Goal: Task Accomplishment & Management: Complete application form

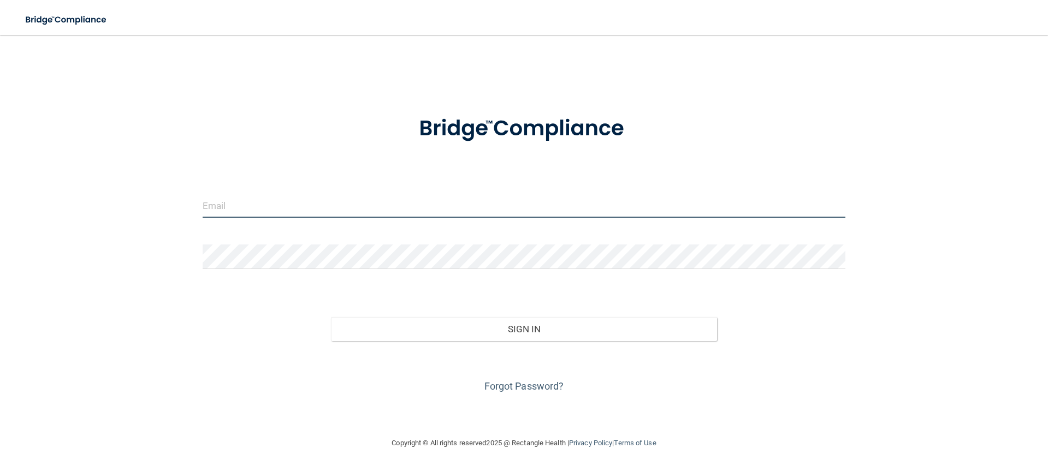
type input "[EMAIL_ADDRESS][DOMAIN_NAME]"
drag, startPoint x: 110, startPoint y: 121, endPoint x: 115, endPoint y: 134, distance: 13.3
click at [110, 121] on div "[EMAIL_ADDRESS][DOMAIN_NAME] Invalid email/password. You don't have permission …" at bounding box center [524, 236] width 1004 height 380
drag, startPoint x: 120, startPoint y: 82, endPoint x: 125, endPoint y: 99, distance: 17.8
click at [125, 99] on div "[EMAIL_ADDRESS][DOMAIN_NAME] Invalid email/password. You don't have permission …" at bounding box center [524, 236] width 1004 height 380
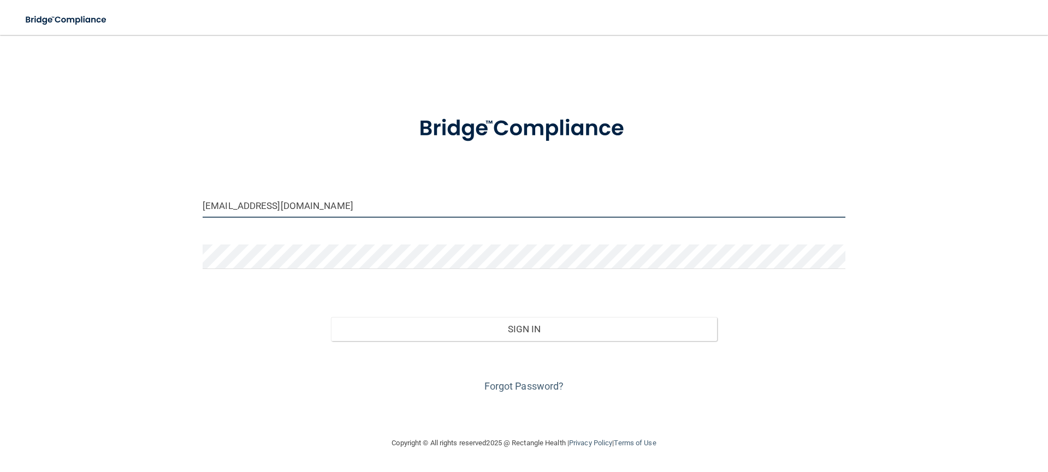
click at [362, 212] on input "[EMAIL_ADDRESS][DOMAIN_NAME]" at bounding box center [524, 205] width 643 height 25
drag, startPoint x: 355, startPoint y: 210, endPoint x: 171, endPoint y: 197, distance: 183.9
click at [171, 197] on div "desalvo1993@gmail.com Invalid email/password. You don't have permission to acce…" at bounding box center [524, 236] width 1004 height 380
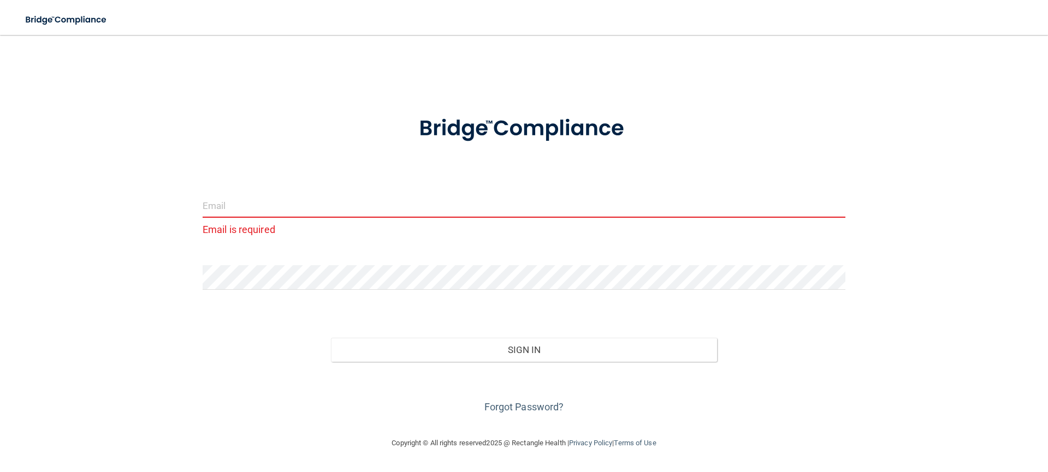
drag, startPoint x: 311, startPoint y: 68, endPoint x: 316, endPoint y: 54, distance: 14.5
click at [311, 66] on div "Email is required Invalid email/password. You don't have permission to access t…" at bounding box center [524, 236] width 1004 height 380
click at [247, 199] on input "email" at bounding box center [524, 205] width 643 height 25
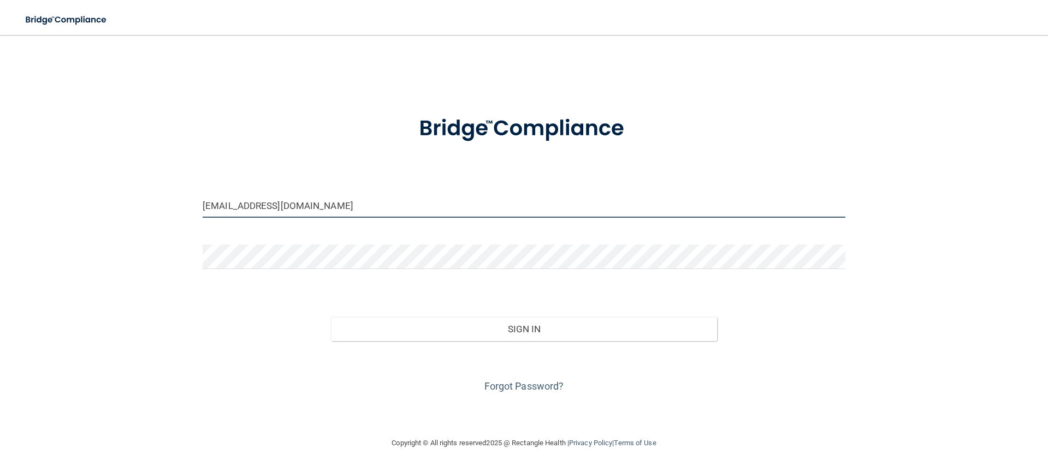
type input "[EMAIL_ADDRESS][DOMAIN_NAME]"
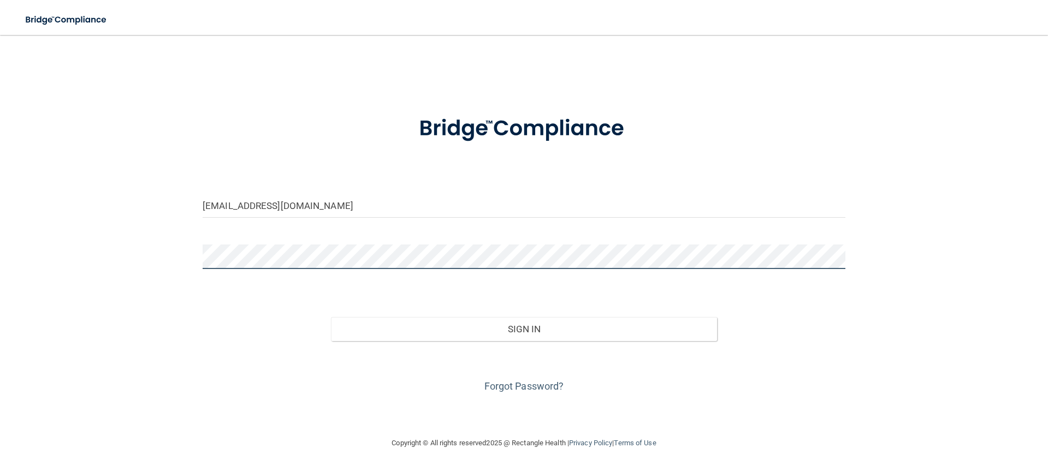
click at [188, 263] on div "zramos94@gmail.com Invalid email/password. You don't have permission to access …" at bounding box center [524, 236] width 1004 height 380
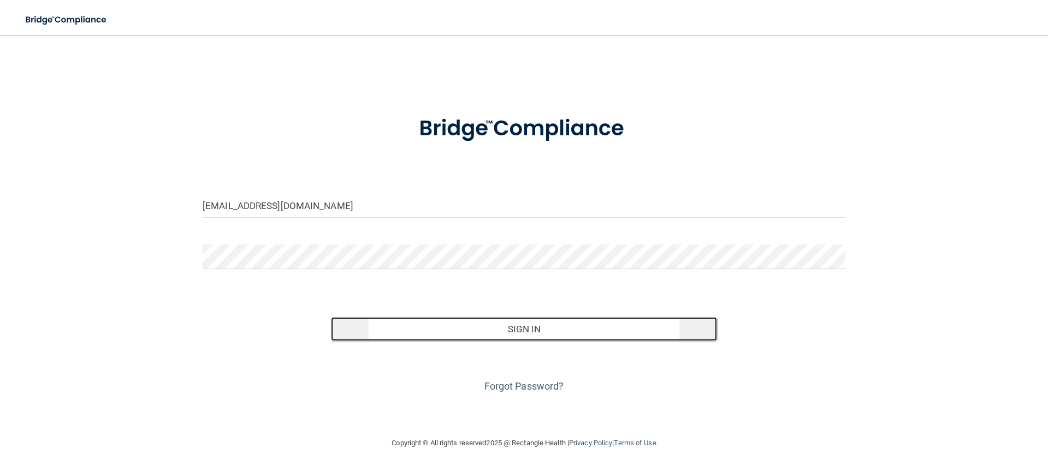
click at [441, 323] on button "Sign In" at bounding box center [524, 329] width 386 height 24
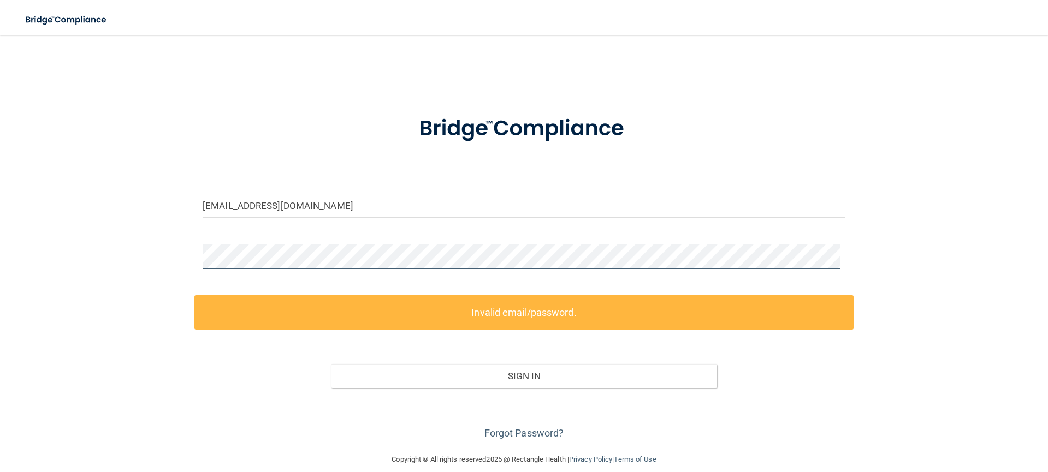
click at [168, 252] on div "zramos94@gmail.com Invalid email/password. You don't have permission to access …" at bounding box center [524, 244] width 1004 height 396
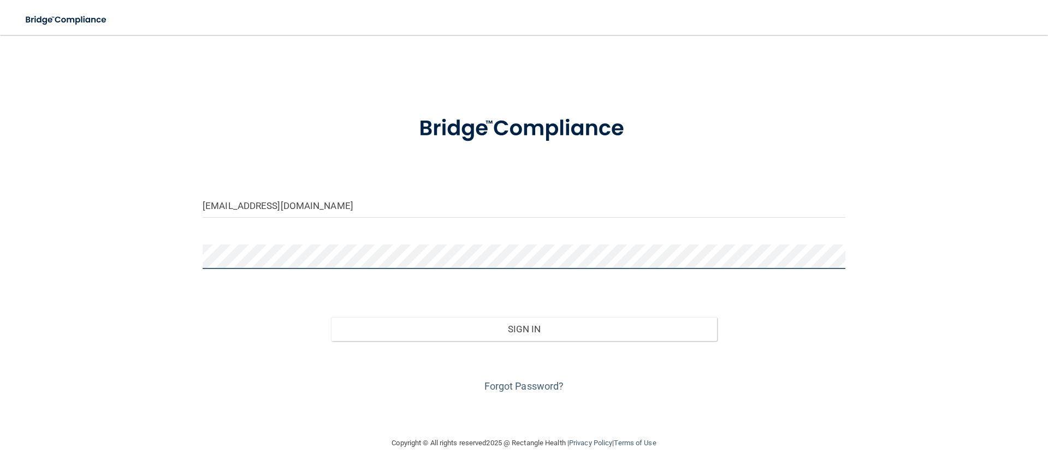
click at [331, 317] on button "Sign In" at bounding box center [524, 329] width 386 height 24
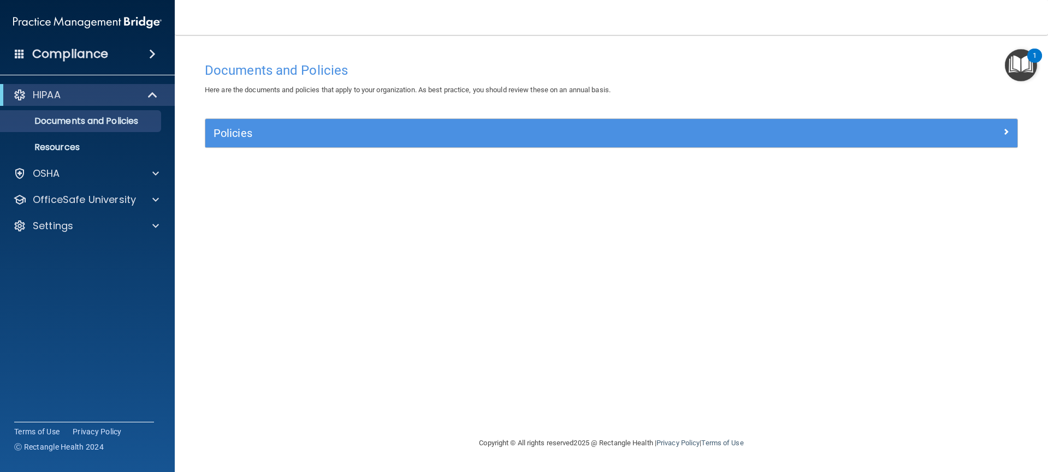
click at [1026, 64] on img "Open Resource Center, 1 new notification" at bounding box center [1021, 65] width 32 height 32
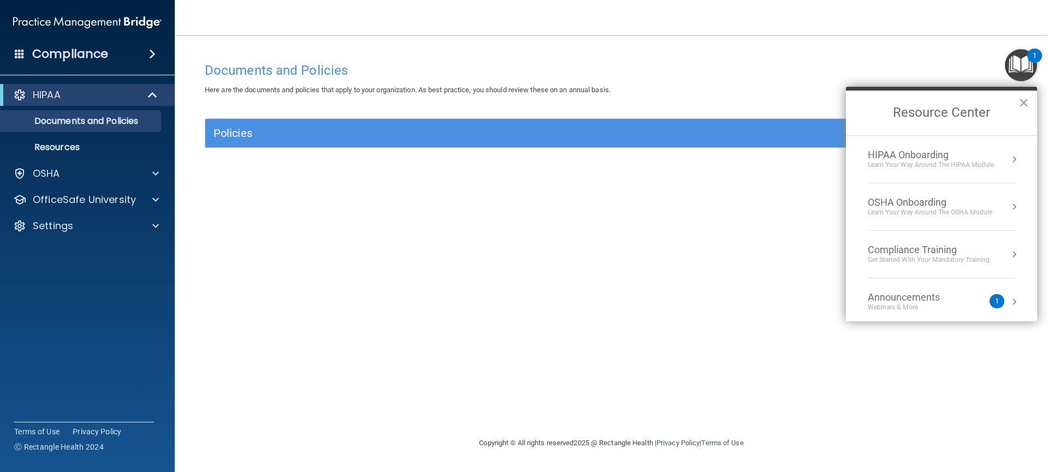
click at [1009, 157] on button "Resource Center" at bounding box center [1014, 159] width 11 height 11
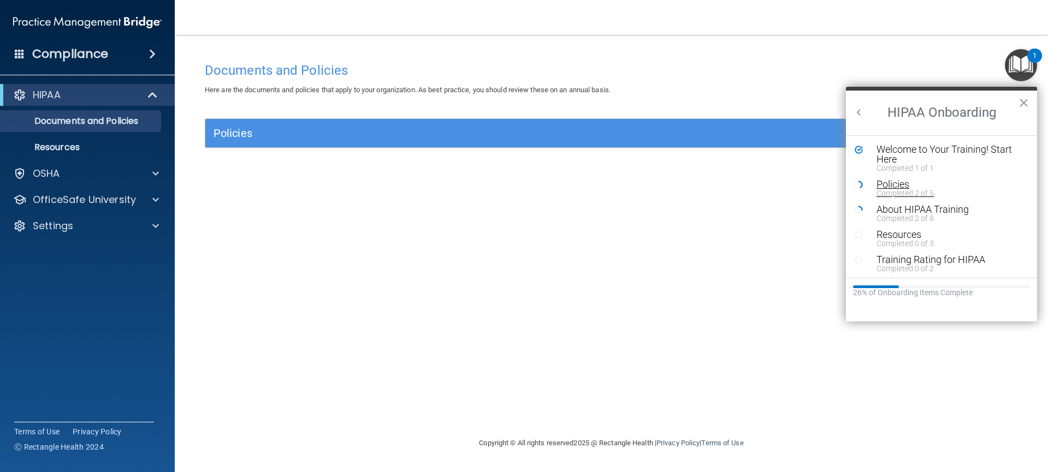
click at [890, 189] on div "Completed 2 of 5" at bounding box center [945, 193] width 138 height 8
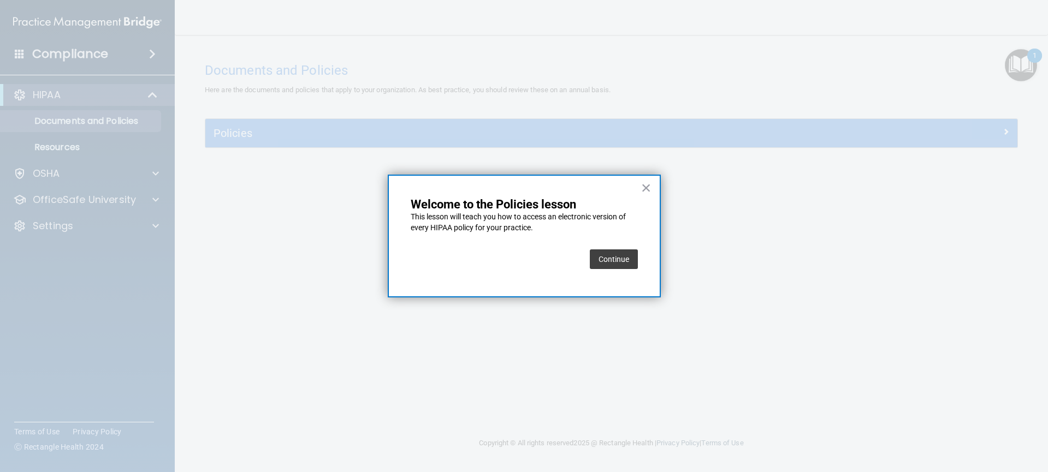
click at [626, 263] on button "Continue" at bounding box center [614, 260] width 48 height 20
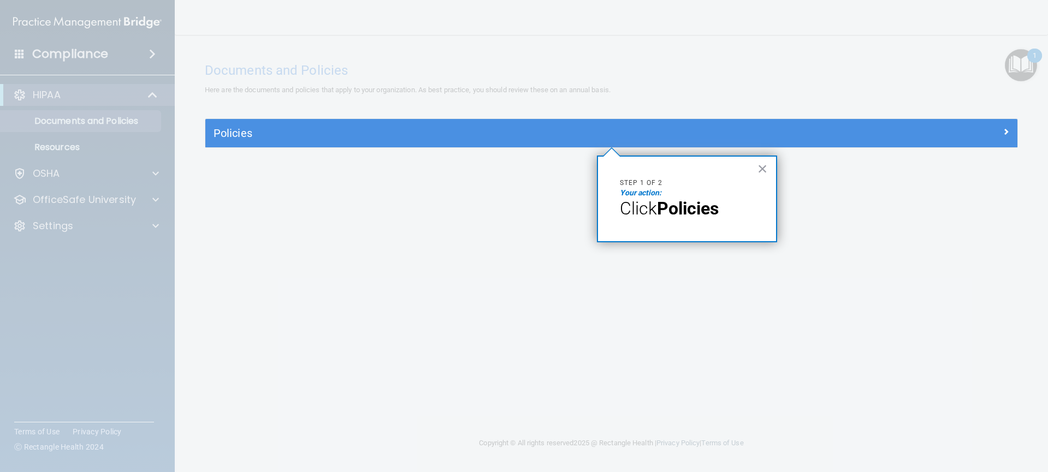
click at [770, 164] on div "× Step 1 of 2 Your action: Click Policies" at bounding box center [687, 199] width 180 height 87
click at [765, 168] on button "×" at bounding box center [762, 168] width 10 height 17
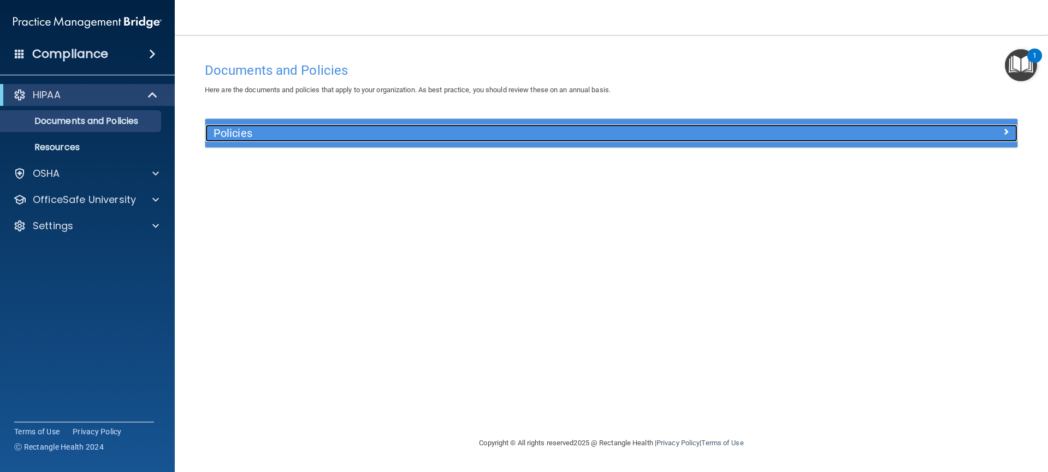
click at [239, 128] on h5 "Policies" at bounding box center [510, 133] width 593 height 12
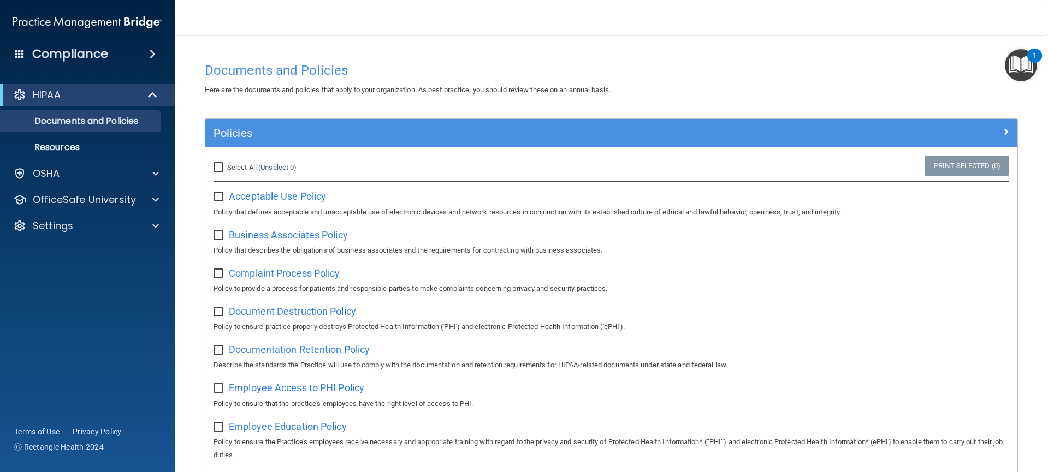
click at [1028, 74] on img "Open Resource Center, 1 new notification" at bounding box center [1021, 65] width 32 height 32
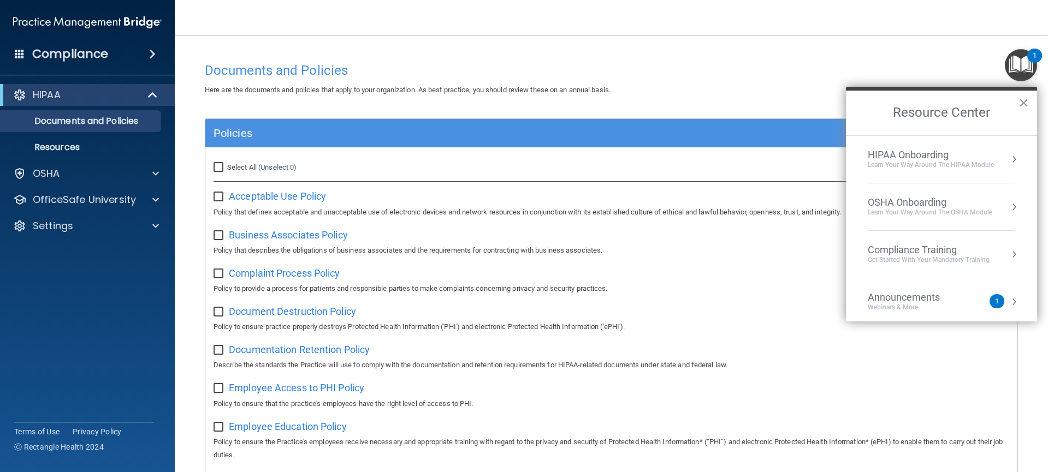
click at [1009, 161] on button "Resource Center" at bounding box center [1014, 159] width 11 height 11
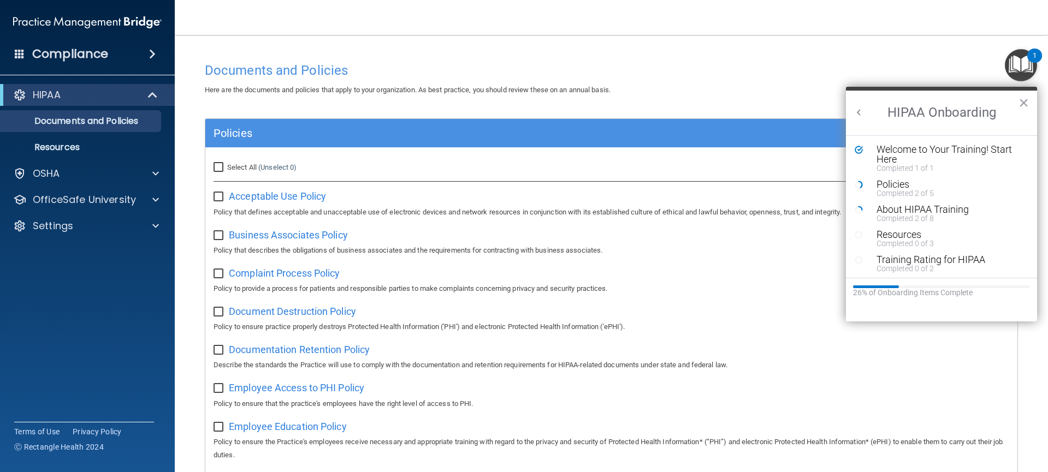
scroll to position [2, 0]
click at [364, 162] on div "Select All (Unselect 0) Unselect All" at bounding box center [341, 167] width 254 height 13
click at [1024, 109] on button "×" at bounding box center [1023, 102] width 10 height 17
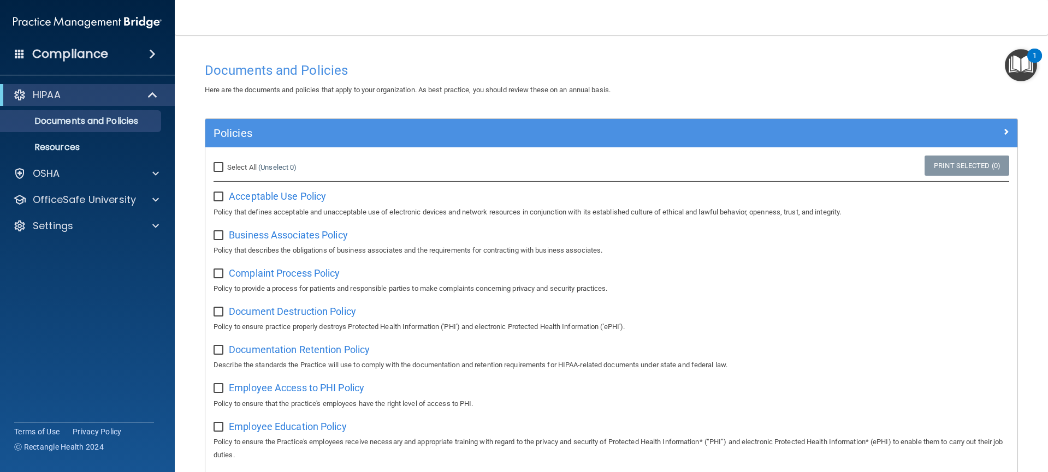
click at [221, 197] on input "checkbox" at bounding box center [220, 197] width 13 height 9
checkbox input "true"
click at [221, 239] on input "checkbox" at bounding box center [220, 236] width 13 height 9
checkbox input "true"
click at [218, 275] on input "checkbox" at bounding box center [220, 274] width 13 height 9
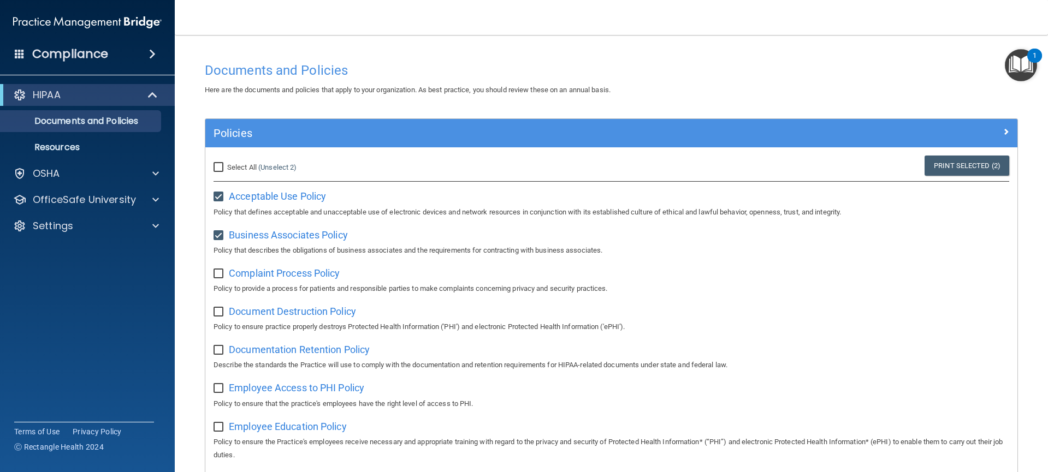
checkbox input "true"
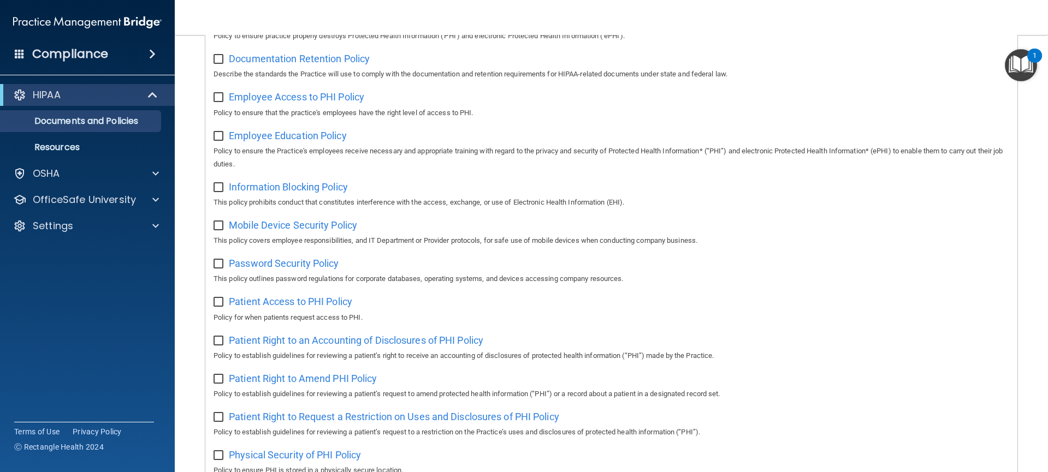
scroll to position [360, 0]
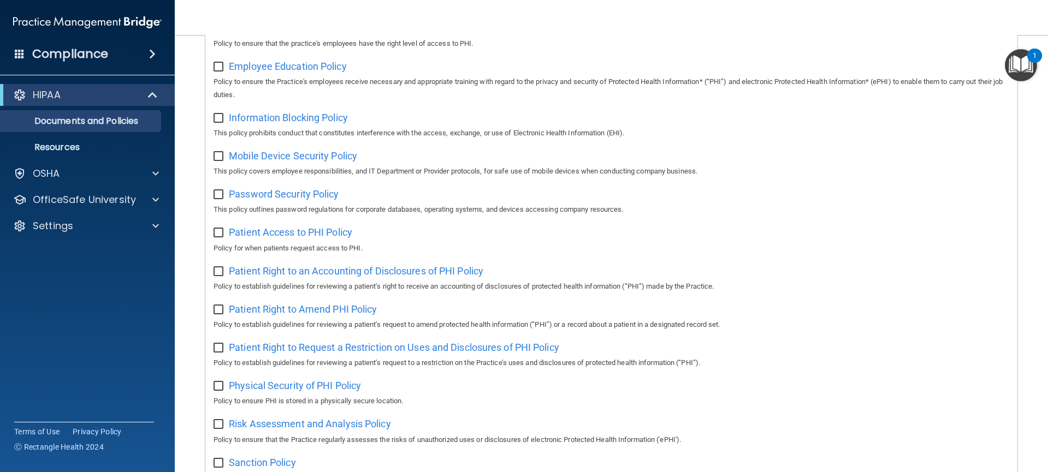
click at [220, 196] on input "checkbox" at bounding box center [220, 195] width 13 height 9
checkbox input "true"
click at [220, 162] on div "Mobile Device Security Policy This policy covers employee responsibilities, and…" at bounding box center [612, 162] width 796 height 31
click at [221, 119] on input "checkbox" at bounding box center [220, 118] width 13 height 9
checkbox input "true"
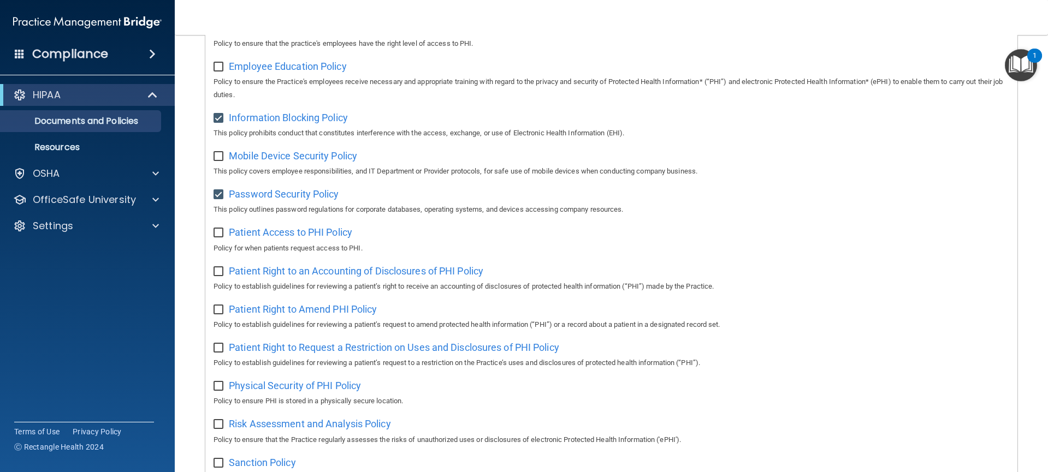
click at [220, 68] on input "checkbox" at bounding box center [220, 67] width 13 height 9
checkbox input "true"
click at [219, 156] on input "checkbox" at bounding box center [220, 156] width 13 height 9
checkbox input "true"
click at [222, 234] on input "checkbox" at bounding box center [220, 233] width 13 height 9
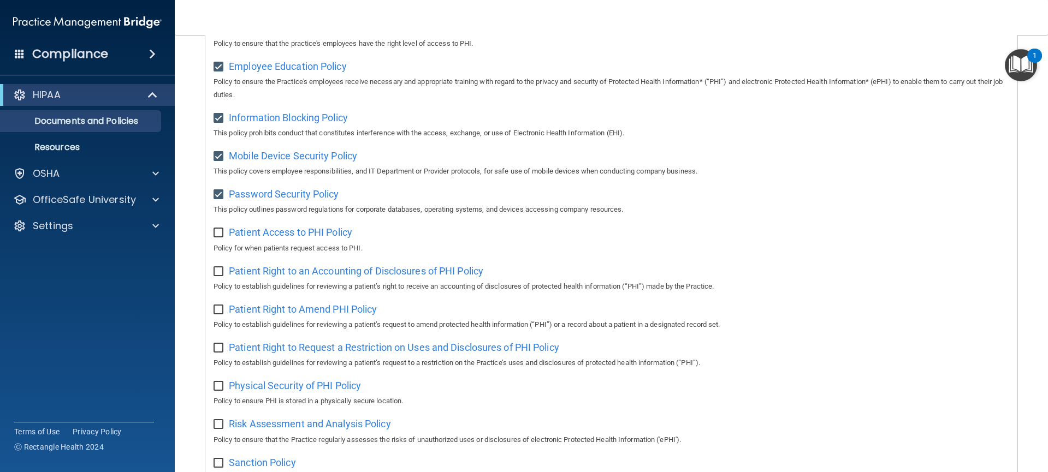
checkbox input "true"
click at [219, 272] on input "checkbox" at bounding box center [220, 272] width 13 height 9
checkbox input "true"
click at [219, 310] on input "checkbox" at bounding box center [220, 310] width 13 height 9
checkbox input "true"
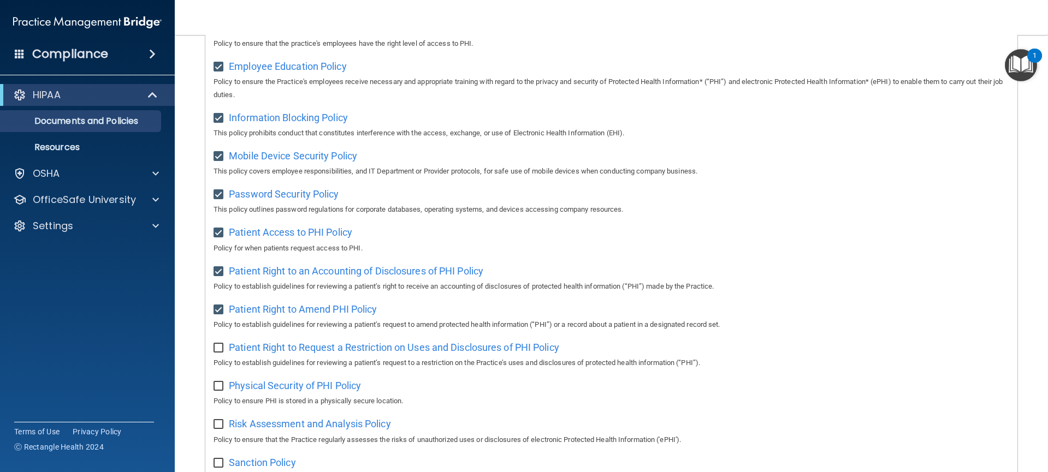
click at [217, 350] on input "checkbox" at bounding box center [220, 348] width 13 height 9
checkbox input "true"
click at [218, 386] on input "checkbox" at bounding box center [220, 386] width 13 height 9
checkbox input "true"
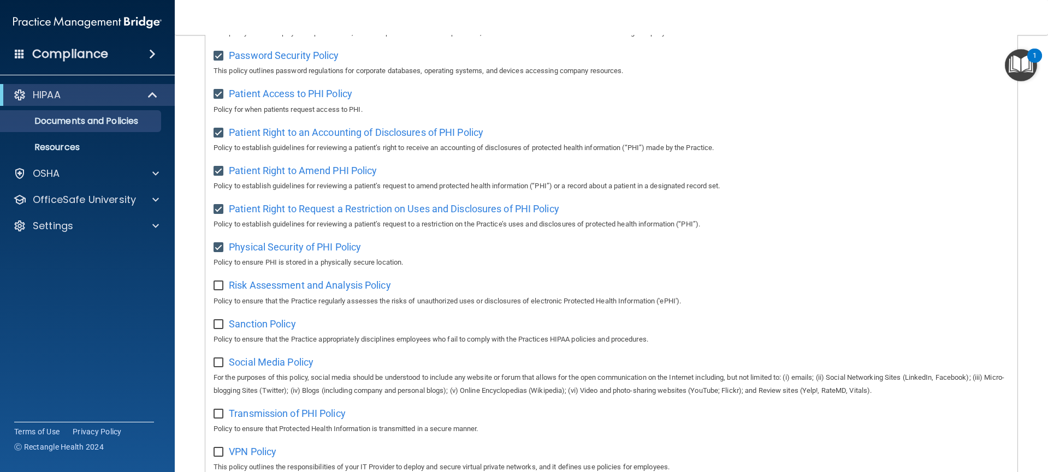
scroll to position [612, 0]
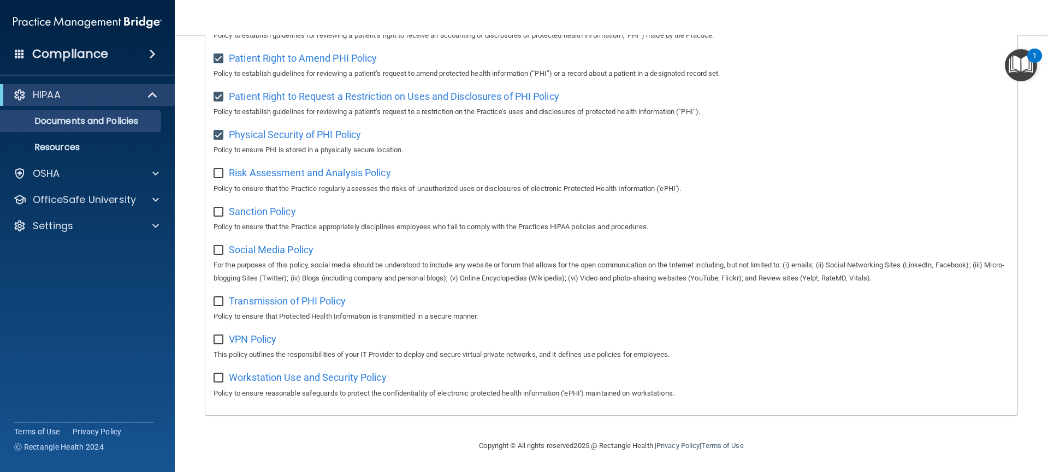
click at [216, 172] on input "checkbox" at bounding box center [220, 173] width 13 height 9
checkbox input "true"
click at [218, 211] on input "checkbox" at bounding box center [220, 212] width 13 height 9
checkbox input "true"
click at [217, 253] on input "checkbox" at bounding box center [220, 250] width 13 height 9
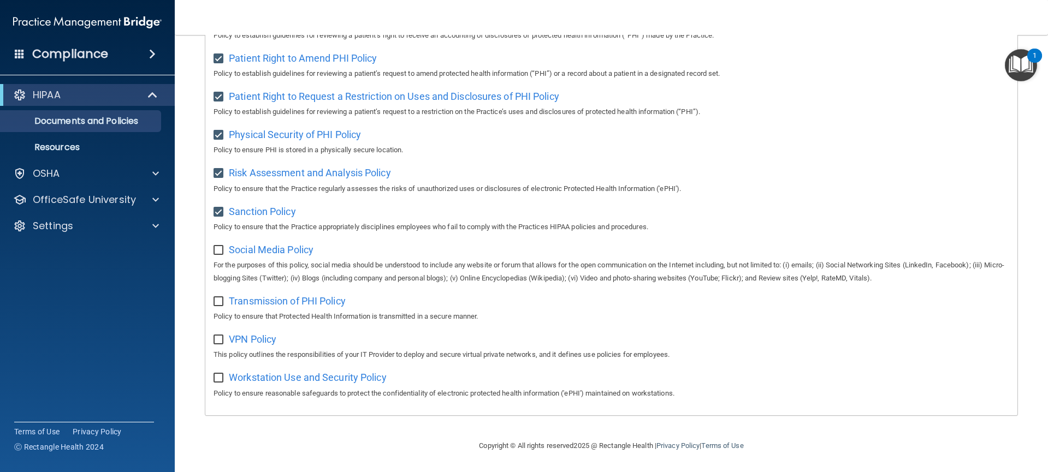
checkbox input "true"
click at [217, 302] on input "checkbox" at bounding box center [220, 302] width 13 height 9
checkbox input "true"
click at [219, 342] on input "checkbox" at bounding box center [220, 340] width 13 height 9
checkbox input "true"
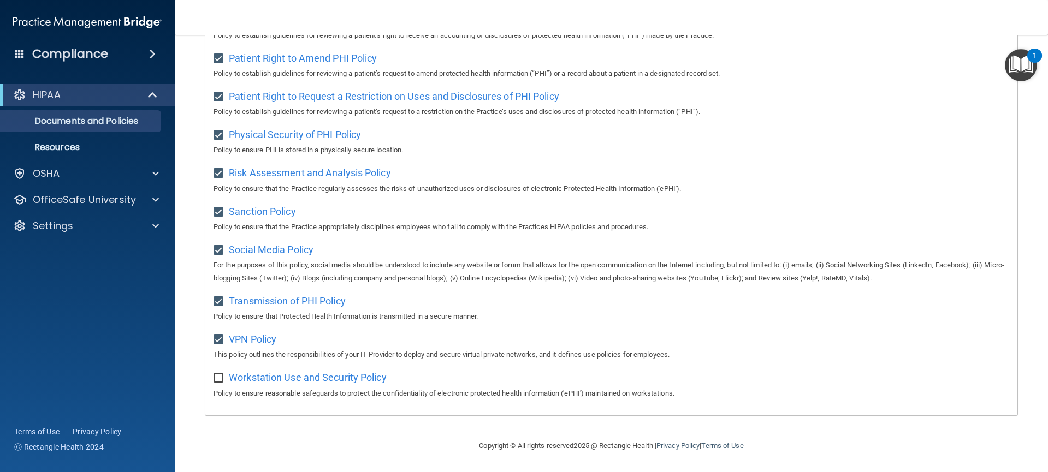
click at [219, 379] on input "checkbox" at bounding box center [220, 378] width 13 height 9
checkbox input "true"
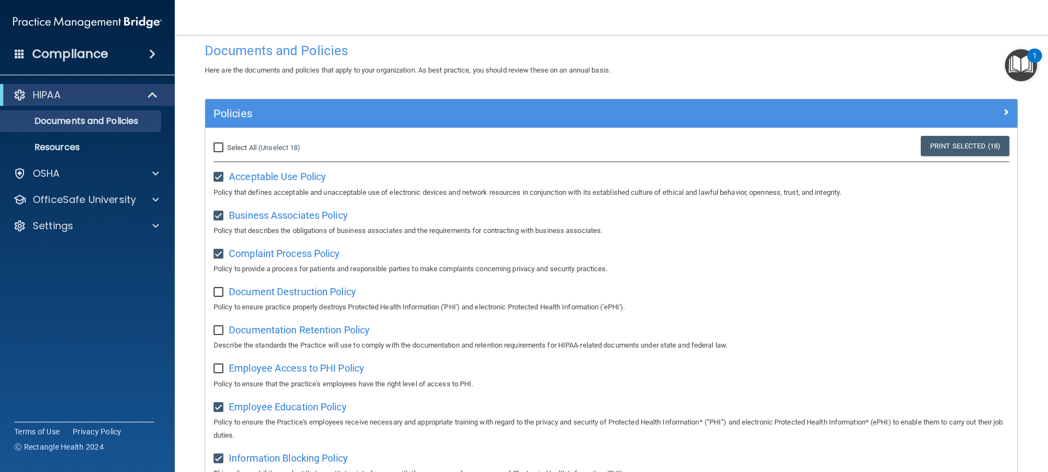
scroll to position [0, 0]
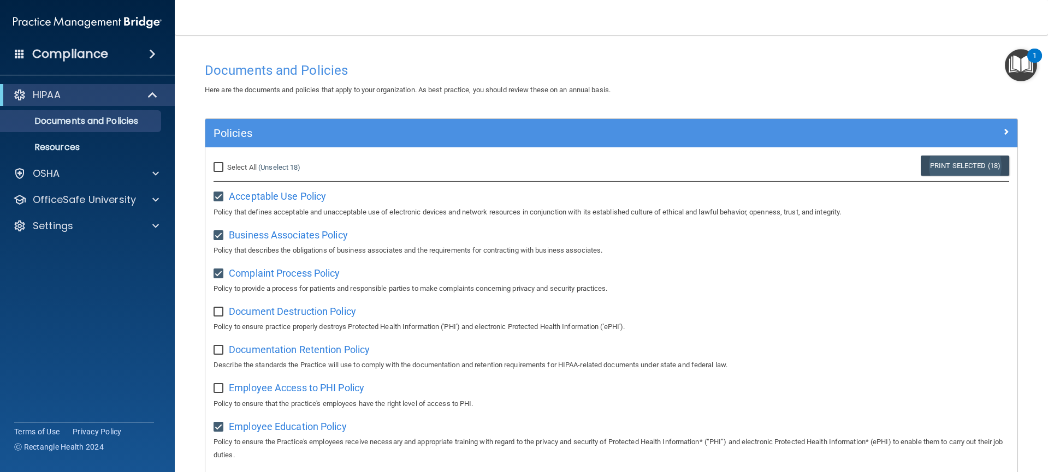
click at [932, 170] on link "Print Selected (18)" at bounding box center [965, 166] width 88 height 20
click at [1017, 59] on img "Open Resource Center, 1 new notification" at bounding box center [1021, 65] width 32 height 32
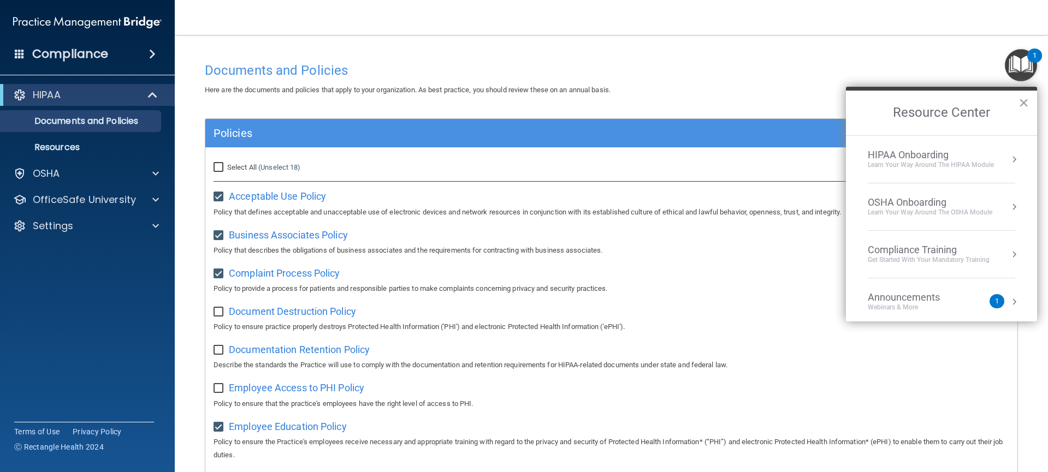
click at [1009, 164] on button "Resource Center" at bounding box center [1014, 159] width 11 height 11
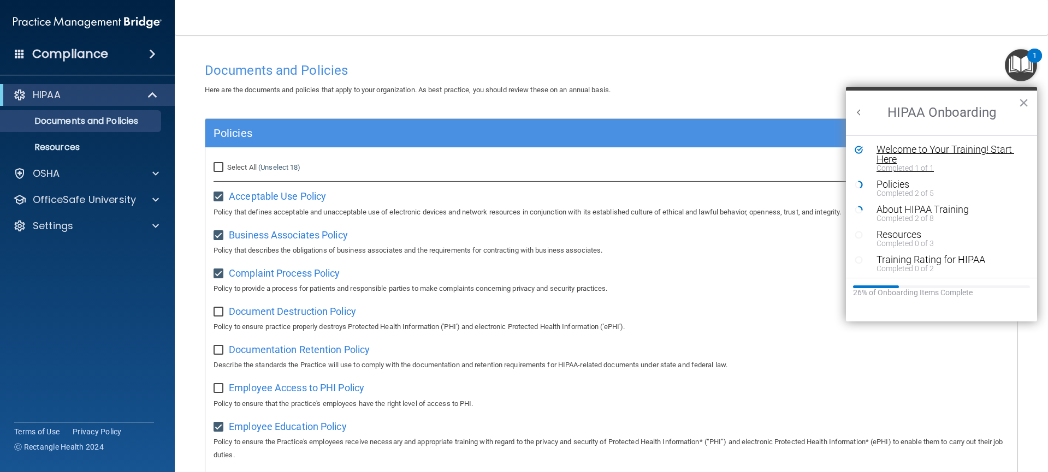
click at [1006, 158] on div "Welcome to Your Training! Start Here" at bounding box center [945, 155] width 138 height 20
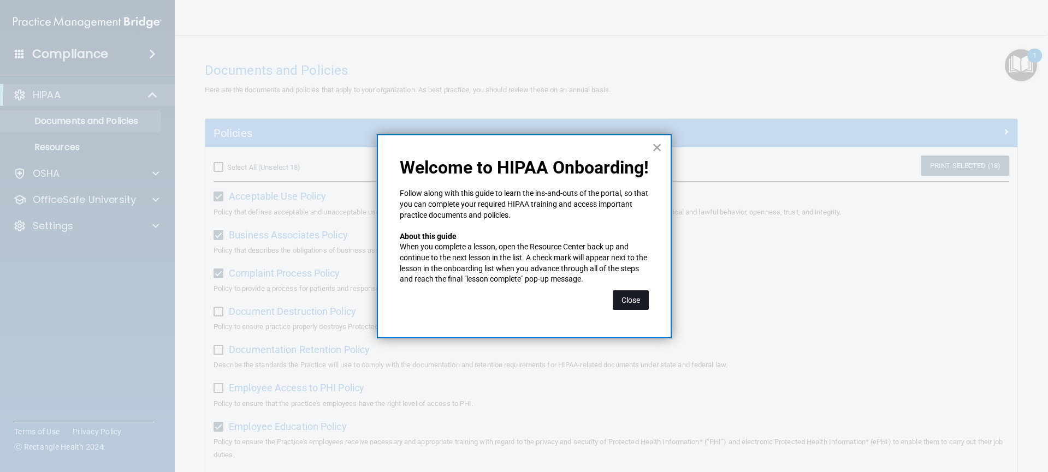
click at [631, 296] on button "Close" at bounding box center [631, 301] width 36 height 20
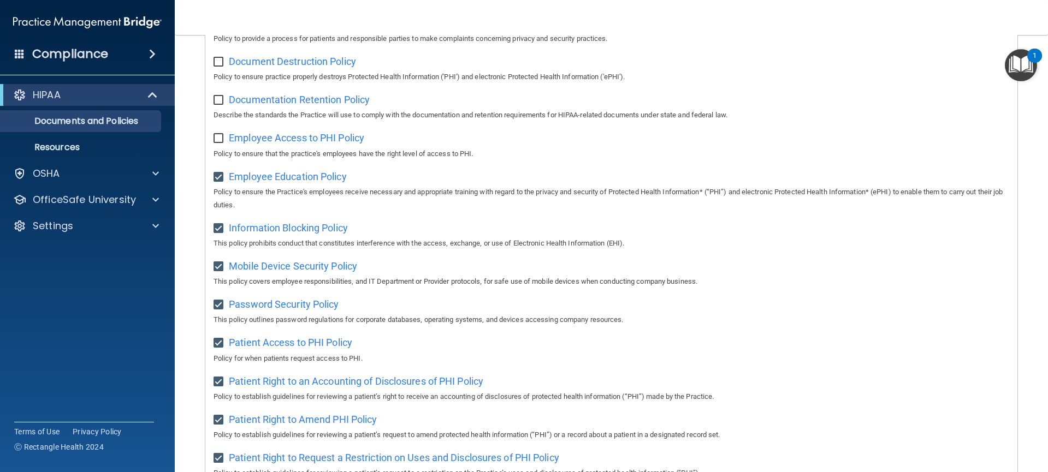
scroll to position [506, 0]
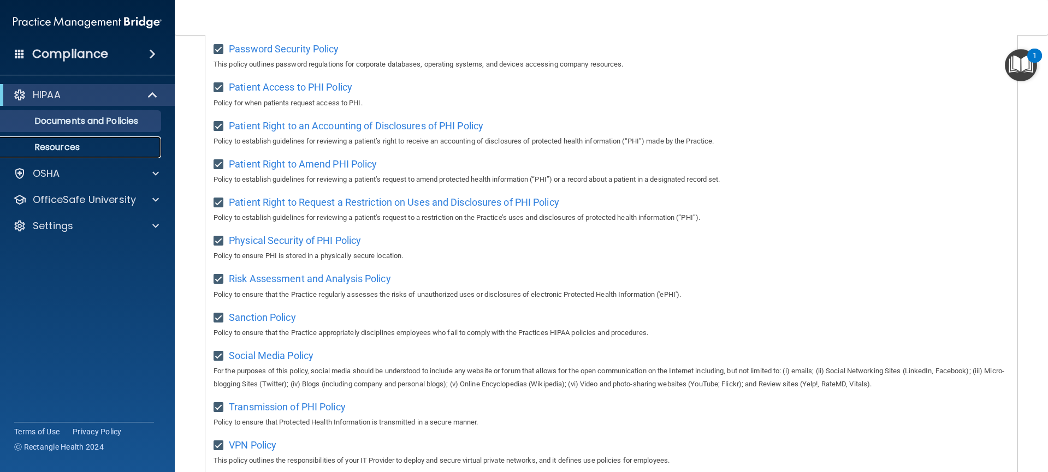
click at [92, 145] on p "Resources" at bounding box center [81, 147] width 149 height 11
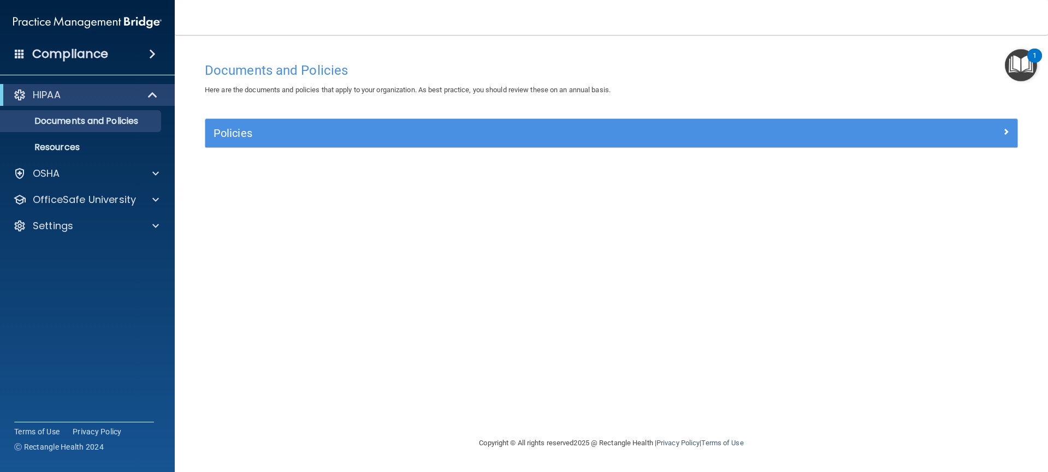
click at [1023, 67] on img "Open Resource Center, 1 new notification" at bounding box center [1021, 65] width 32 height 32
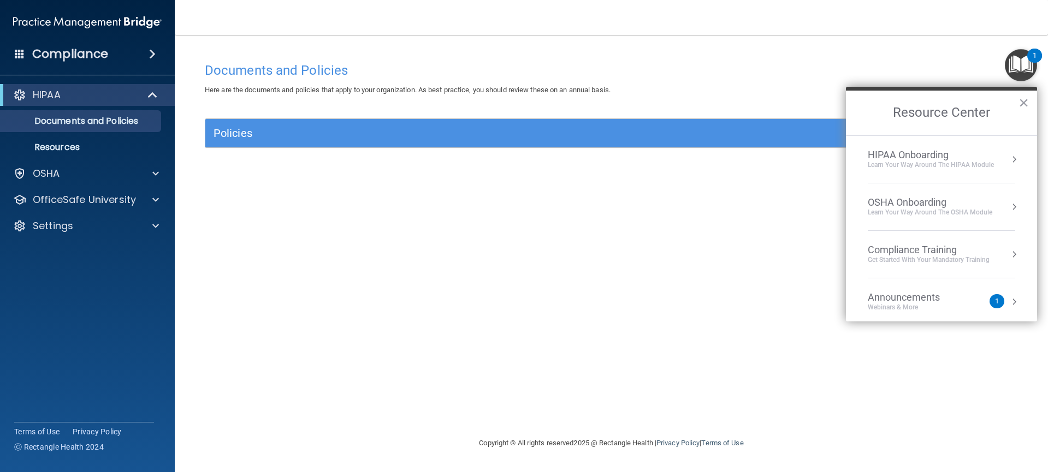
click at [1009, 159] on button "Resource Center" at bounding box center [1014, 159] width 11 height 11
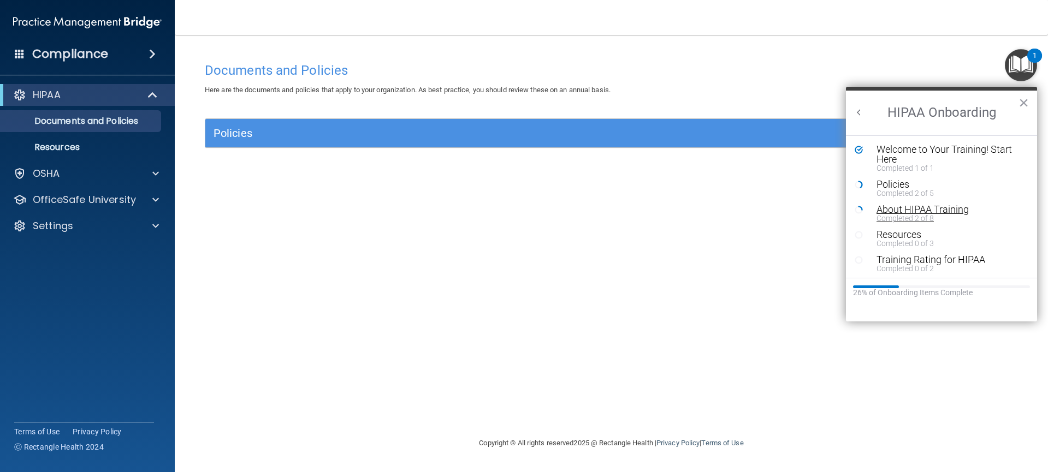
scroll to position [2, 0]
click at [899, 238] on div "Completed 0 of 3" at bounding box center [945, 242] width 138 height 8
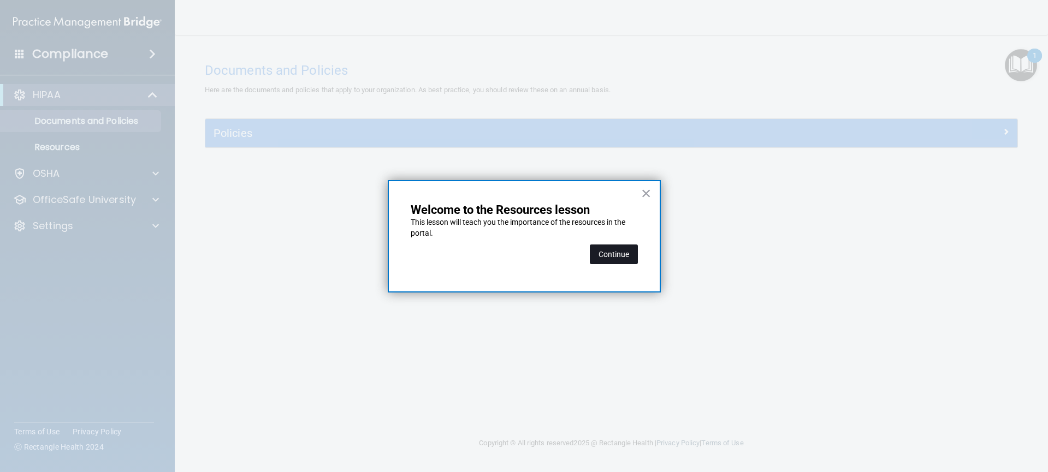
click at [616, 254] on button "Continue" at bounding box center [614, 255] width 48 height 20
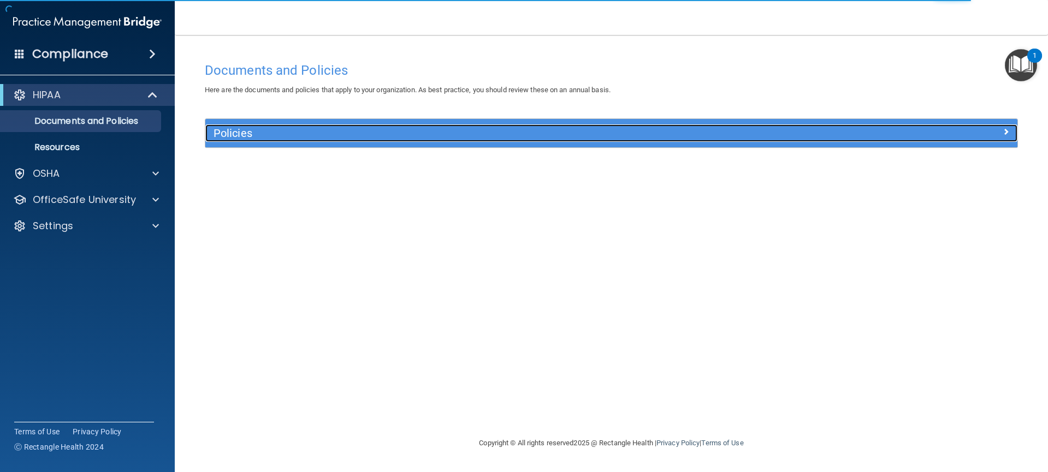
click at [240, 133] on h5 "Policies" at bounding box center [510, 133] width 593 height 12
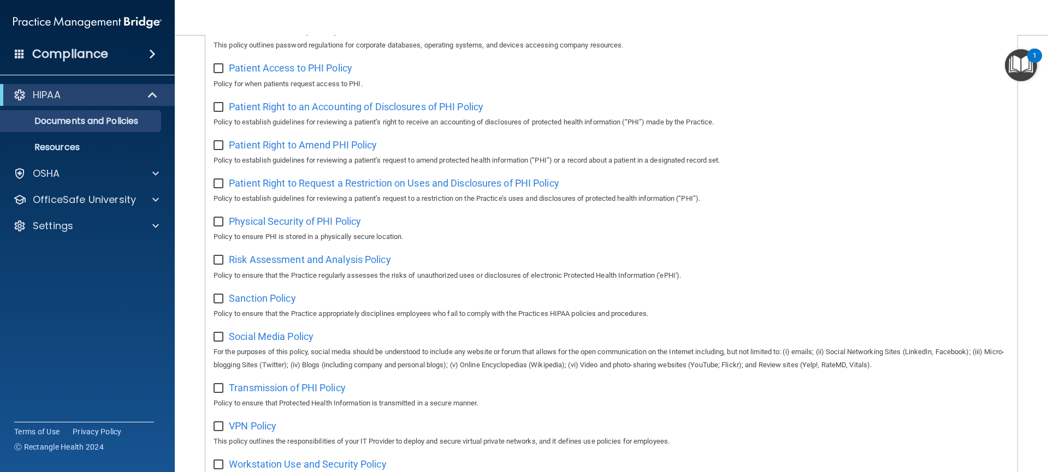
scroll to position [612, 0]
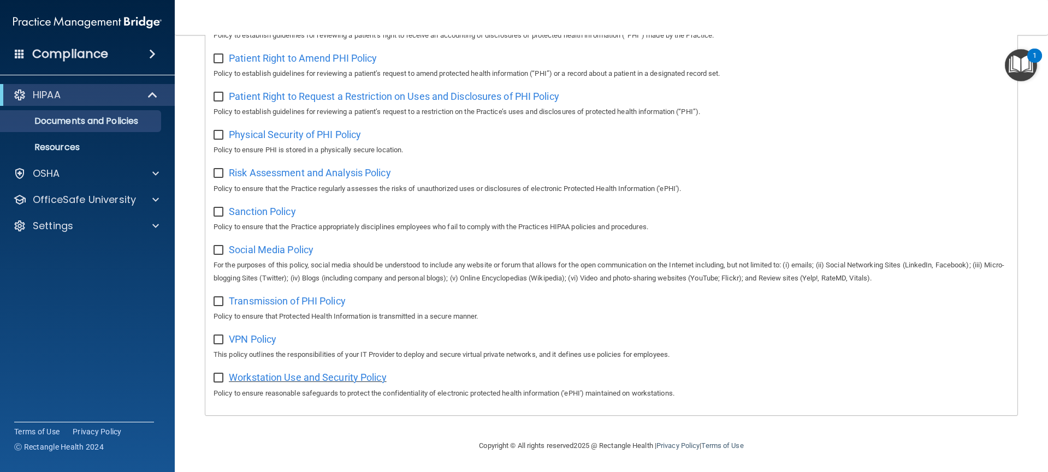
click at [253, 378] on span "Workstation Use and Security Policy" at bounding box center [308, 377] width 158 height 11
click at [281, 303] on span "Transmission of PHI Policy" at bounding box center [287, 300] width 117 height 11
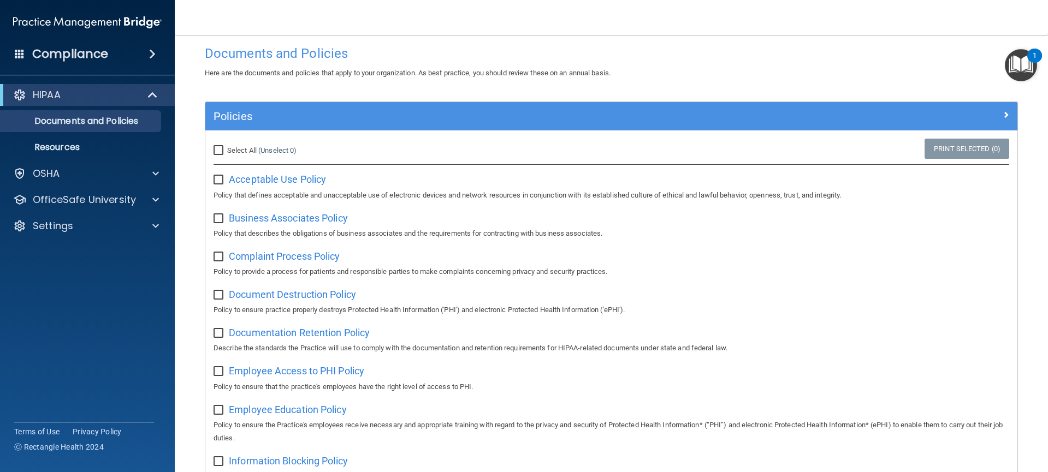
scroll to position [0, 0]
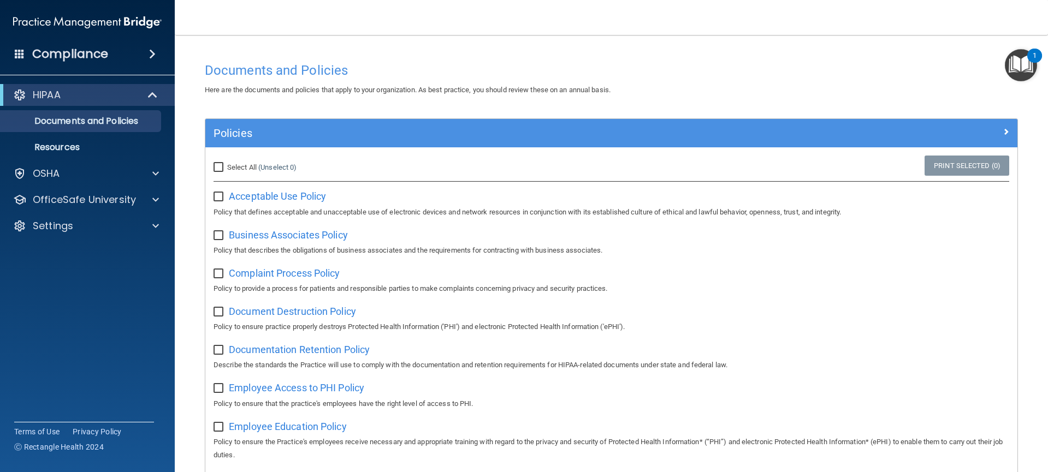
click at [1010, 67] on img "Open Resource Center, 1 new notification" at bounding box center [1021, 65] width 32 height 32
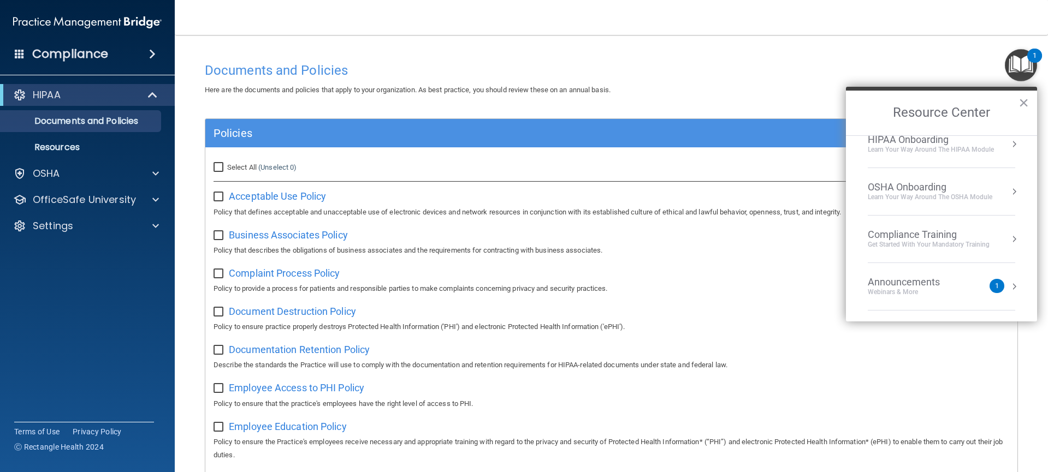
scroll to position [23, 0]
click at [1009, 280] on button "Resource Center" at bounding box center [1014, 279] width 11 height 11
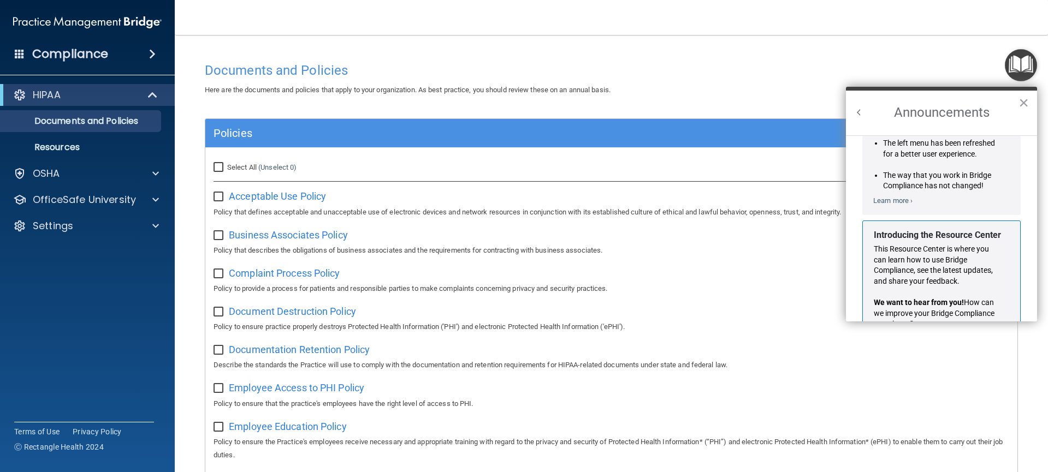
scroll to position [192, 0]
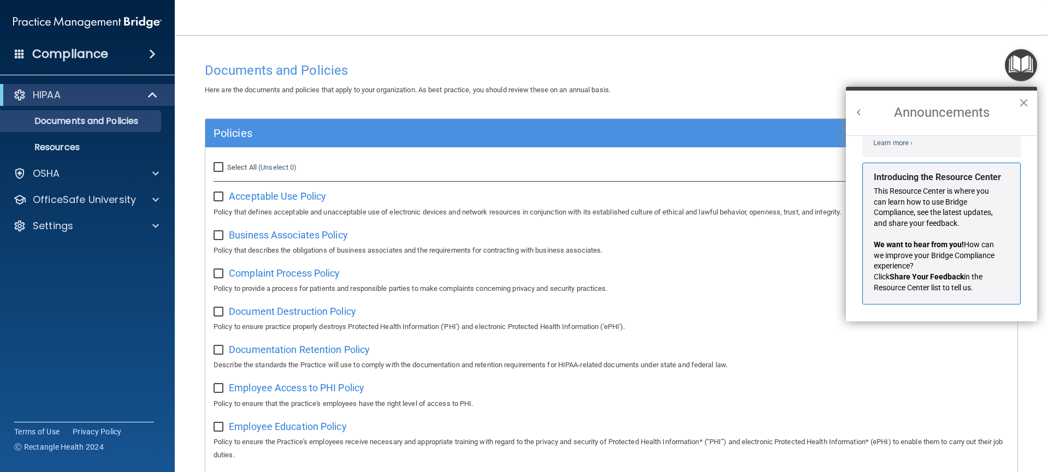
click at [933, 225] on p "This Resource Center is where you can learn how to use Bridge Compliance, see t…" at bounding box center [937, 207] width 127 height 43
click at [855, 111] on button "Back to Resource Center Home" at bounding box center [859, 112] width 11 height 11
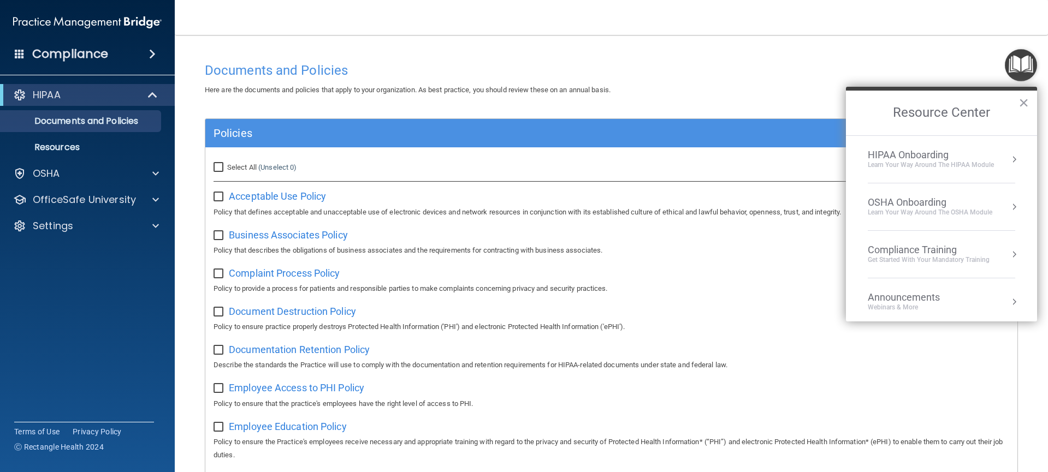
scroll to position [178, 0]
click at [907, 202] on div "OSHA Onboarding" at bounding box center [930, 203] width 125 height 12
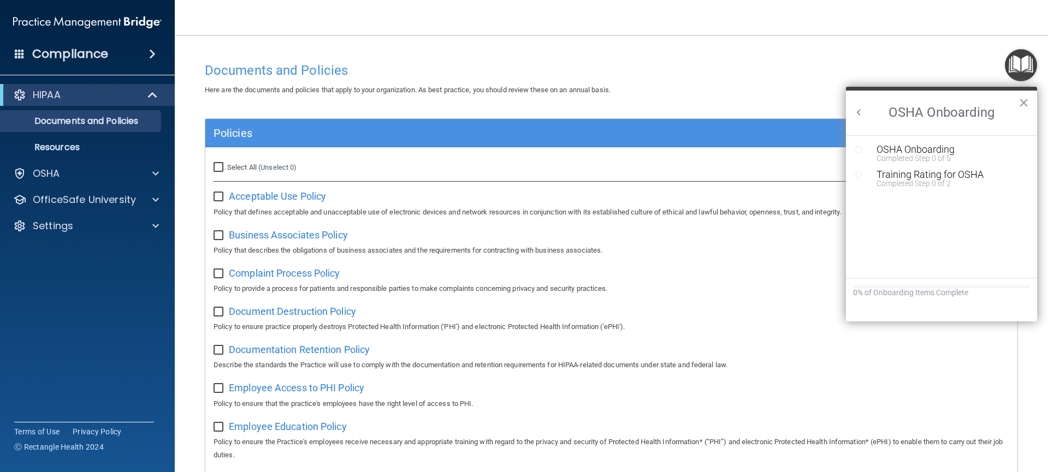
scroll to position [0, 0]
click at [860, 113] on button "Back to Resource Center Home" at bounding box center [859, 112] width 11 height 11
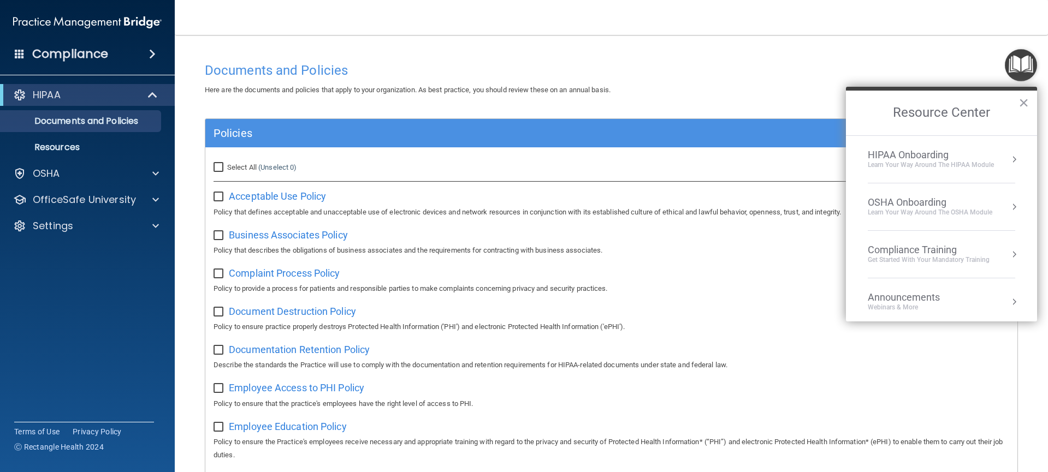
click at [986, 157] on div "HIPAA Onboarding" at bounding box center [931, 155] width 126 height 12
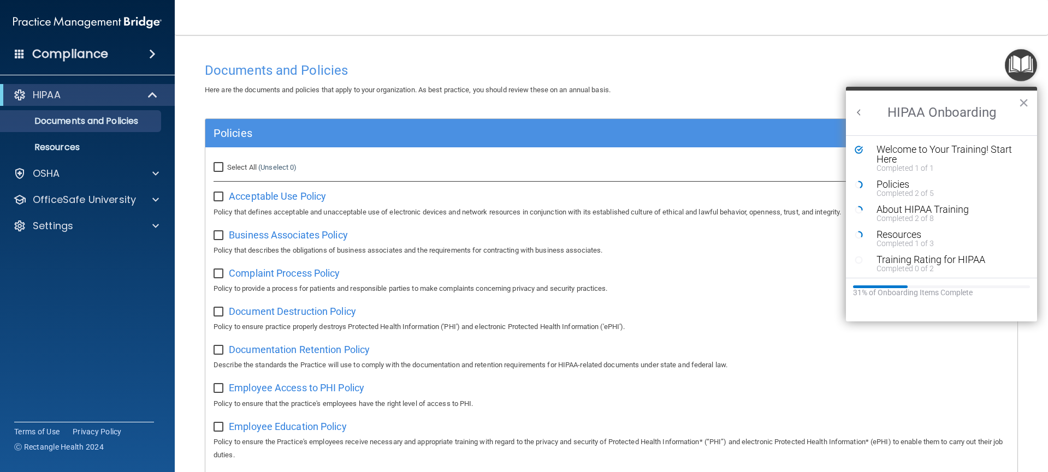
scroll to position [2, 0]
click at [911, 263] on div "Completed 0 of 2" at bounding box center [945, 267] width 138 height 8
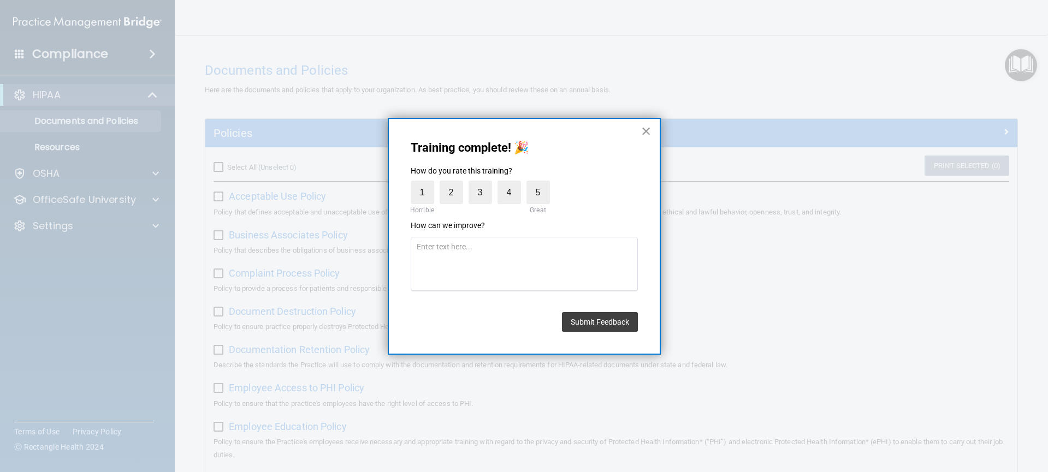
click at [649, 134] on button "×" at bounding box center [646, 130] width 10 height 17
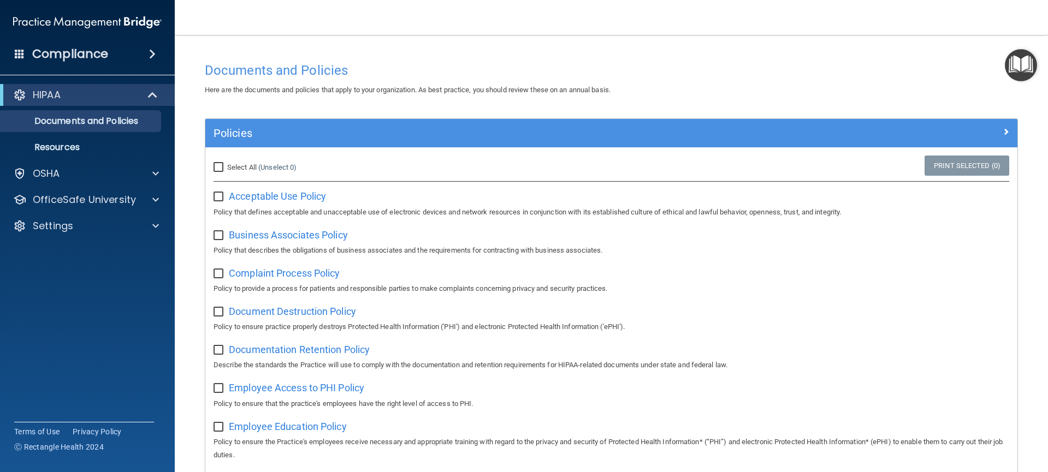
click at [1020, 73] on img "Open Resource Center" at bounding box center [1021, 65] width 32 height 32
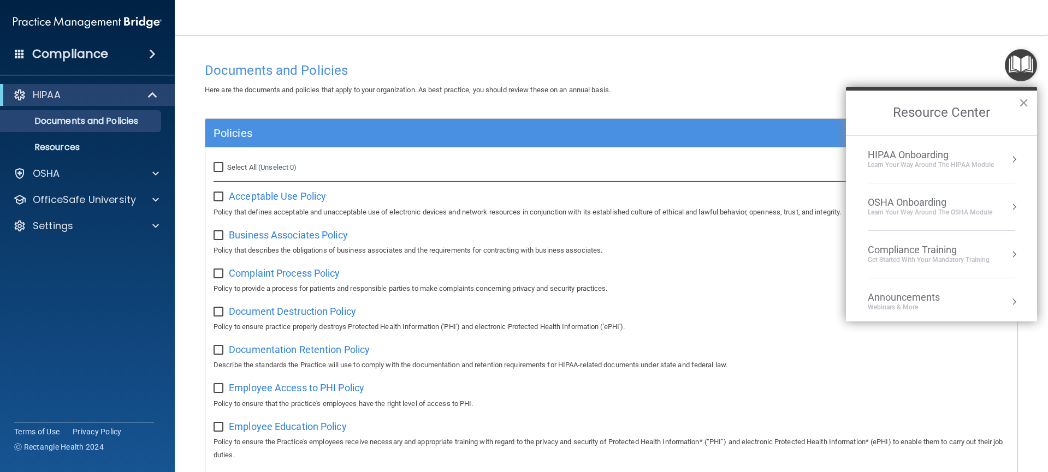
click at [1009, 159] on button "Resource Center" at bounding box center [1014, 159] width 11 height 11
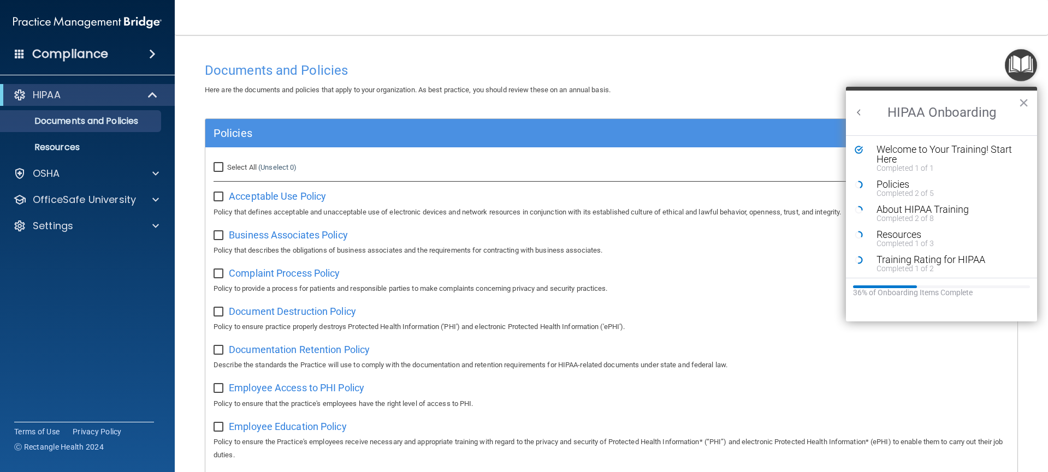
scroll to position [0, 0]
click at [892, 210] on div "About HIPAA Training" at bounding box center [945, 210] width 138 height 10
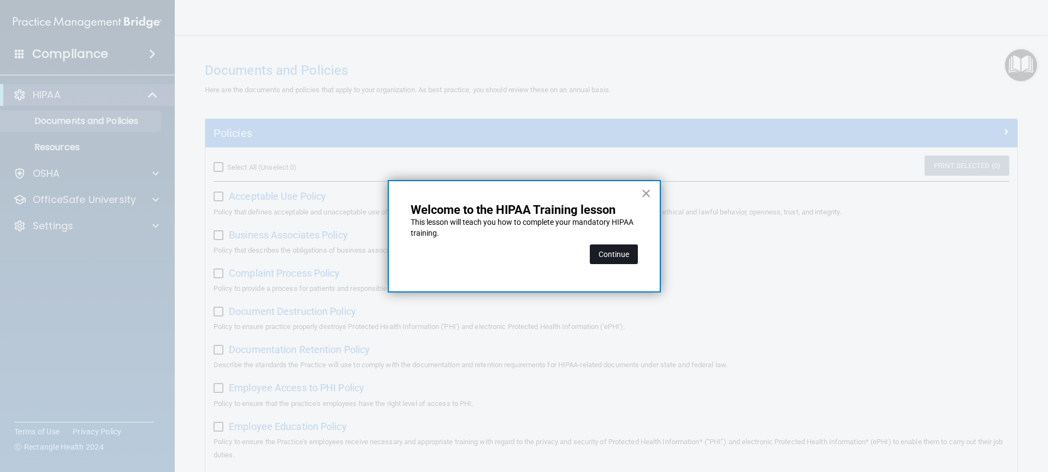
click at [603, 254] on button "Continue" at bounding box center [614, 255] width 48 height 20
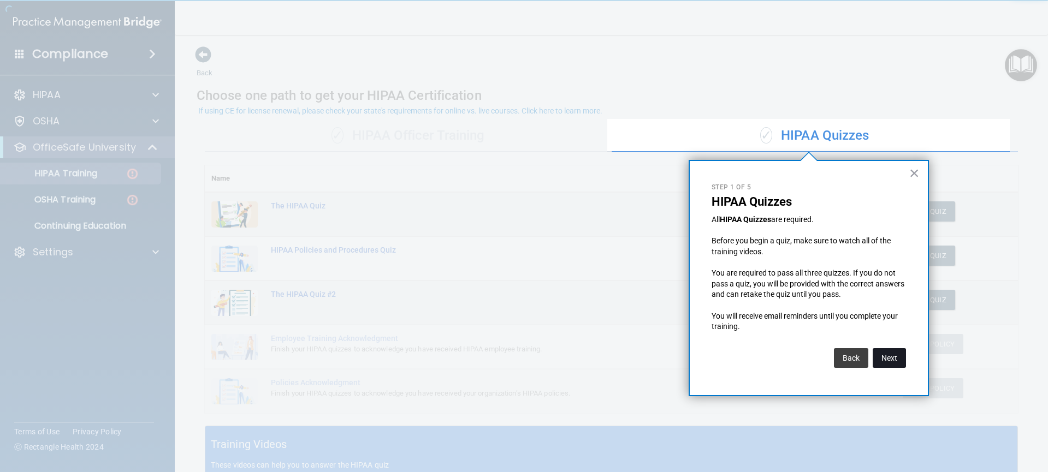
click at [897, 357] on button "Next" at bounding box center [889, 358] width 33 height 20
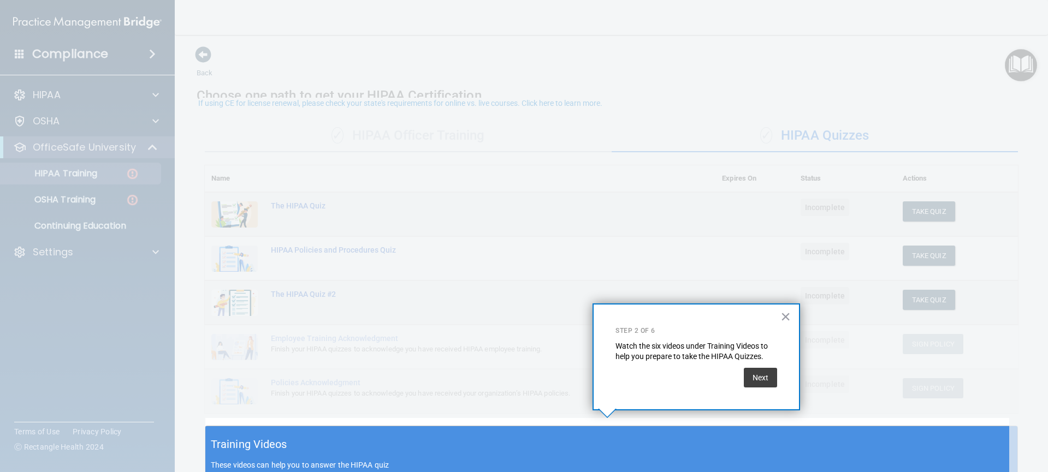
scroll to position [8, 0]
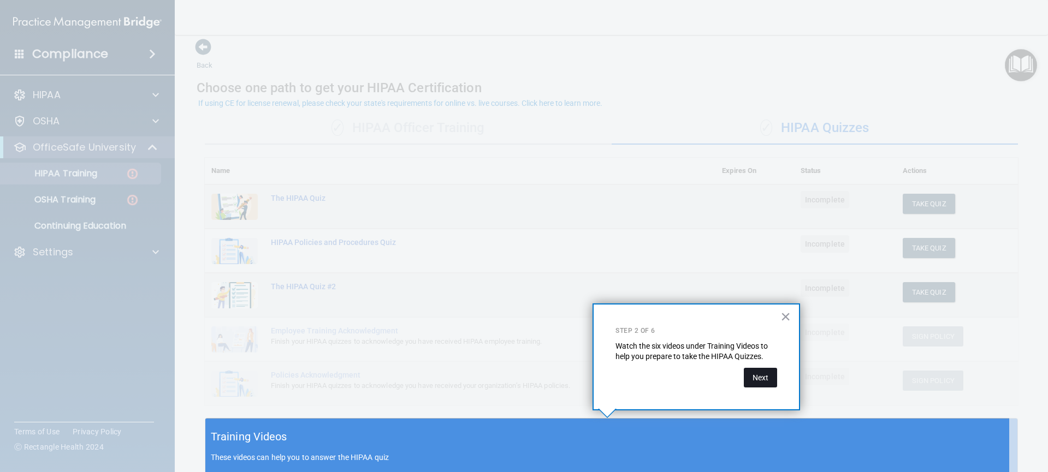
click at [766, 377] on button "Next" at bounding box center [760, 378] width 33 height 20
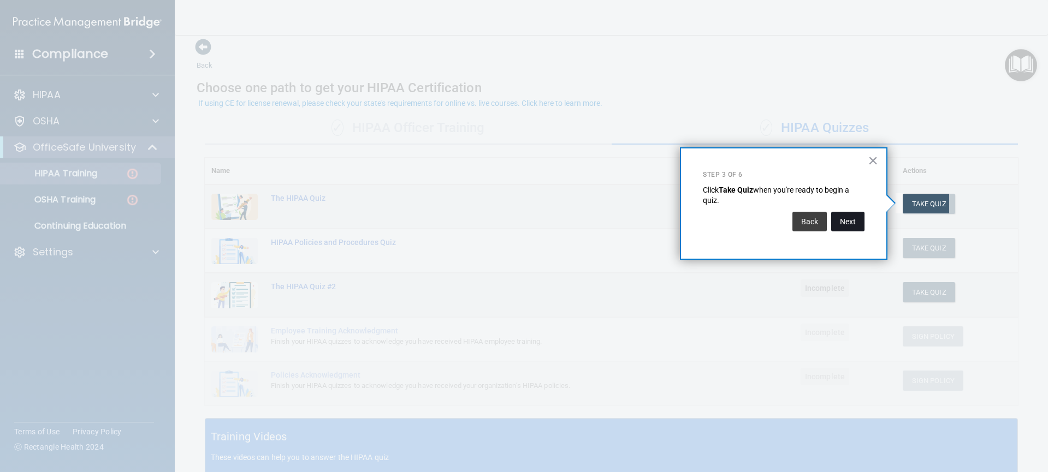
click at [852, 222] on button "Next" at bounding box center [847, 222] width 33 height 20
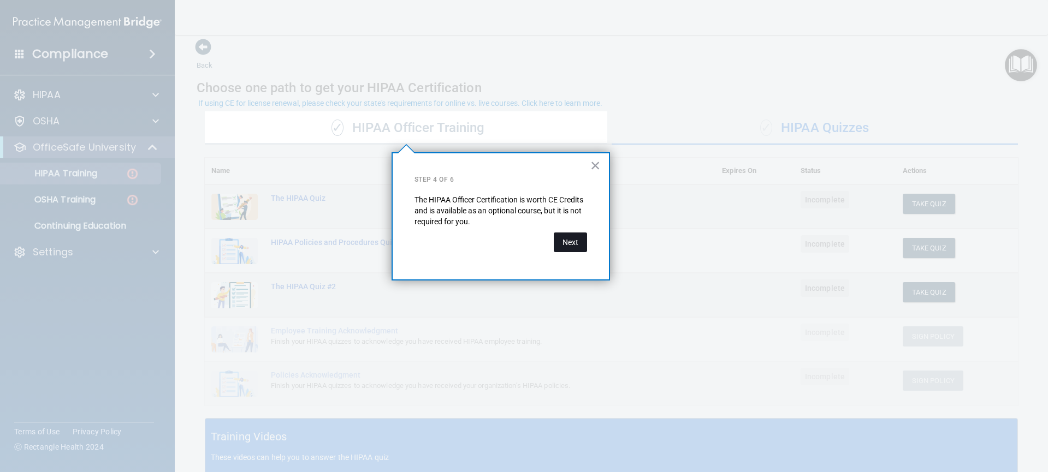
click at [573, 240] on button "Next" at bounding box center [570, 243] width 33 height 20
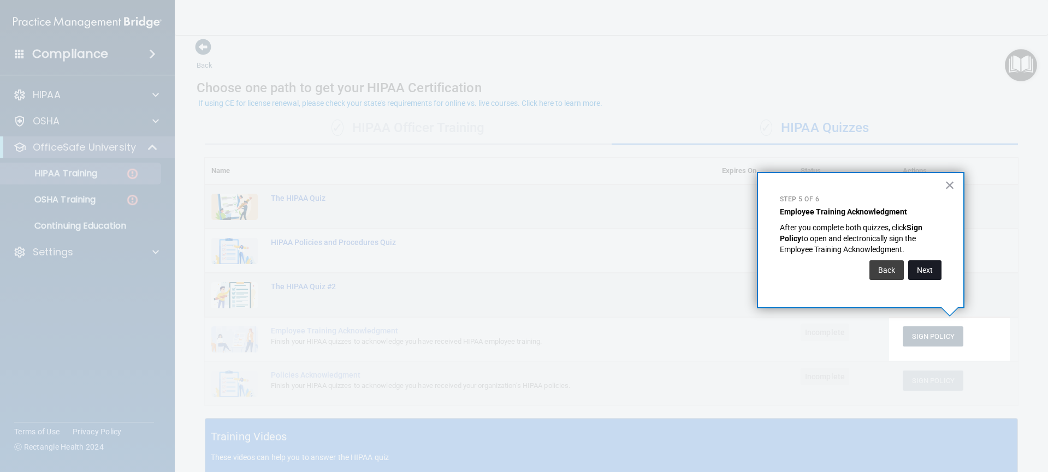
click at [937, 273] on button "Next" at bounding box center [924, 270] width 33 height 20
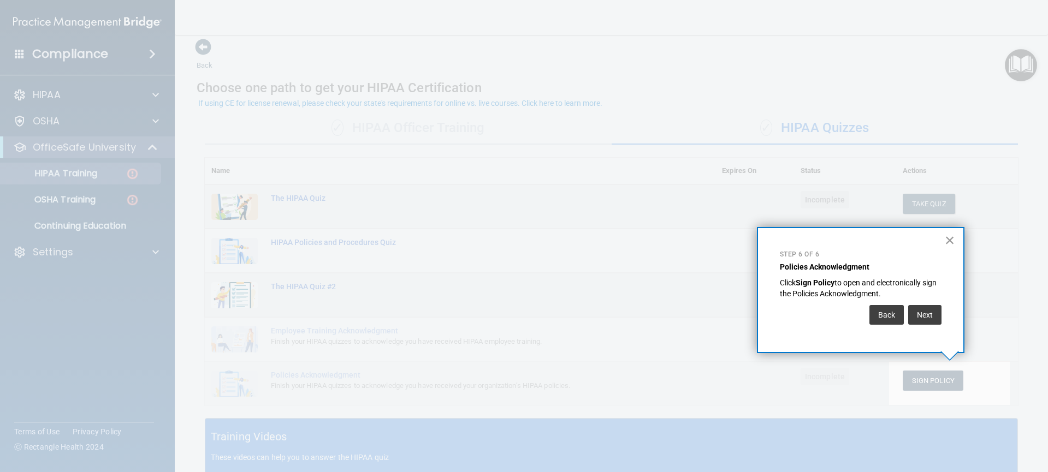
click at [949, 241] on button "×" at bounding box center [950, 240] width 10 height 17
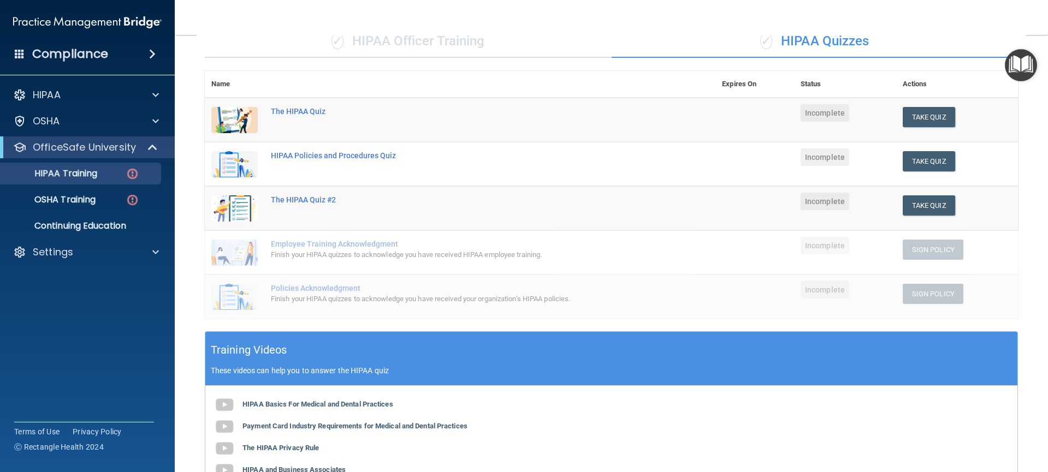
scroll to position [0, 0]
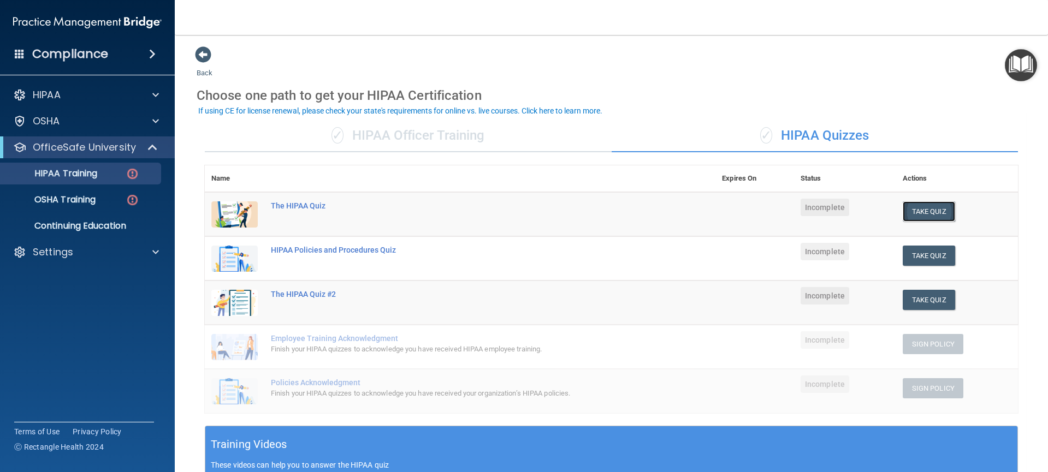
click at [927, 213] on button "Take Quiz" at bounding box center [929, 212] width 52 height 20
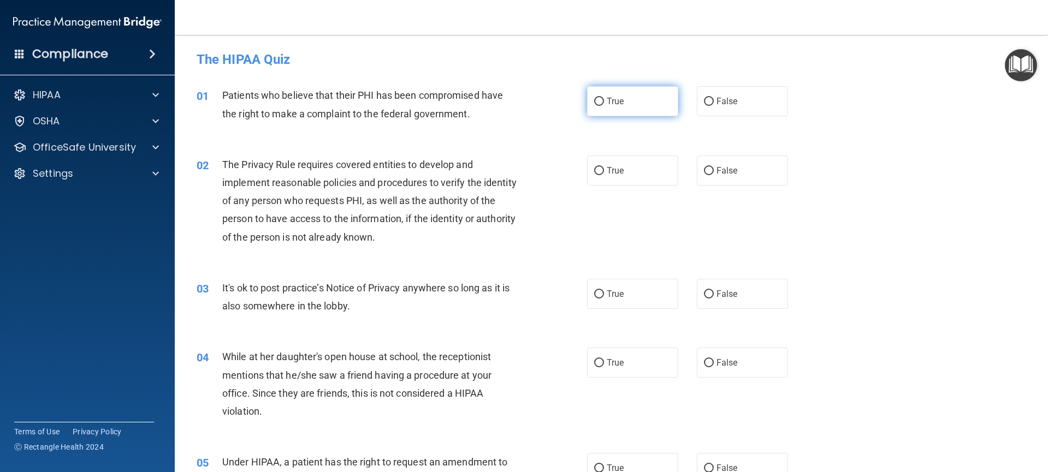
click at [595, 103] on input "True" at bounding box center [599, 102] width 10 height 8
radio input "true"
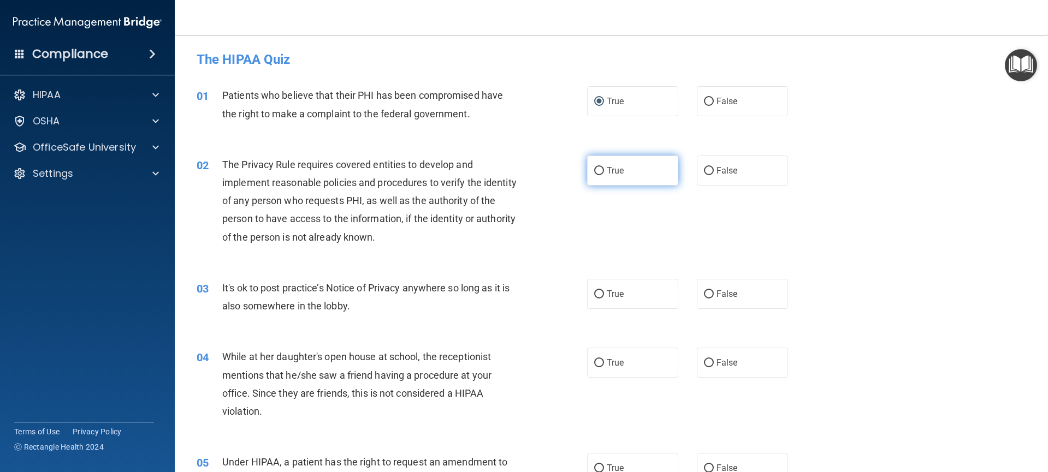
click at [593, 181] on label "True" at bounding box center [633, 171] width 92 height 30
click at [594, 175] on input "True" at bounding box center [599, 171] width 10 height 8
radio input "true"
click at [607, 298] on span "True" at bounding box center [615, 294] width 17 height 10
click at [604, 298] on input "True" at bounding box center [599, 295] width 10 height 8
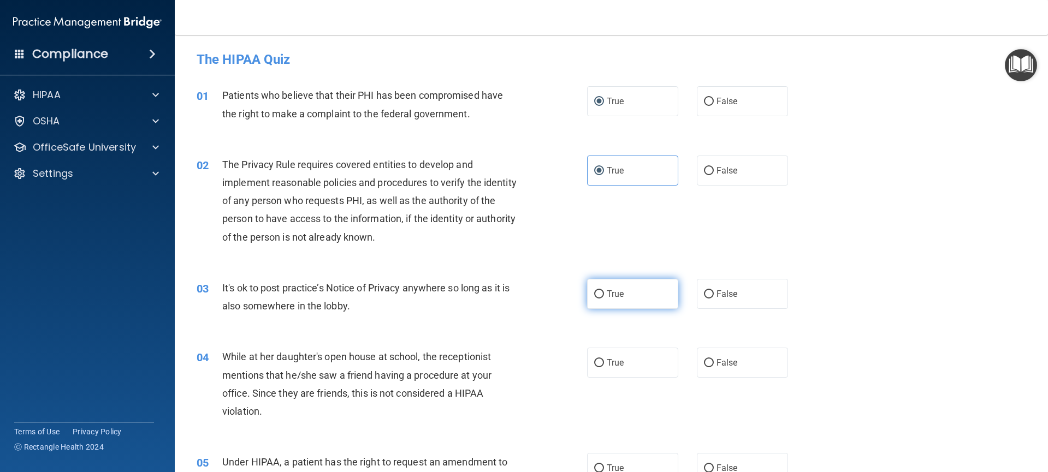
radio input "true"
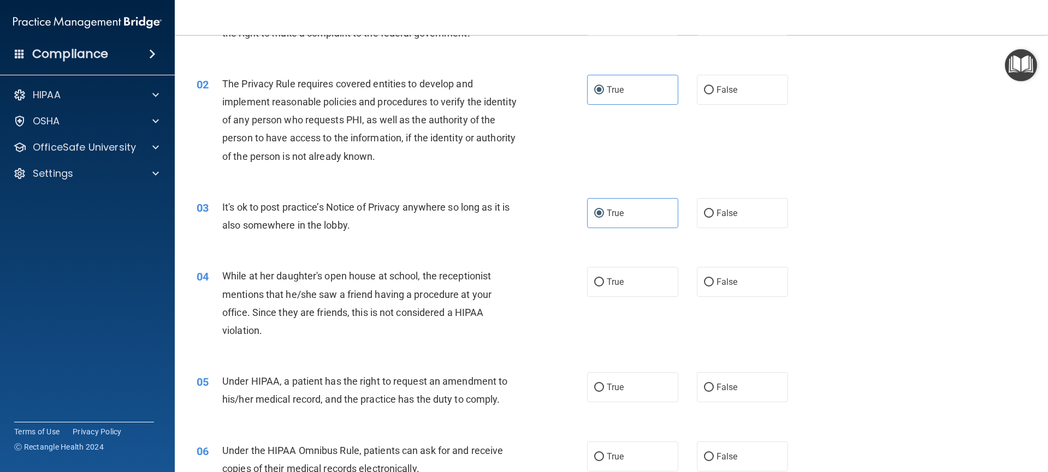
scroll to position [97, 0]
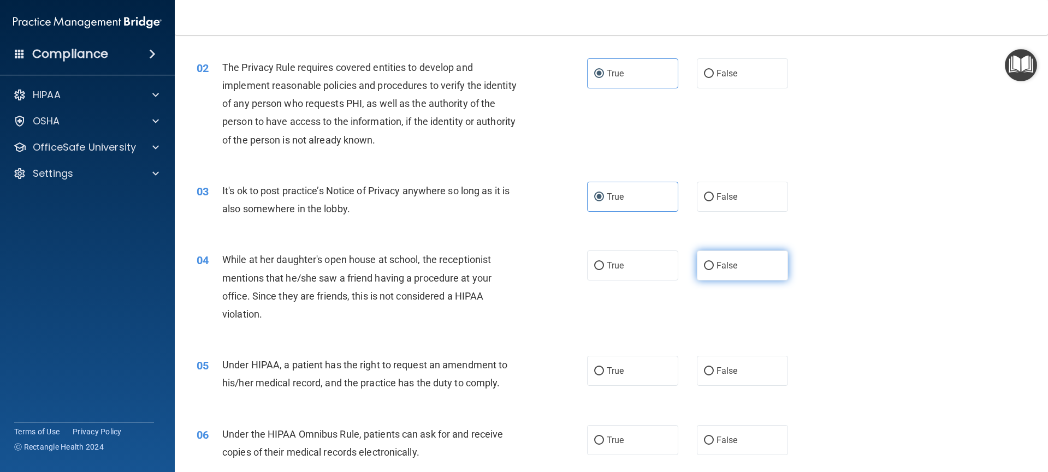
click at [705, 265] on input "False" at bounding box center [709, 266] width 10 height 8
radio input "true"
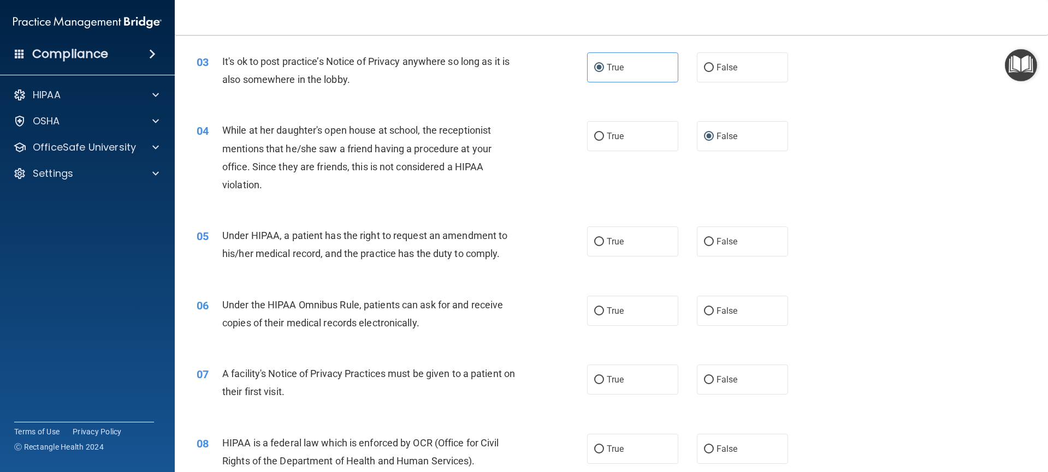
scroll to position [236, 0]
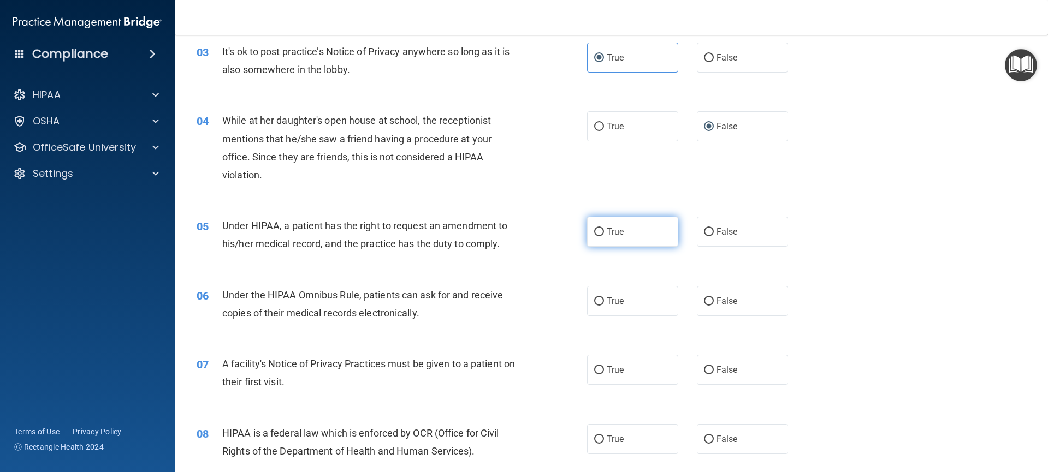
click at [596, 231] on input "True" at bounding box center [599, 232] width 10 height 8
radio input "true"
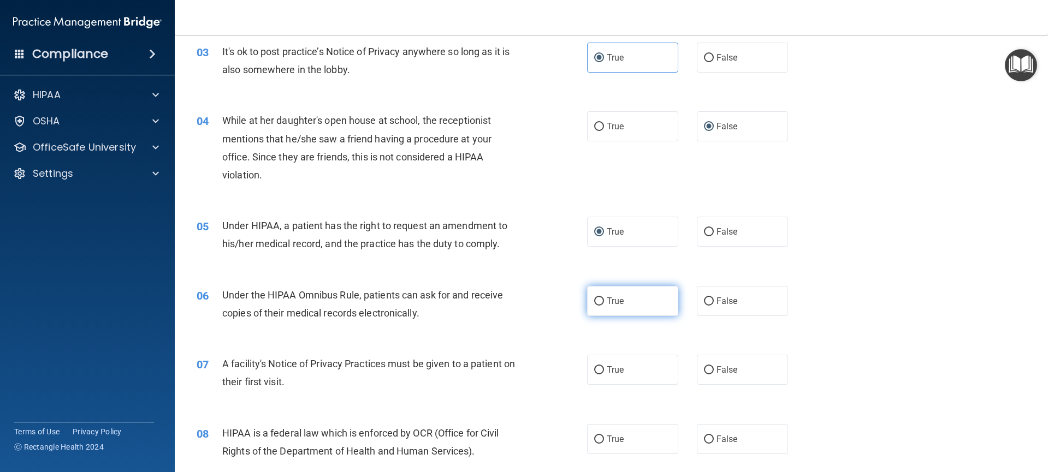
click at [607, 305] on span "True" at bounding box center [615, 301] width 17 height 10
click at [602, 305] on input "True" at bounding box center [599, 302] width 10 height 8
radio input "true"
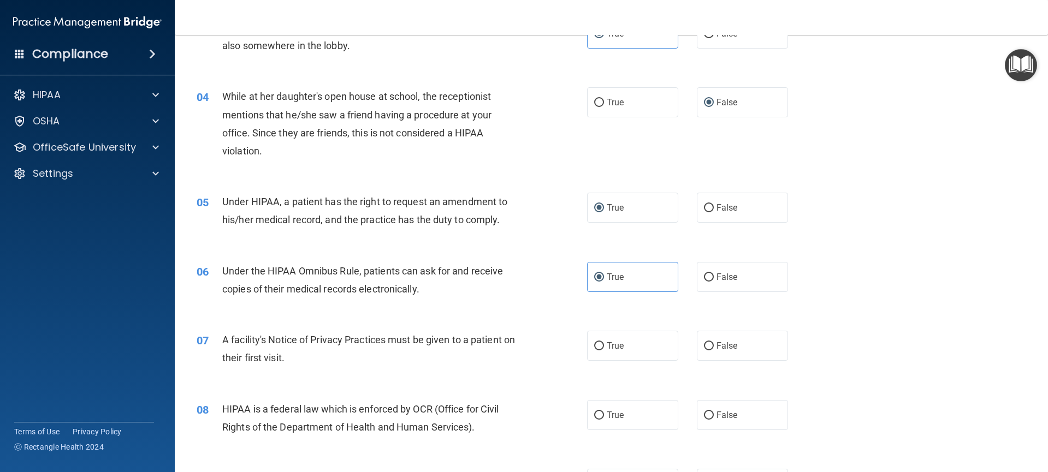
scroll to position [263, 0]
click at [600, 346] on label "True" at bounding box center [633, 344] width 92 height 30
click at [600, 346] on input "True" at bounding box center [599, 344] width 10 height 8
radio input "true"
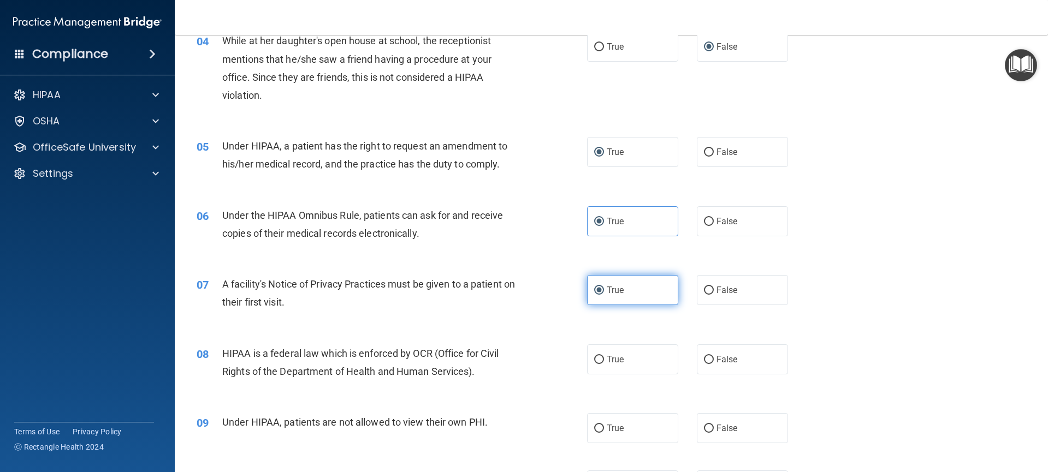
scroll to position [324, 0]
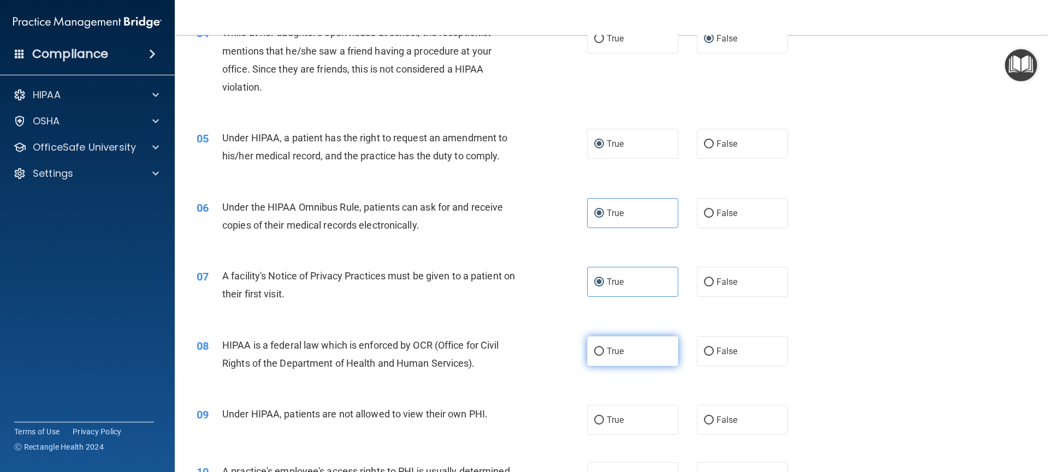
click at [599, 350] on input "True" at bounding box center [599, 352] width 10 height 8
radio input "true"
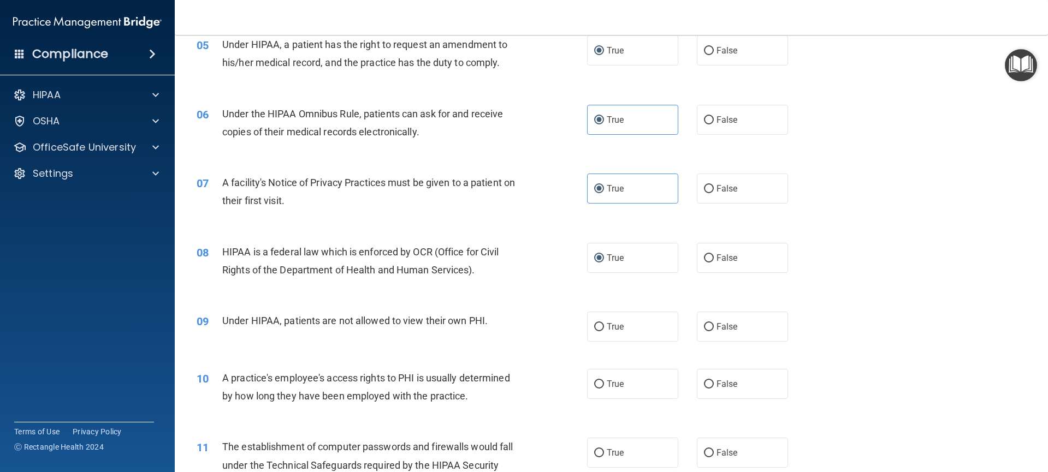
scroll to position [530, 0]
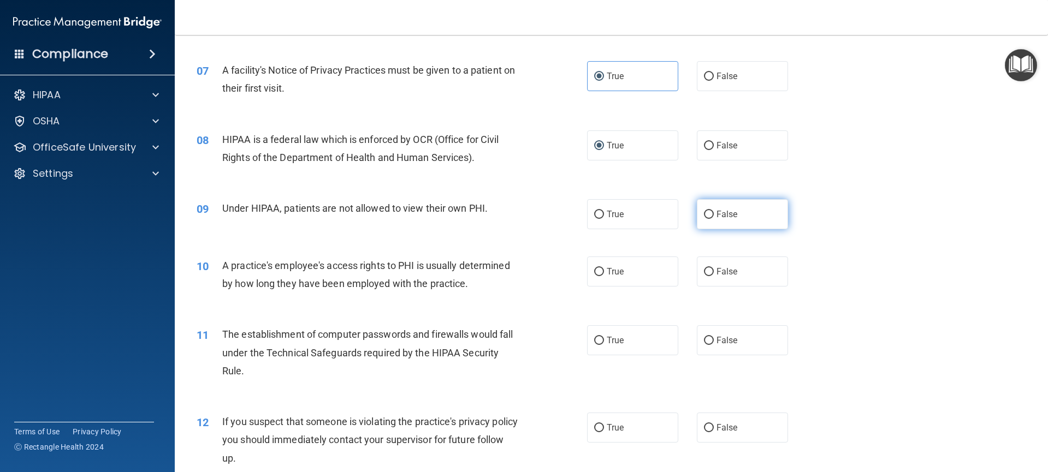
click at [716, 217] on span "False" at bounding box center [726, 214] width 21 height 10
click at [713, 217] on input "False" at bounding box center [709, 215] width 10 height 8
radio input "true"
click at [716, 276] on span "False" at bounding box center [726, 271] width 21 height 10
click at [712, 276] on input "False" at bounding box center [709, 272] width 10 height 8
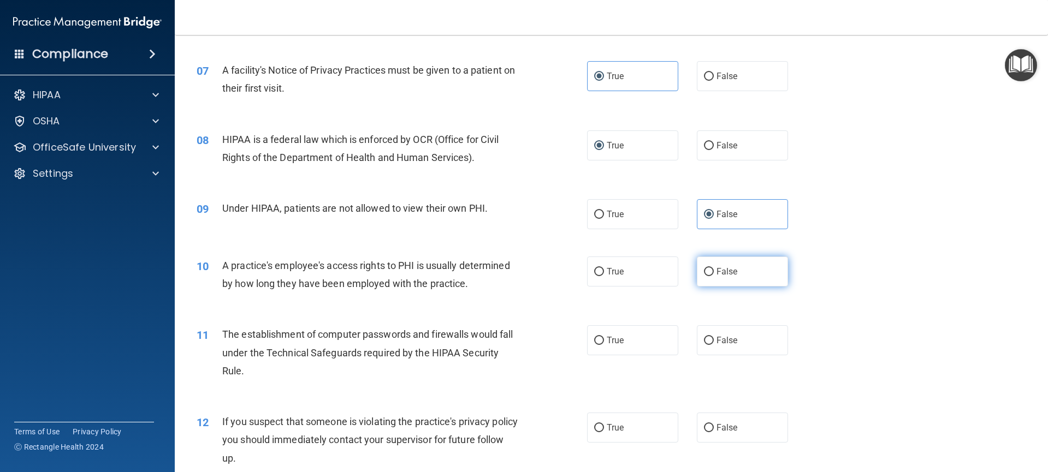
radio input "true"
click at [707, 345] on label "False" at bounding box center [743, 340] width 92 height 30
click at [707, 345] on input "False" at bounding box center [709, 341] width 10 height 8
radio input "true"
click at [616, 340] on span "True" at bounding box center [615, 340] width 17 height 10
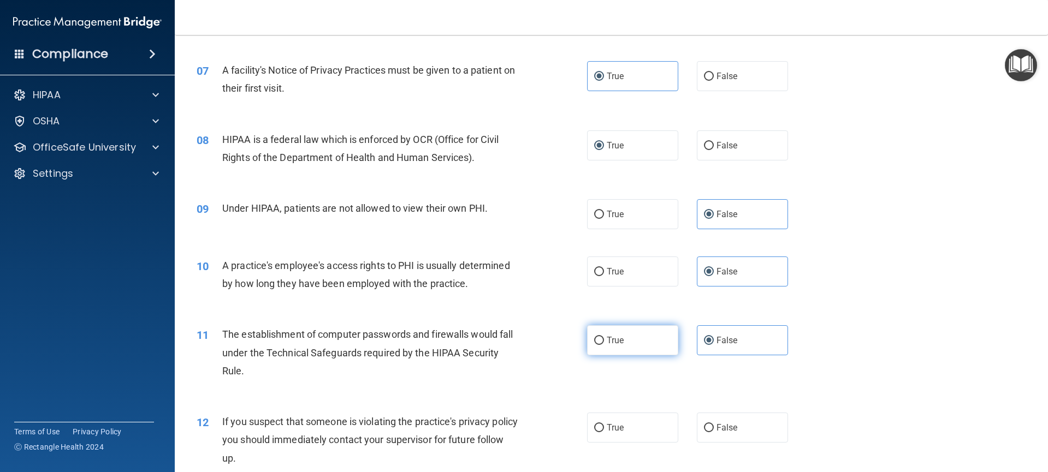
click at [604, 340] on input "True" at bounding box center [599, 341] width 10 height 8
radio input "true"
radio input "false"
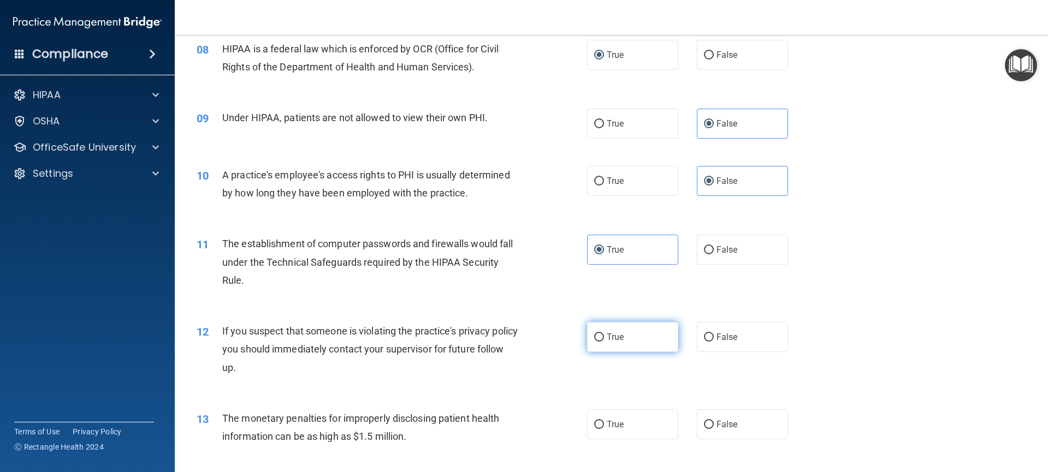
click at [633, 341] on label "True" at bounding box center [633, 337] width 92 height 30
click at [604, 341] on input "True" at bounding box center [599, 338] width 10 height 8
radio input "true"
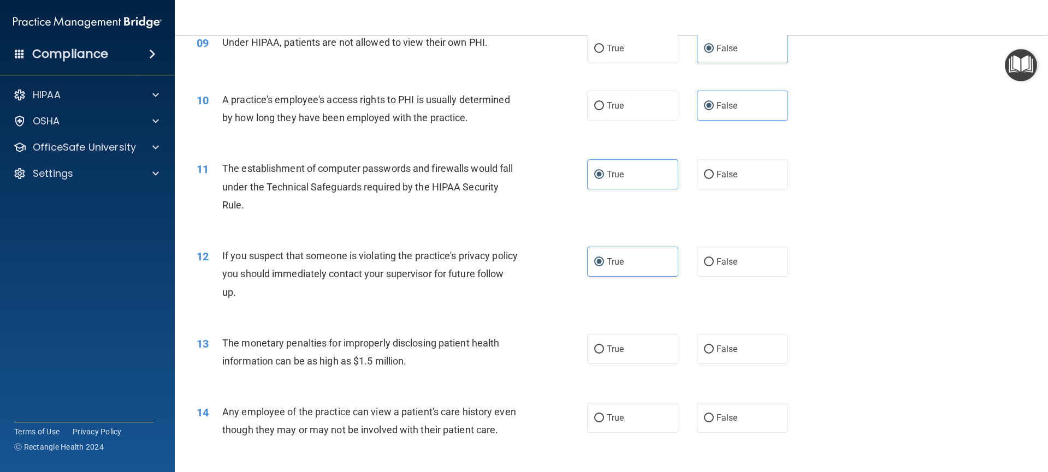
scroll to position [715, 0]
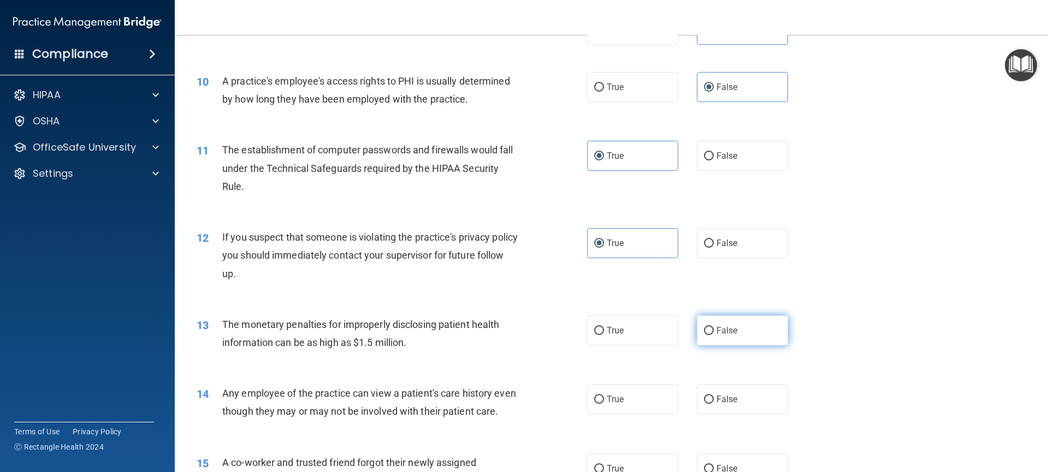
click at [717, 330] on span "False" at bounding box center [726, 330] width 21 height 10
click at [714, 330] on input "False" at bounding box center [709, 331] width 10 height 8
radio input "true"
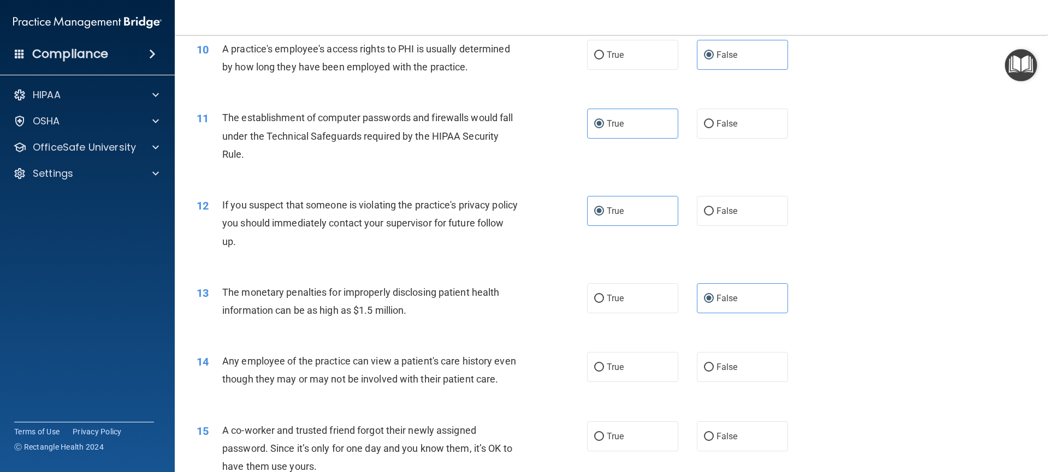
scroll to position [749, 0]
click at [608, 362] on span "True" at bounding box center [615, 365] width 17 height 10
click at [604, 362] on input "True" at bounding box center [599, 366] width 10 height 8
radio input "true"
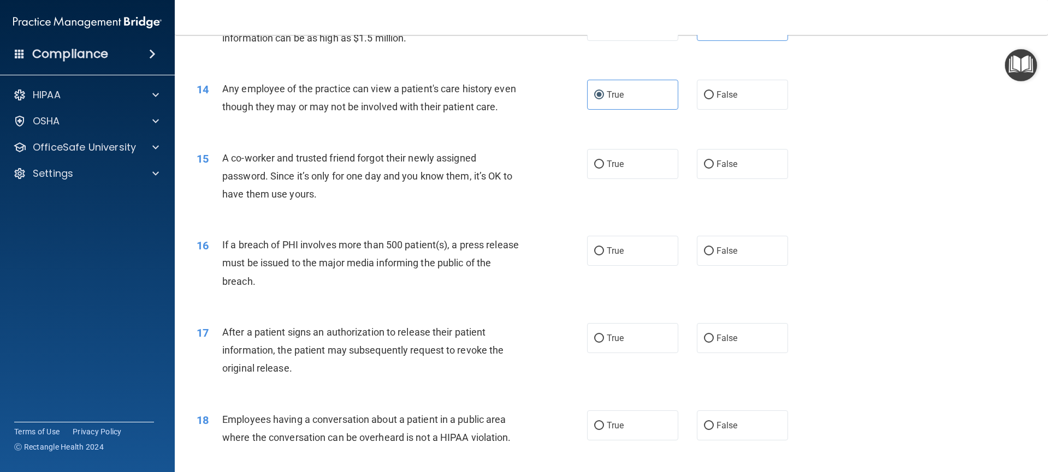
scroll to position [1036, 0]
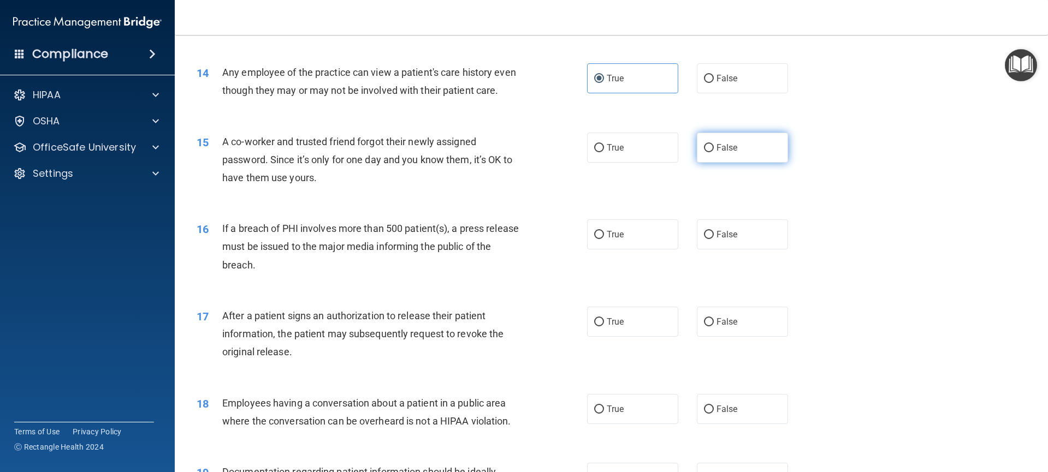
click at [723, 153] on span "False" at bounding box center [726, 148] width 21 height 10
click at [714, 152] on input "False" at bounding box center [709, 148] width 10 height 8
radio input "true"
click at [622, 250] on label "True" at bounding box center [633, 235] width 92 height 30
click at [604, 239] on input "True" at bounding box center [599, 235] width 10 height 8
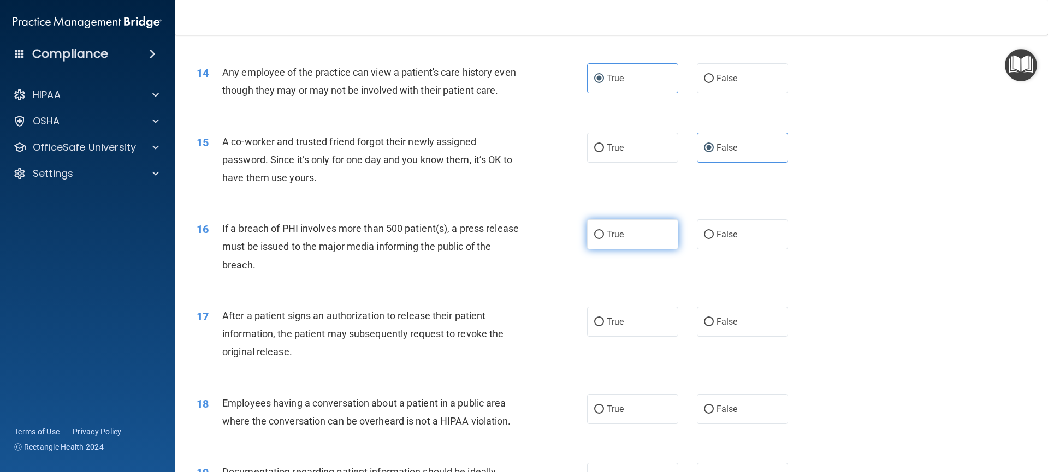
radio input "true"
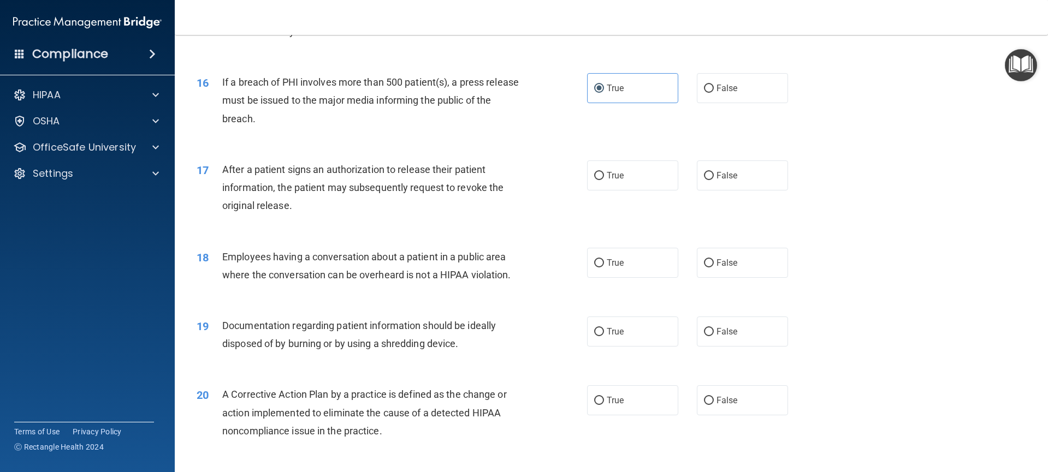
scroll to position [1198, 0]
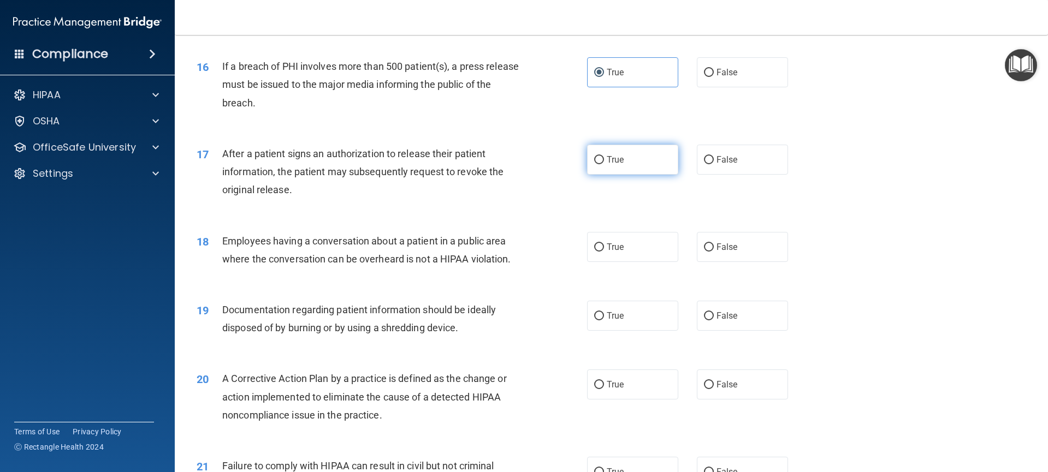
click at [623, 175] on label "True" at bounding box center [633, 160] width 92 height 30
click at [604, 164] on input "True" at bounding box center [599, 160] width 10 height 8
radio input "true"
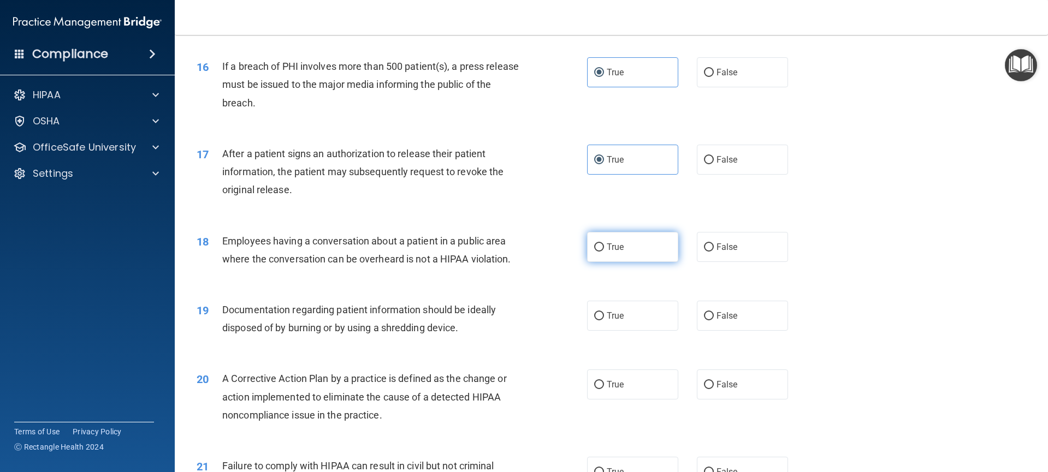
click at [619, 252] on span "True" at bounding box center [615, 247] width 17 height 10
click at [604, 252] on input "True" at bounding box center [599, 248] width 10 height 8
radio input "true"
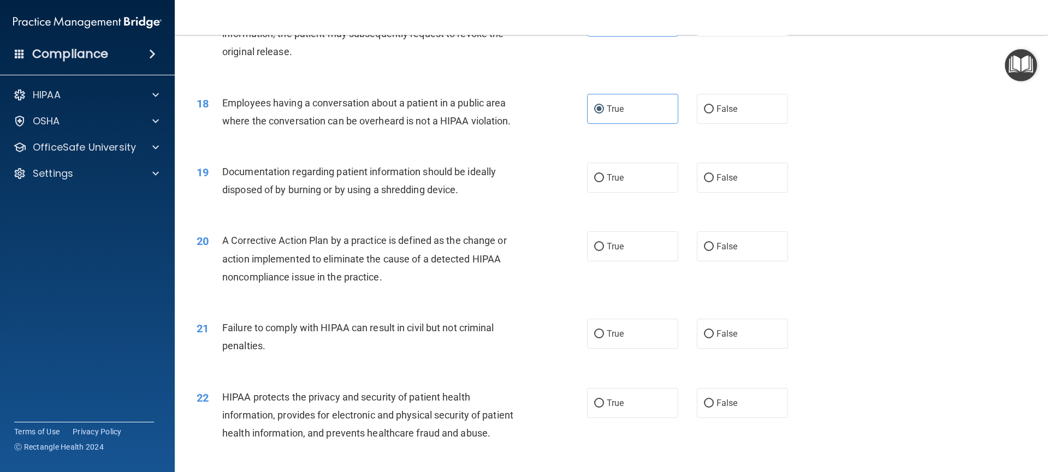
scroll to position [1356, 0]
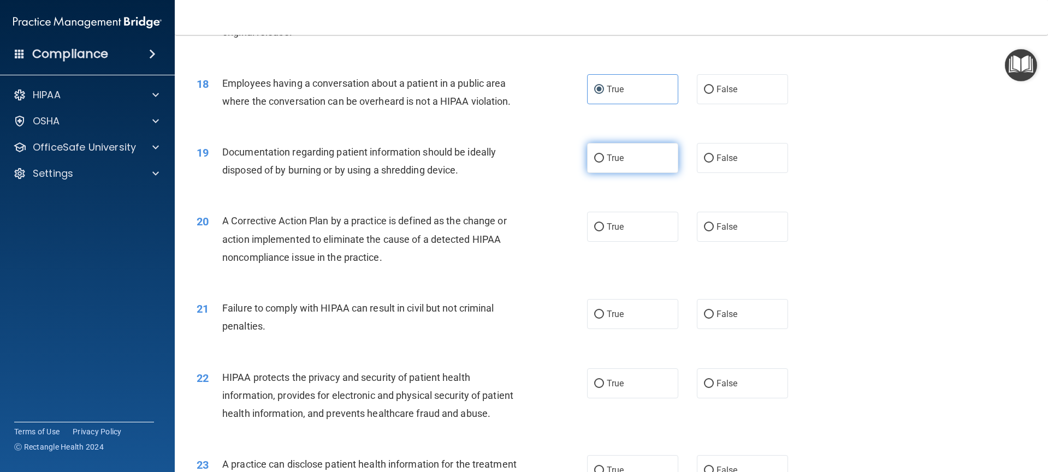
click at [621, 173] on label "True" at bounding box center [633, 158] width 92 height 30
click at [604, 163] on input "True" at bounding box center [599, 159] width 10 height 8
radio input "true"
click at [601, 242] on label "True" at bounding box center [633, 227] width 92 height 30
click at [601, 232] on input "True" at bounding box center [599, 227] width 10 height 8
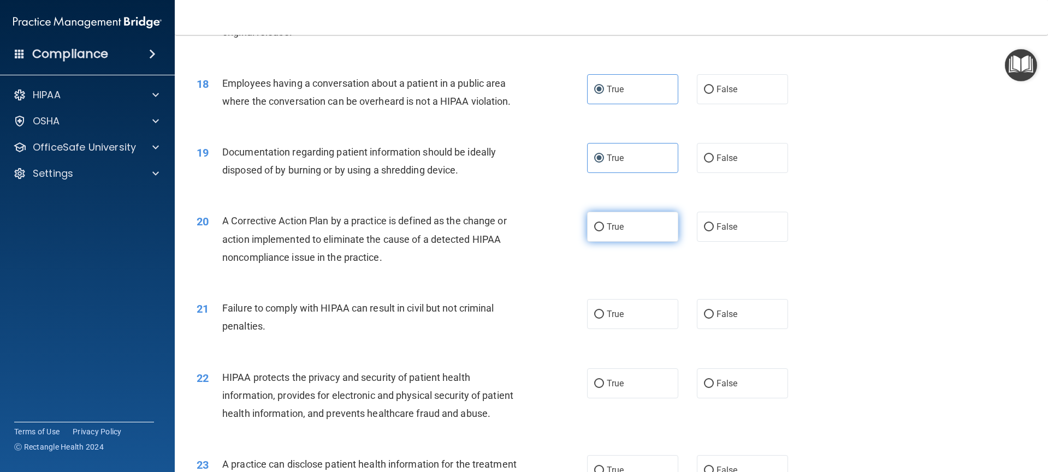
radio input "true"
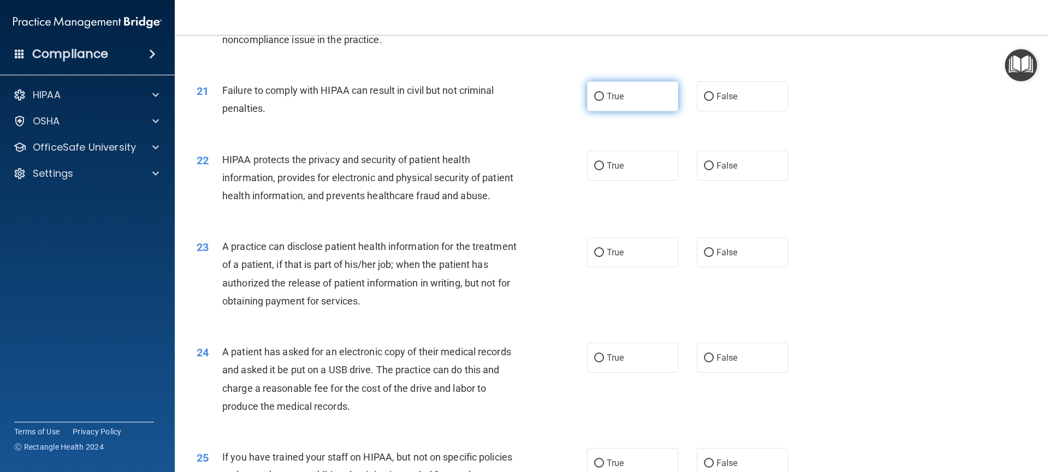
click at [599, 101] on input "True" at bounding box center [599, 97] width 10 height 8
radio input "true"
click at [707, 170] on input "False" at bounding box center [709, 166] width 10 height 8
radio input "true"
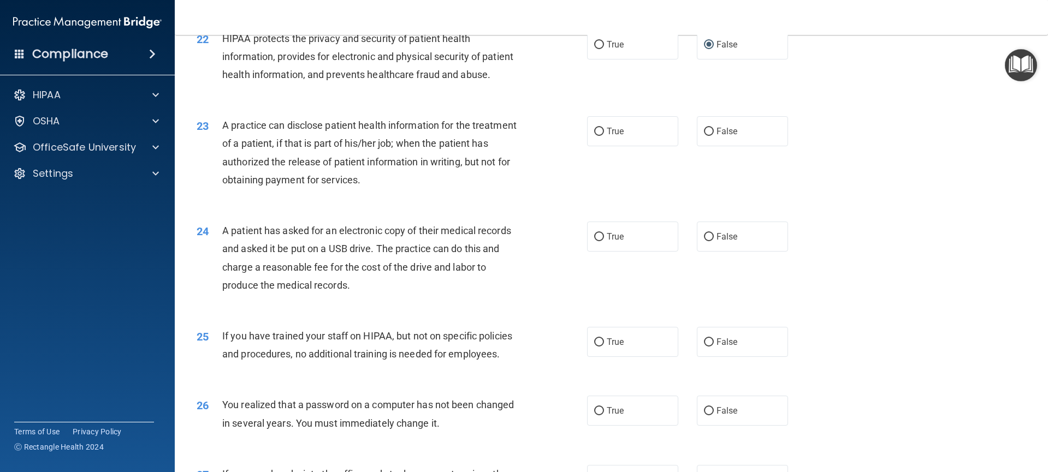
scroll to position [1696, 0]
click at [612, 136] on span "True" at bounding box center [615, 131] width 17 height 10
click at [604, 135] on input "True" at bounding box center [599, 131] width 10 height 8
radio input "true"
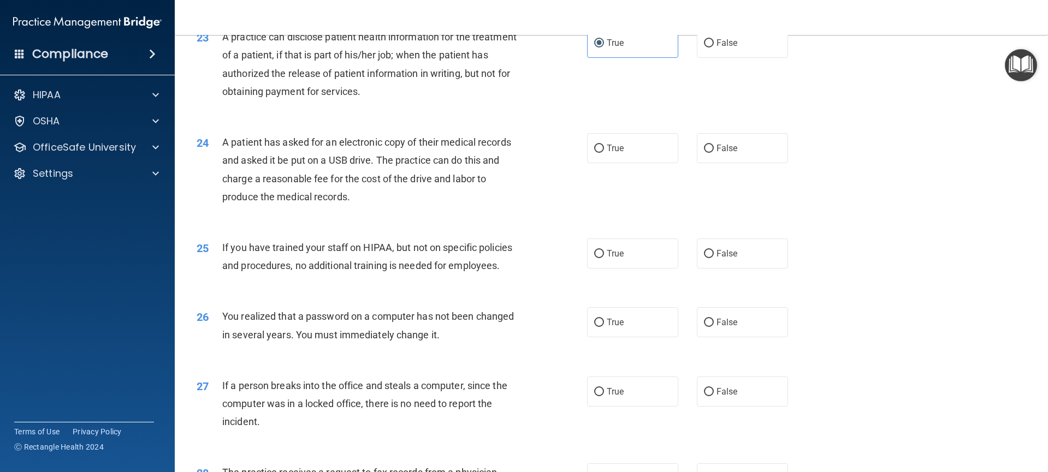
scroll to position [1788, 0]
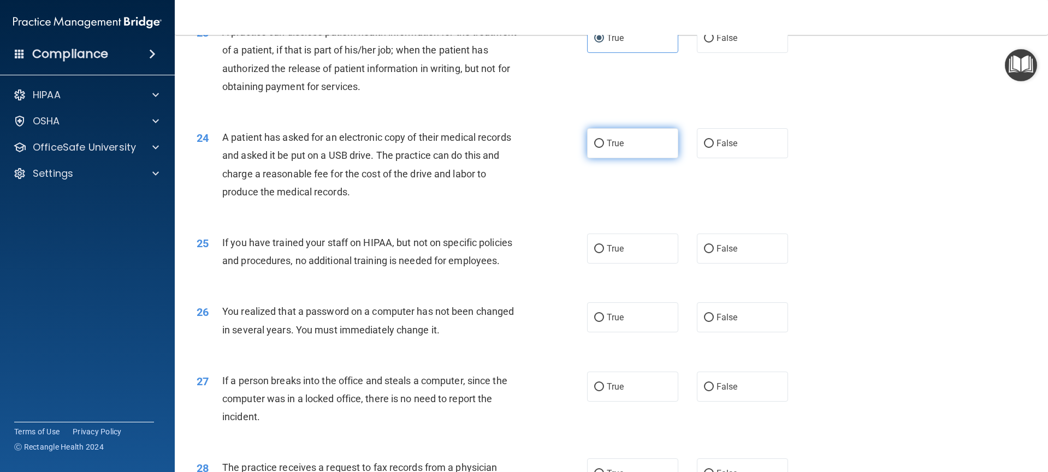
click at [607, 149] on span "True" at bounding box center [615, 143] width 17 height 10
click at [604, 148] on input "True" at bounding box center [599, 144] width 10 height 8
radio input "true"
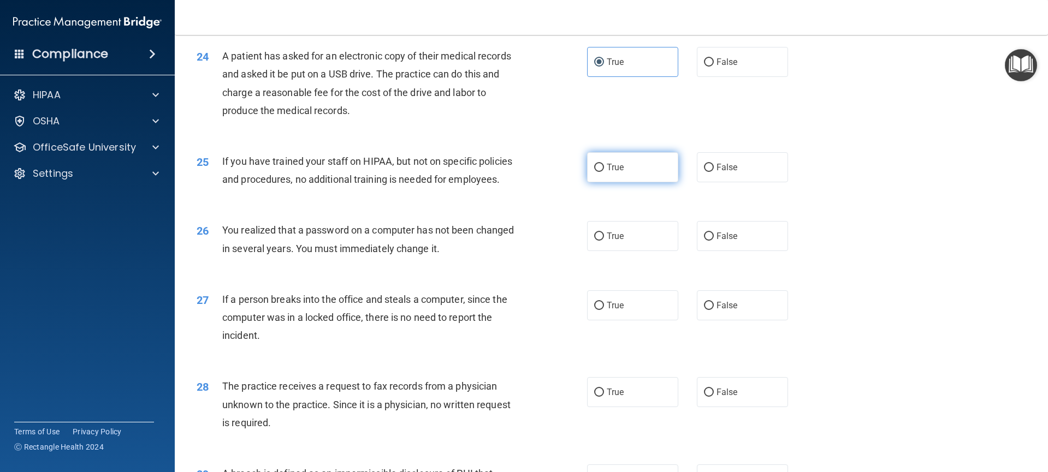
scroll to position [1879, 0]
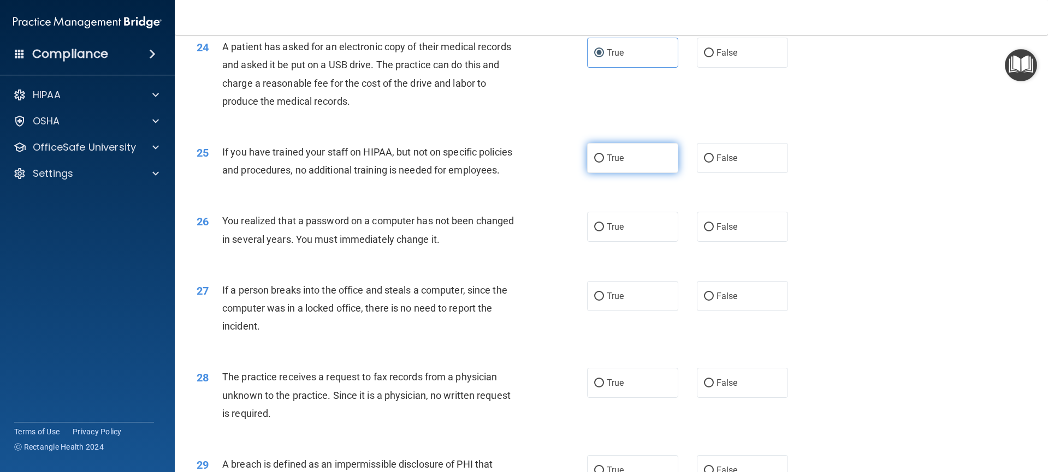
click at [610, 163] on span "True" at bounding box center [615, 158] width 17 height 10
click at [604, 163] on input "True" at bounding box center [599, 159] width 10 height 8
radio input "true"
click at [708, 173] on label "False" at bounding box center [743, 158] width 92 height 30
click at [708, 163] on input "False" at bounding box center [709, 159] width 10 height 8
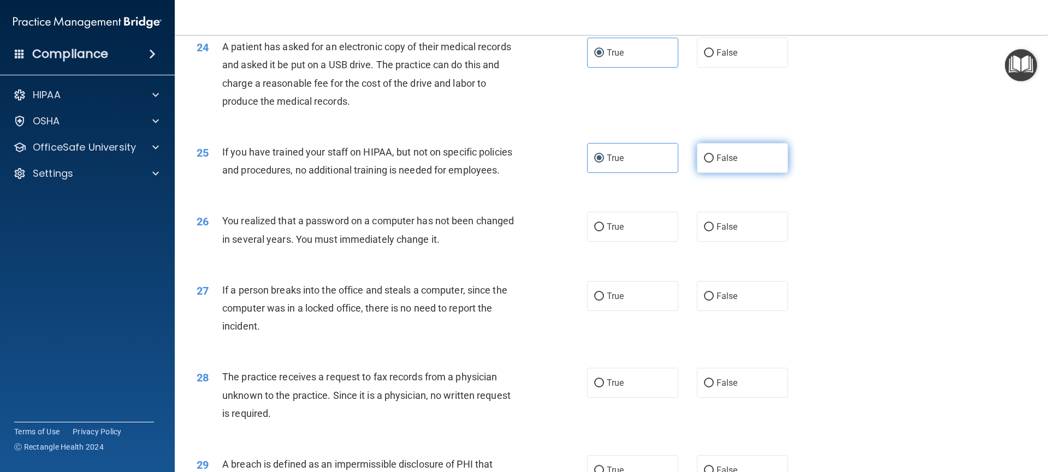
radio input "true"
radio input "false"
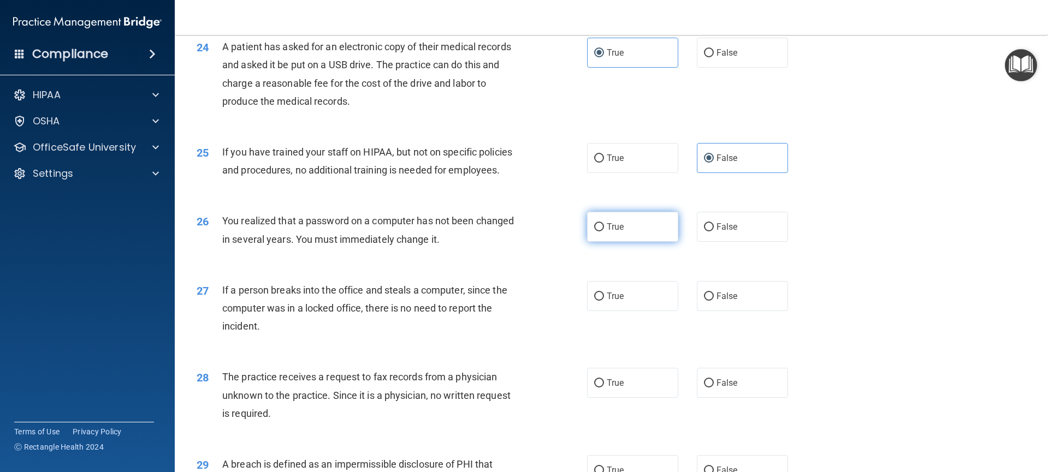
click at [625, 242] on label "True" at bounding box center [633, 227] width 92 height 30
click at [604, 232] on input "True" at bounding box center [599, 227] width 10 height 8
radio input "true"
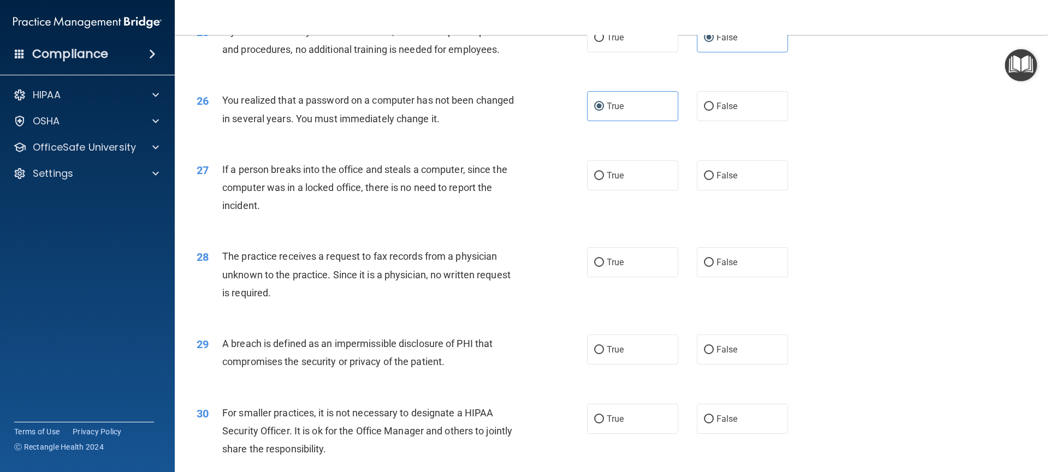
scroll to position [2013, 0]
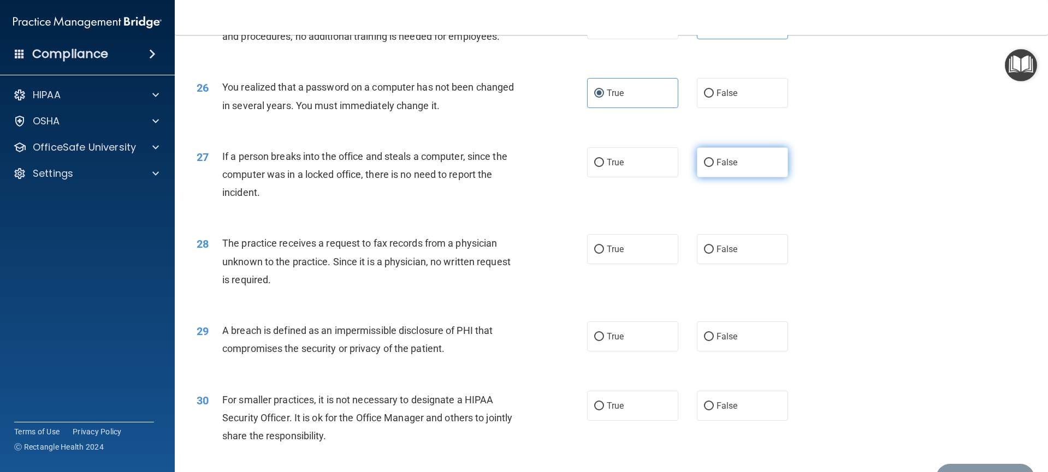
click at [716, 168] on span "False" at bounding box center [726, 162] width 21 height 10
click at [713, 167] on input "False" at bounding box center [709, 163] width 10 height 8
radio input "true"
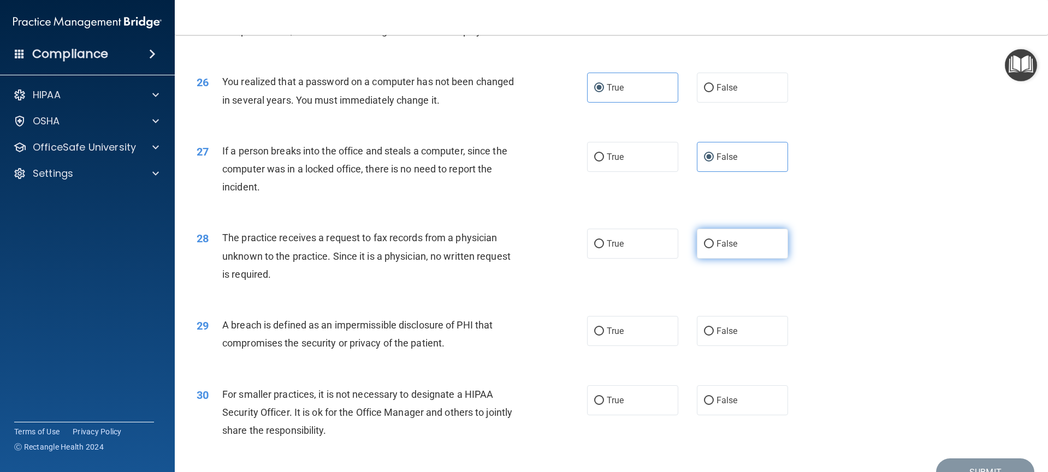
scroll to position [2077, 0]
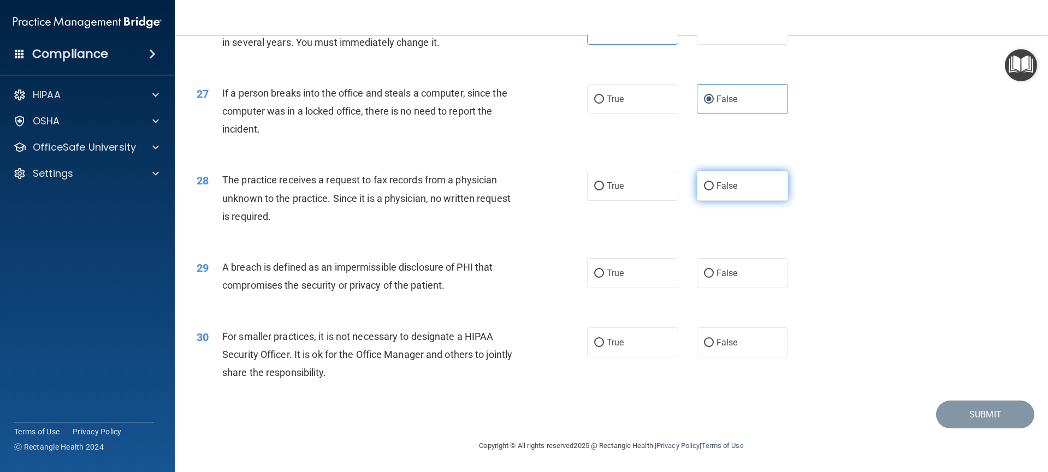
click at [719, 191] on span "False" at bounding box center [726, 186] width 21 height 10
click at [714, 191] on input "False" at bounding box center [709, 186] width 10 height 8
radio input "true"
click at [633, 288] on label "True" at bounding box center [633, 273] width 92 height 30
click at [604, 278] on input "True" at bounding box center [599, 274] width 10 height 8
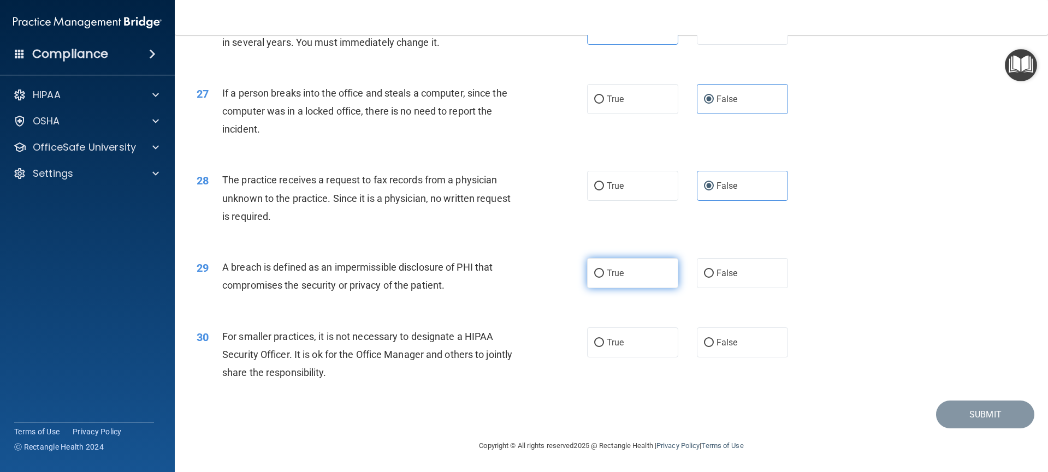
radio input "true"
click at [720, 348] on span "False" at bounding box center [726, 342] width 21 height 10
click at [714, 347] on input "False" at bounding box center [709, 343] width 10 height 8
radio input "true"
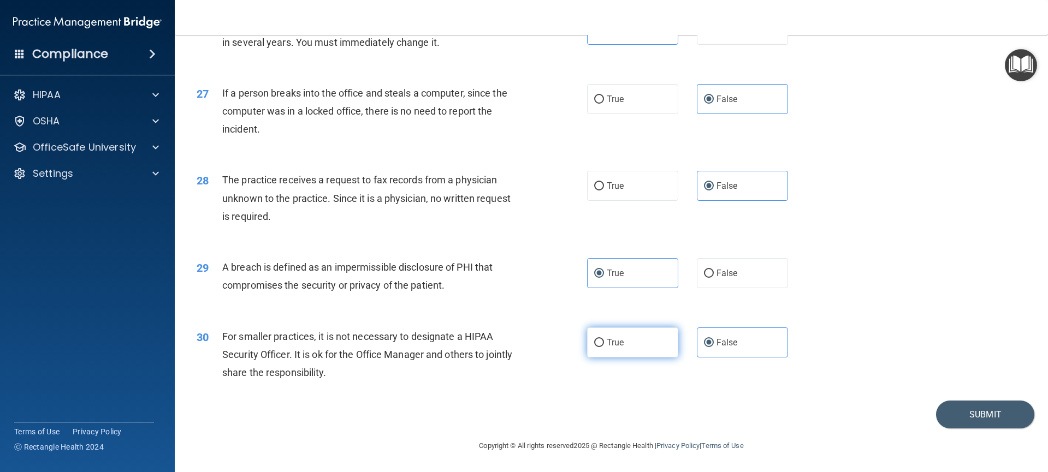
click at [635, 358] on label "True" at bounding box center [633, 343] width 92 height 30
click at [604, 347] on input "True" at bounding box center [599, 343] width 10 height 8
radio input "true"
radio input "false"
click at [980, 429] on button "Submit" at bounding box center [985, 415] width 98 height 28
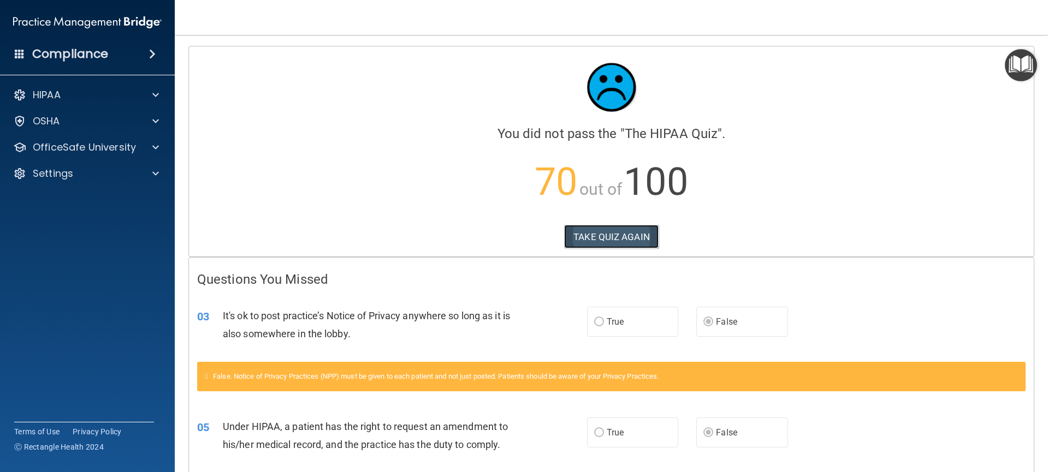
click at [614, 237] on button "TAKE QUIZ AGAIN" at bounding box center [611, 237] width 94 height 24
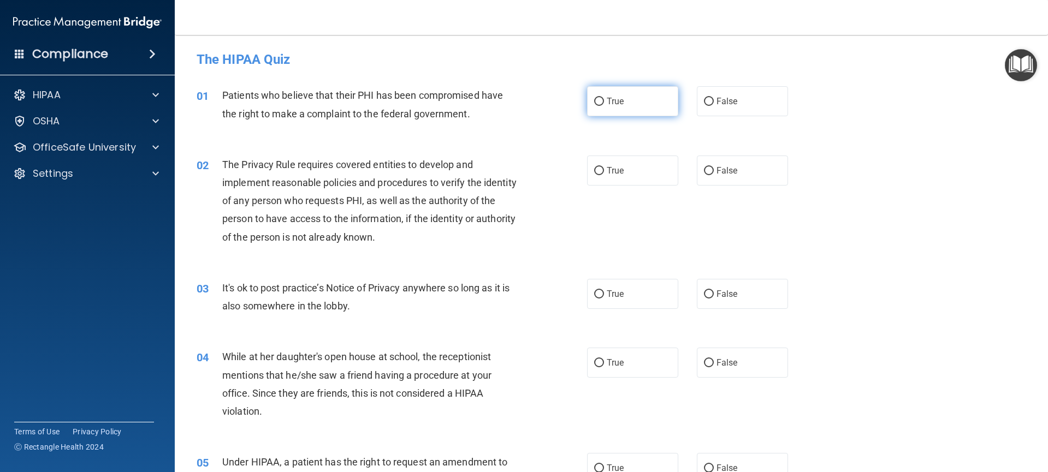
click at [605, 108] on label "True" at bounding box center [633, 101] width 92 height 30
click at [604, 106] on input "True" at bounding box center [599, 102] width 10 height 8
radio input "true"
click at [599, 296] on input "True" at bounding box center [599, 295] width 10 height 8
radio input "true"
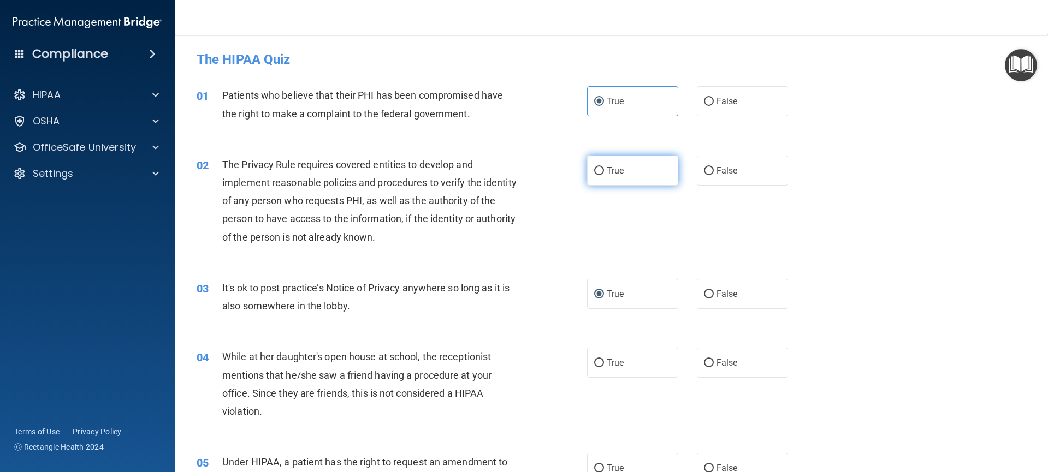
click at [608, 177] on label "True" at bounding box center [633, 171] width 92 height 30
click at [604, 175] on input "True" at bounding box center [599, 171] width 10 height 8
radio input "true"
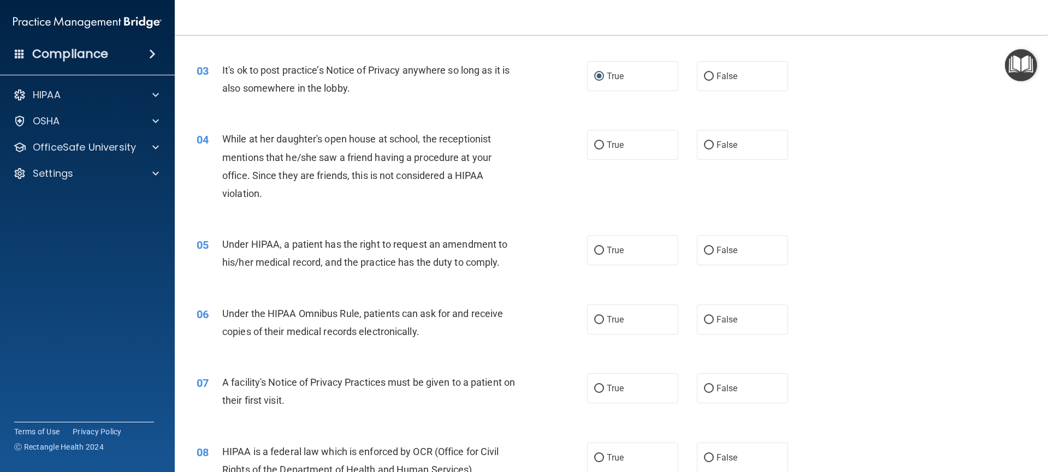
scroll to position [254, 0]
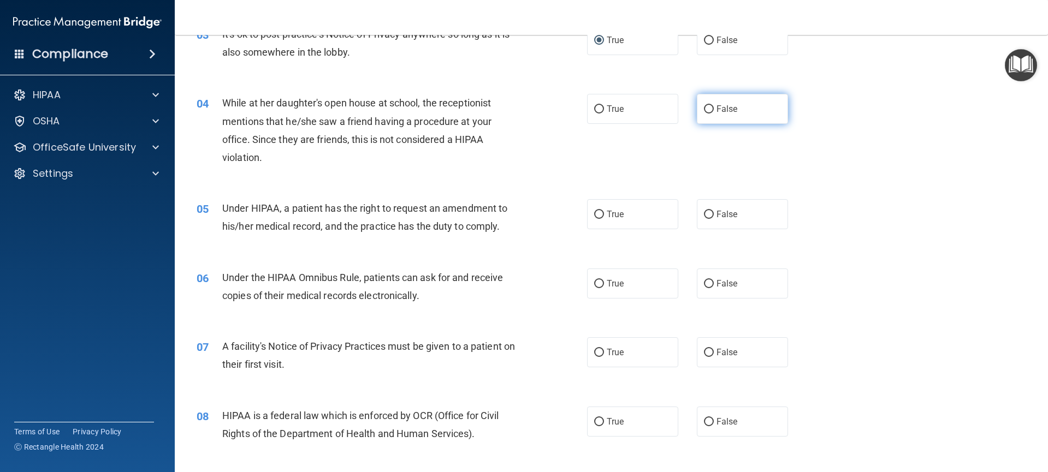
click at [727, 113] on span "False" at bounding box center [726, 109] width 21 height 10
click at [714, 113] on input "False" at bounding box center [709, 109] width 10 height 8
radio input "true"
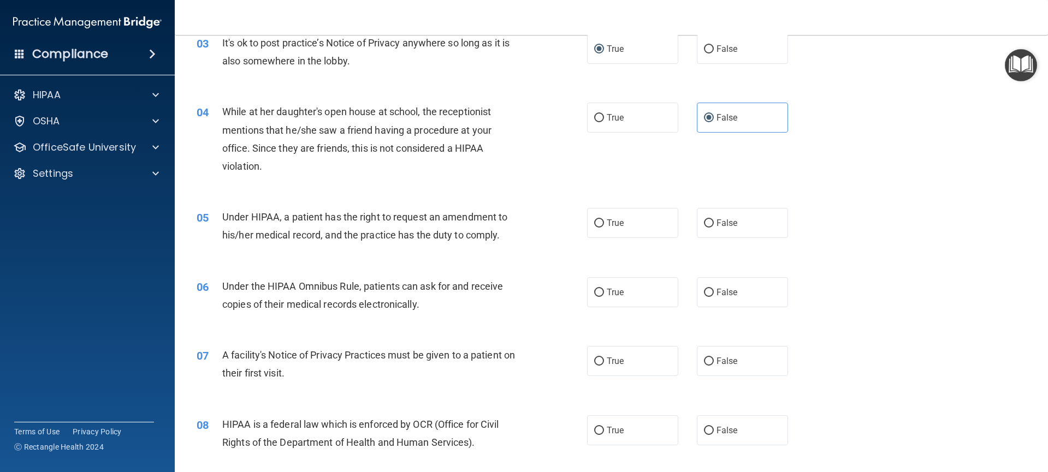
scroll to position [246, 0]
click at [607, 226] on span "True" at bounding box center [615, 222] width 17 height 10
click at [604, 226] on input "True" at bounding box center [599, 223] width 10 height 8
radio input "true"
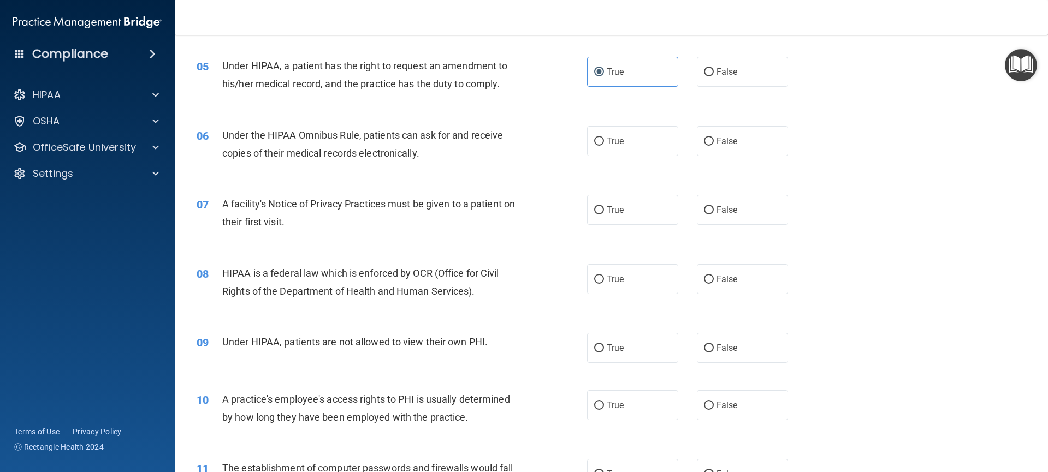
scroll to position [407, 0]
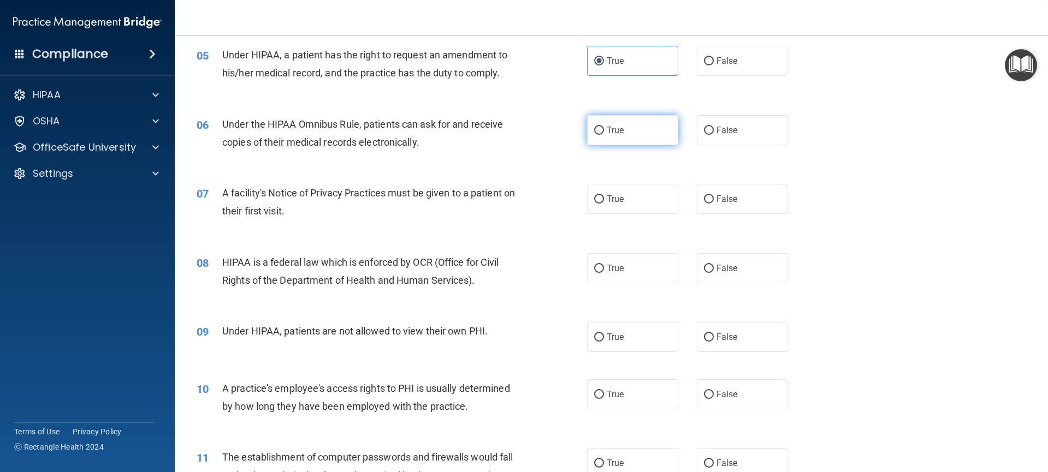
click at [607, 133] on span "True" at bounding box center [615, 130] width 17 height 10
click at [604, 133] on input "True" at bounding box center [599, 131] width 10 height 8
radio input "true"
click at [606, 206] on label "True" at bounding box center [633, 199] width 92 height 30
click at [604, 204] on input "True" at bounding box center [599, 200] width 10 height 8
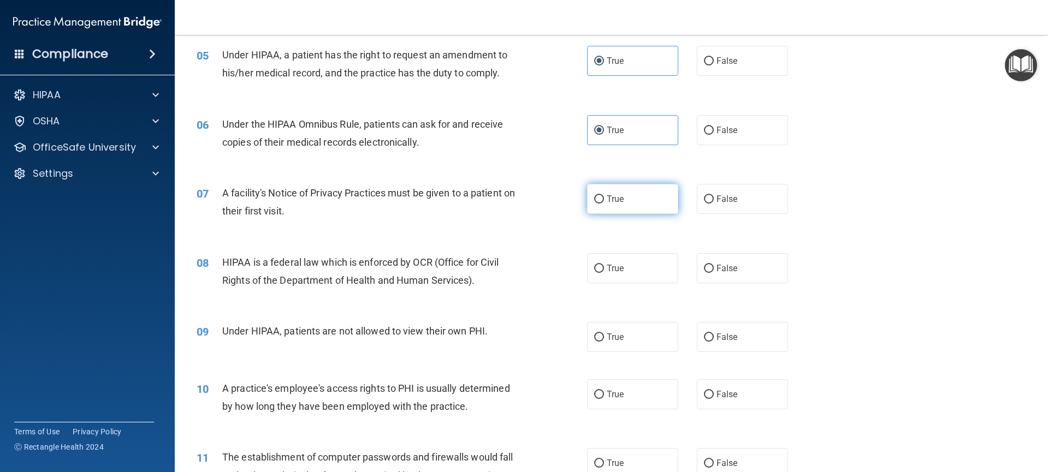
radio input "true"
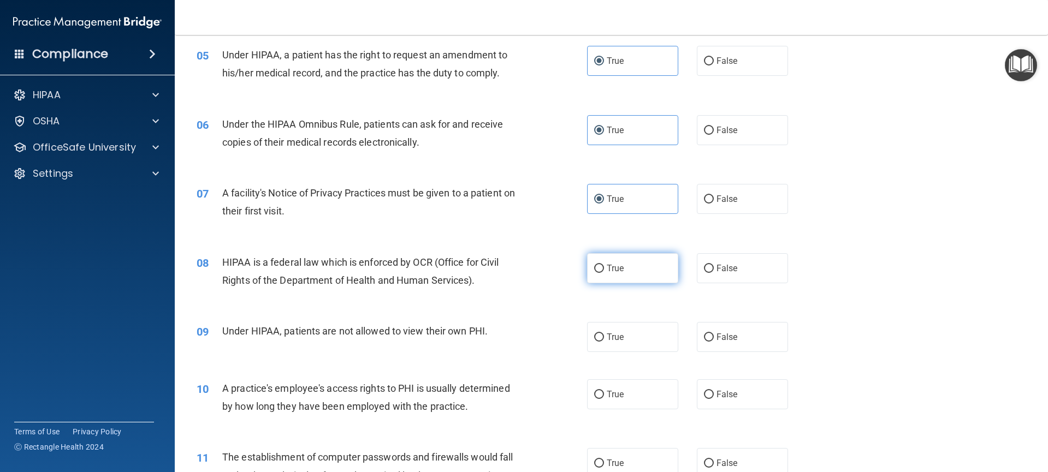
click at [625, 276] on label "True" at bounding box center [633, 268] width 92 height 30
click at [604, 273] on input "True" at bounding box center [599, 269] width 10 height 8
radio input "true"
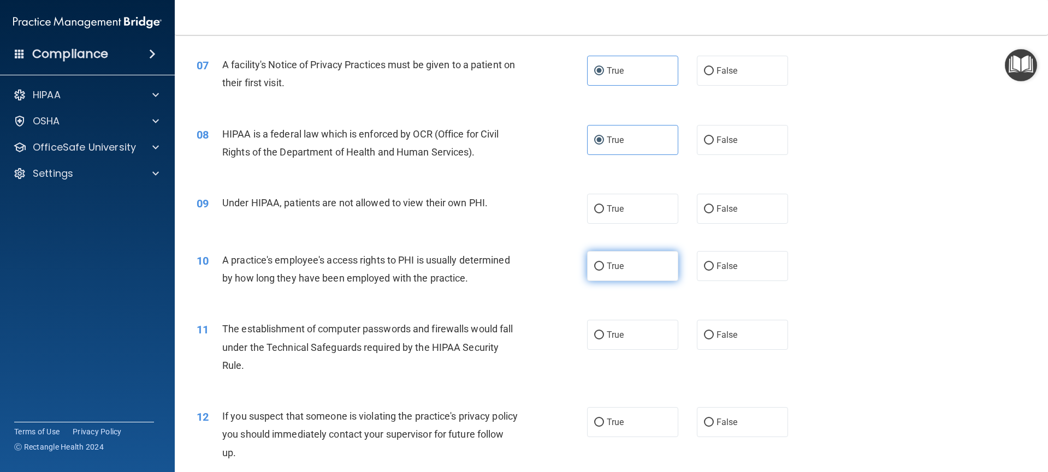
scroll to position [538, 0]
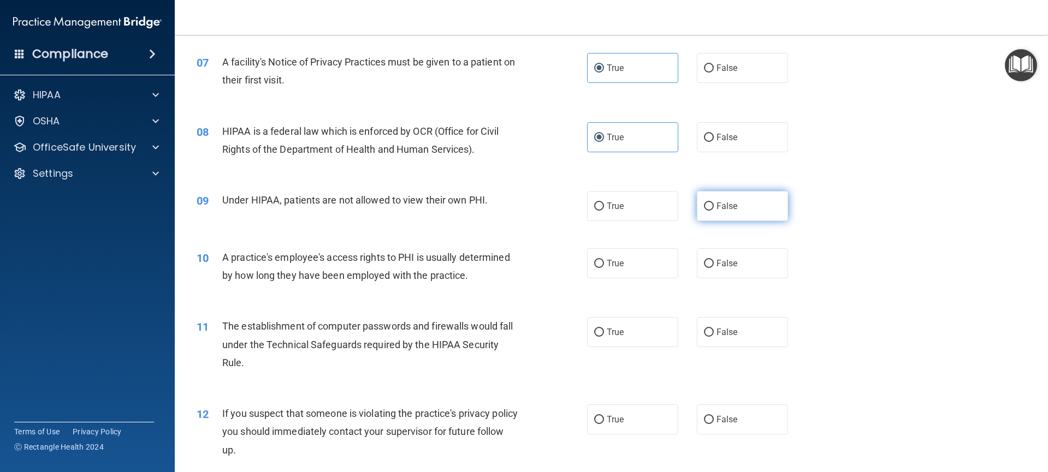
click at [717, 205] on span "False" at bounding box center [726, 206] width 21 height 10
click at [714, 205] on input "False" at bounding box center [709, 207] width 10 height 8
radio input "true"
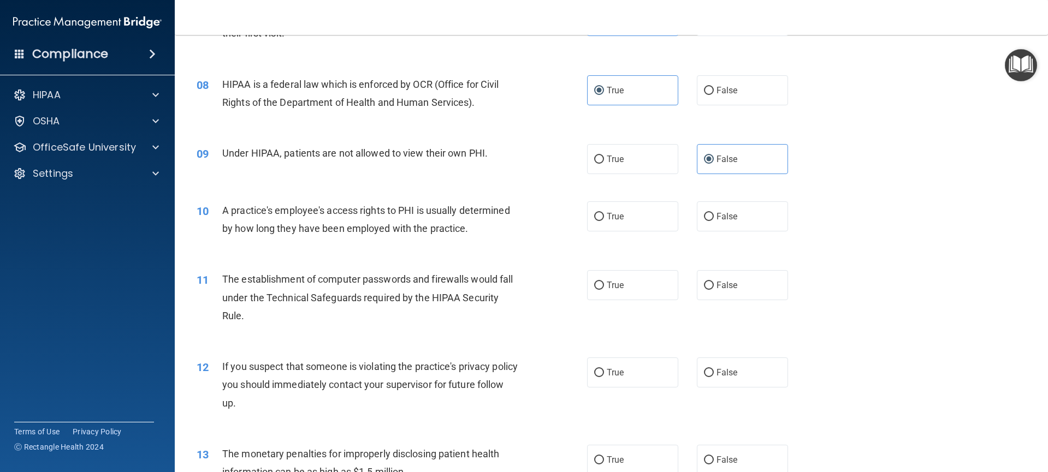
scroll to position [617, 0]
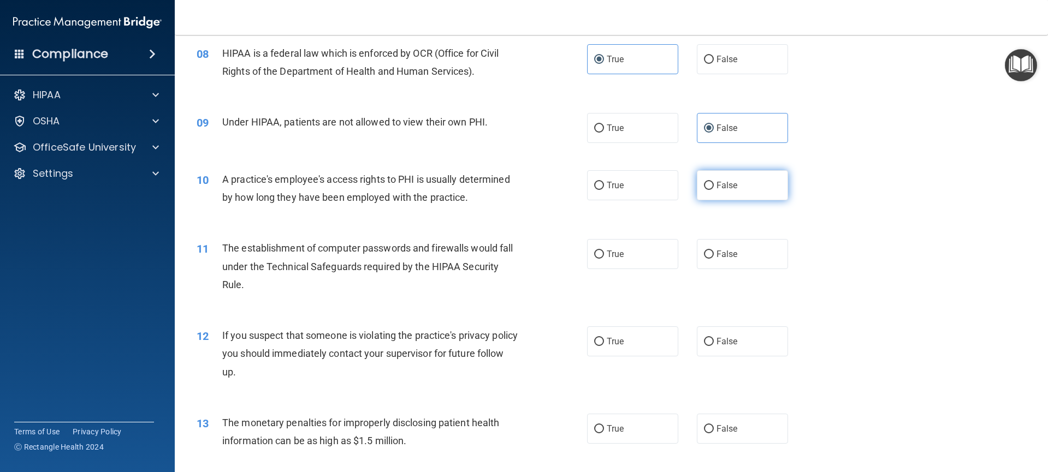
click at [708, 188] on input "False" at bounding box center [709, 186] width 10 height 8
radio input "true"
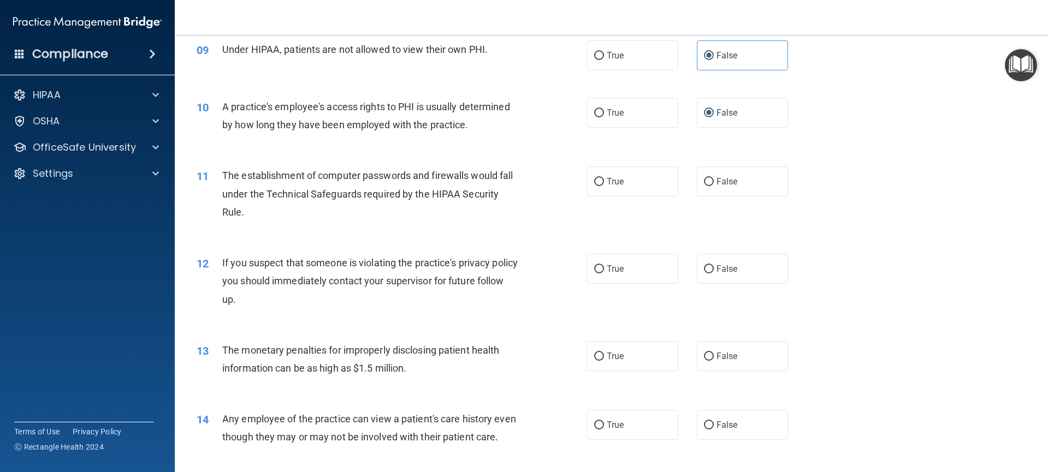
scroll to position [690, 0]
click at [618, 187] on label "True" at bounding box center [633, 181] width 92 height 30
click at [604, 186] on input "True" at bounding box center [599, 181] width 10 height 8
radio input "true"
click at [718, 267] on span "False" at bounding box center [726, 268] width 21 height 10
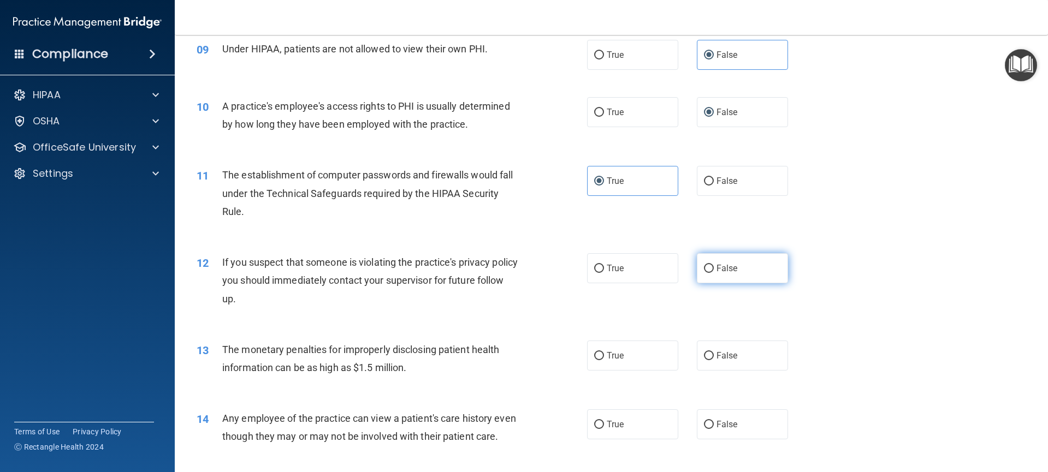
click at [714, 267] on input "False" at bounding box center [709, 269] width 10 height 8
radio input "true"
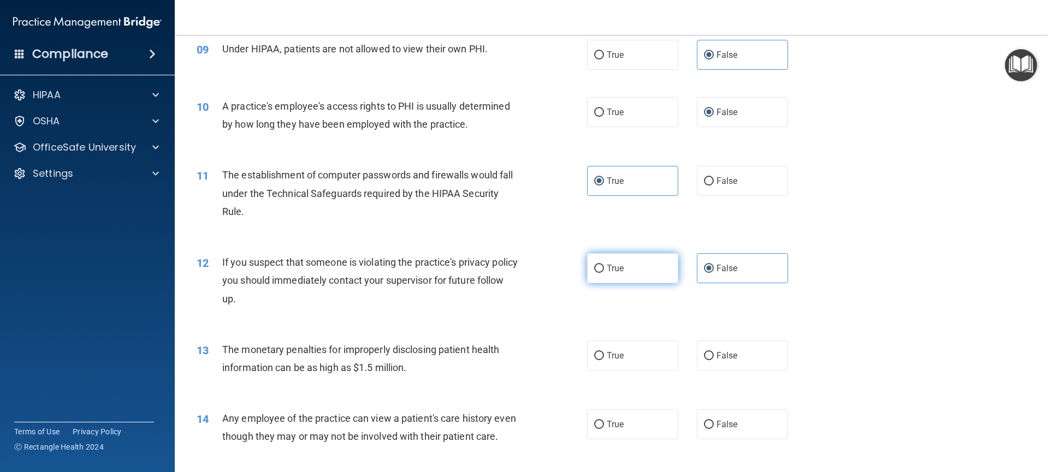
click at [624, 269] on label "True" at bounding box center [633, 268] width 92 height 30
click at [604, 269] on input "True" at bounding box center [599, 269] width 10 height 8
radio input "true"
radio input "false"
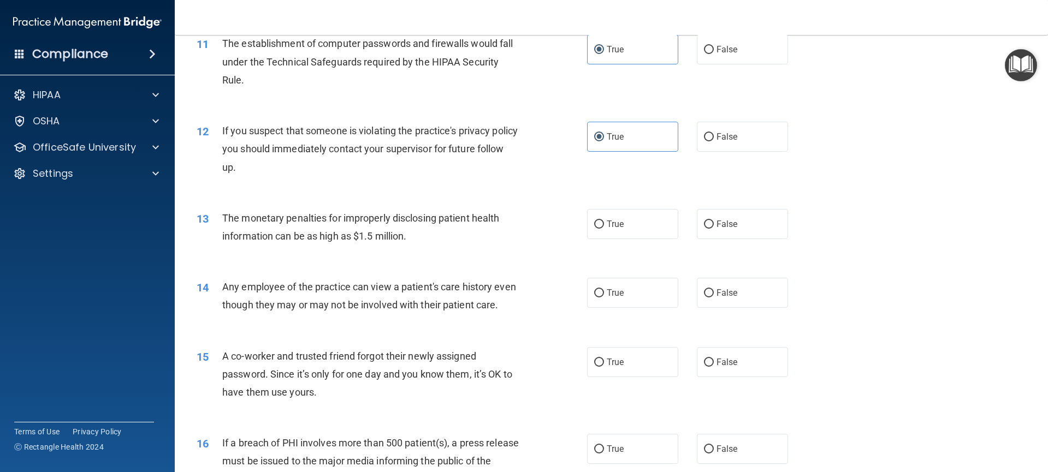
scroll to position [842, 0]
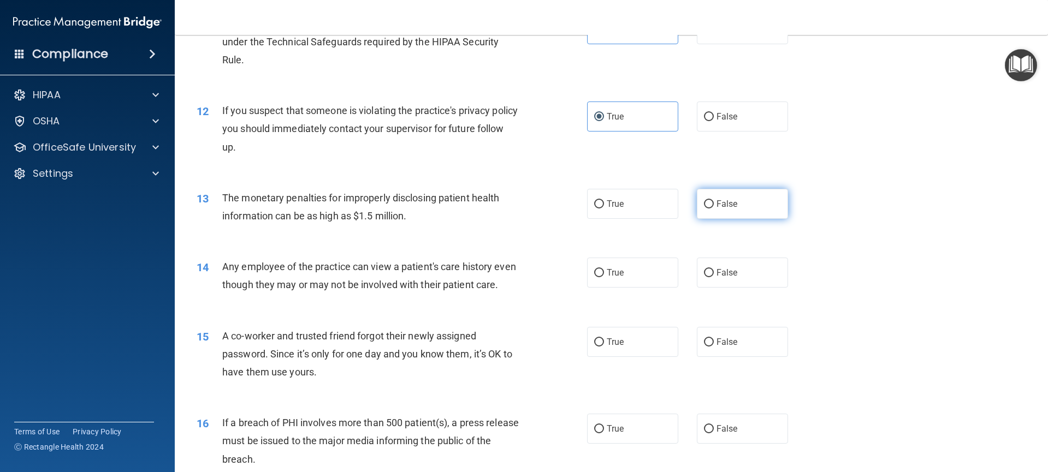
drag, startPoint x: 716, startPoint y: 203, endPoint x: 713, endPoint y: 212, distance: 9.8
click at [717, 205] on span "False" at bounding box center [726, 204] width 21 height 10
click at [714, 205] on input "False" at bounding box center [709, 204] width 10 height 8
radio input "true"
click at [614, 271] on span "True" at bounding box center [615, 273] width 17 height 10
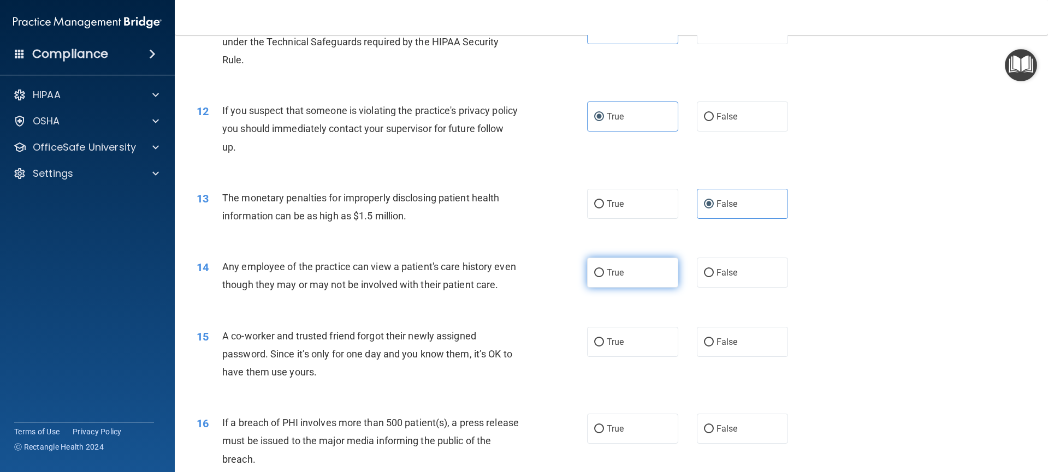
click at [604, 271] on input "True" at bounding box center [599, 273] width 10 height 8
radio input "true"
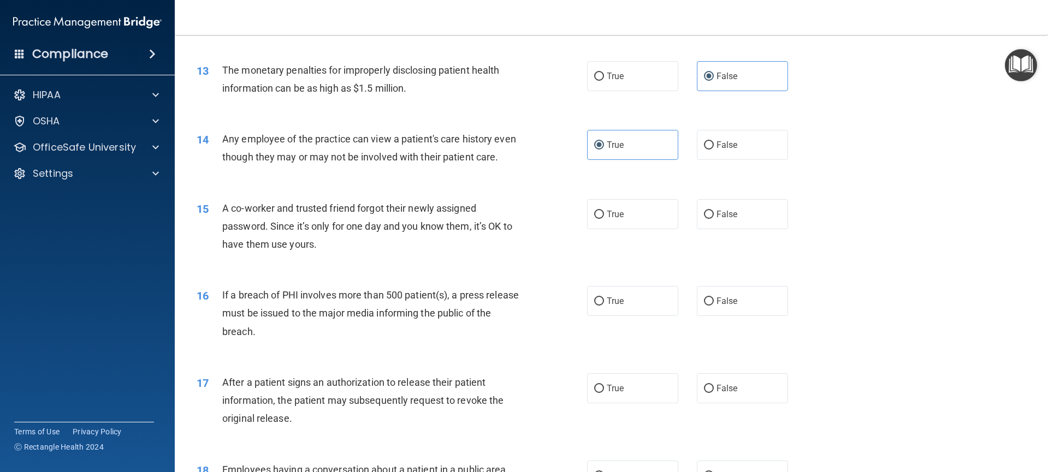
scroll to position [996, 0]
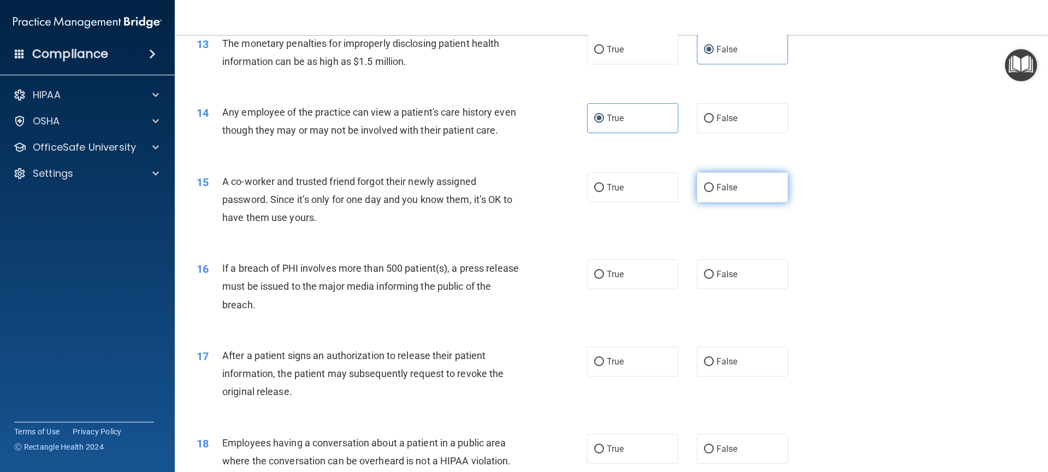
click at [749, 203] on label "False" at bounding box center [743, 188] width 92 height 30
click at [714, 192] on input "False" at bounding box center [709, 188] width 10 height 8
radio input "true"
click at [716, 280] on span "False" at bounding box center [726, 274] width 21 height 10
click at [713, 279] on input "False" at bounding box center [709, 275] width 10 height 8
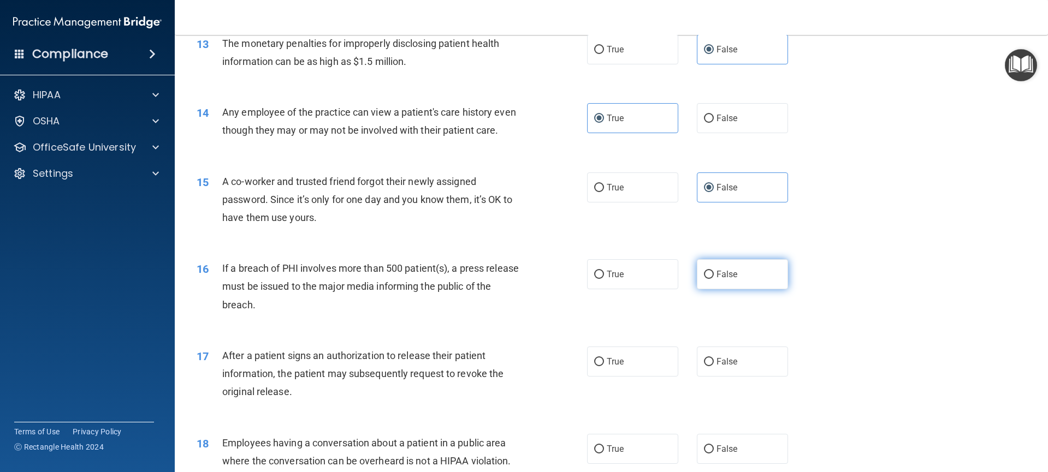
radio input "true"
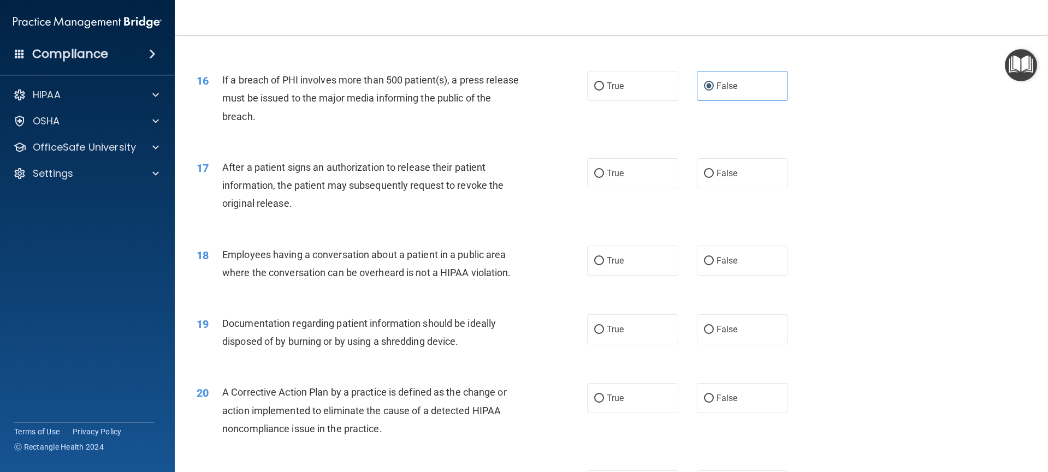
scroll to position [1191, 0]
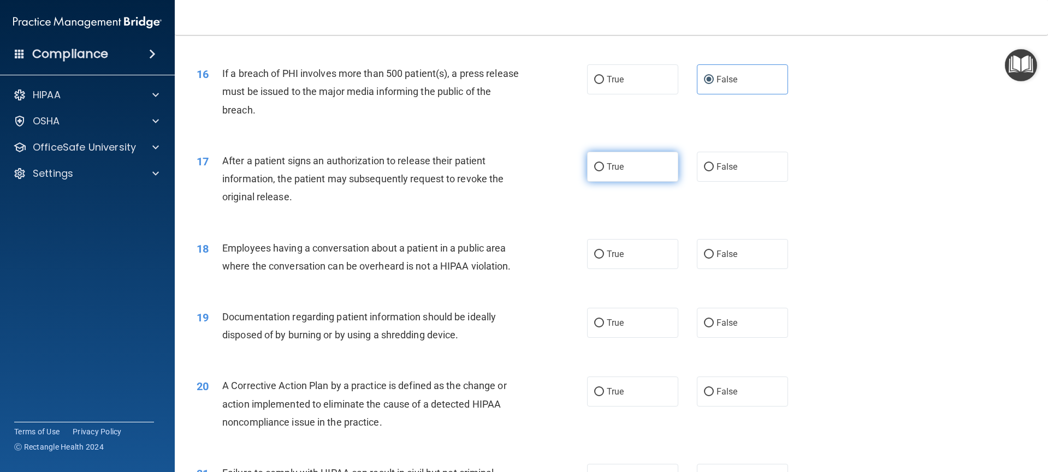
click at [601, 182] on label "True" at bounding box center [633, 167] width 92 height 30
click at [601, 171] on input "True" at bounding box center [599, 167] width 10 height 8
radio input "true"
click at [621, 269] on label "True" at bounding box center [633, 254] width 92 height 30
click at [604, 259] on input "True" at bounding box center [599, 255] width 10 height 8
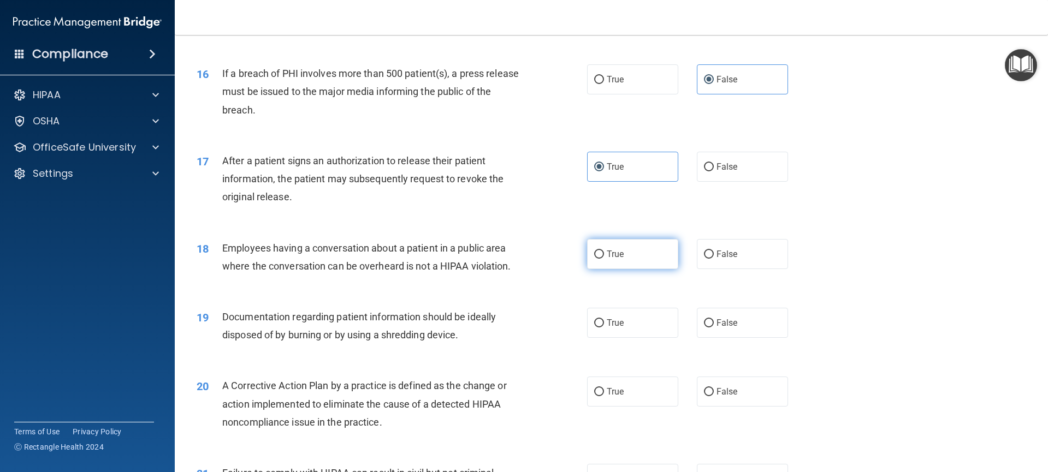
radio input "true"
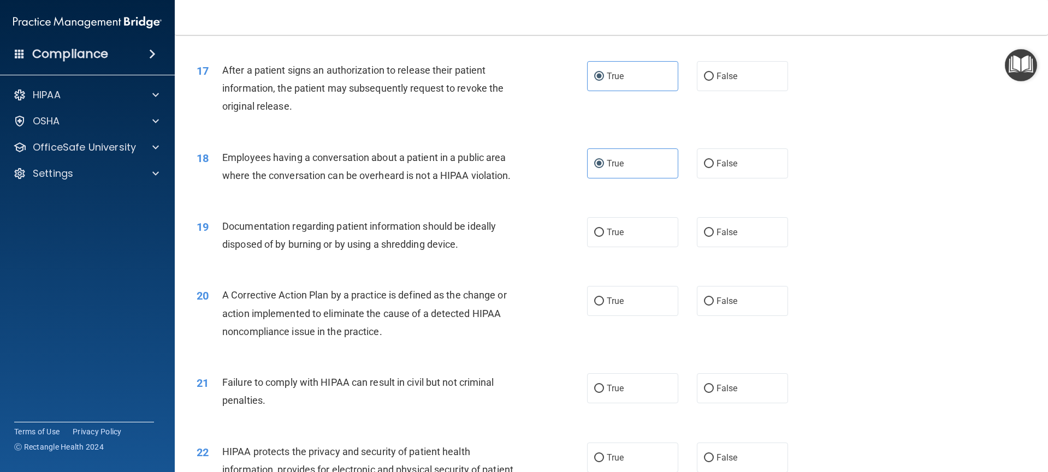
scroll to position [1288, 0]
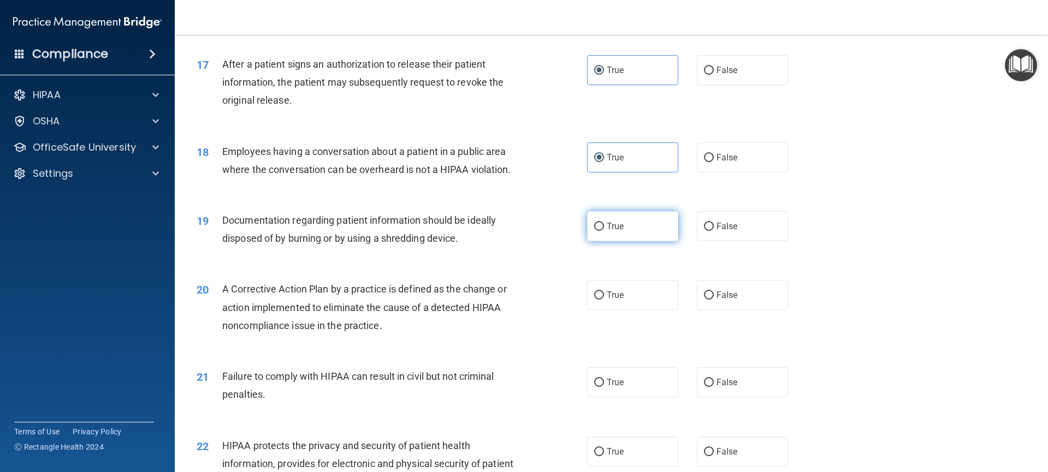
click at [599, 231] on input "True" at bounding box center [599, 227] width 10 height 8
radio input "true"
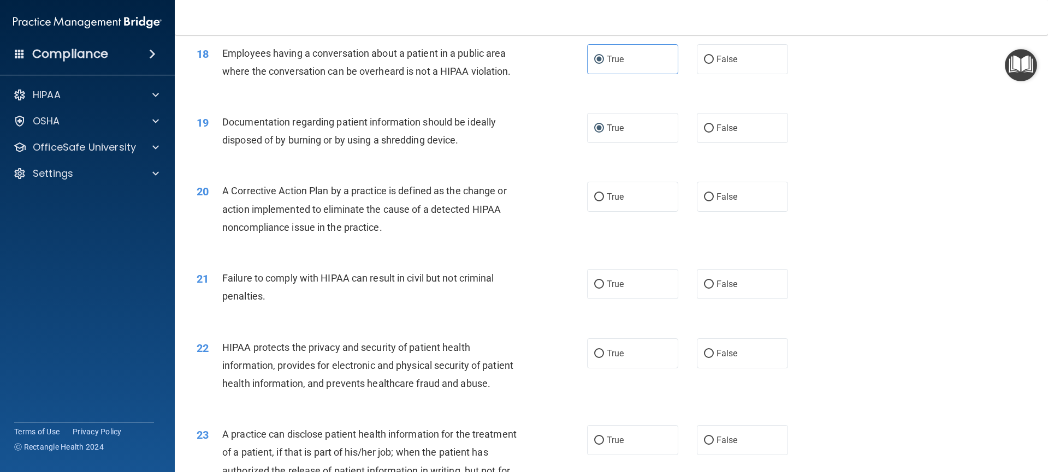
scroll to position [1389, 0]
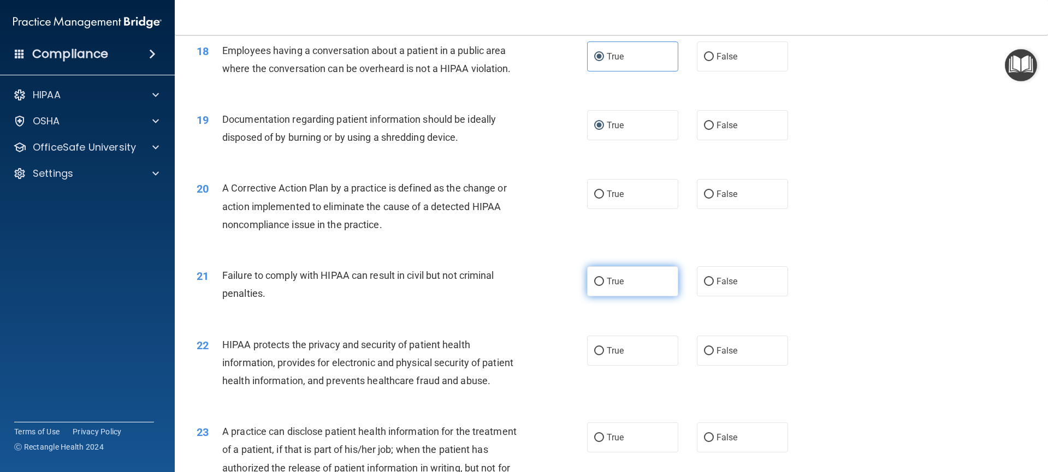
click at [601, 297] on label "True" at bounding box center [633, 281] width 92 height 30
click at [601, 286] on input "True" at bounding box center [599, 282] width 10 height 8
radio input "true"
click at [704, 356] on input "False" at bounding box center [709, 351] width 10 height 8
radio input "true"
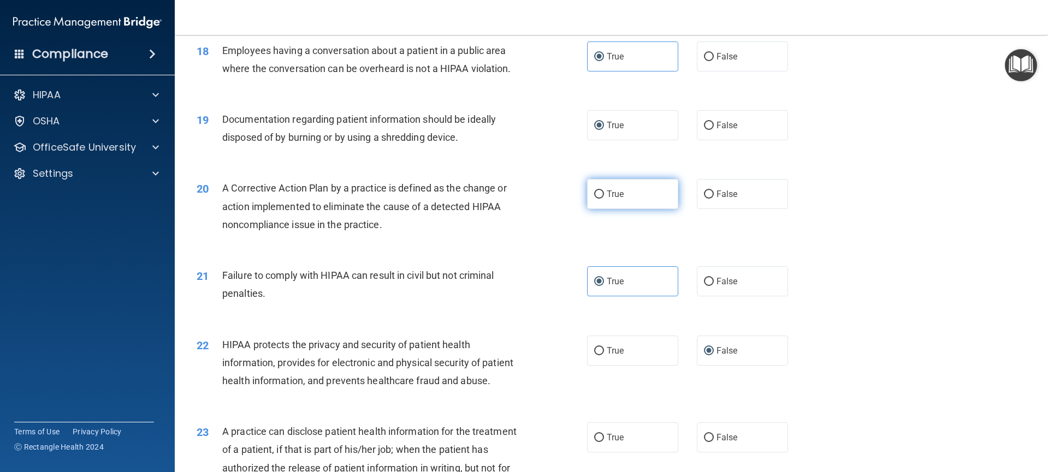
click at [607, 199] on span "True" at bounding box center [615, 194] width 17 height 10
click at [604, 199] on input "True" at bounding box center [599, 195] width 10 height 8
radio input "true"
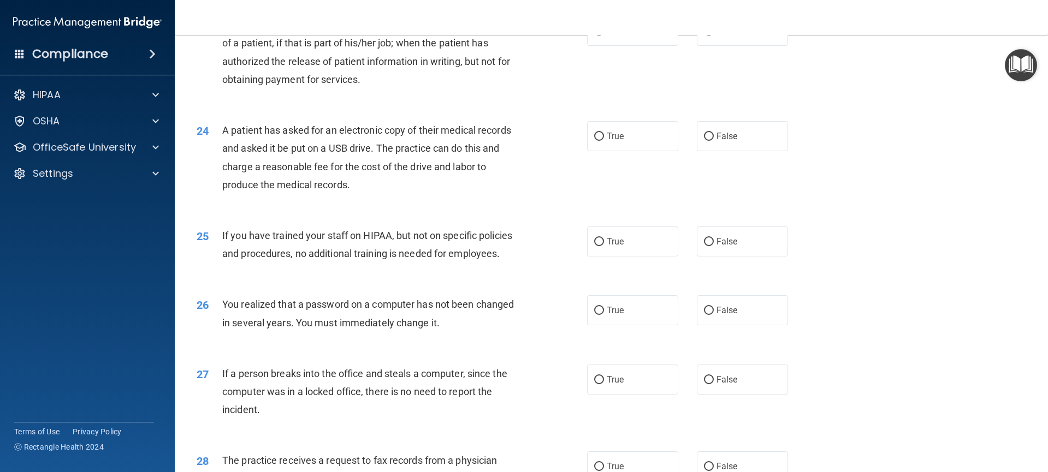
scroll to position [1785, 0]
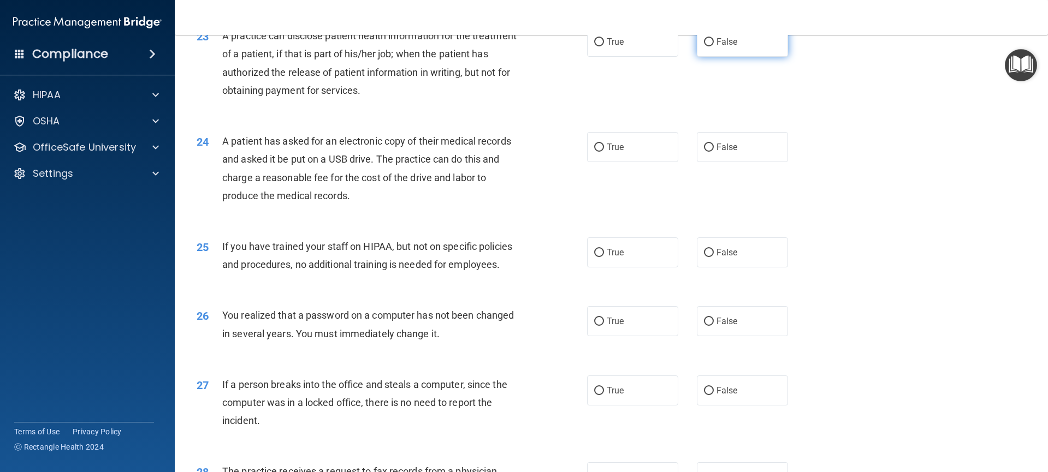
click at [727, 57] on label "False" at bounding box center [743, 42] width 92 height 30
click at [714, 46] on input "False" at bounding box center [709, 42] width 10 height 8
radio input "true"
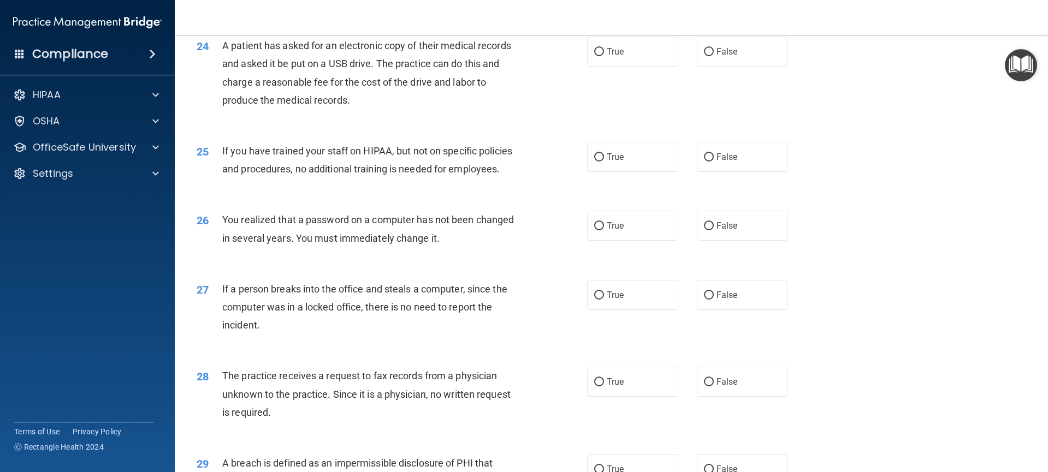
scroll to position [1895, 0]
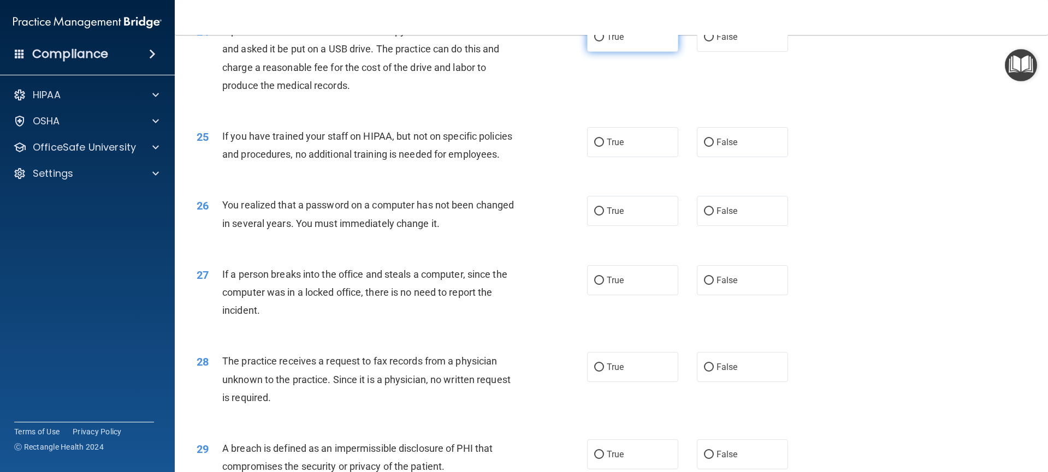
click at [591, 52] on label "True" at bounding box center [633, 37] width 92 height 30
click at [594, 42] on input "True" at bounding box center [599, 37] width 10 height 8
radio input "true"
click at [748, 157] on label "False" at bounding box center [743, 142] width 92 height 30
click at [714, 147] on input "False" at bounding box center [709, 143] width 10 height 8
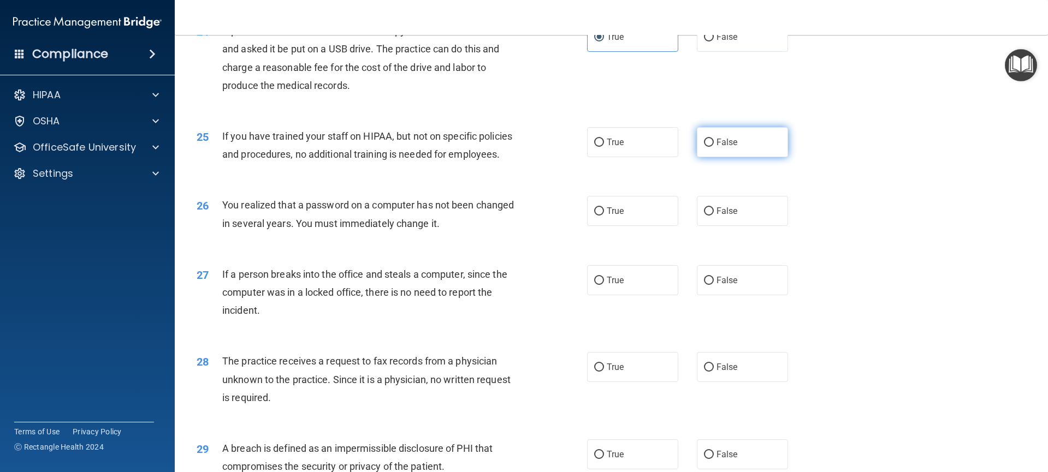
radio input "true"
click at [606, 226] on label "True" at bounding box center [633, 211] width 92 height 30
click at [604, 216] on input "True" at bounding box center [599, 212] width 10 height 8
radio input "true"
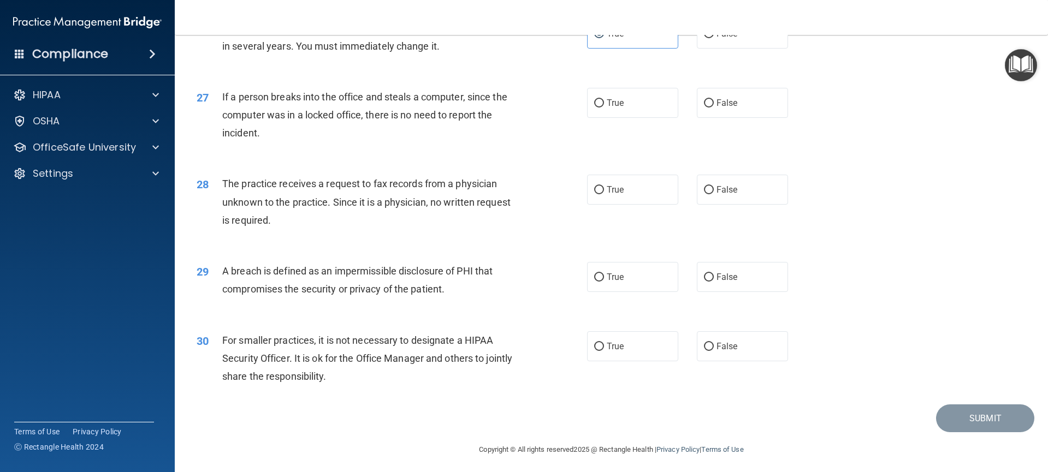
scroll to position [2084, 0]
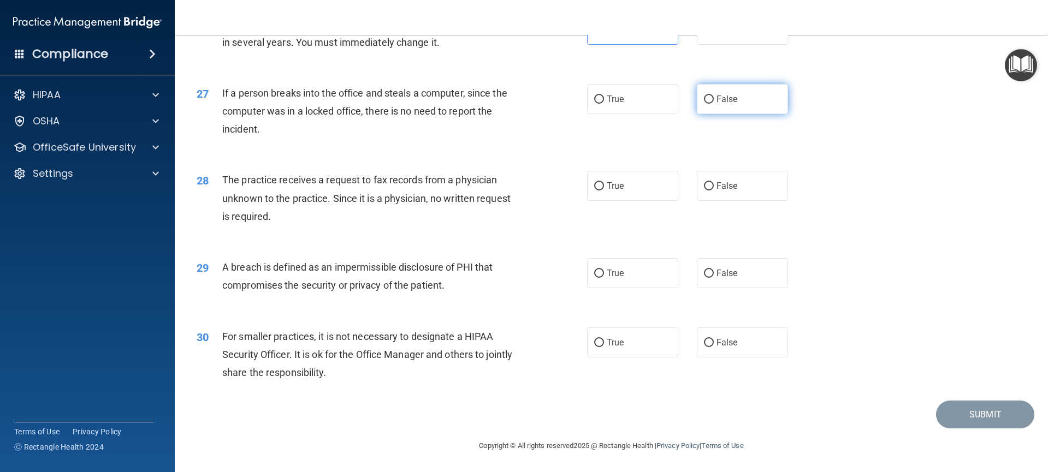
click at [727, 104] on span "False" at bounding box center [726, 99] width 21 height 10
click at [714, 104] on input "False" at bounding box center [709, 100] width 10 height 8
radio input "true"
click at [704, 191] on input "False" at bounding box center [709, 186] width 10 height 8
radio input "true"
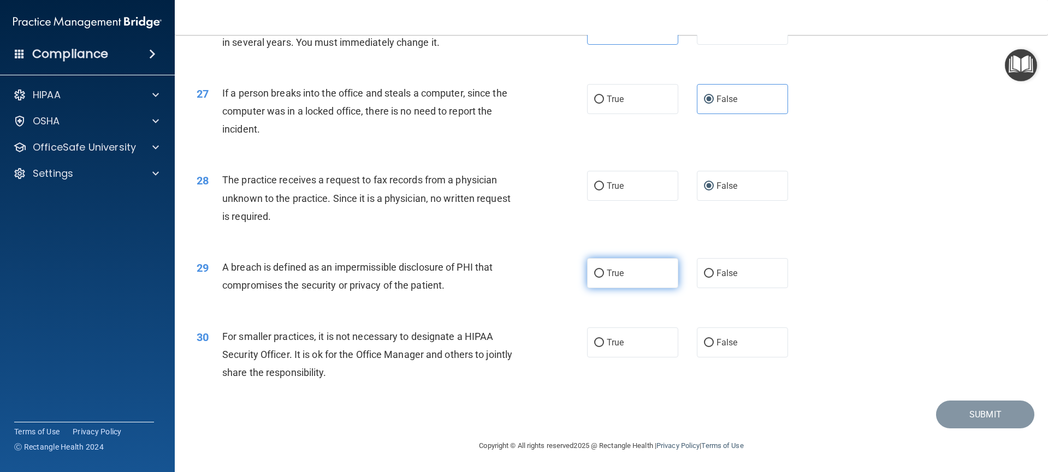
click at [600, 288] on label "True" at bounding box center [633, 273] width 92 height 30
click at [600, 278] on input "True" at bounding box center [599, 274] width 10 height 8
radio input "true"
click at [725, 348] on span "False" at bounding box center [726, 342] width 21 height 10
click at [714, 347] on input "False" at bounding box center [709, 343] width 10 height 8
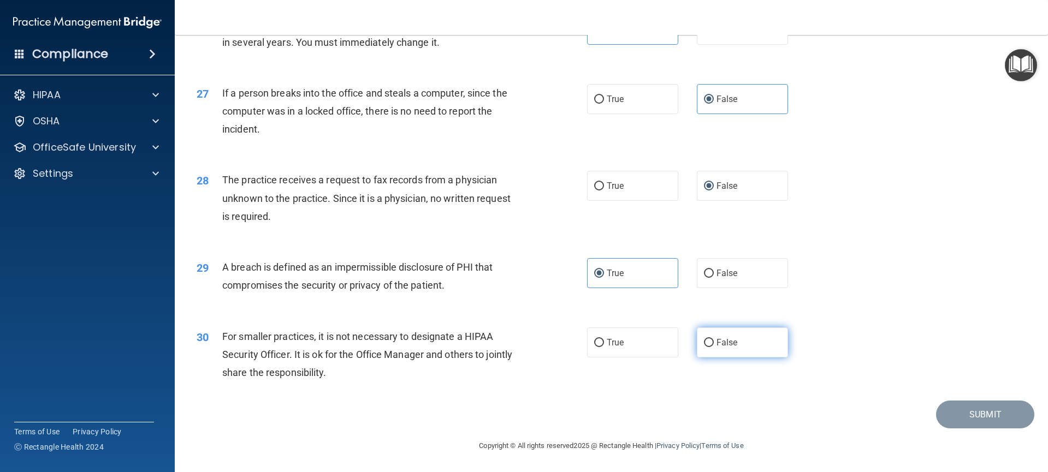
radio input "true"
click at [959, 429] on button "Submit" at bounding box center [985, 415] width 98 height 28
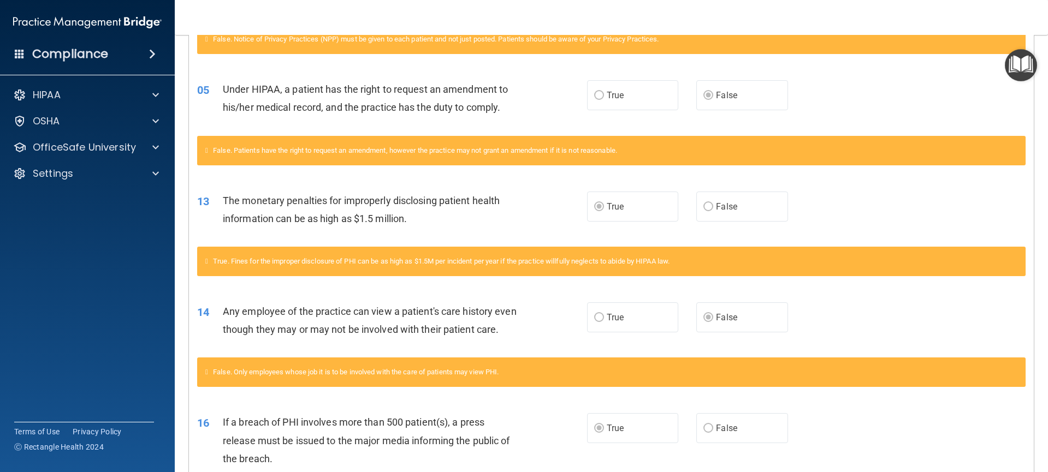
scroll to position [127, 0]
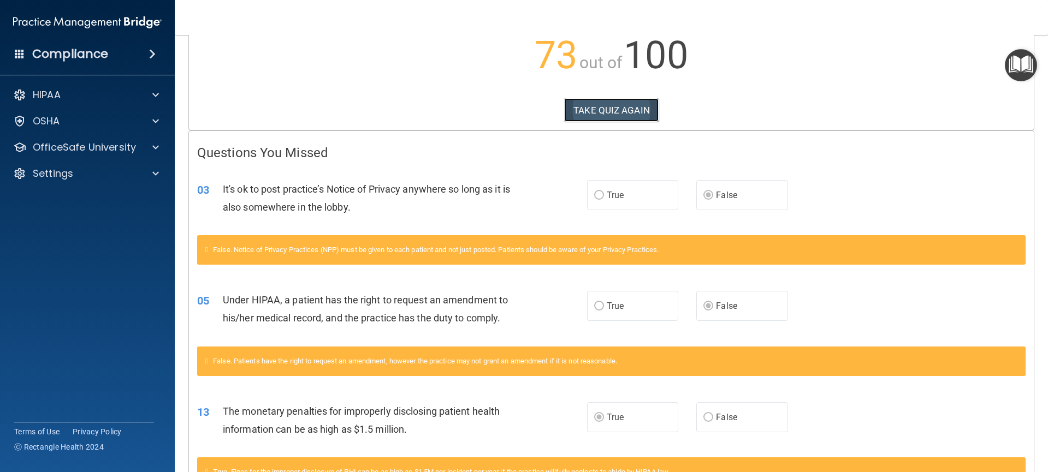
click at [590, 111] on button "TAKE QUIZ AGAIN" at bounding box center [611, 110] width 94 height 24
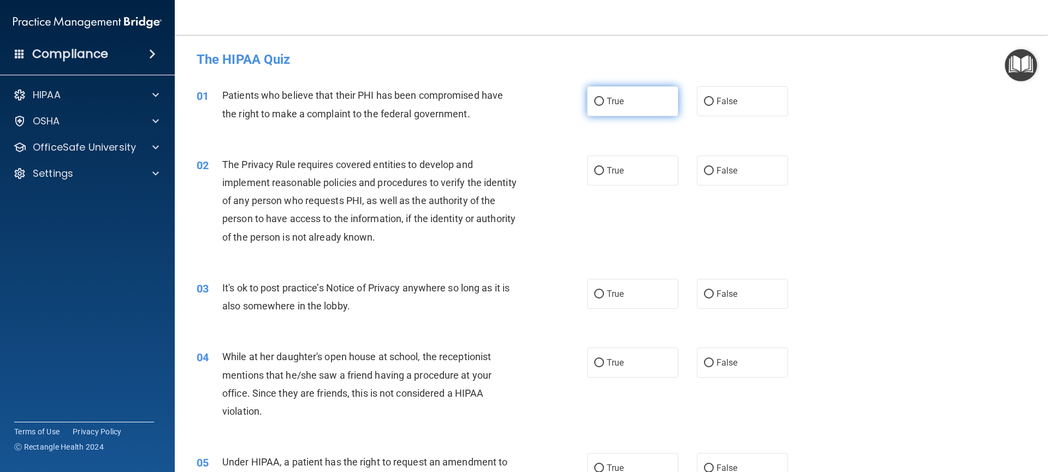
click at [601, 103] on label "True" at bounding box center [633, 101] width 92 height 30
click at [601, 103] on input "True" at bounding box center [599, 102] width 10 height 8
radio input "true"
click at [594, 294] on input "True" at bounding box center [599, 295] width 10 height 8
radio input "true"
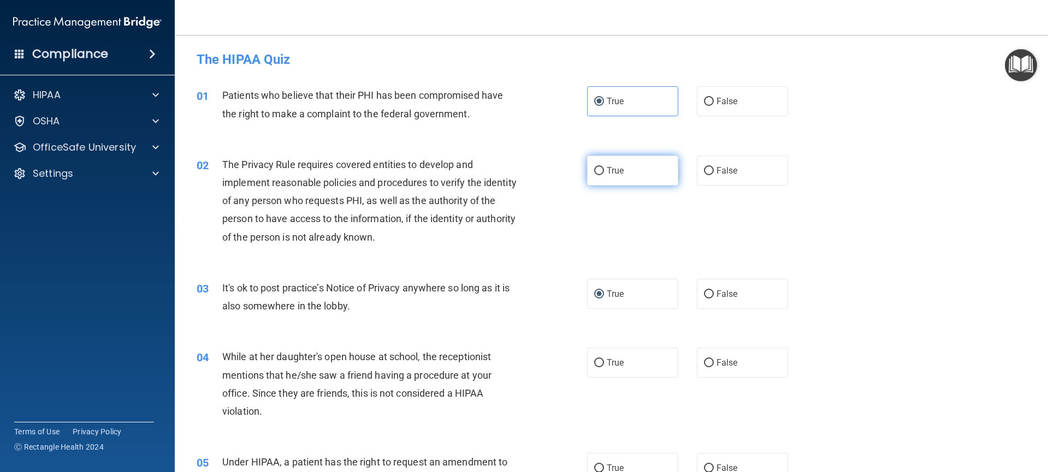
click at [599, 174] on input "True" at bounding box center [599, 171] width 10 height 8
radio input "true"
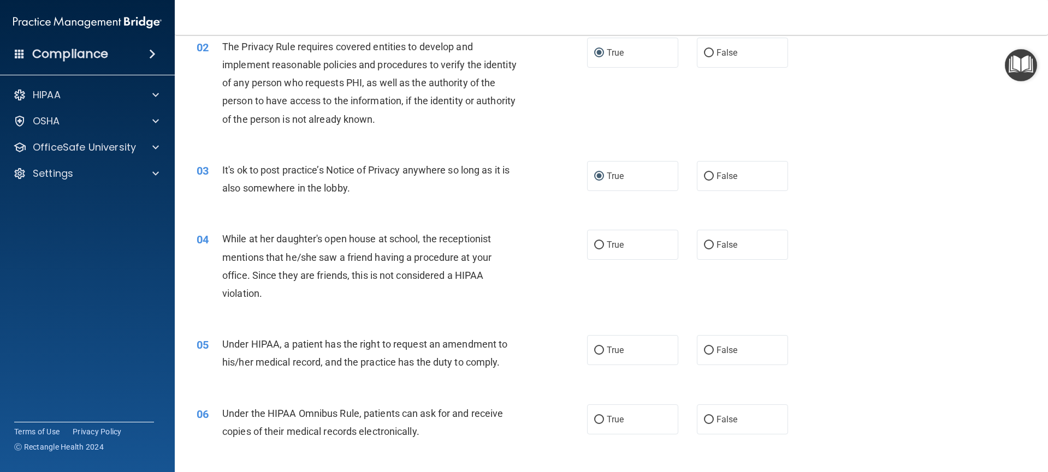
scroll to position [119, 0]
click at [716, 242] on span "False" at bounding box center [726, 244] width 21 height 10
click at [714, 242] on input "False" at bounding box center [709, 245] width 10 height 8
radio input "true"
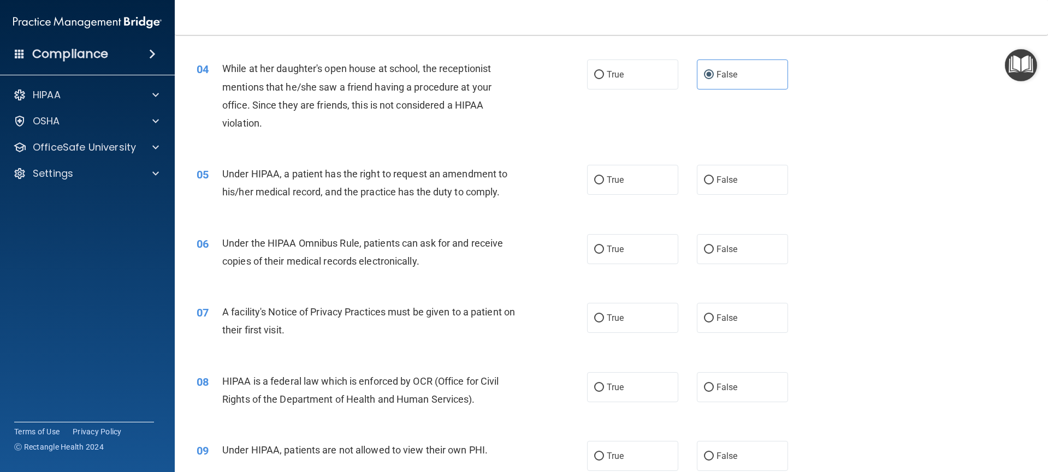
scroll to position [289, 0]
click at [594, 180] on input "True" at bounding box center [599, 180] width 10 height 8
radio input "true"
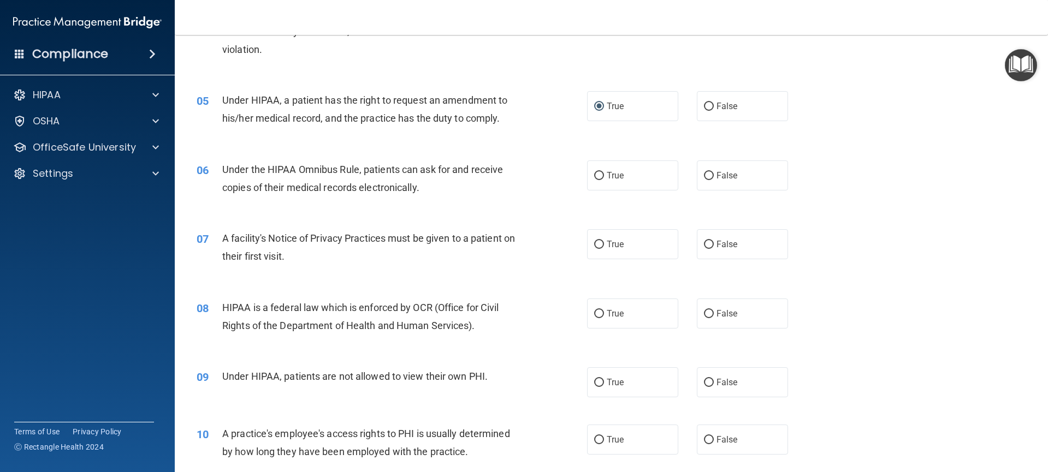
scroll to position [363, 0]
click at [602, 182] on label "True" at bounding box center [633, 175] width 92 height 30
click at [602, 180] on input "True" at bounding box center [599, 175] width 10 height 8
radio input "true"
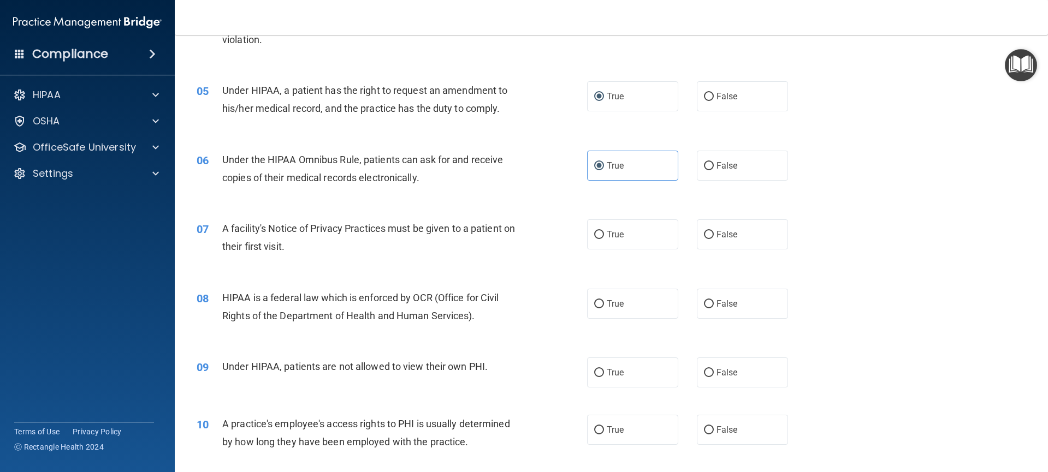
scroll to position [463, 0]
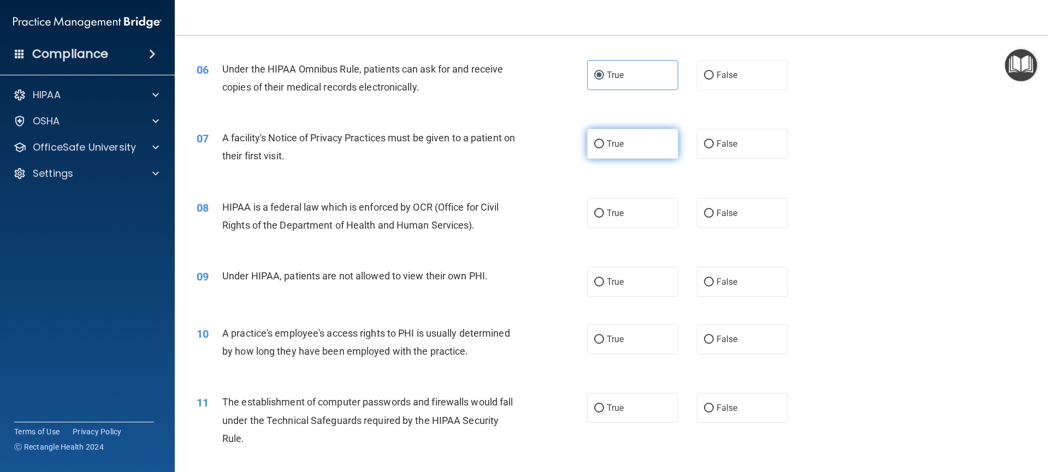
click at [600, 146] on label "True" at bounding box center [633, 144] width 92 height 30
click at [600, 146] on input "True" at bounding box center [599, 144] width 10 height 8
radio input "true"
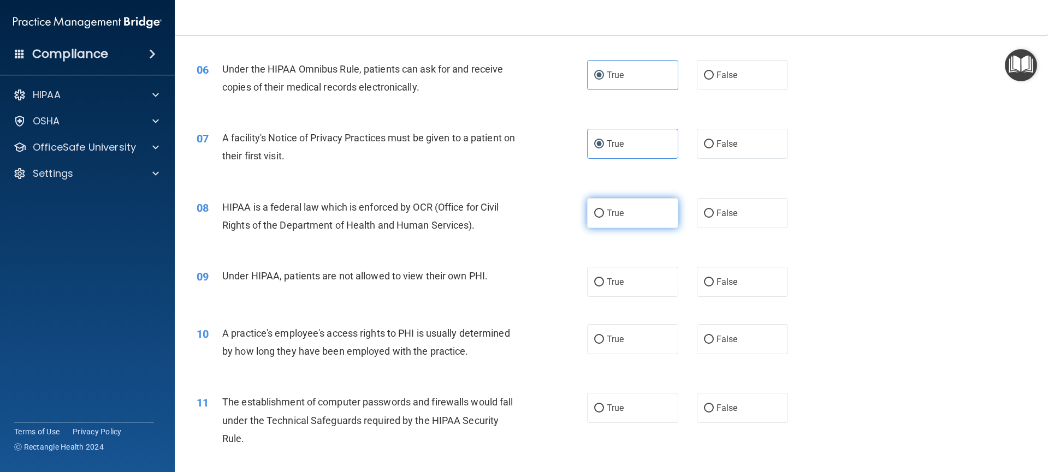
click at [607, 216] on span "True" at bounding box center [615, 213] width 17 height 10
click at [604, 216] on input "True" at bounding box center [599, 214] width 10 height 8
radio input "true"
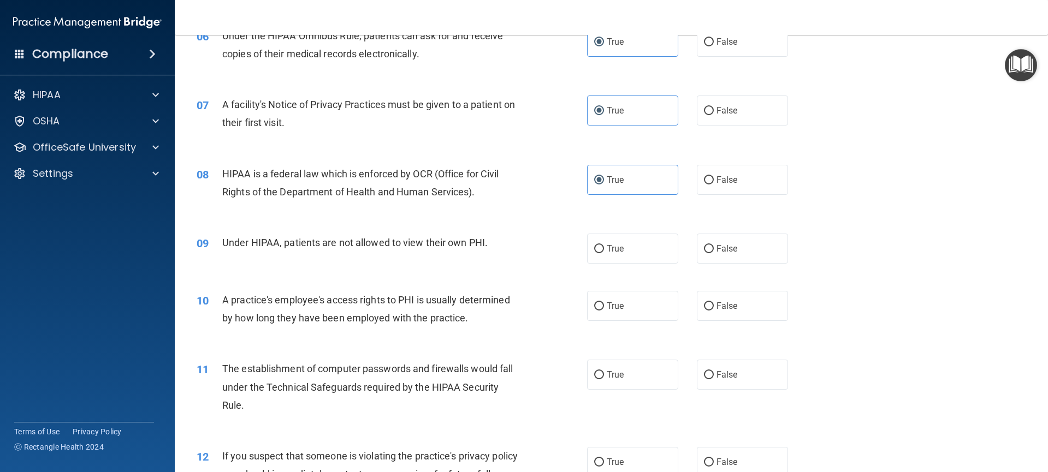
scroll to position [496, 0]
click at [706, 250] on input "False" at bounding box center [709, 249] width 10 height 8
radio input "true"
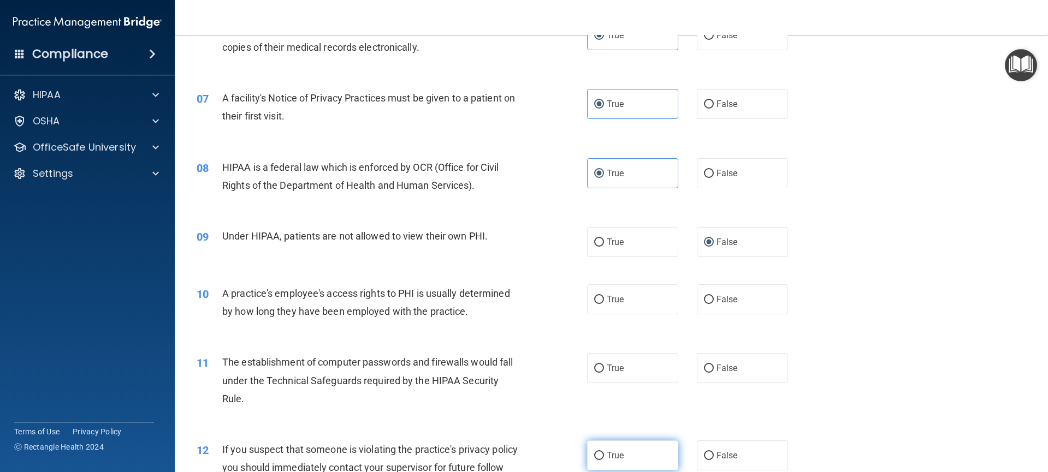
scroll to position [650, 0]
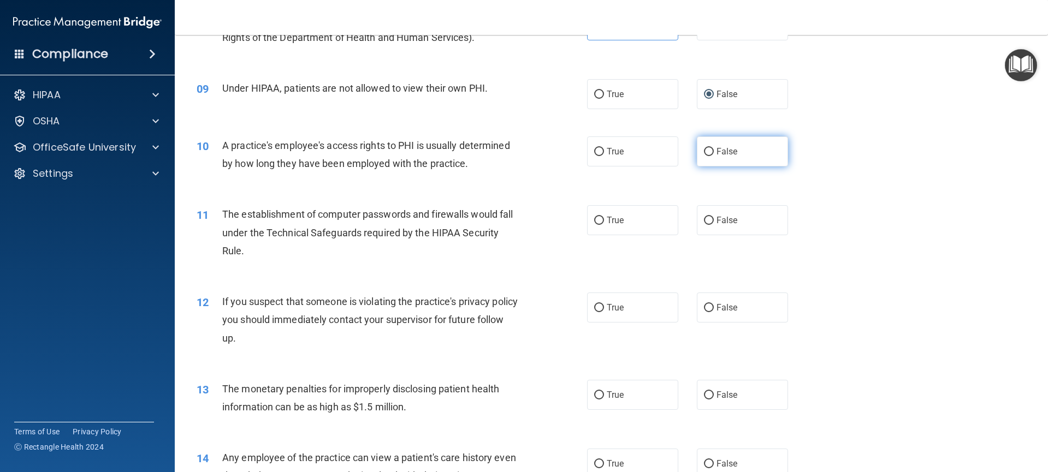
click at [708, 155] on input "False" at bounding box center [709, 152] width 10 height 8
radio input "true"
click at [602, 230] on label "True" at bounding box center [633, 220] width 92 height 30
click at [602, 225] on input "True" at bounding box center [599, 221] width 10 height 8
radio input "true"
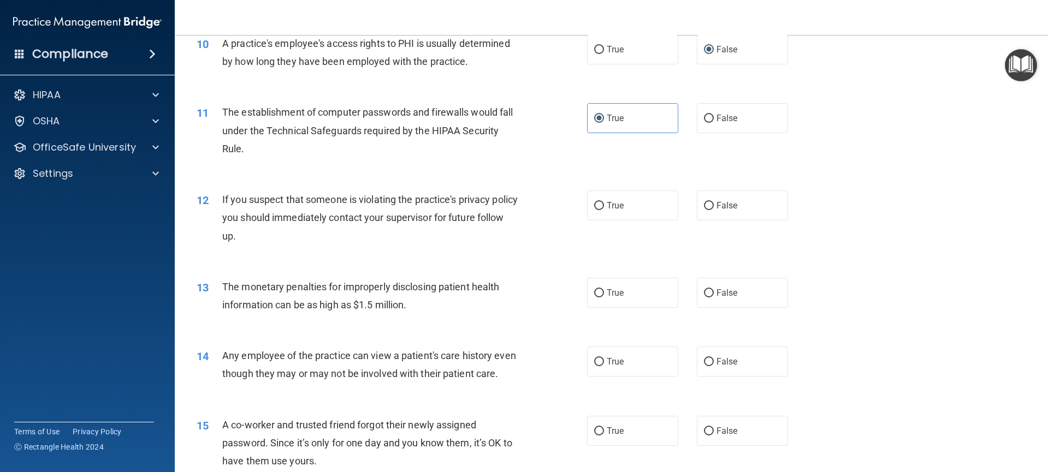
scroll to position [759, 0]
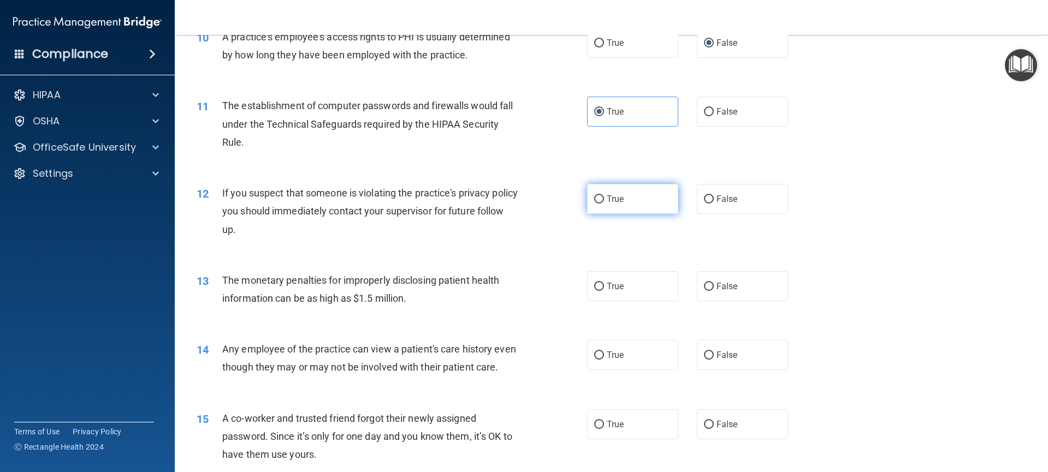
click at [601, 197] on label "True" at bounding box center [633, 199] width 92 height 30
click at [601, 197] on input "True" at bounding box center [599, 200] width 10 height 8
radio input "true"
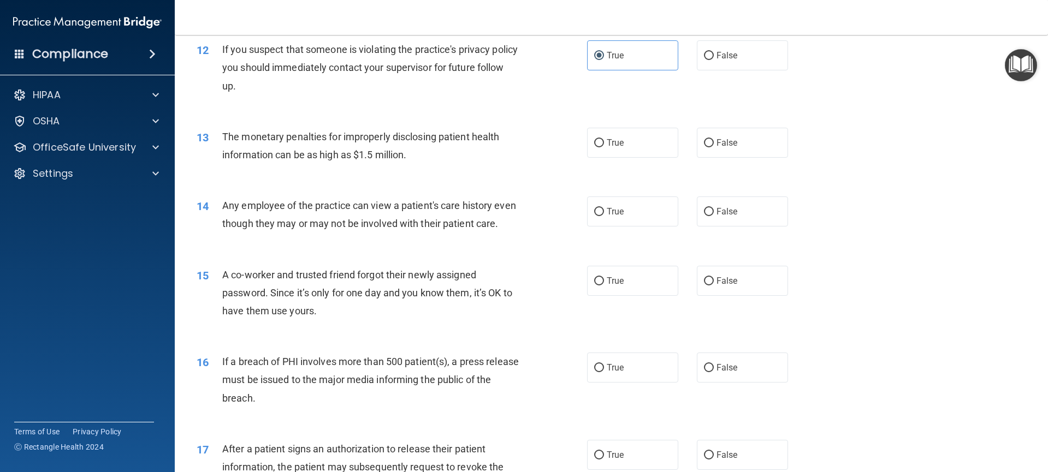
scroll to position [905, 0]
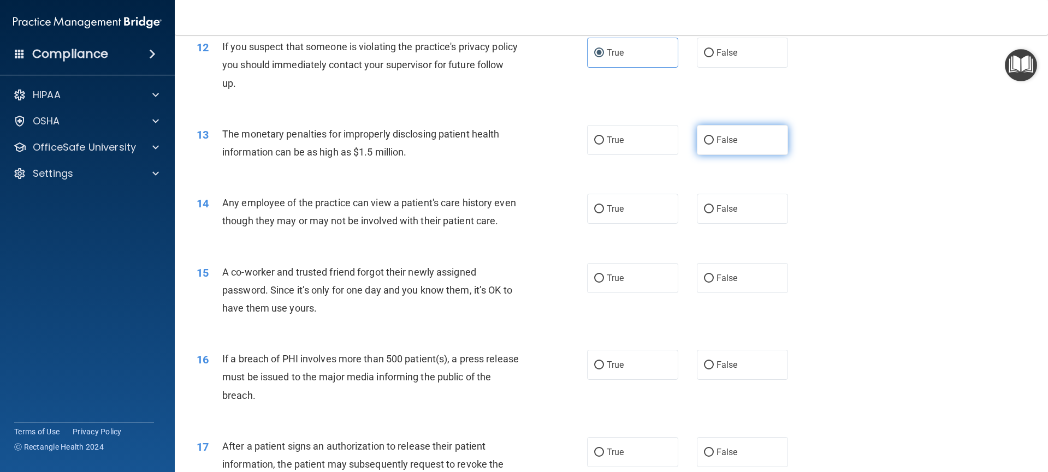
click at [697, 143] on label "False" at bounding box center [743, 140] width 92 height 30
click at [704, 143] on input "False" at bounding box center [709, 141] width 10 height 8
radio input "true"
click at [635, 208] on label "True" at bounding box center [633, 209] width 92 height 30
click at [604, 208] on input "True" at bounding box center [599, 209] width 10 height 8
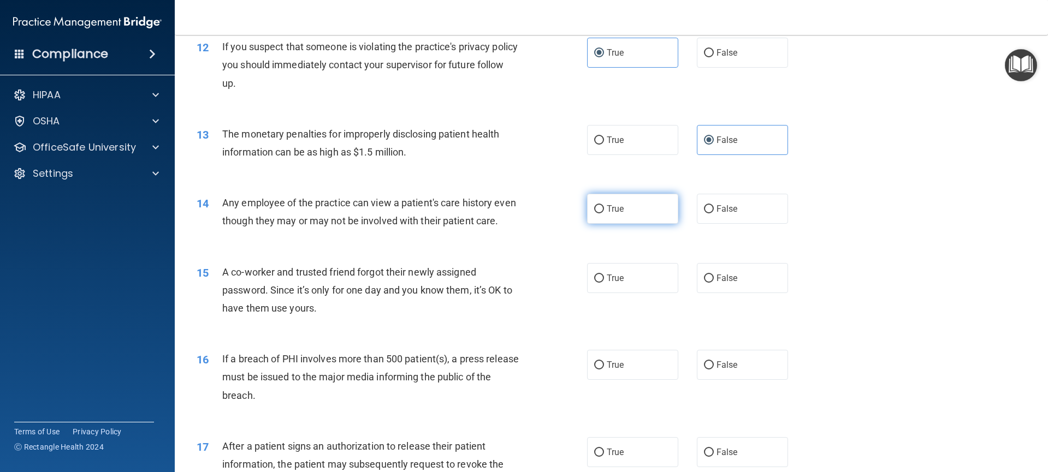
radio input "true"
click at [708, 380] on label "False" at bounding box center [743, 365] width 92 height 30
click at [708, 370] on input "False" at bounding box center [709, 366] width 10 height 8
radio input "true"
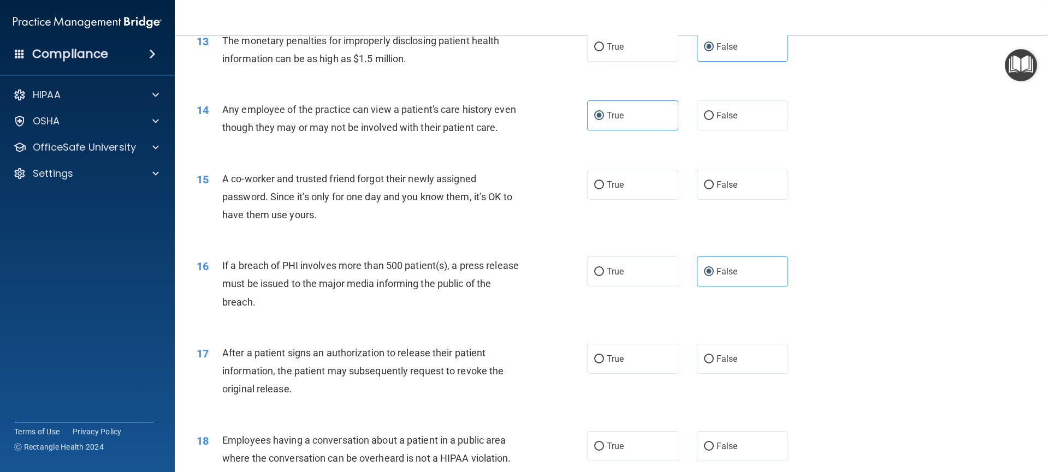
scroll to position [1049, 0]
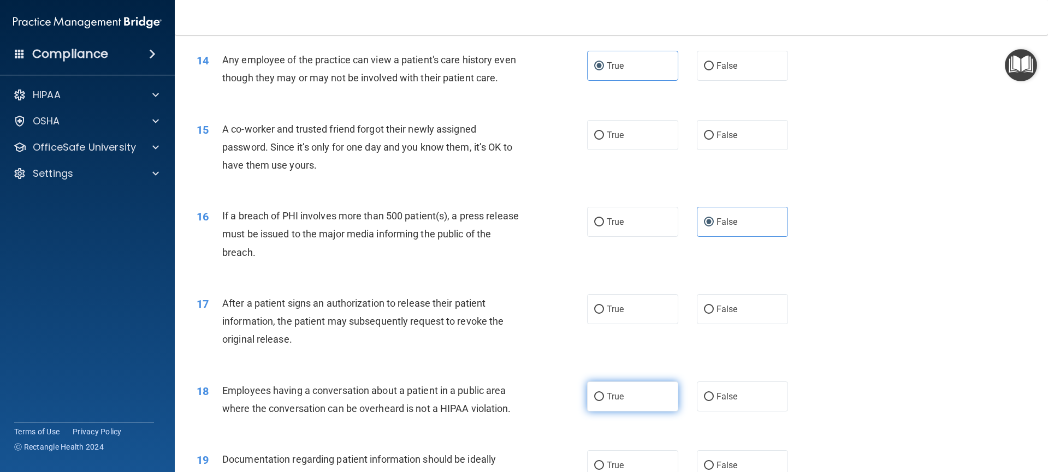
click at [595, 401] on input "True" at bounding box center [599, 397] width 10 height 8
radio input "true"
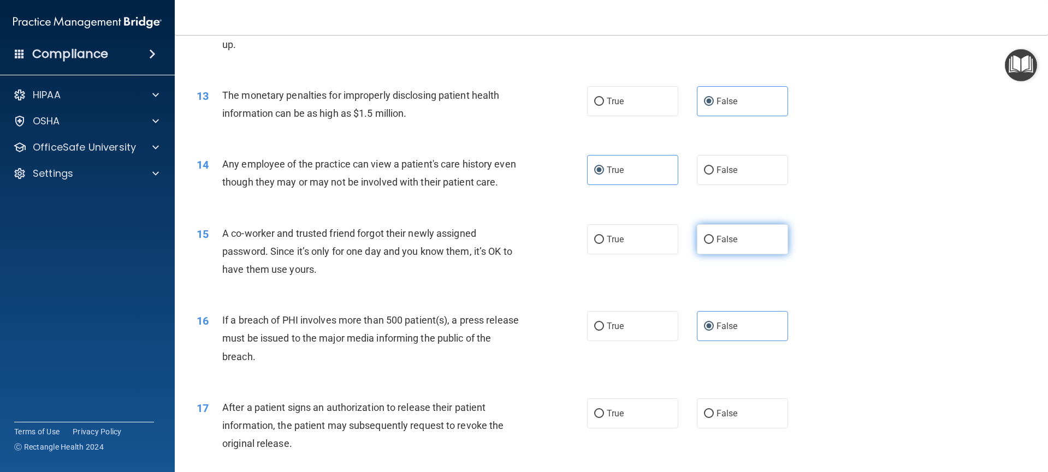
scroll to position [956, 0]
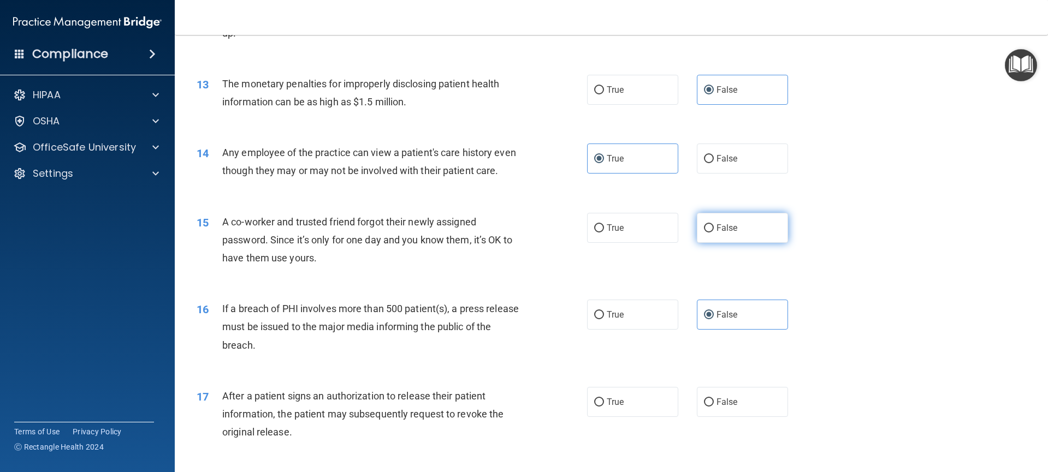
click at [722, 243] on label "False" at bounding box center [743, 228] width 92 height 30
click at [714, 233] on input "False" at bounding box center [709, 228] width 10 height 8
radio input "true"
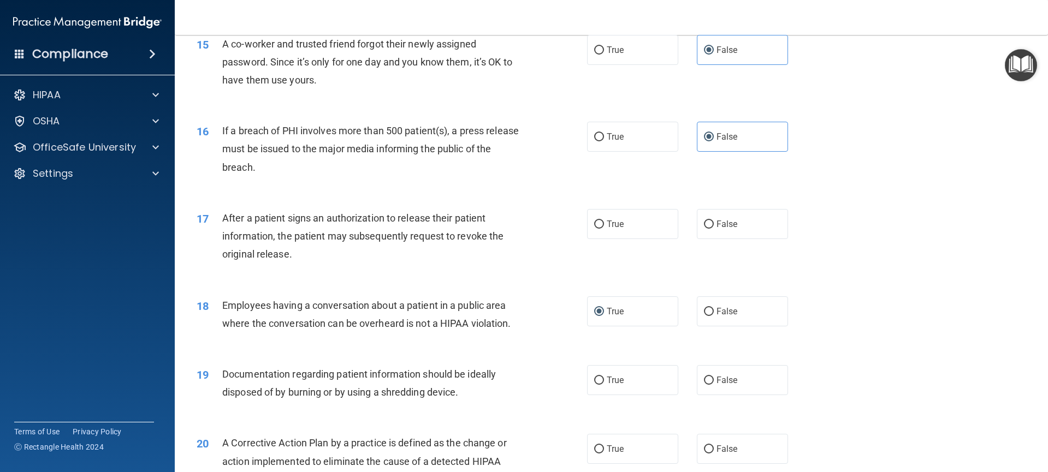
scroll to position [1144, 0]
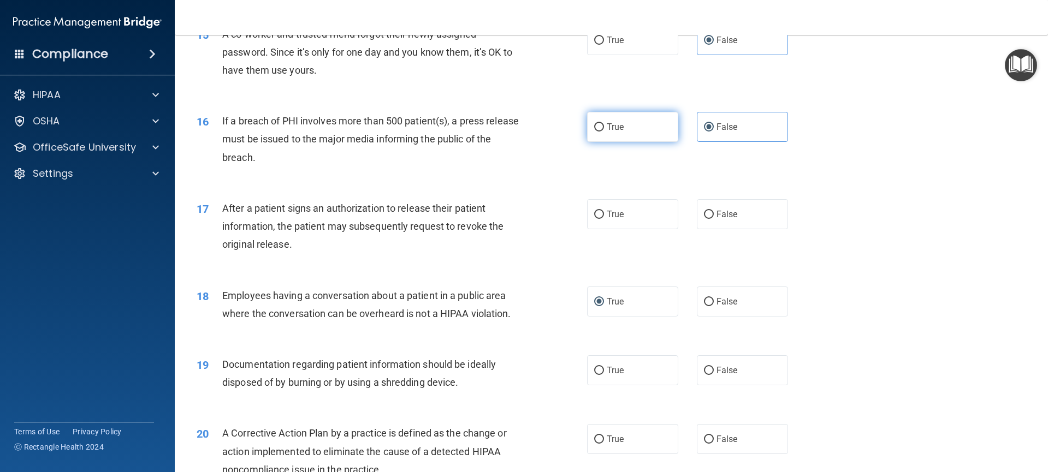
click at [605, 142] on label "True" at bounding box center [633, 127] width 92 height 30
click at [604, 132] on input "True" at bounding box center [599, 127] width 10 height 8
radio input "true"
radio input "false"
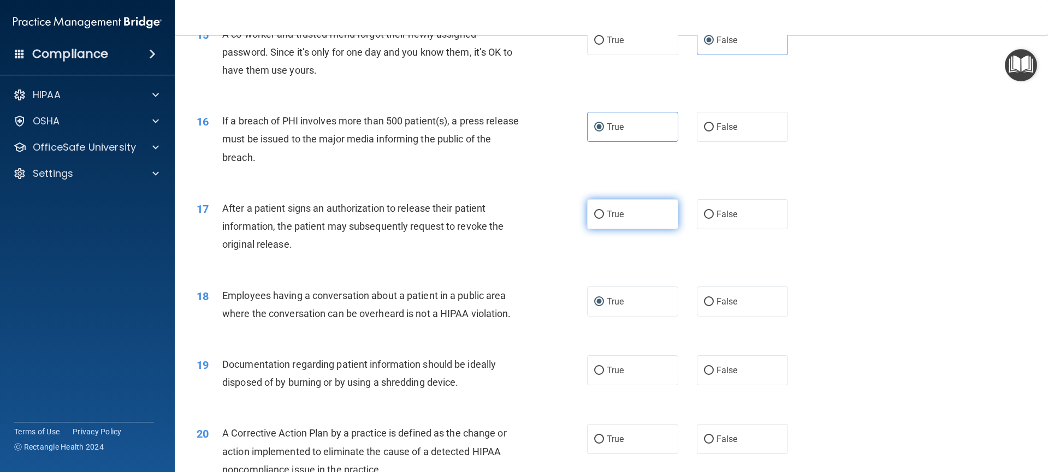
click at [605, 229] on label "True" at bounding box center [633, 214] width 92 height 30
click at [604, 219] on input "True" at bounding box center [599, 215] width 10 height 8
radio input "true"
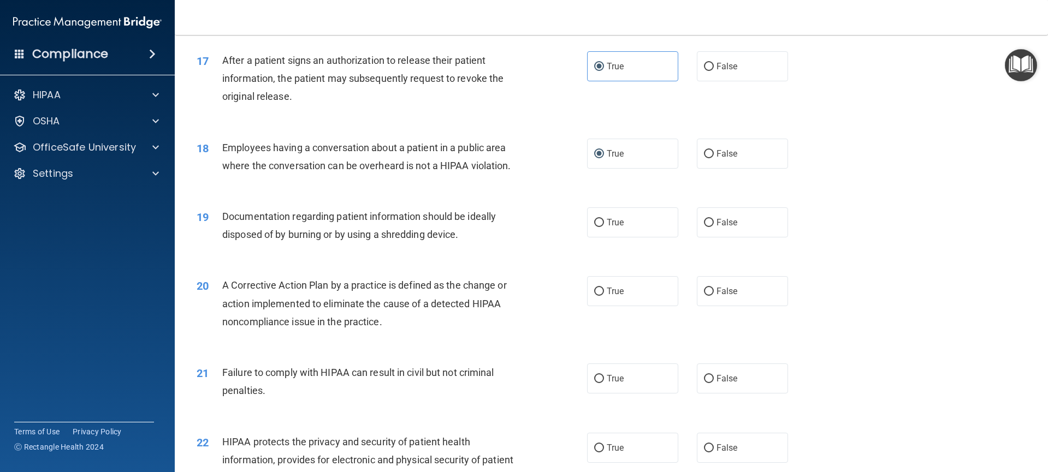
scroll to position [1338, 0]
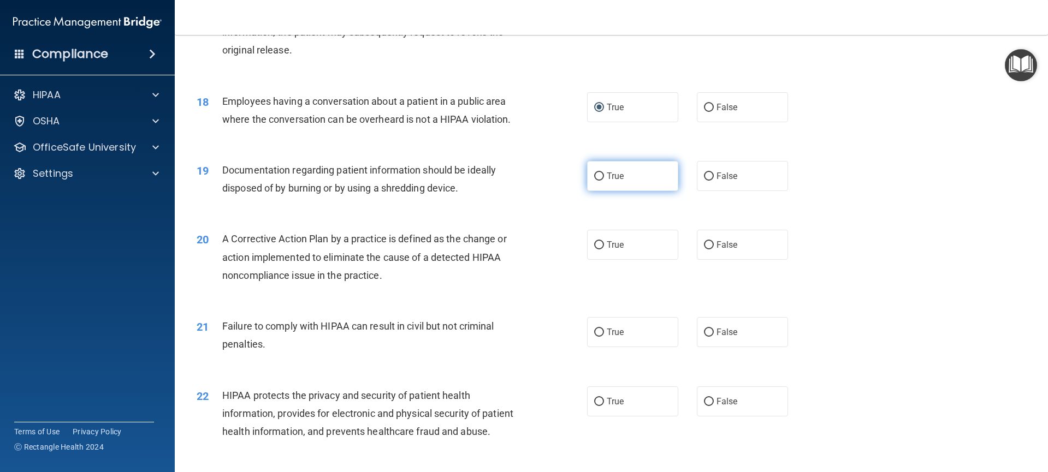
click at [601, 191] on label "True" at bounding box center [633, 176] width 92 height 30
click at [601, 181] on input "True" at bounding box center [599, 177] width 10 height 8
radio input "true"
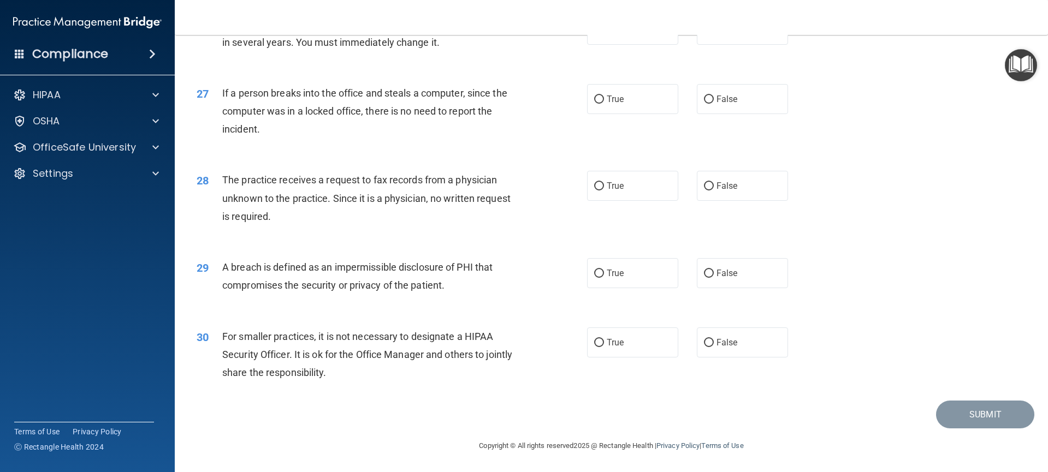
scroll to position [2087, 0]
click at [708, 347] on input "False" at bounding box center [709, 343] width 10 height 8
radio input "true"
click at [603, 288] on label "True" at bounding box center [633, 273] width 92 height 30
click at [603, 278] on input "True" at bounding box center [599, 274] width 10 height 8
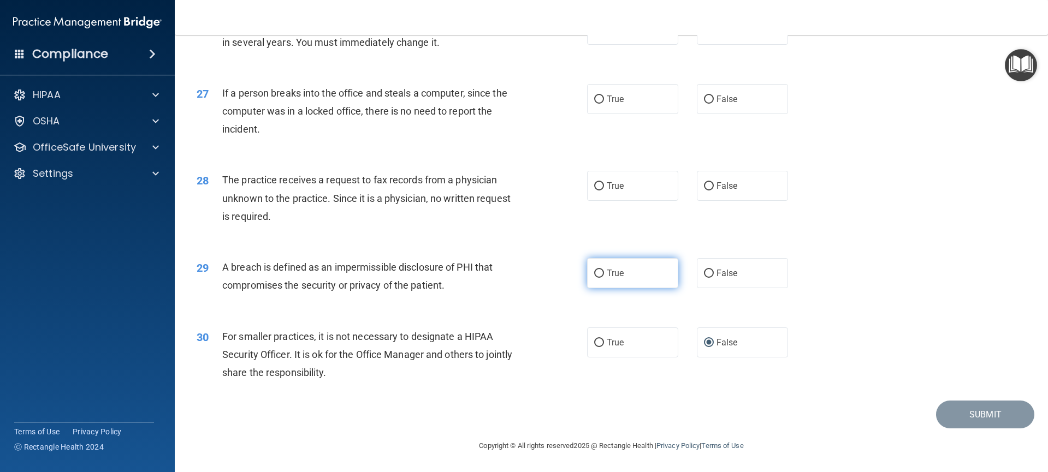
radio input "true"
click at [716, 191] on span "False" at bounding box center [726, 186] width 21 height 10
click at [714, 191] on input "False" at bounding box center [709, 186] width 10 height 8
radio input "true"
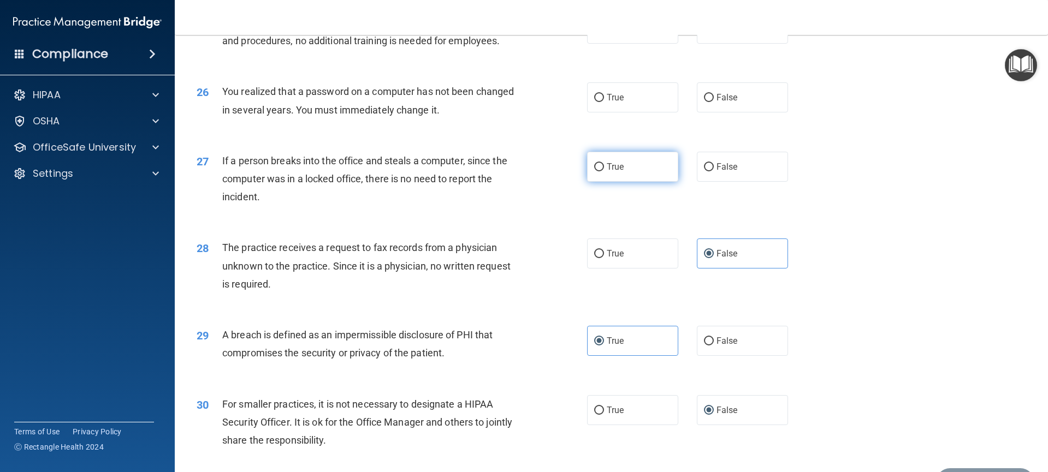
scroll to position [2006, 0]
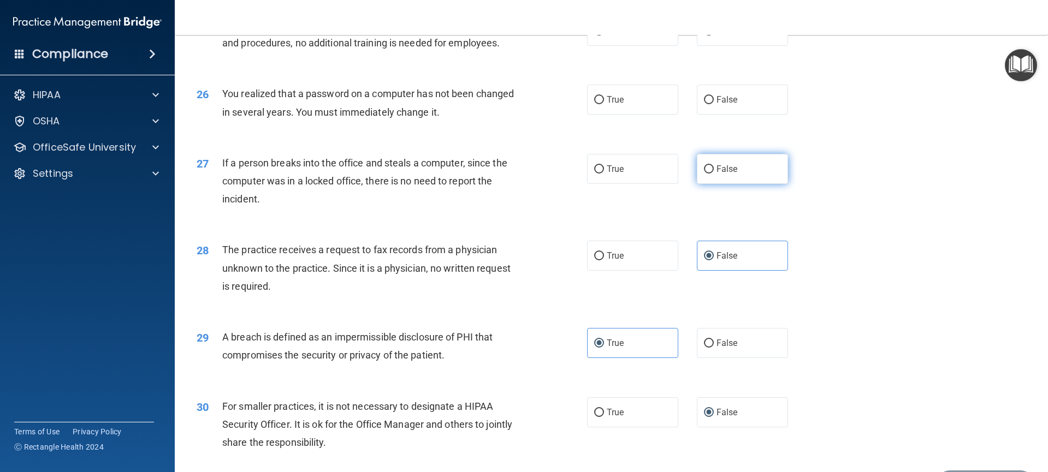
click at [720, 174] on span "False" at bounding box center [726, 169] width 21 height 10
click at [714, 174] on input "False" at bounding box center [709, 169] width 10 height 8
radio input "true"
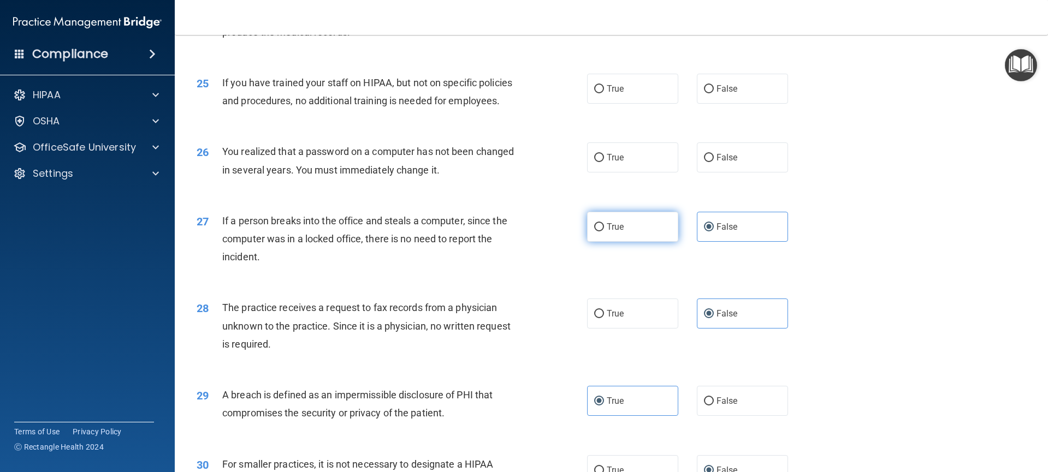
scroll to position [1938, 0]
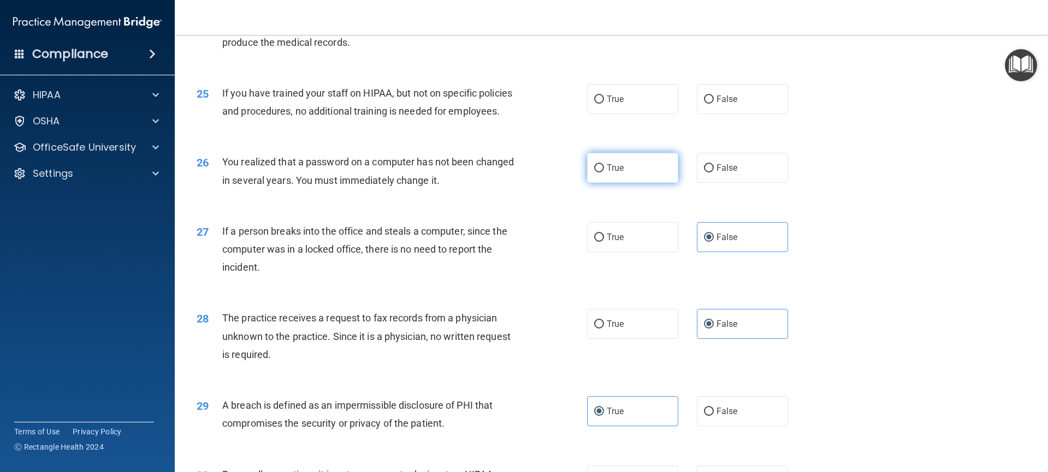
click at [642, 183] on label "True" at bounding box center [633, 168] width 92 height 30
click at [604, 173] on input "True" at bounding box center [599, 168] width 10 height 8
radio input "true"
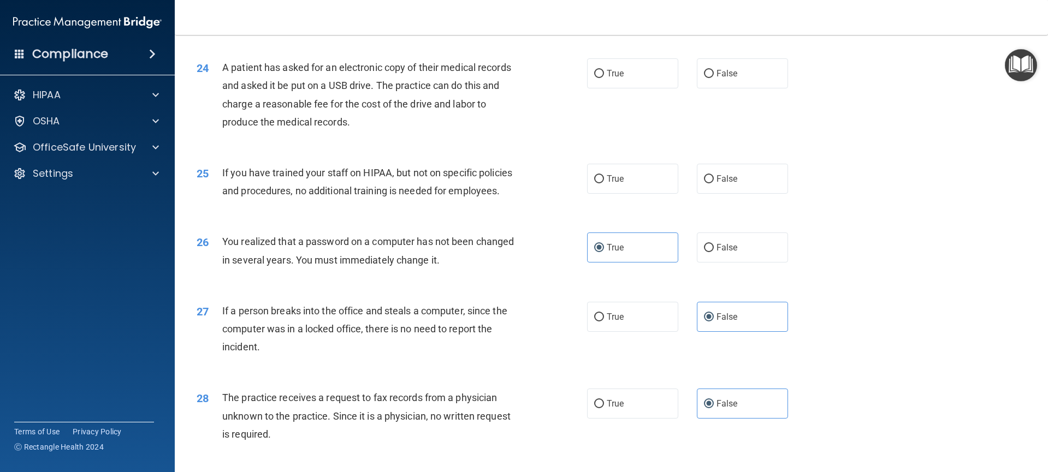
scroll to position [1852, 0]
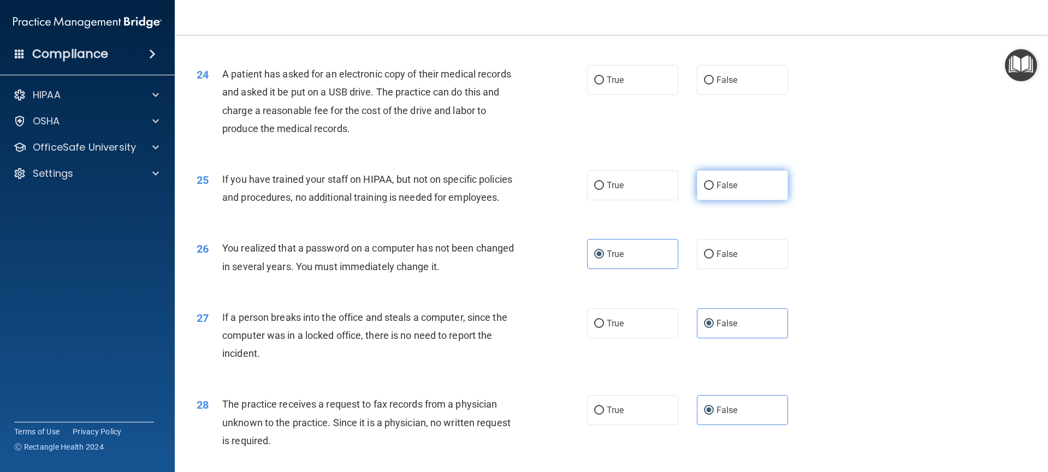
click at [707, 190] on input "False" at bounding box center [709, 186] width 10 height 8
radio input "true"
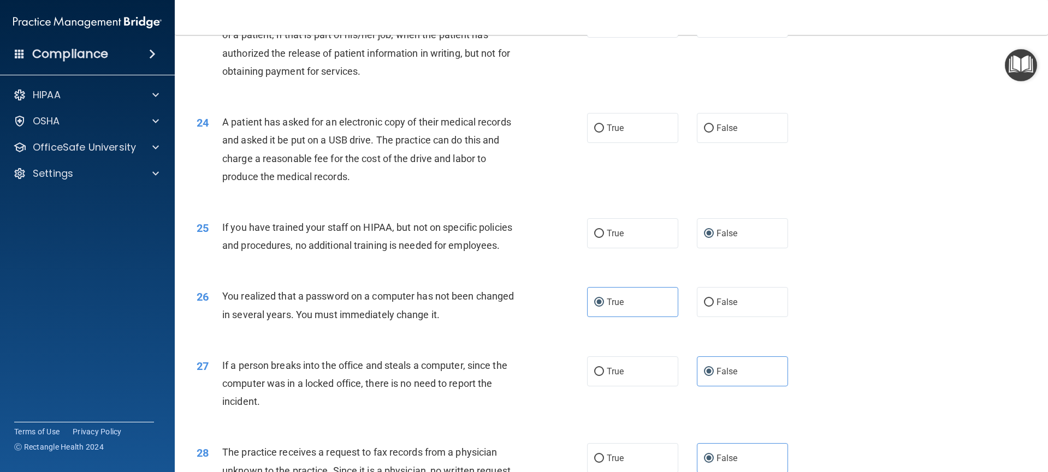
scroll to position [1794, 0]
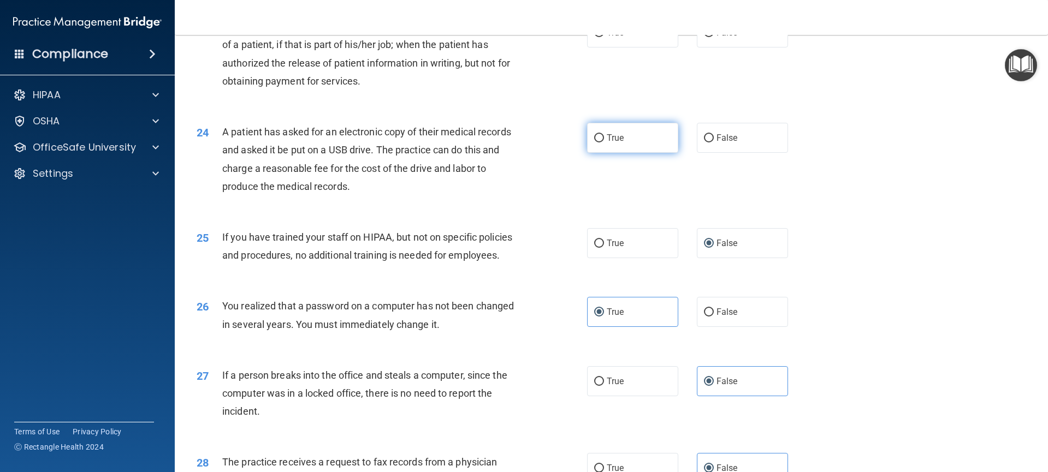
click at [626, 153] on label "True" at bounding box center [633, 138] width 92 height 30
click at [604, 143] on input "True" at bounding box center [599, 138] width 10 height 8
radio input "true"
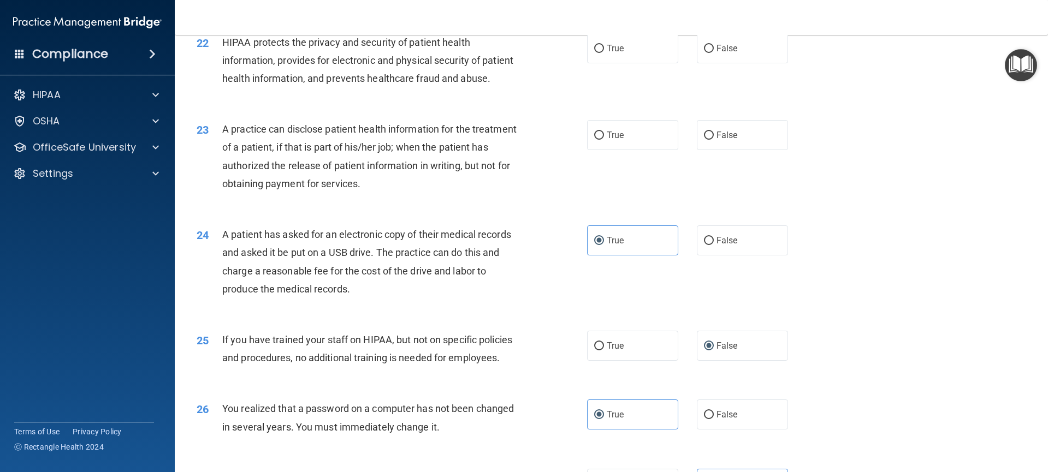
scroll to position [1689, 0]
click at [697, 152] on label "False" at bounding box center [743, 137] width 92 height 30
click at [704, 142] on input "False" at bounding box center [709, 138] width 10 height 8
radio input "true"
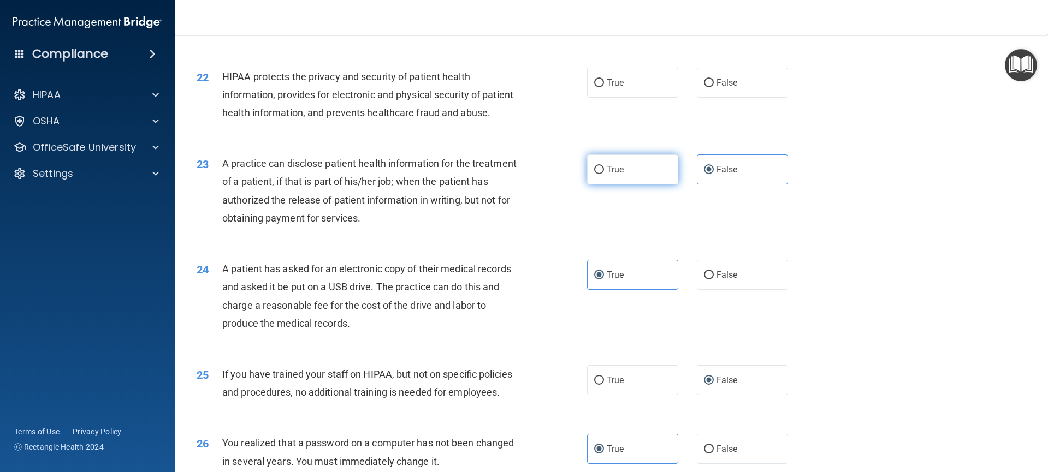
scroll to position [1636, 0]
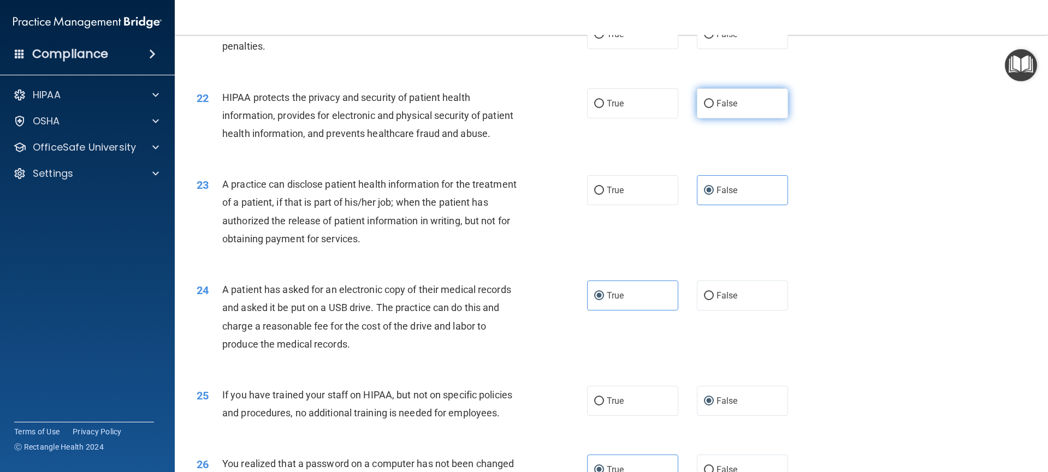
click at [731, 107] on label "False" at bounding box center [743, 103] width 92 height 30
click at [714, 107] on input "False" at bounding box center [709, 104] width 10 height 8
radio input "true"
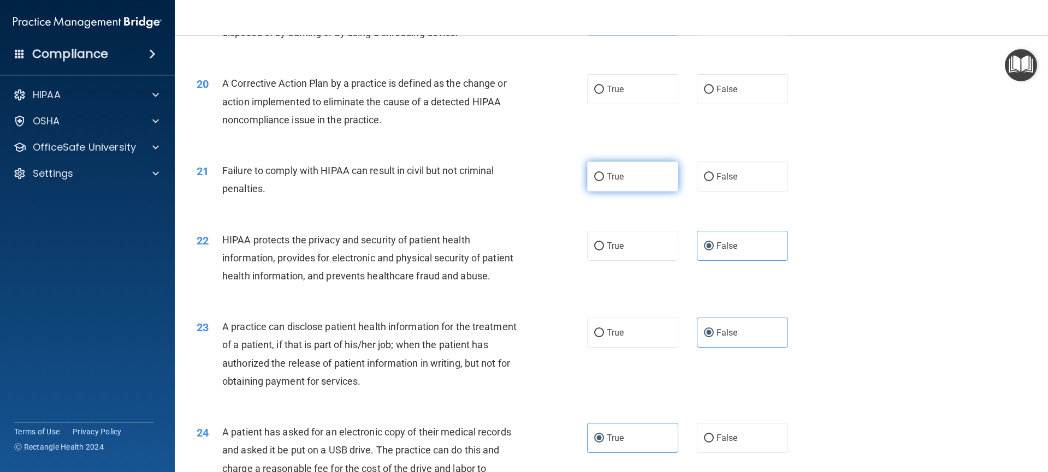
scroll to position [1493, 0]
click at [709, 192] on label "False" at bounding box center [743, 177] width 92 height 30
click at [709, 182] on input "False" at bounding box center [709, 178] width 10 height 8
radio input "true"
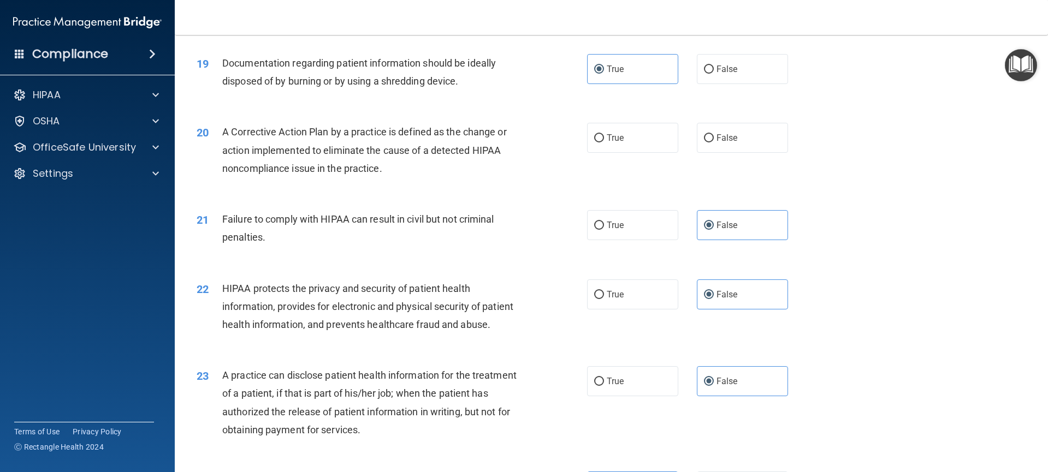
scroll to position [1429, 0]
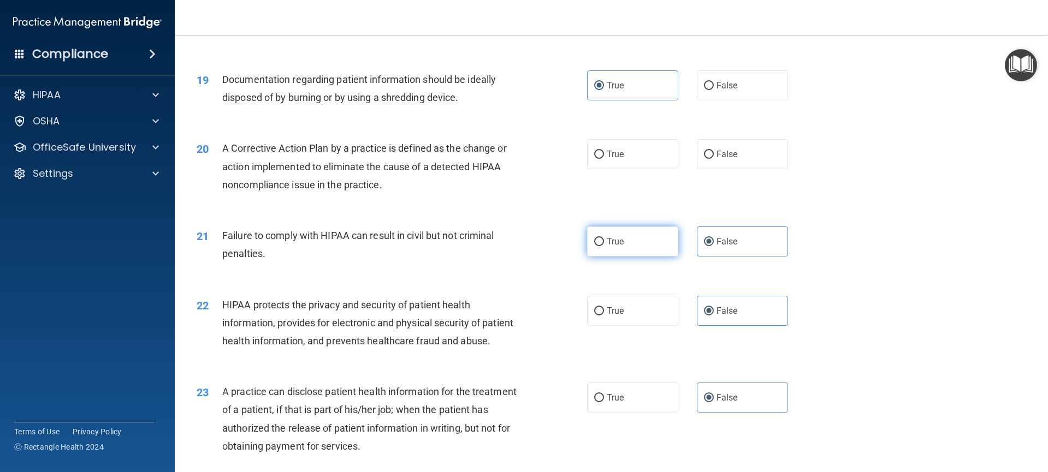
click at [599, 246] on input "True" at bounding box center [599, 242] width 10 height 8
radio input "true"
radio input "false"
click at [608, 159] on span "True" at bounding box center [615, 154] width 17 height 10
click at [604, 159] on input "True" at bounding box center [599, 155] width 10 height 8
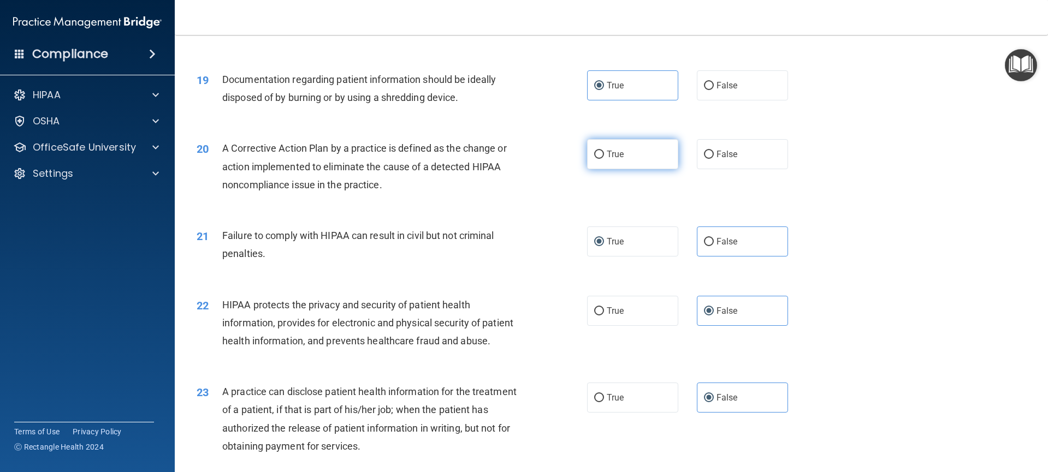
radio input "true"
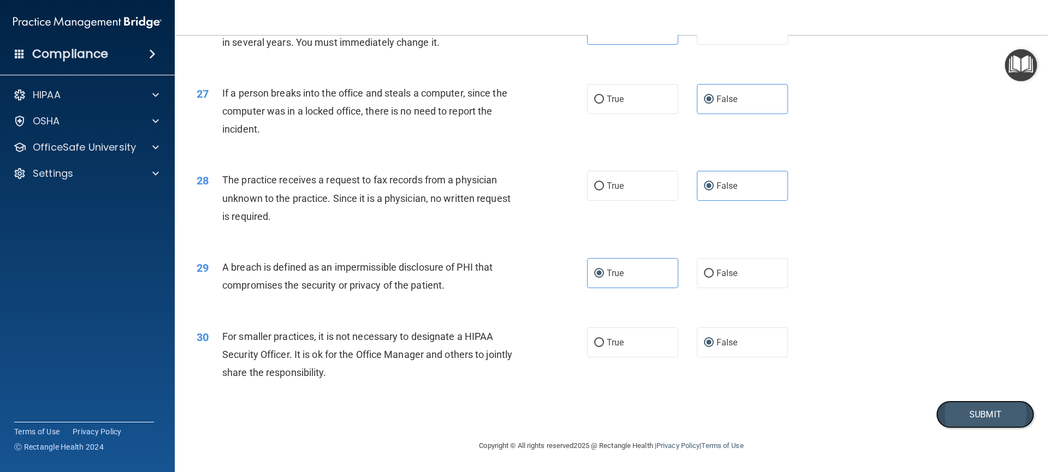
click at [978, 411] on button "Submit" at bounding box center [985, 415] width 98 height 28
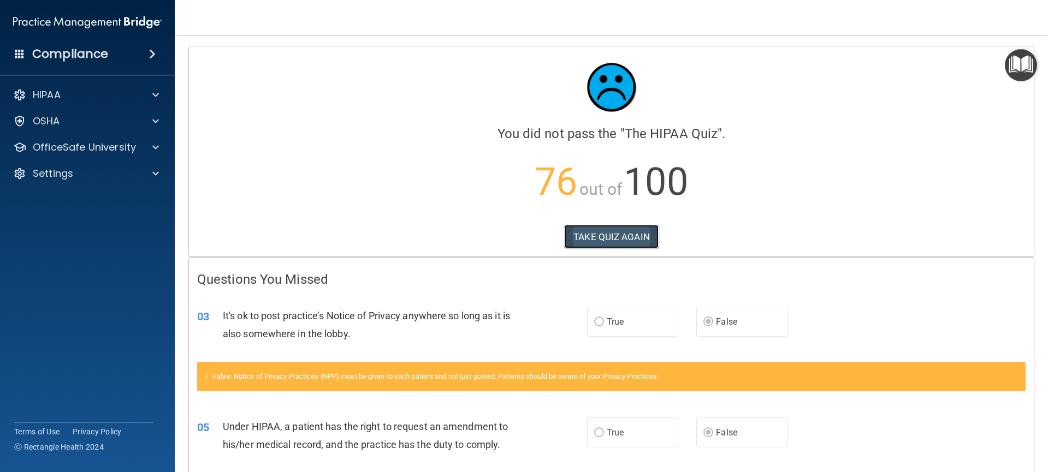
click at [603, 240] on button "TAKE QUIZ AGAIN" at bounding box center [611, 237] width 94 height 24
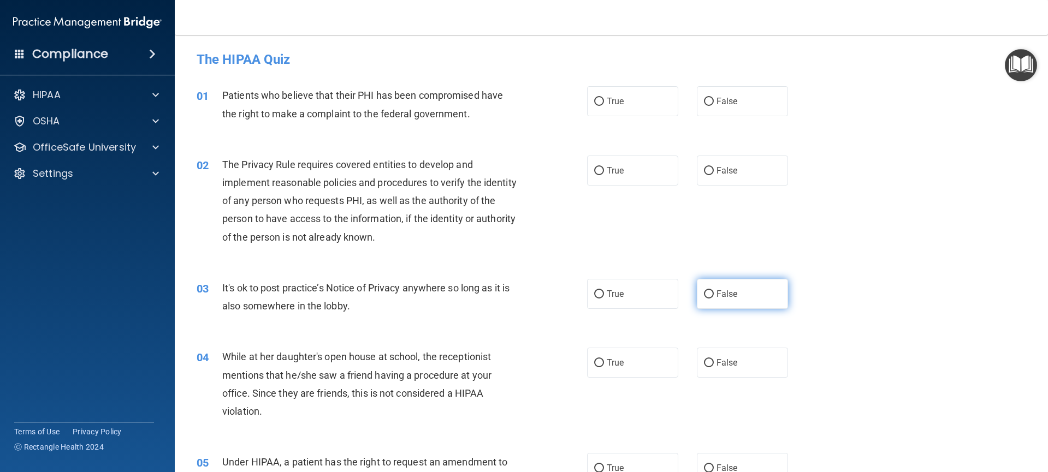
click at [704, 292] on input "False" at bounding box center [709, 295] width 10 height 8
radio input "true"
click at [607, 103] on span "True" at bounding box center [615, 101] width 17 height 10
click at [604, 103] on input "True" at bounding box center [599, 102] width 10 height 8
radio input "true"
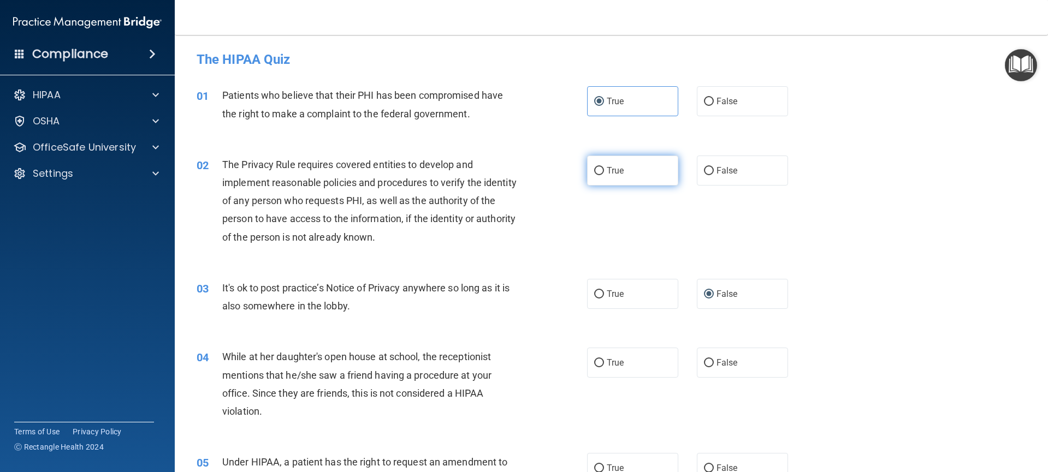
click at [603, 176] on label "True" at bounding box center [633, 171] width 92 height 30
click at [603, 175] on input "True" at bounding box center [599, 171] width 10 height 8
radio input "true"
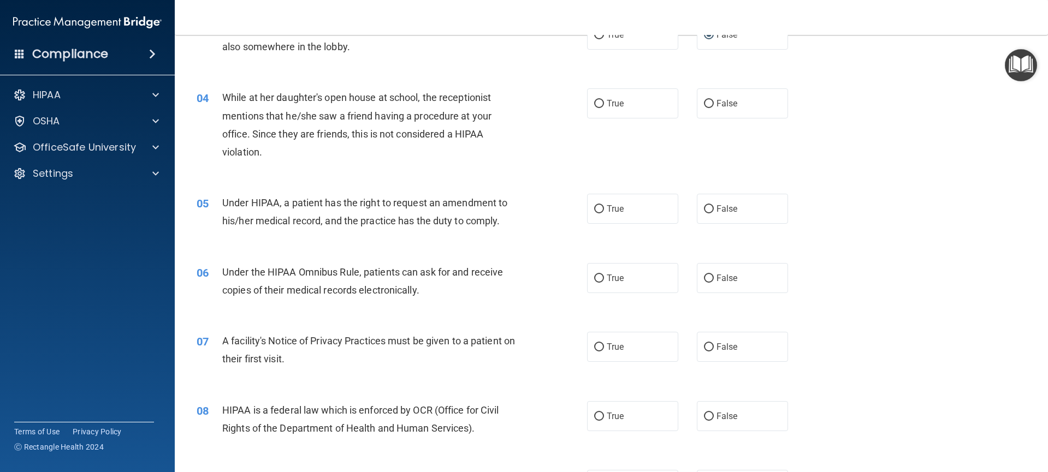
scroll to position [262, 0]
click at [704, 205] on input "False" at bounding box center [709, 207] width 10 height 8
radio input "true"
click at [706, 101] on input "False" at bounding box center [709, 102] width 10 height 8
radio input "true"
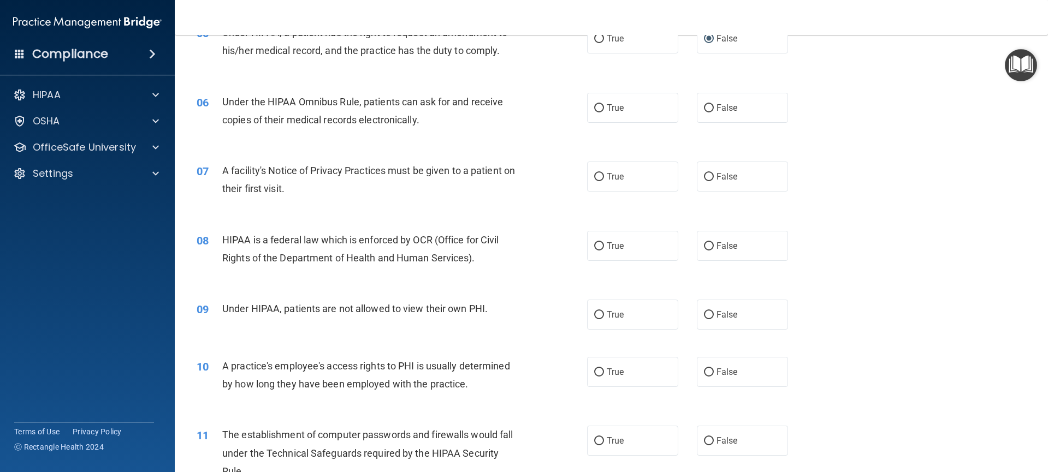
scroll to position [449, 0]
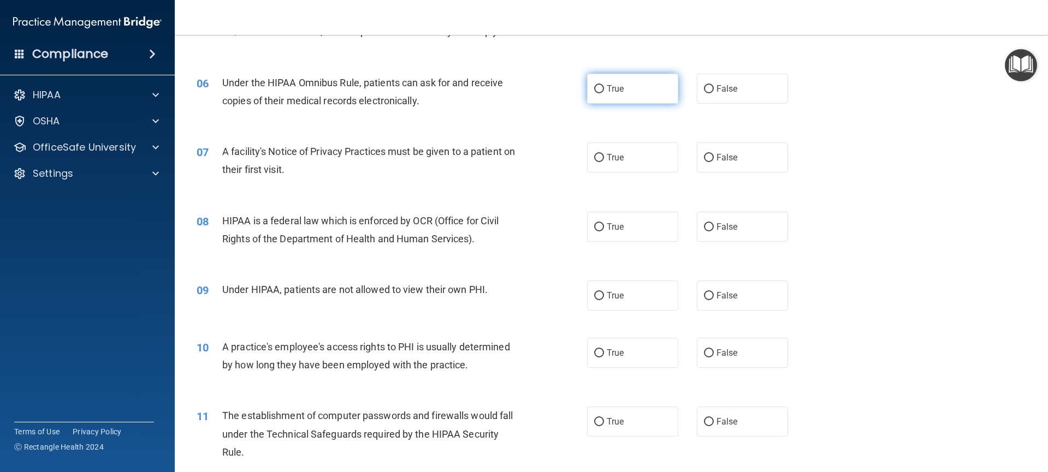
click at [596, 86] on input "True" at bounding box center [599, 89] width 10 height 8
radio input "true"
click at [595, 164] on label "True" at bounding box center [633, 158] width 92 height 30
click at [595, 162] on input "True" at bounding box center [599, 158] width 10 height 8
radio input "true"
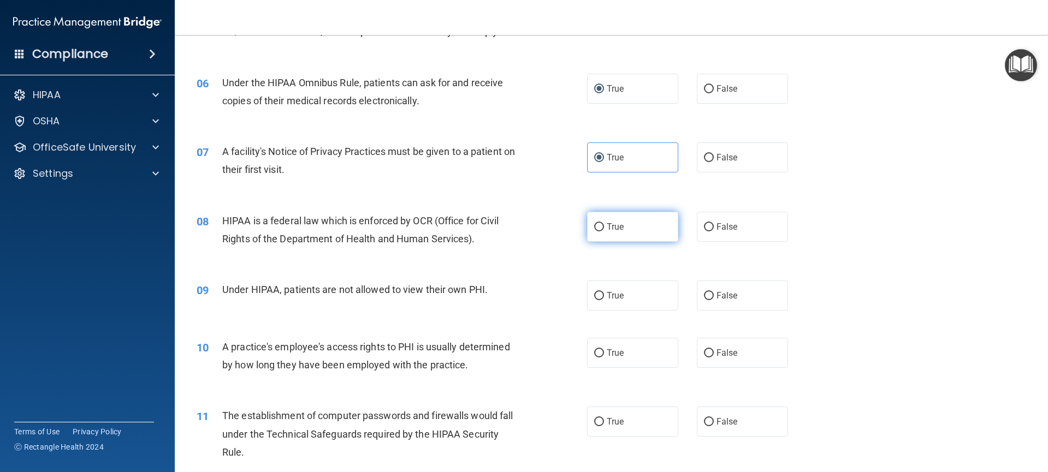
click at [595, 223] on input "True" at bounding box center [599, 227] width 10 height 8
radio input "true"
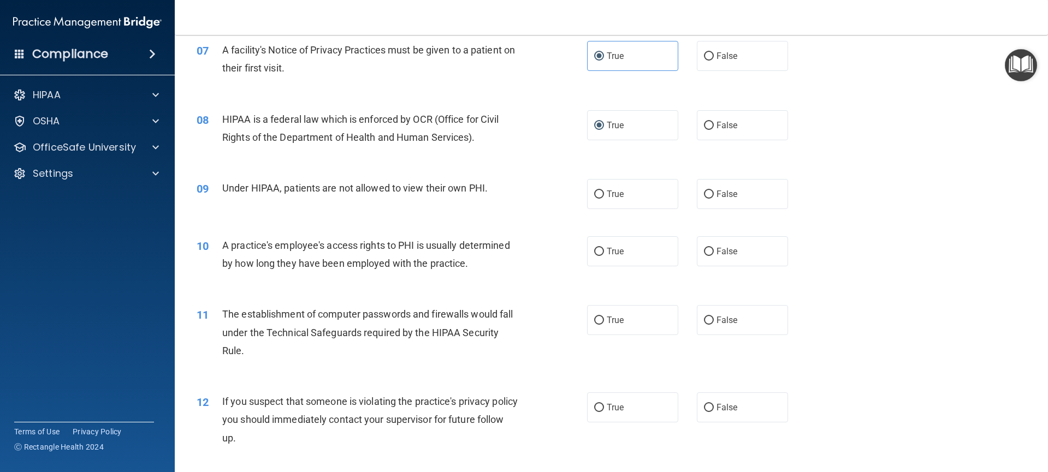
scroll to position [589, 0]
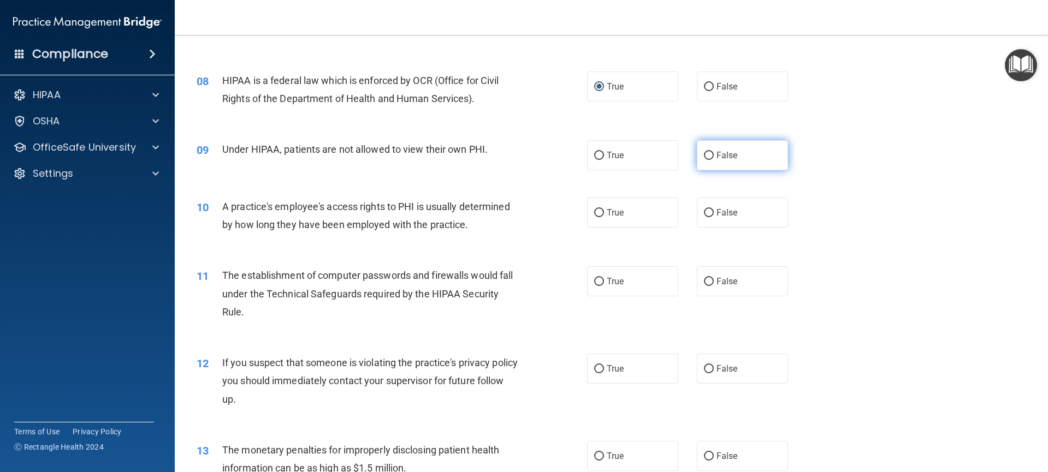
click at [709, 157] on label "False" at bounding box center [743, 155] width 92 height 30
click at [709, 157] on input "False" at bounding box center [709, 156] width 10 height 8
radio input "true"
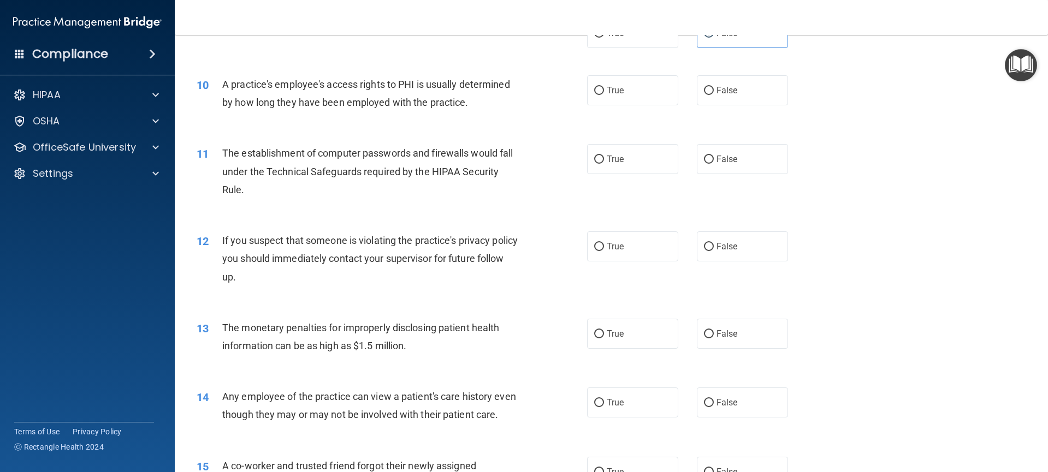
scroll to position [720, 0]
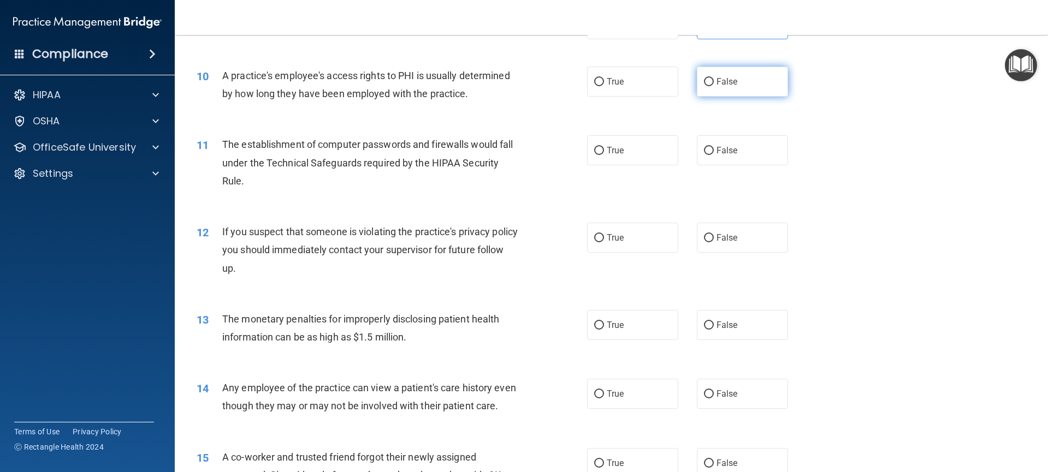
click at [716, 79] on span "False" at bounding box center [726, 81] width 21 height 10
click at [713, 79] on input "False" at bounding box center [709, 82] width 10 height 8
radio input "true"
click at [625, 150] on label "True" at bounding box center [633, 150] width 92 height 30
click at [604, 150] on input "True" at bounding box center [599, 151] width 10 height 8
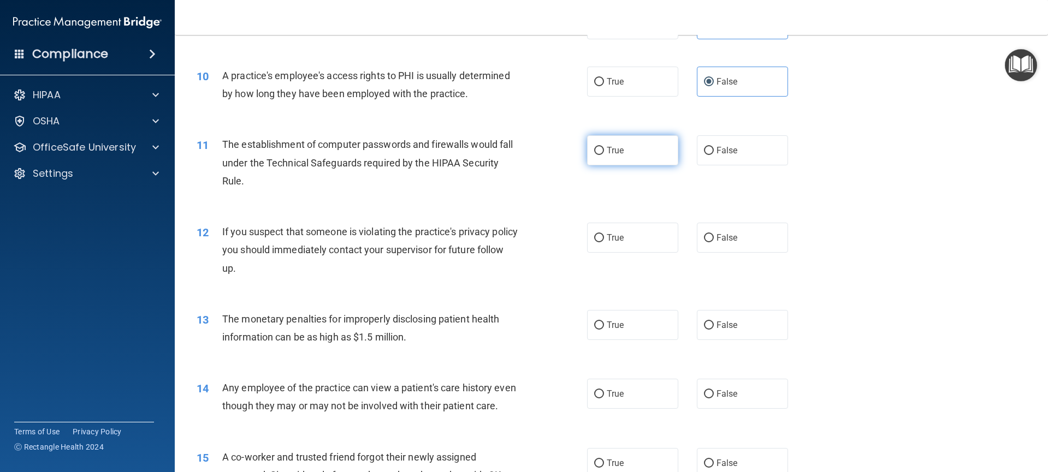
radio input "true"
click at [621, 238] on label "True" at bounding box center [633, 238] width 92 height 30
click at [604, 238] on input "True" at bounding box center [599, 238] width 10 height 8
radio input "true"
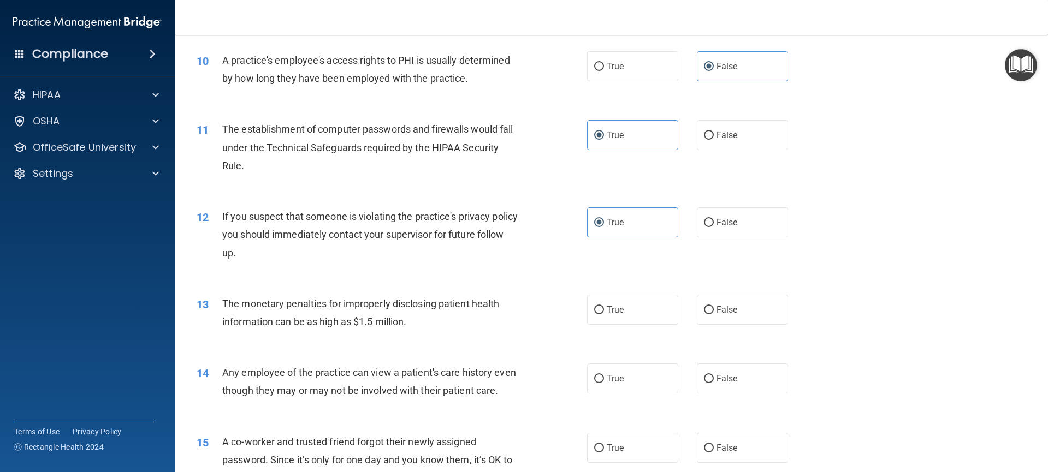
scroll to position [875, 0]
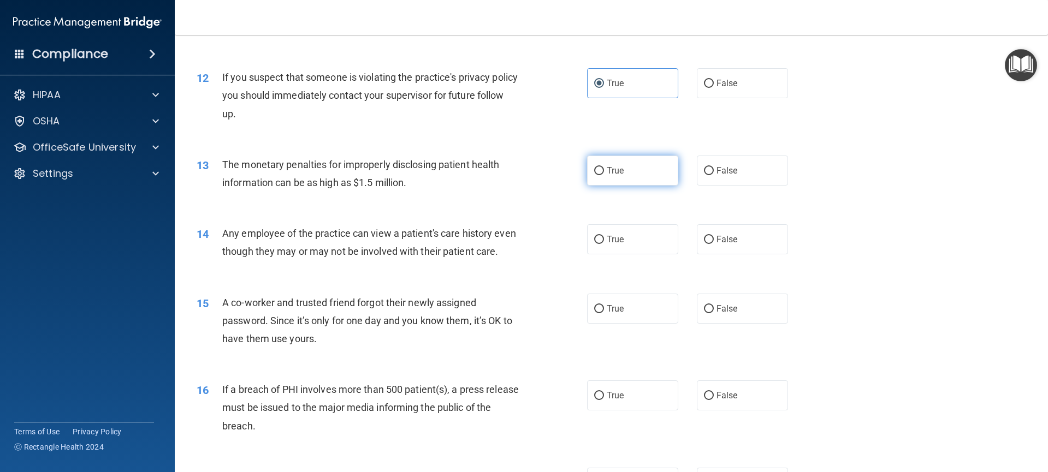
click at [594, 183] on label "True" at bounding box center [633, 171] width 92 height 30
click at [594, 175] on input "True" at bounding box center [599, 171] width 10 height 8
radio input "true"
click at [704, 236] on input "False" at bounding box center [709, 240] width 10 height 8
radio input "true"
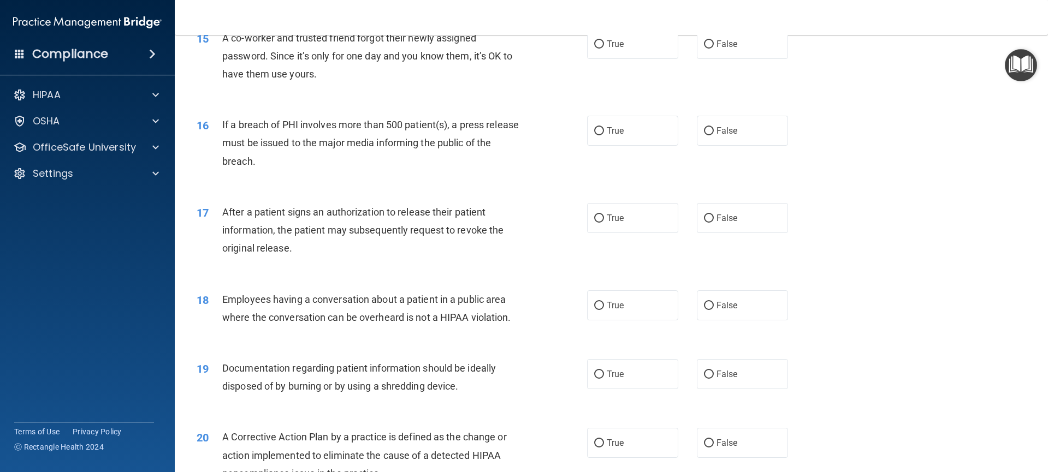
scroll to position [1144, 0]
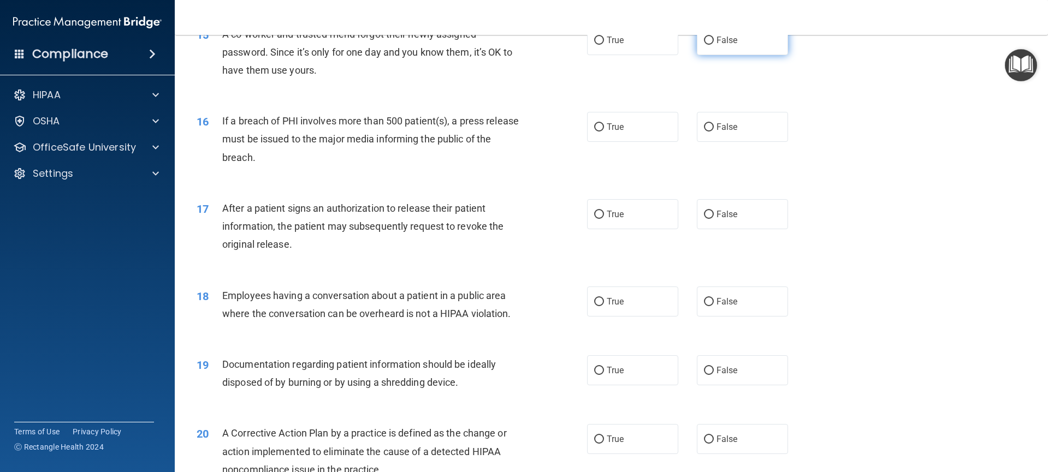
click at [708, 45] on input "False" at bounding box center [709, 41] width 10 height 8
radio input "true"
click at [704, 132] on input "False" at bounding box center [709, 127] width 10 height 8
radio input "true"
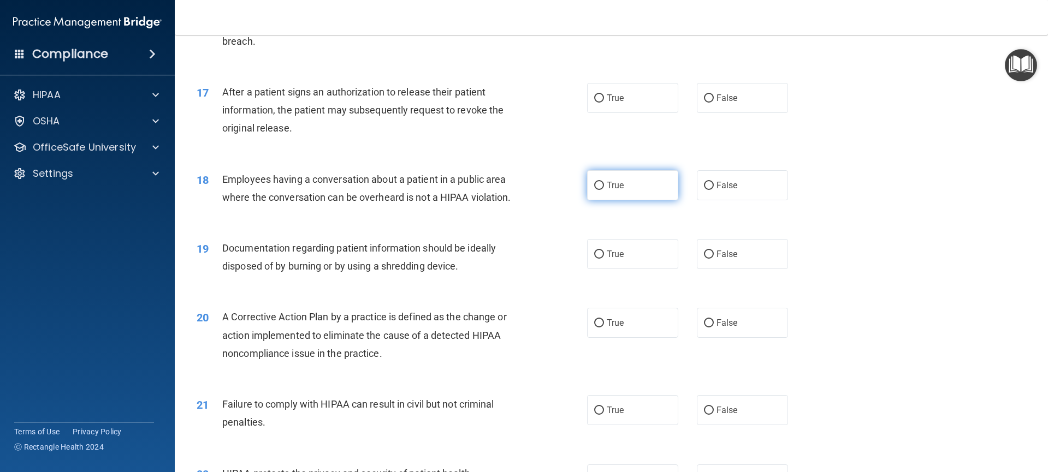
scroll to position [1271, 0]
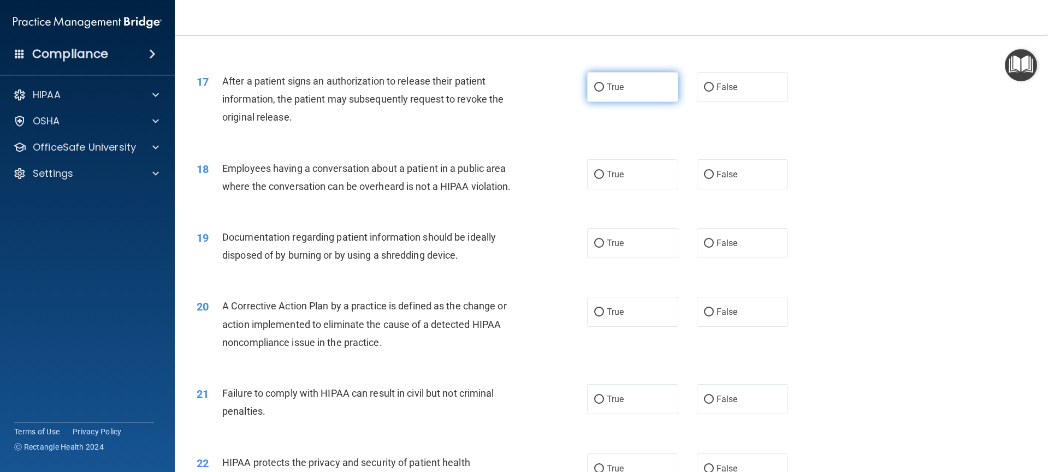
click at [608, 92] on span "True" at bounding box center [615, 87] width 17 height 10
click at [604, 92] on input "True" at bounding box center [599, 88] width 10 height 8
radio input "true"
click at [707, 189] on label "False" at bounding box center [743, 174] width 92 height 30
click at [707, 179] on input "False" at bounding box center [709, 175] width 10 height 8
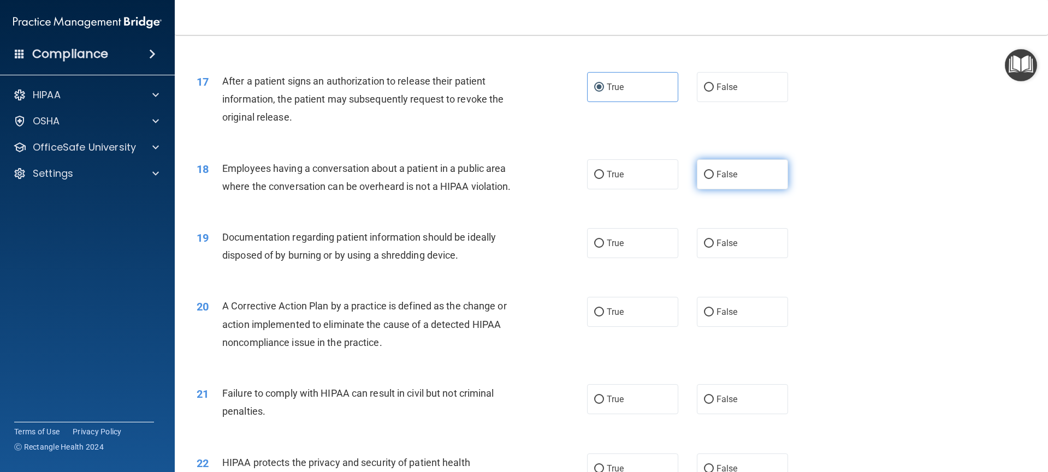
radio input "true"
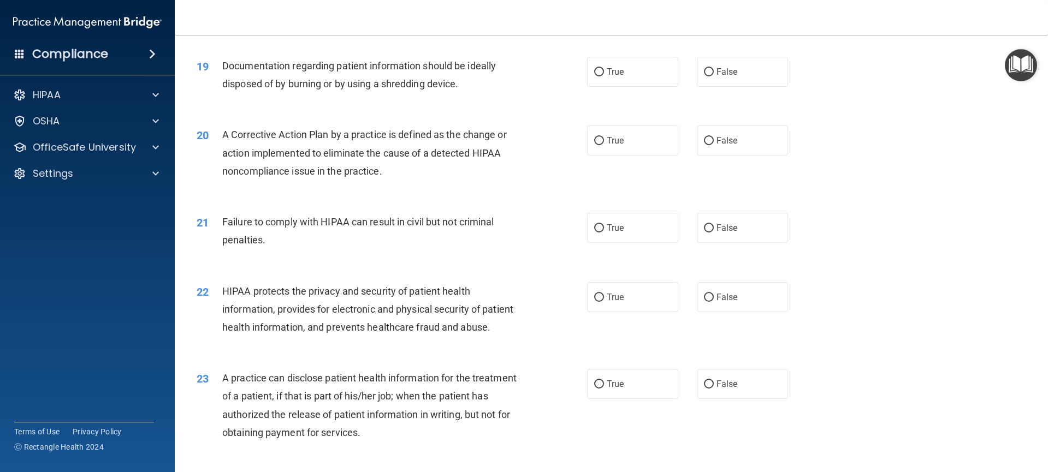
scroll to position [1445, 0]
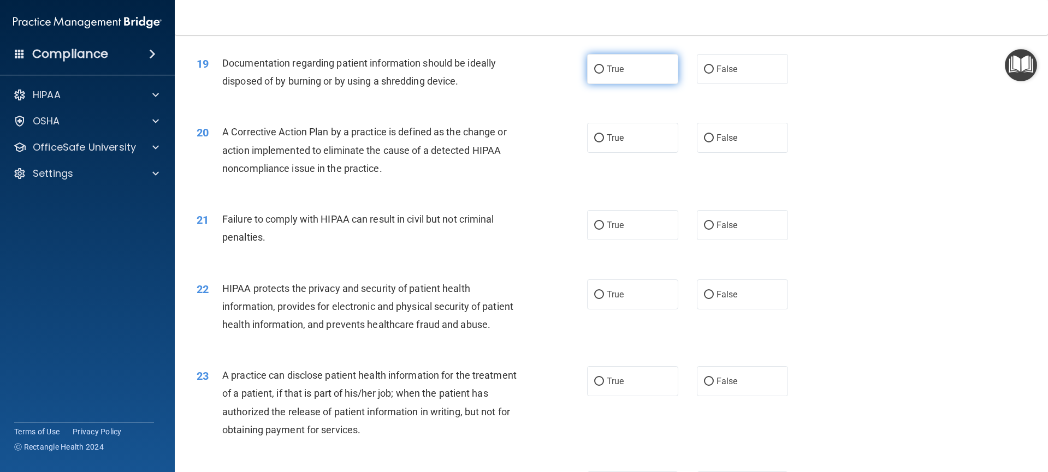
click at [604, 84] on label "True" at bounding box center [633, 69] width 92 height 30
click at [604, 74] on input "True" at bounding box center [599, 70] width 10 height 8
radio input "true"
click at [720, 240] on label "False" at bounding box center [743, 225] width 92 height 30
click at [714, 230] on input "False" at bounding box center [709, 226] width 10 height 8
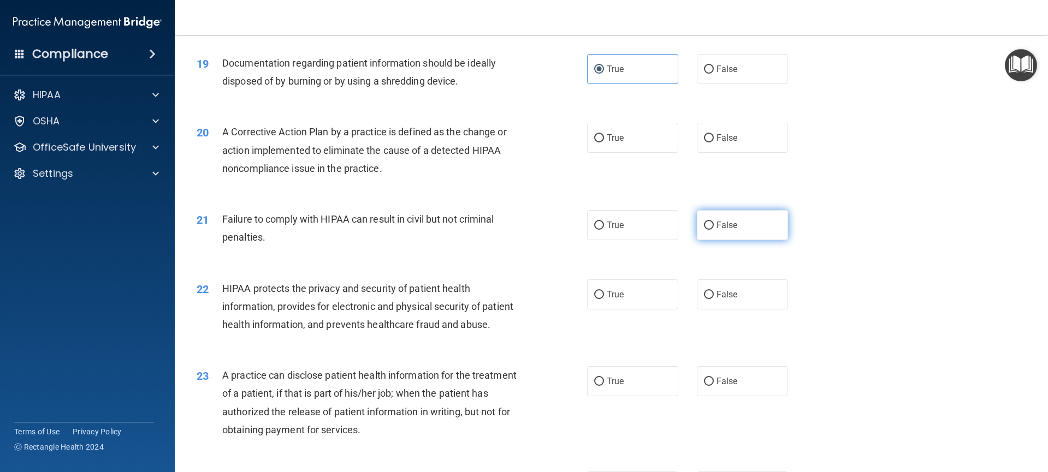
radio input "true"
click at [604, 153] on label "True" at bounding box center [633, 138] width 92 height 30
click at [604, 143] on input "True" at bounding box center [599, 138] width 10 height 8
radio input "true"
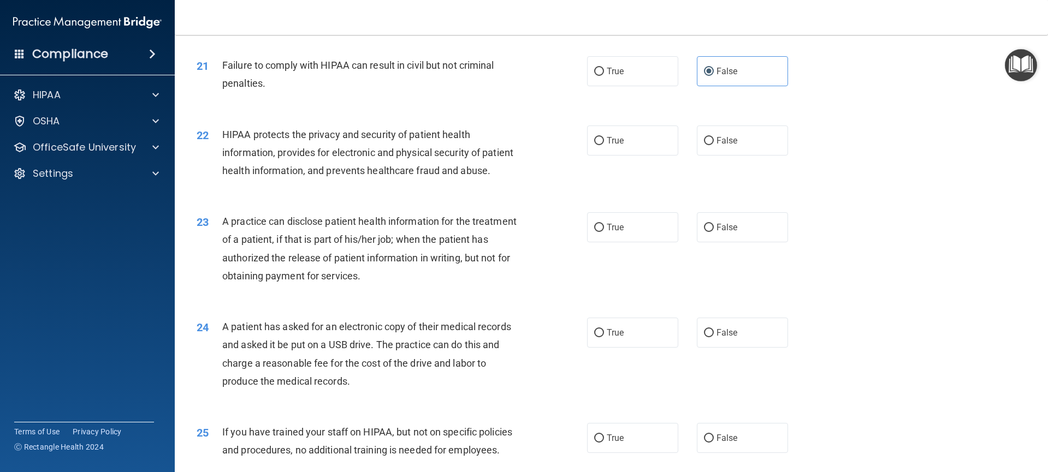
scroll to position [1600, 0]
click at [597, 155] on label "True" at bounding box center [633, 140] width 92 height 30
click at [597, 145] on input "True" at bounding box center [599, 141] width 10 height 8
radio input "true"
click at [721, 232] on span "False" at bounding box center [726, 227] width 21 height 10
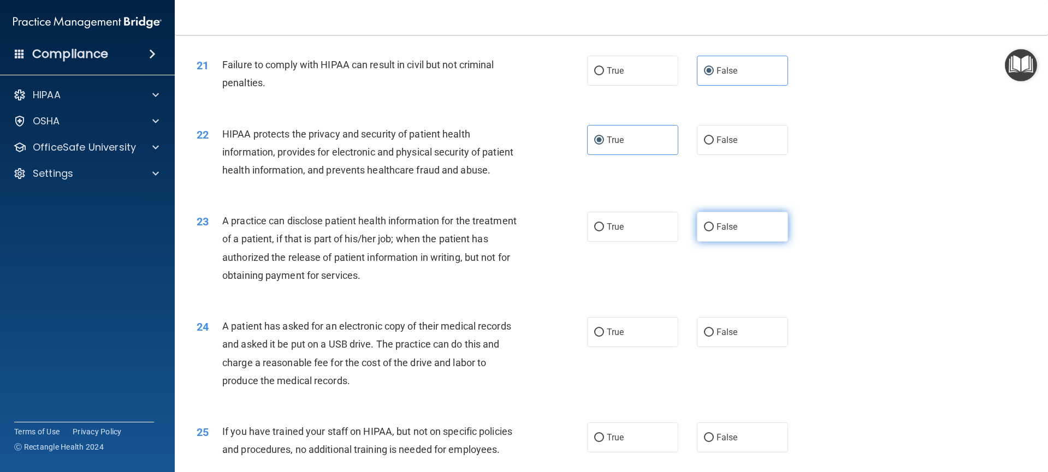
click at [714, 232] on input "False" at bounding box center [709, 227] width 10 height 8
radio input "true"
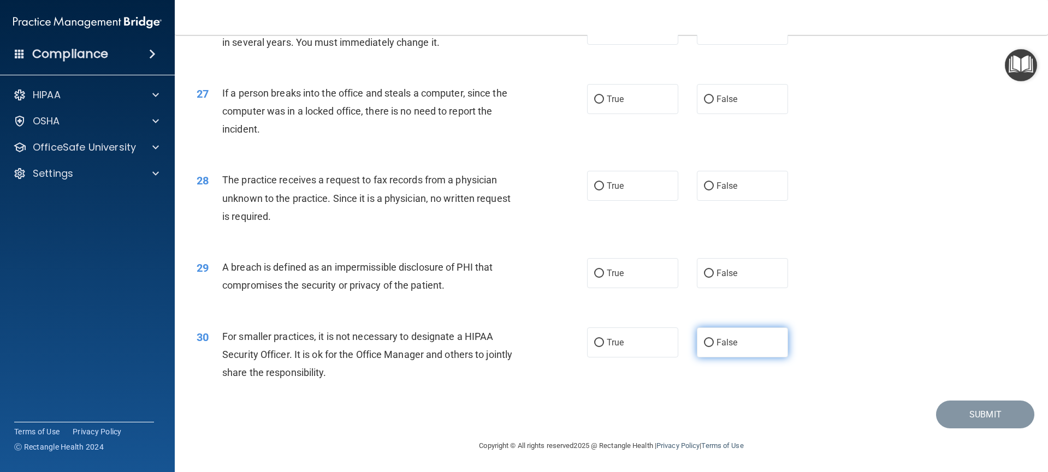
scroll to position [2112, 0]
click at [707, 348] on label "False" at bounding box center [743, 343] width 92 height 30
click at [707, 347] on input "False" at bounding box center [709, 343] width 10 height 8
radio input "true"
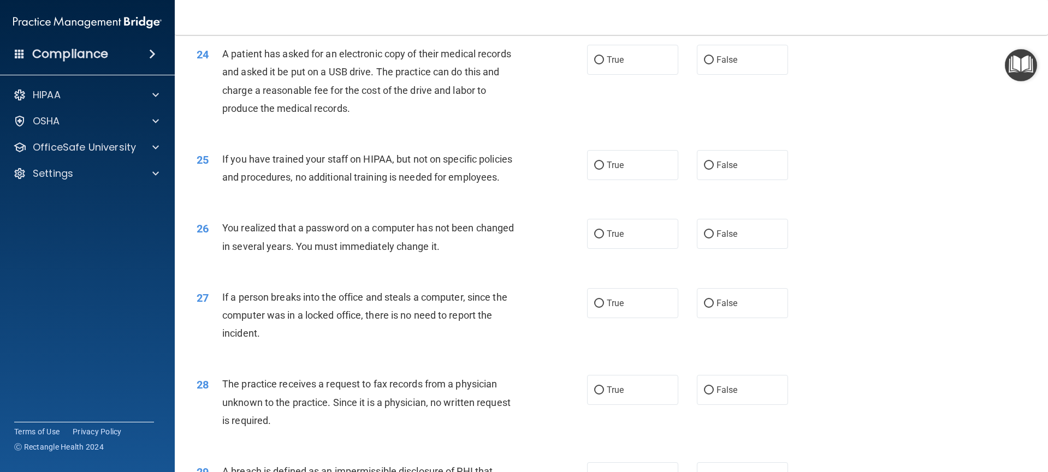
scroll to position [1873, 0]
click at [614, 64] on span "True" at bounding box center [615, 59] width 17 height 10
click at [604, 63] on input "True" at bounding box center [599, 59] width 10 height 8
radio input "true"
click at [707, 169] on input "False" at bounding box center [709, 165] width 10 height 8
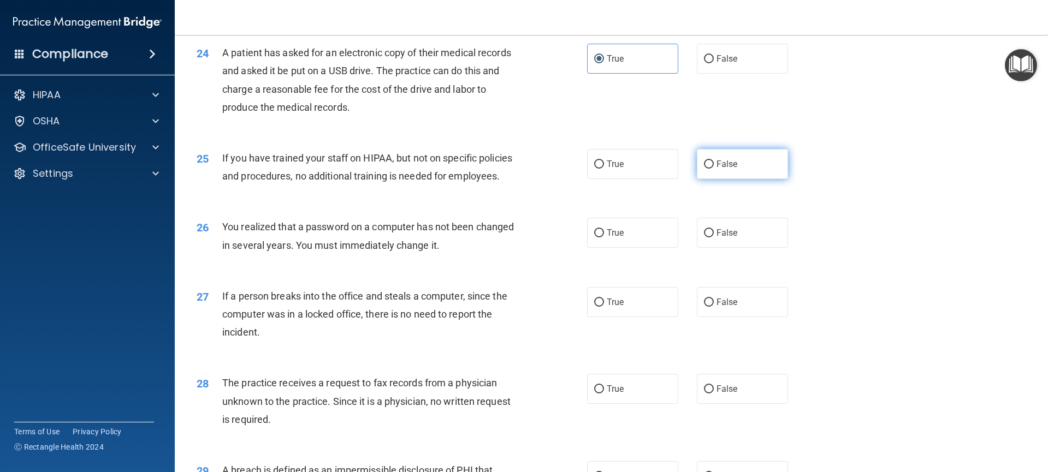
radio input "true"
click at [607, 238] on span "True" at bounding box center [615, 233] width 17 height 10
click at [604, 238] on input "True" at bounding box center [599, 233] width 10 height 8
radio input "true"
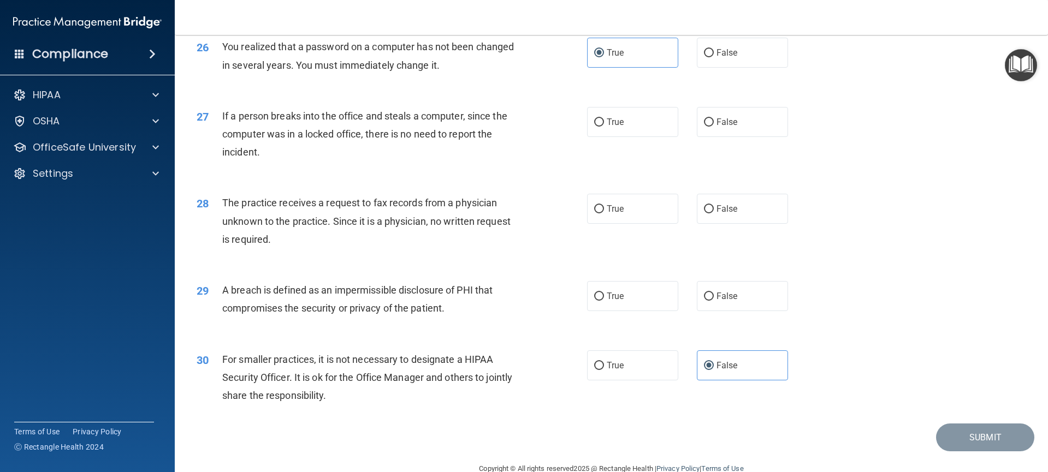
scroll to position [2057, 0]
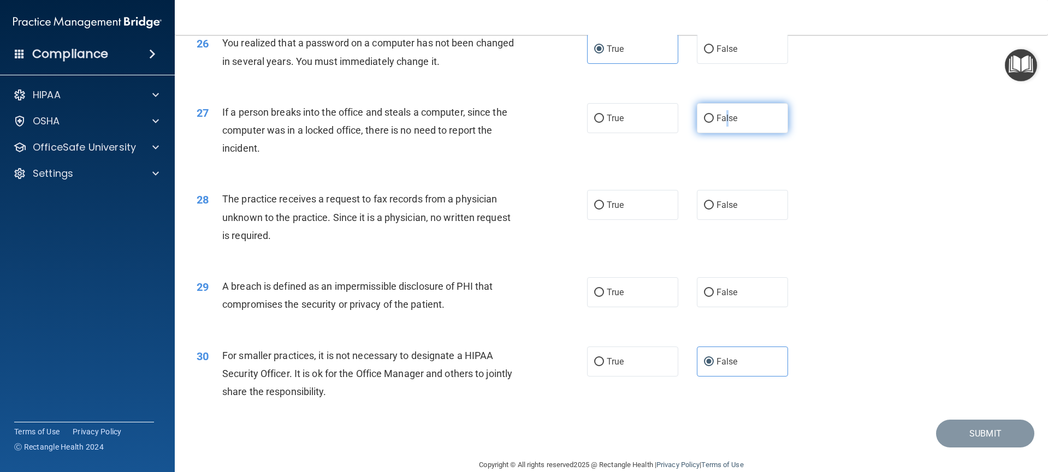
click at [722, 123] on span "False" at bounding box center [726, 118] width 21 height 10
click at [745, 220] on label "False" at bounding box center [743, 205] width 92 height 30
click at [714, 210] on input "False" at bounding box center [709, 206] width 10 height 8
radio input "true"
click at [722, 133] on label "False" at bounding box center [743, 118] width 92 height 30
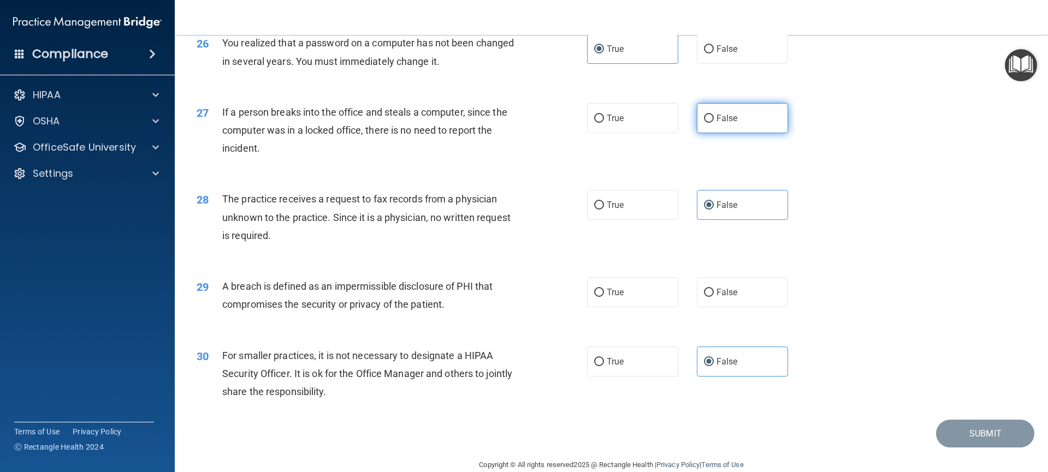
click at [714, 123] on input "False" at bounding box center [709, 119] width 10 height 8
radio input "true"
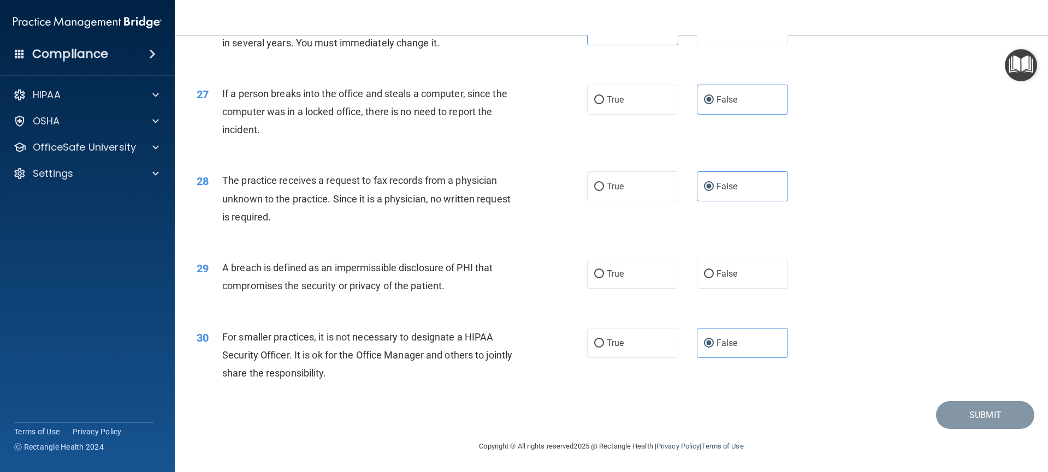
scroll to position [2076, 0]
click at [632, 288] on label "True" at bounding box center [633, 273] width 92 height 30
click at [604, 278] on input "True" at bounding box center [599, 274] width 10 height 8
radio input "true"
click at [959, 429] on button "Submit" at bounding box center [985, 415] width 98 height 28
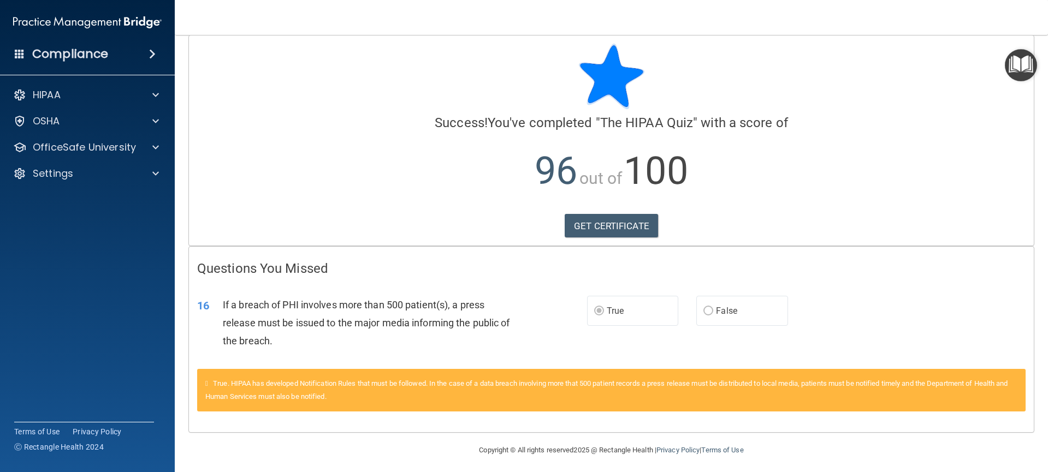
scroll to position [15, 0]
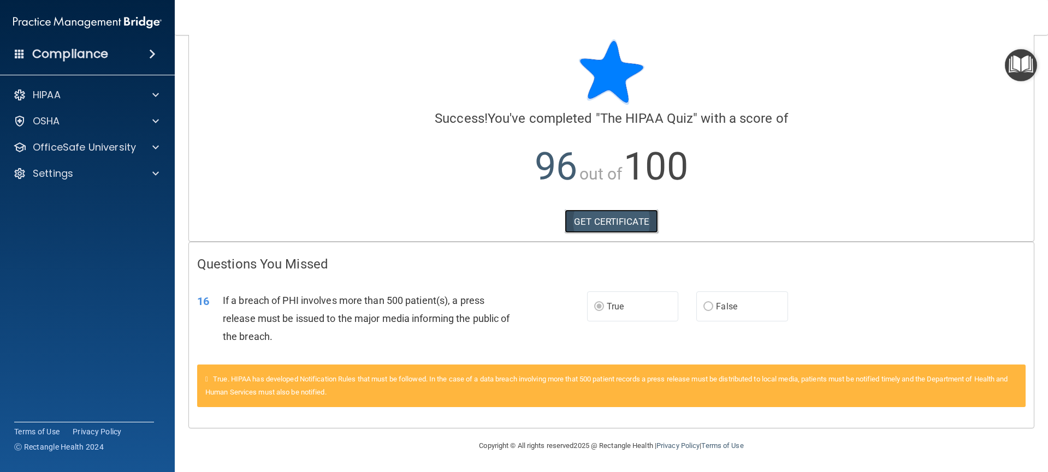
click at [619, 228] on link "GET CERTIFICATE" at bounding box center [611, 222] width 93 height 24
click at [148, 152] on div at bounding box center [153, 147] width 27 height 13
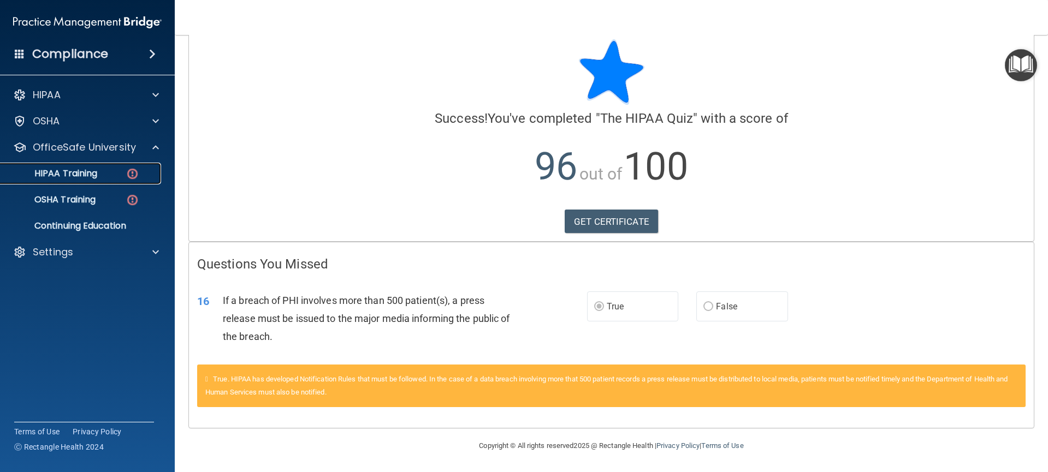
click at [88, 174] on p "HIPAA Training" at bounding box center [52, 173] width 90 height 11
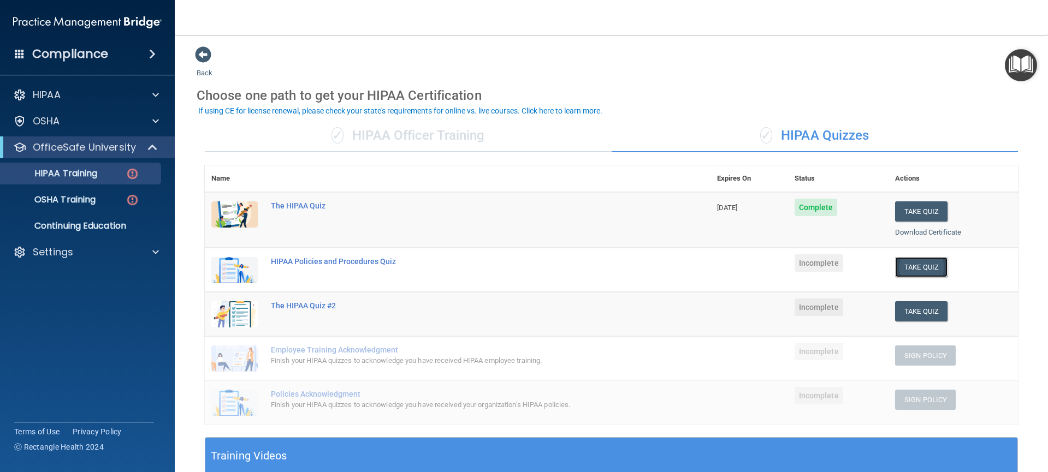
click at [920, 266] on button "Take Quiz" at bounding box center [921, 267] width 52 height 20
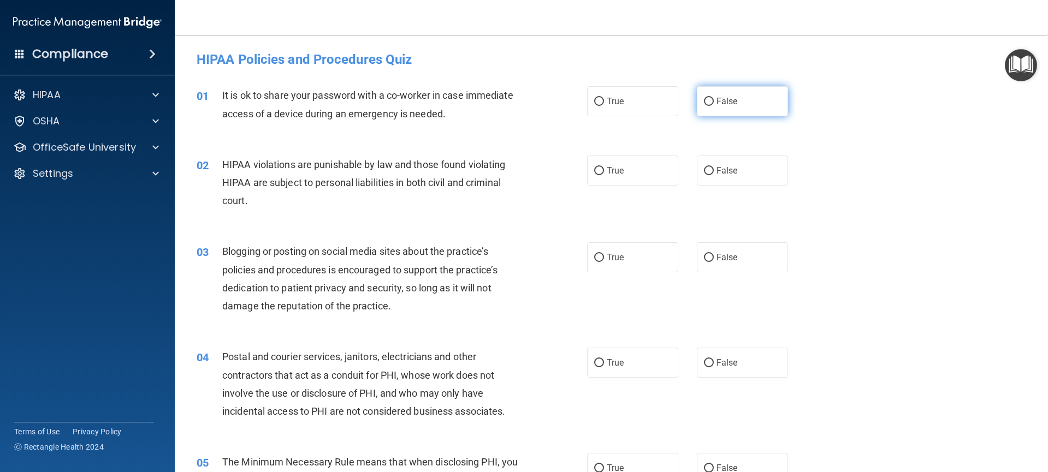
click at [714, 106] on label "False" at bounding box center [743, 101] width 92 height 30
click at [714, 106] on input "False" at bounding box center [709, 102] width 10 height 8
radio input "true"
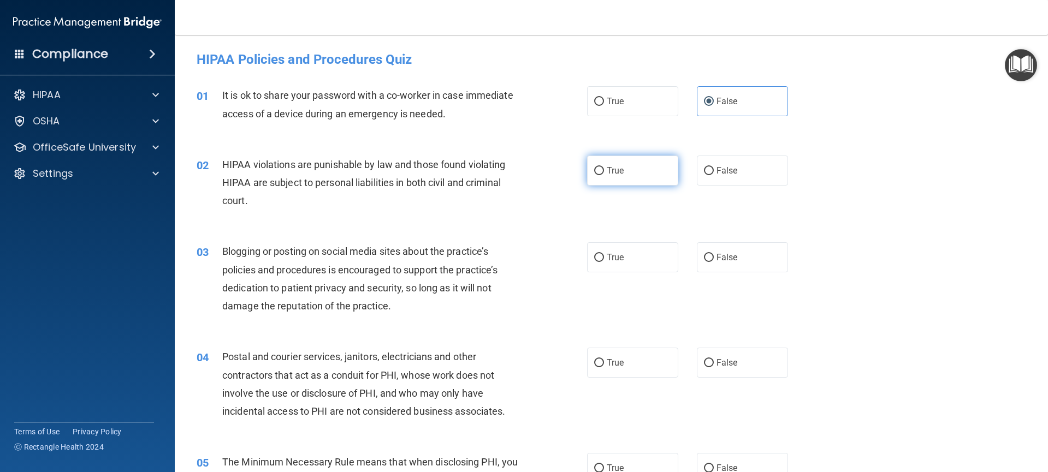
click at [623, 175] on label "True" at bounding box center [633, 171] width 92 height 30
click at [604, 175] on input "True" at bounding box center [599, 171] width 10 height 8
radio input "true"
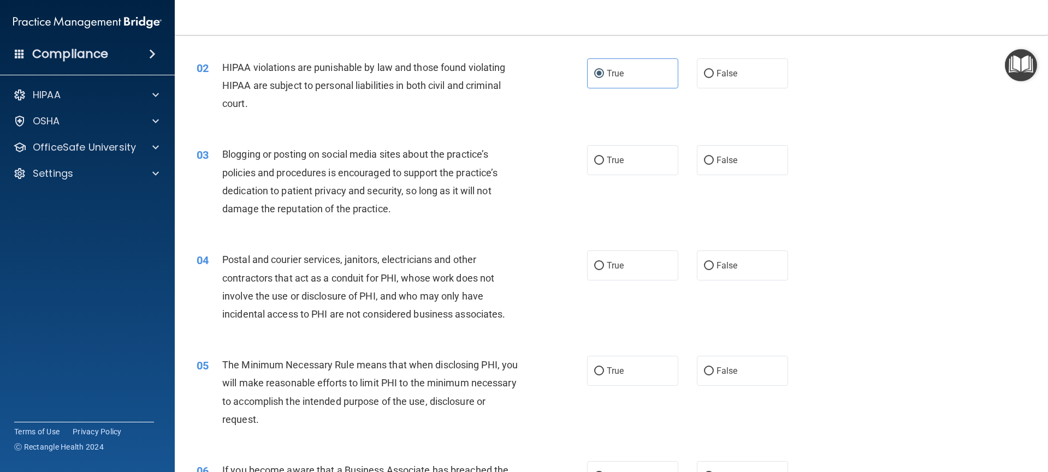
scroll to position [205, 0]
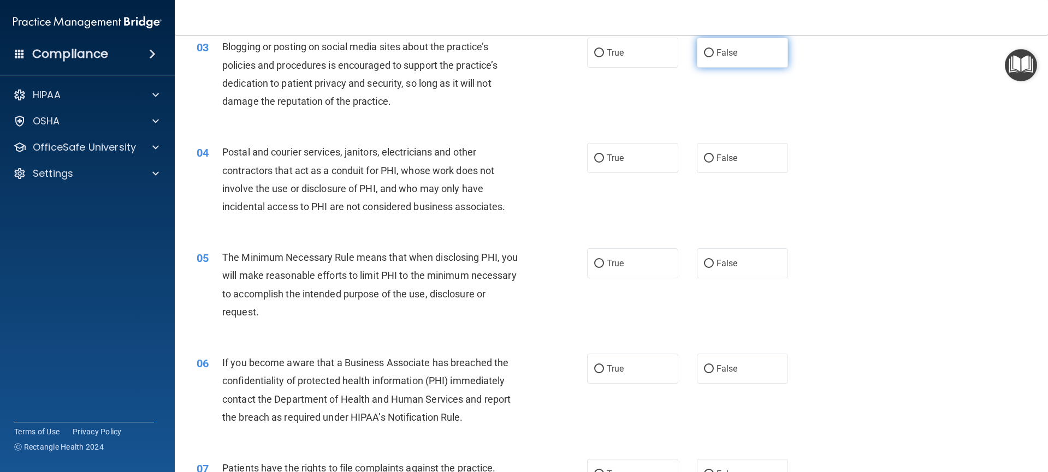
click at [716, 55] on span "False" at bounding box center [726, 53] width 21 height 10
click at [712, 55] on input "False" at bounding box center [709, 53] width 10 height 8
radio input "true"
click at [732, 167] on label "False" at bounding box center [743, 158] width 92 height 30
click at [714, 163] on input "False" at bounding box center [709, 159] width 10 height 8
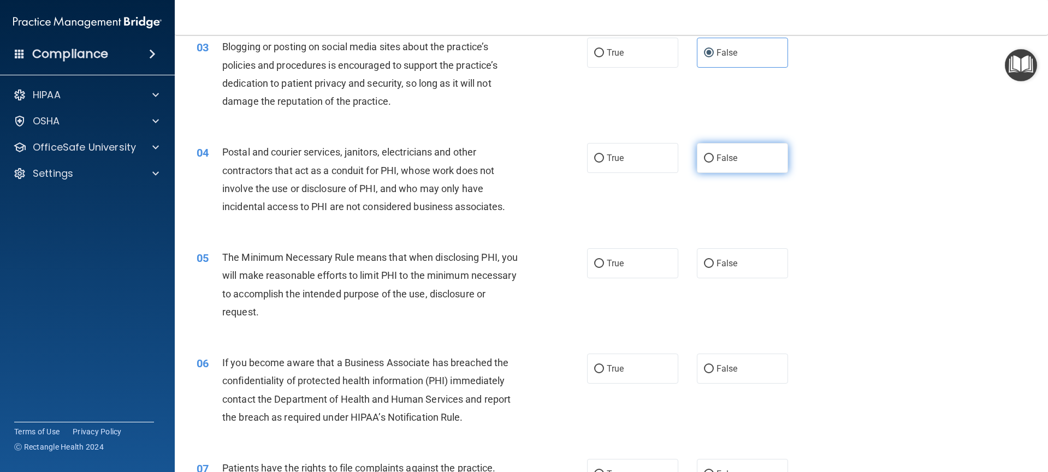
radio input "true"
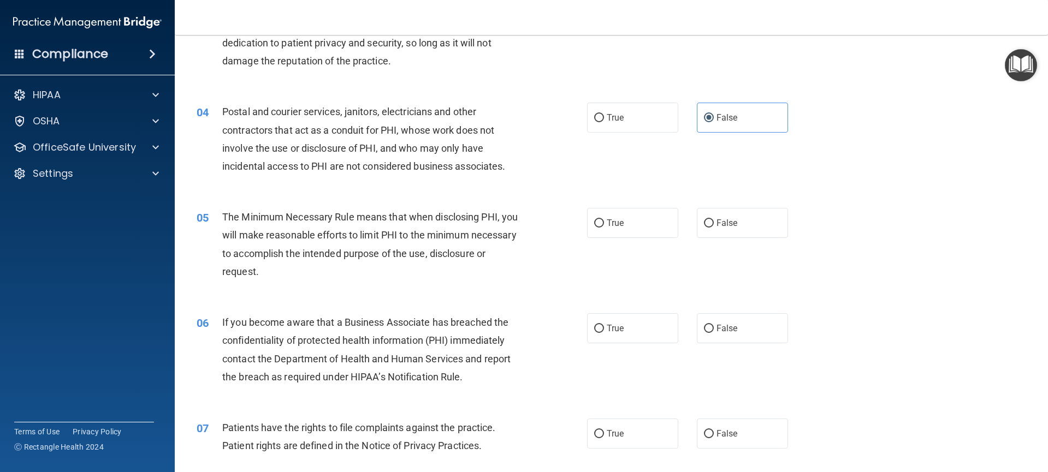
scroll to position [375, 0]
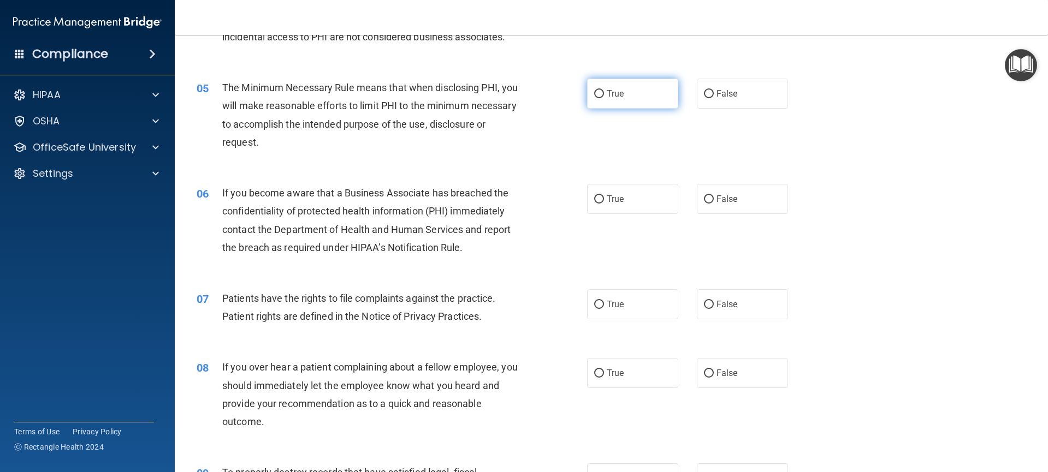
click at [615, 98] on span "True" at bounding box center [615, 93] width 17 height 10
click at [604, 98] on input "True" at bounding box center [599, 94] width 10 height 8
radio input "true"
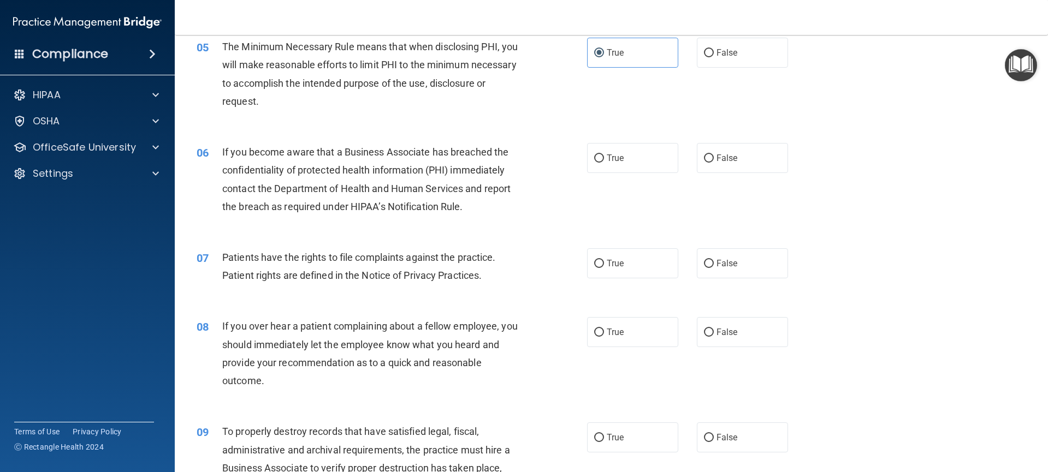
scroll to position [425, 0]
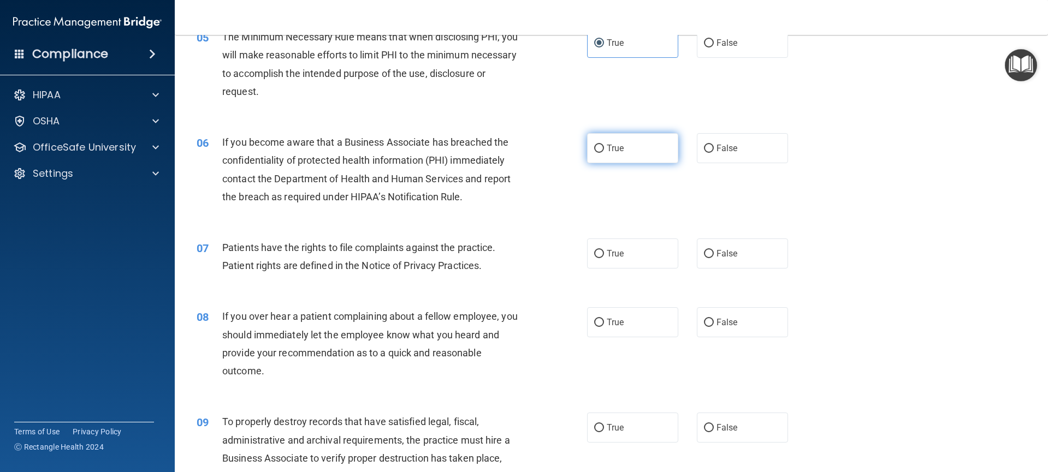
click at [611, 147] on span "True" at bounding box center [615, 148] width 17 height 10
click at [604, 147] on input "True" at bounding box center [599, 149] width 10 height 8
radio input "true"
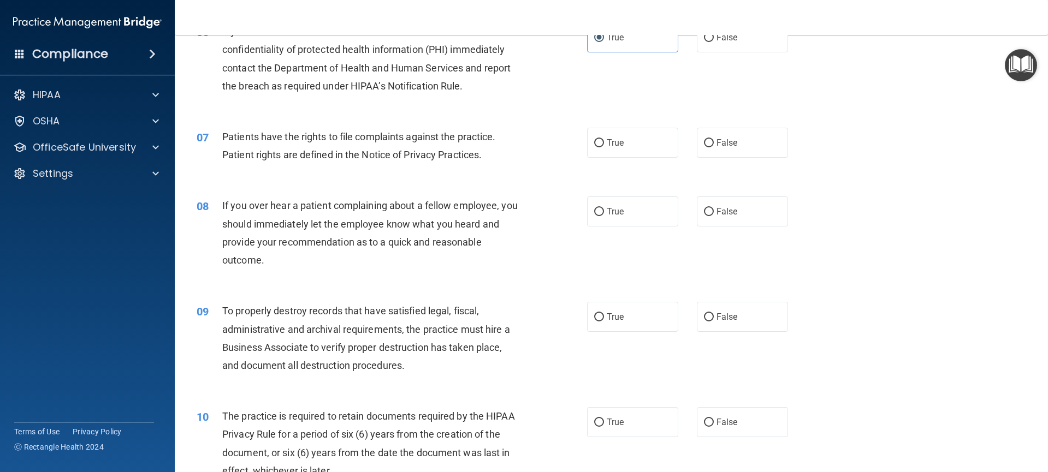
scroll to position [537, 0]
click at [617, 140] on span "True" at bounding box center [615, 142] width 17 height 10
click at [604, 140] on input "True" at bounding box center [599, 143] width 10 height 8
radio input "true"
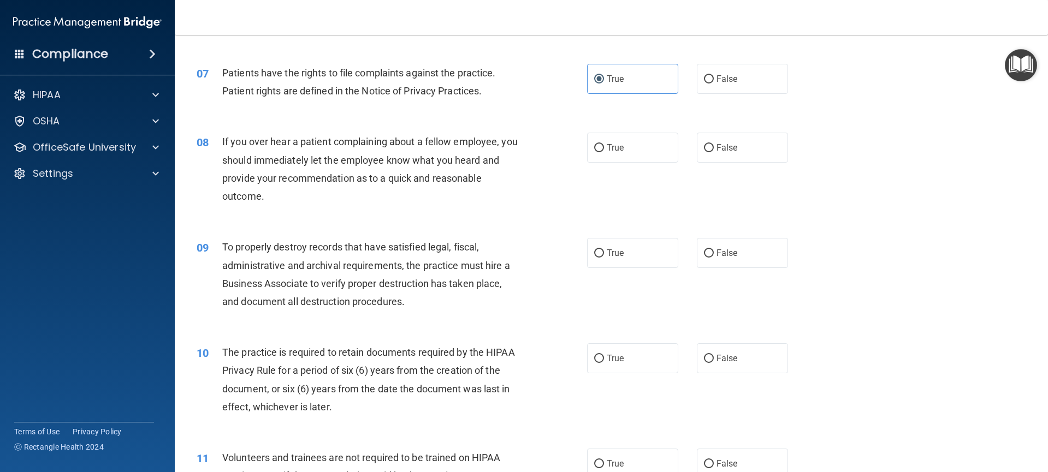
scroll to position [603, 0]
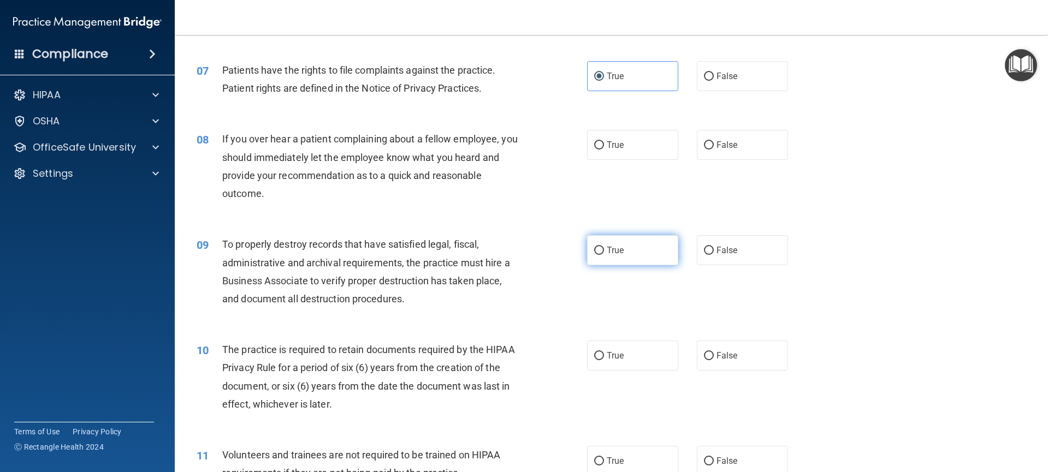
click at [607, 248] on span "True" at bounding box center [615, 250] width 17 height 10
click at [604, 248] on input "True" at bounding box center [599, 251] width 10 height 8
radio input "true"
click at [638, 147] on label "True" at bounding box center [633, 145] width 92 height 30
click at [604, 147] on input "True" at bounding box center [599, 145] width 10 height 8
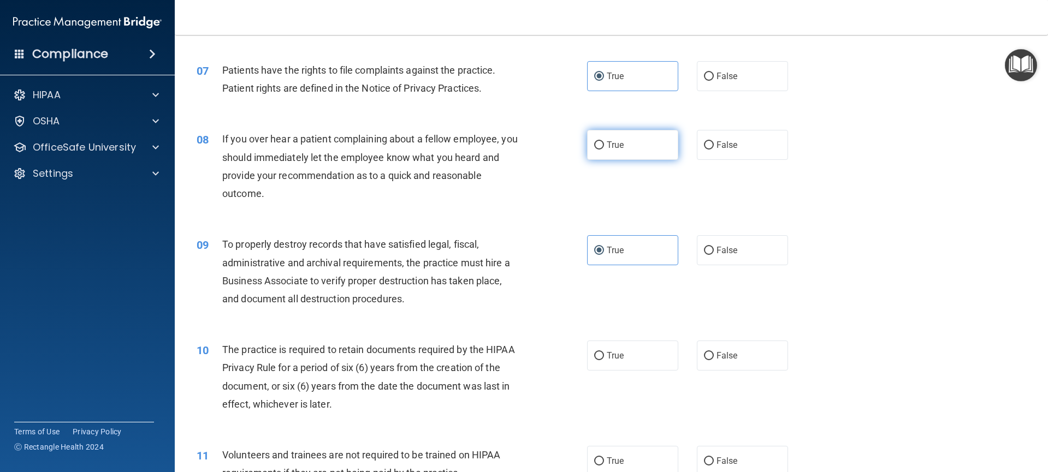
radio input "true"
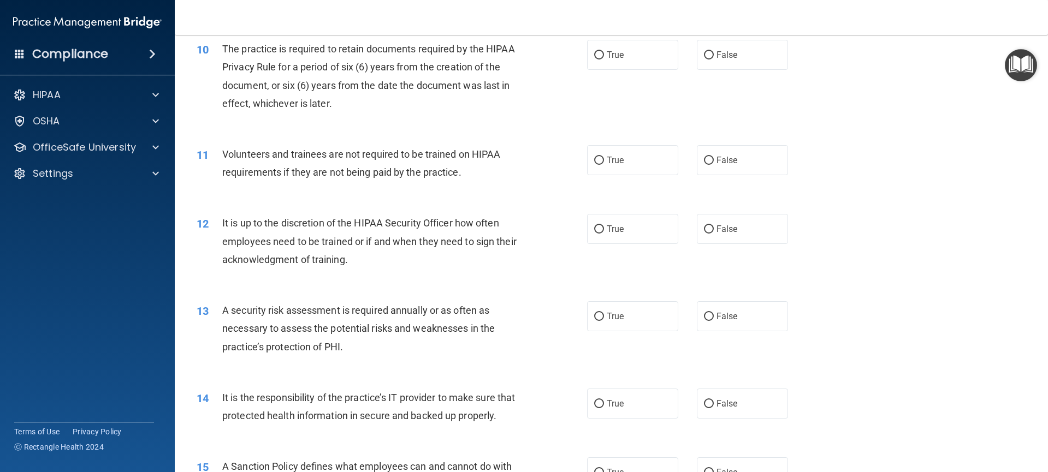
scroll to position [902, 0]
click at [597, 69] on label "True" at bounding box center [633, 57] width 92 height 30
click at [597, 62] on input "True" at bounding box center [599, 58] width 10 height 8
radio input "true"
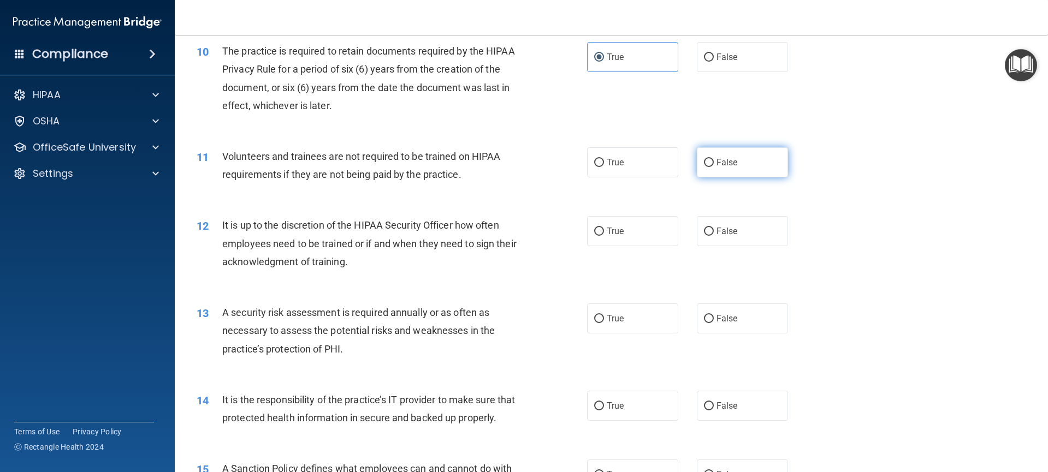
click at [721, 173] on label "False" at bounding box center [743, 162] width 92 height 30
click at [714, 167] on input "False" at bounding box center [709, 163] width 10 height 8
radio input "true"
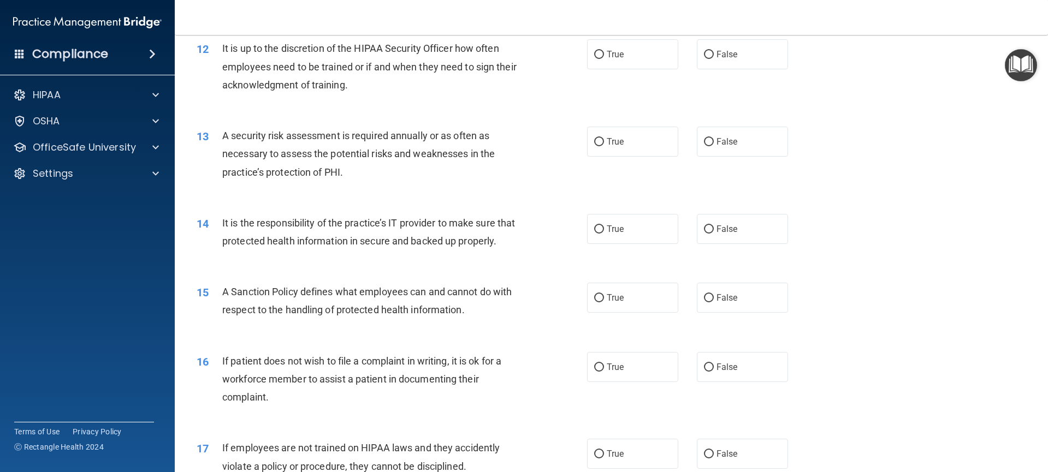
scroll to position [1076, 0]
click at [636, 61] on label "True" at bounding box center [633, 57] width 92 height 30
click at [604, 61] on input "True" at bounding box center [599, 57] width 10 height 8
radio input "true"
click at [650, 147] on label "True" at bounding box center [633, 144] width 92 height 30
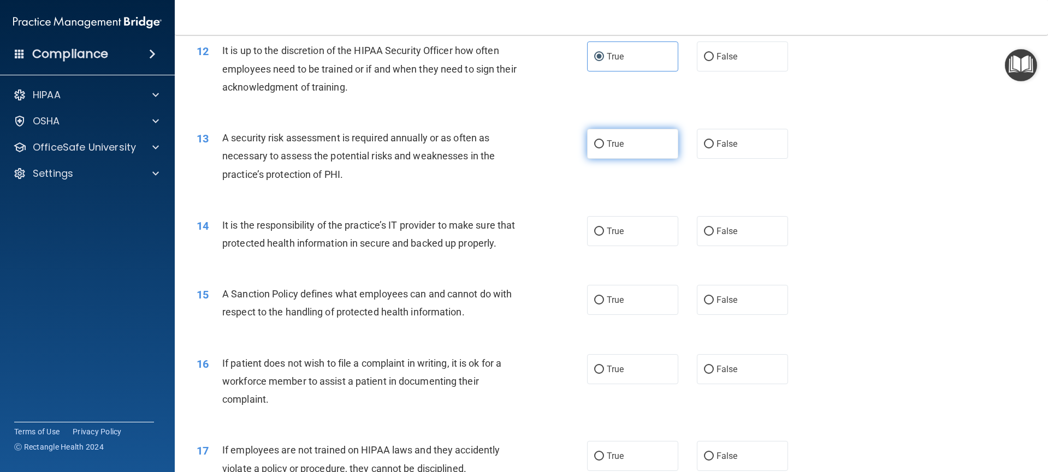
click at [604, 147] on input "True" at bounding box center [599, 144] width 10 height 8
radio input "true"
click at [595, 234] on input "True" at bounding box center [599, 232] width 10 height 8
radio input "true"
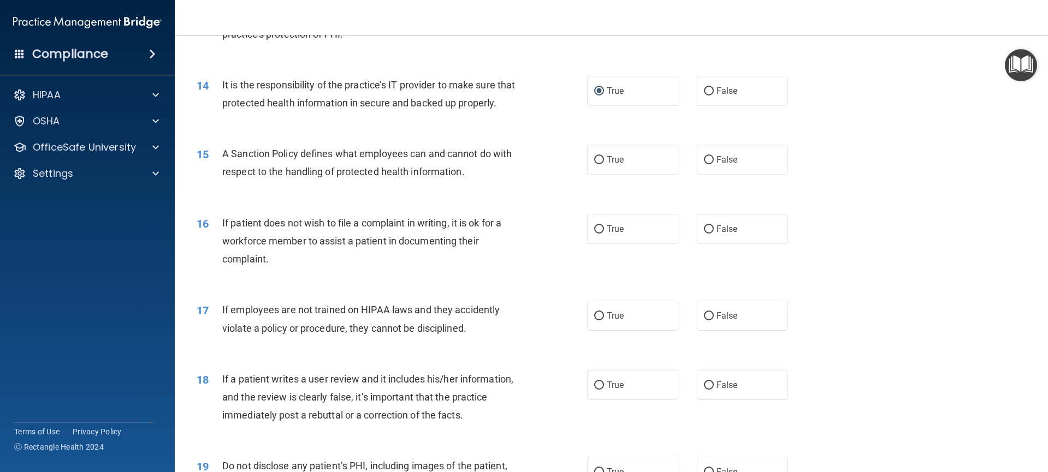
scroll to position [1239, 0]
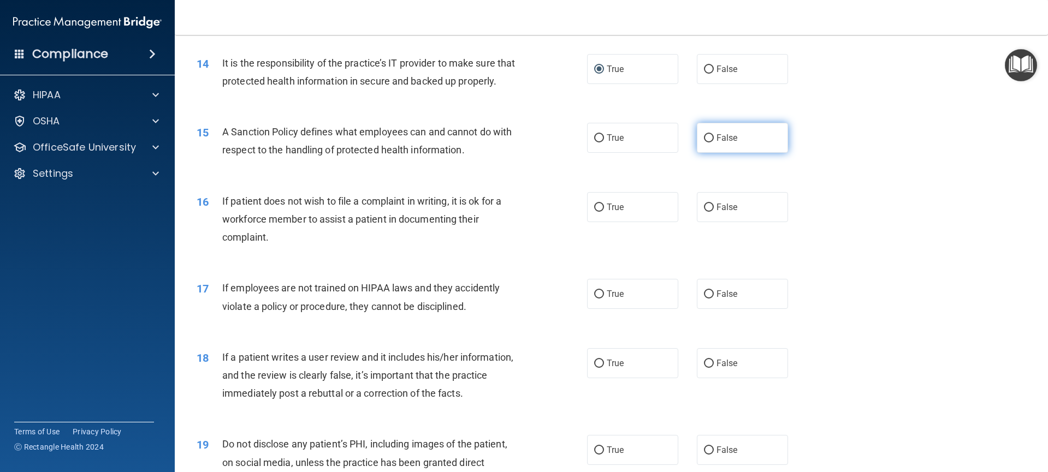
click at [730, 153] on label "False" at bounding box center [743, 138] width 92 height 30
click at [714, 143] on input "False" at bounding box center [709, 138] width 10 height 8
radio input "true"
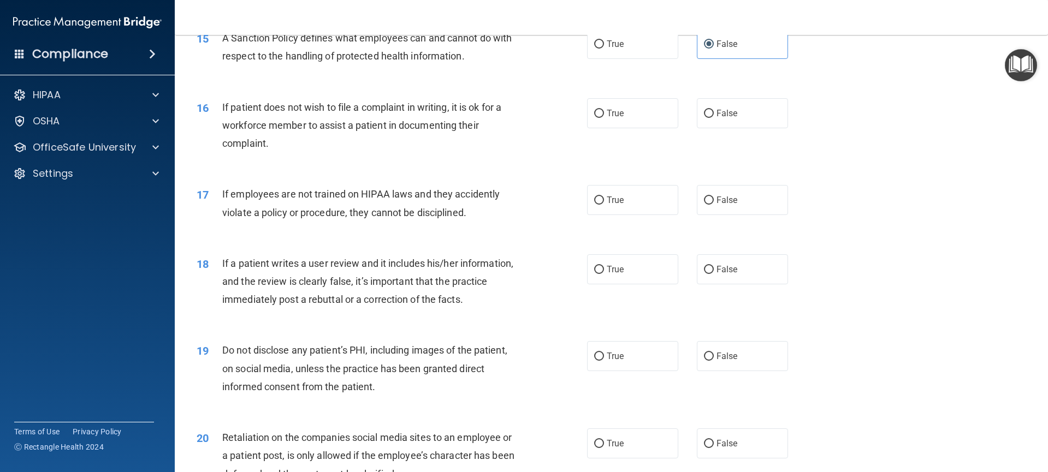
scroll to position [1341, 0]
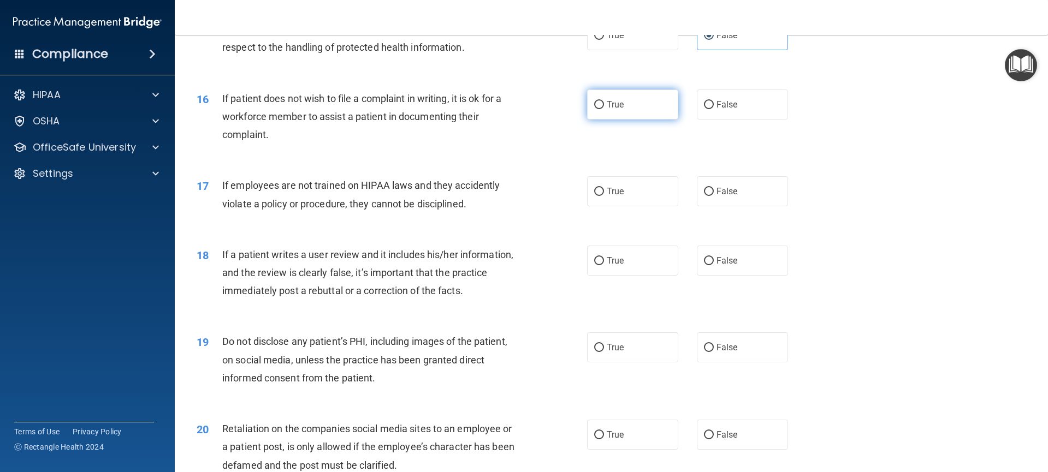
click at [628, 120] on label "True" at bounding box center [633, 105] width 92 height 30
click at [604, 109] on input "True" at bounding box center [599, 105] width 10 height 8
radio input "true"
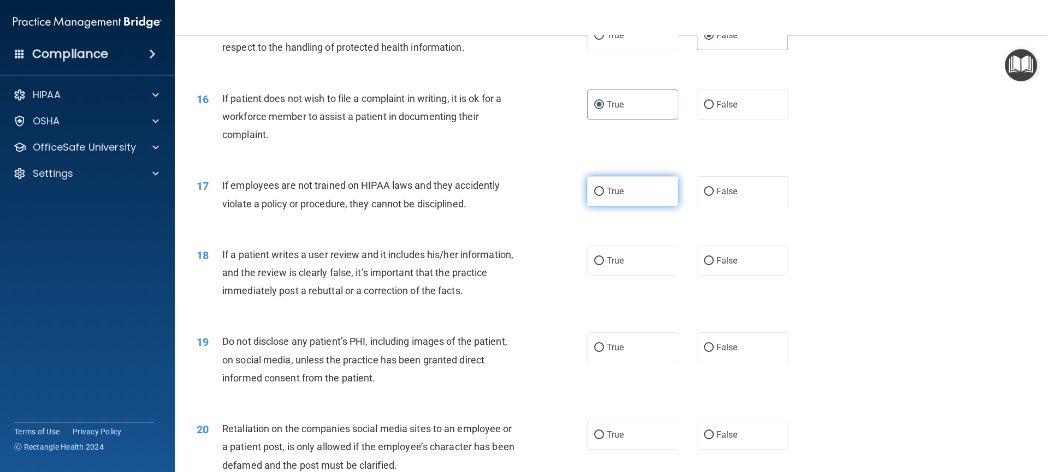
click at [645, 206] on label "True" at bounding box center [633, 191] width 92 height 30
click at [604, 196] on input "True" at bounding box center [599, 192] width 10 height 8
radio input "true"
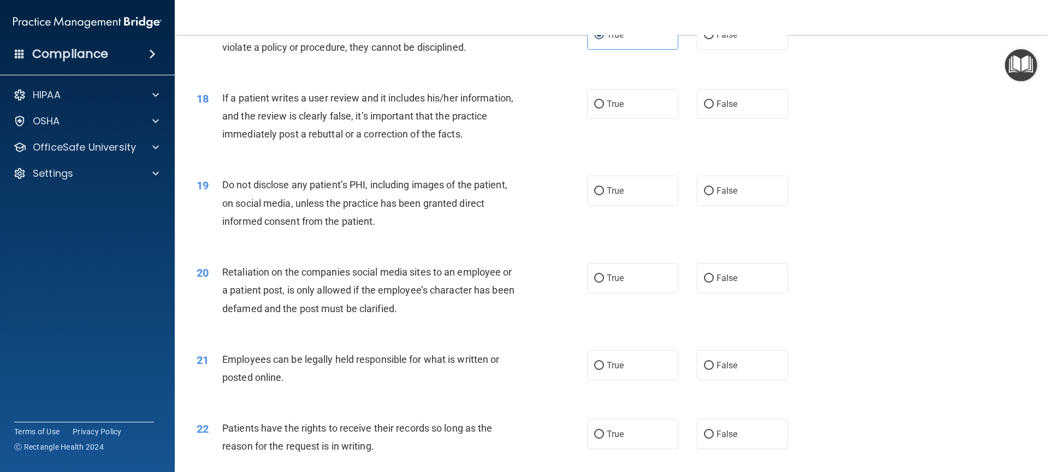
scroll to position [1499, 0]
click at [717, 108] on span "False" at bounding box center [726, 103] width 21 height 10
click at [714, 108] on input "False" at bounding box center [709, 103] width 10 height 8
radio input "true"
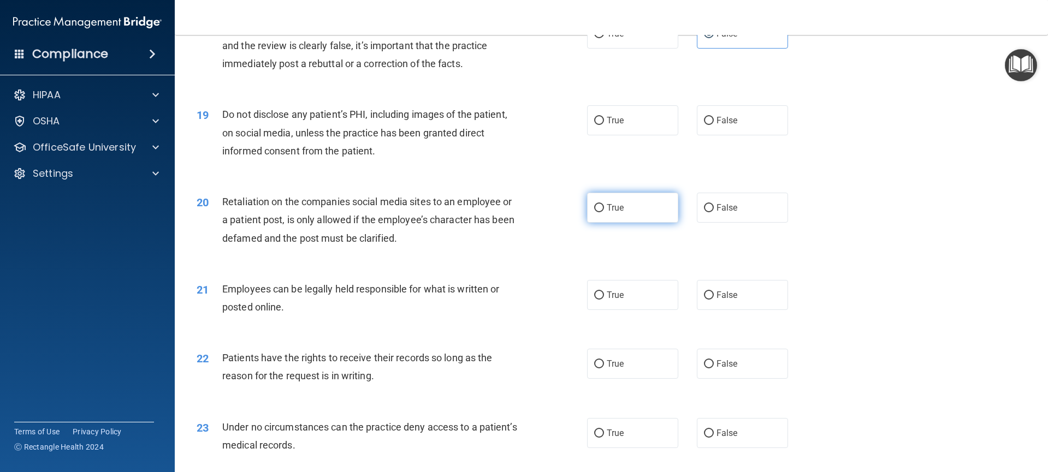
scroll to position [1569, 0]
click at [635, 134] on label "True" at bounding box center [633, 120] width 92 height 30
click at [604, 125] on input "True" at bounding box center [599, 120] width 10 height 8
radio input "true"
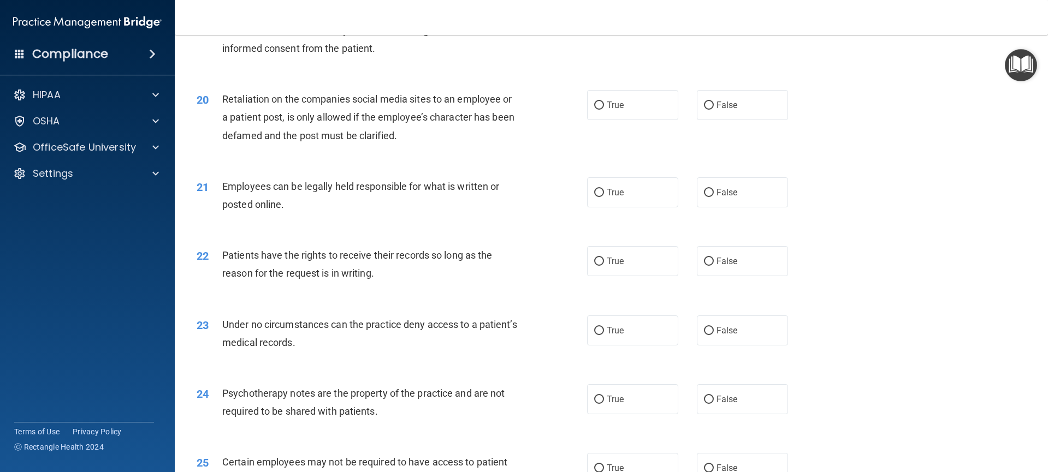
scroll to position [1689, 0]
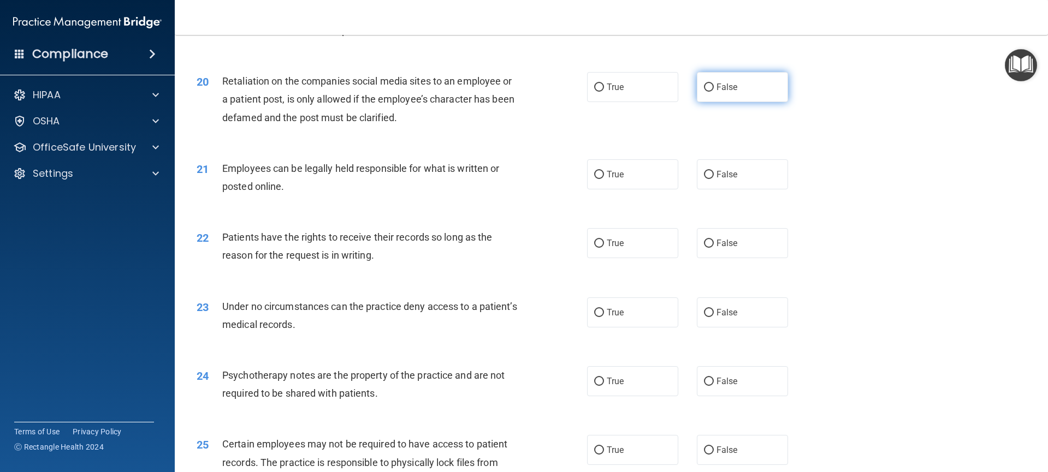
click at [708, 102] on label "False" at bounding box center [743, 87] width 92 height 30
click at [708, 92] on input "False" at bounding box center [709, 88] width 10 height 8
radio input "true"
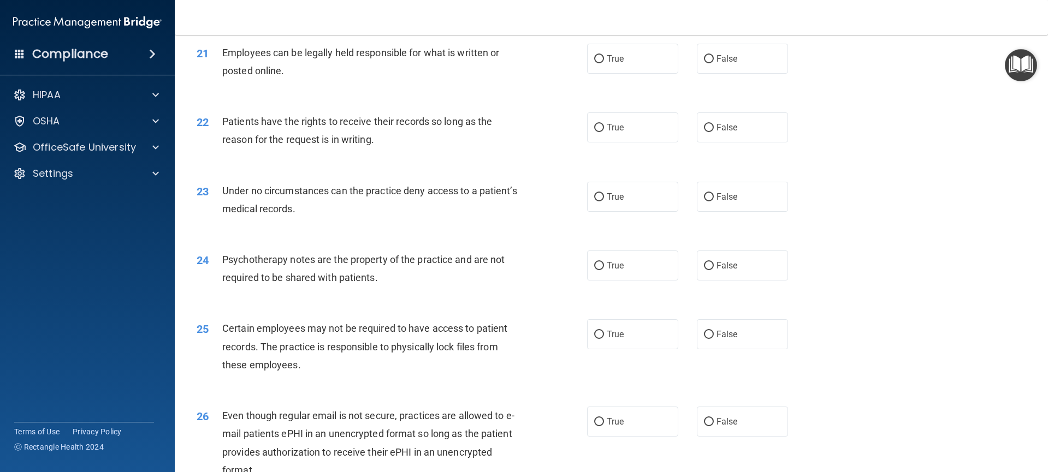
scroll to position [1808, 0]
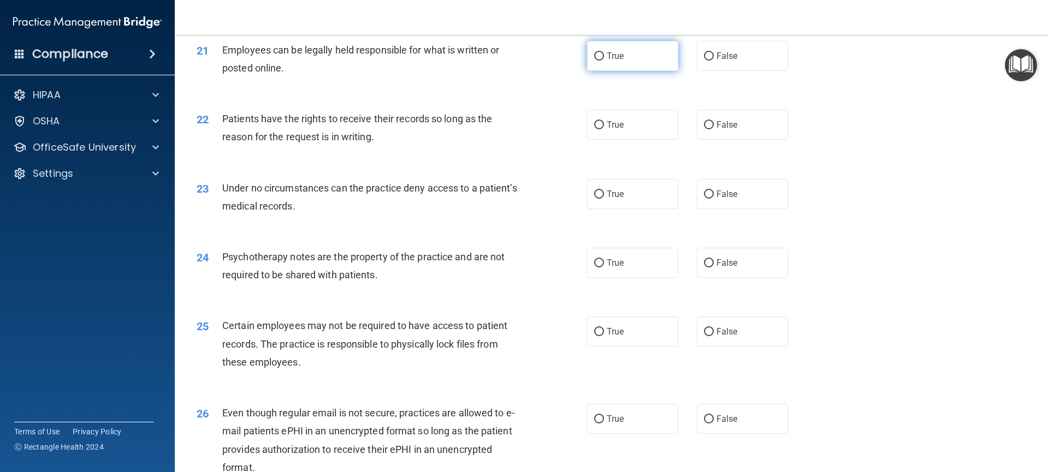
click at [647, 65] on label "True" at bounding box center [633, 56] width 92 height 30
click at [604, 61] on input "True" at bounding box center [599, 56] width 10 height 8
radio input "true"
click at [635, 140] on label "True" at bounding box center [633, 125] width 92 height 30
click at [604, 129] on input "True" at bounding box center [599, 125] width 10 height 8
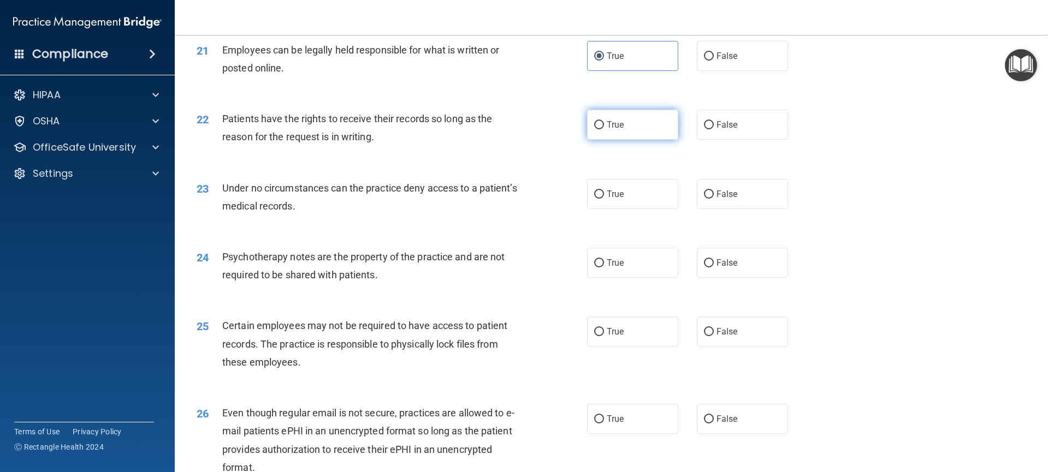
radio input "true"
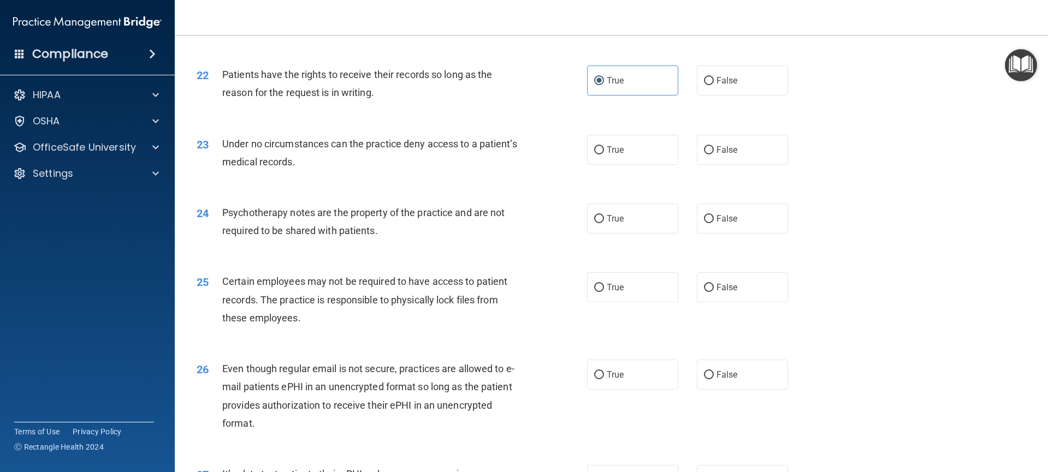
scroll to position [1853, 0]
click at [631, 164] on label "True" at bounding box center [633, 149] width 92 height 30
click at [604, 153] on input "True" at bounding box center [599, 149] width 10 height 8
radio input "true"
click at [732, 154] on span "False" at bounding box center [726, 149] width 21 height 10
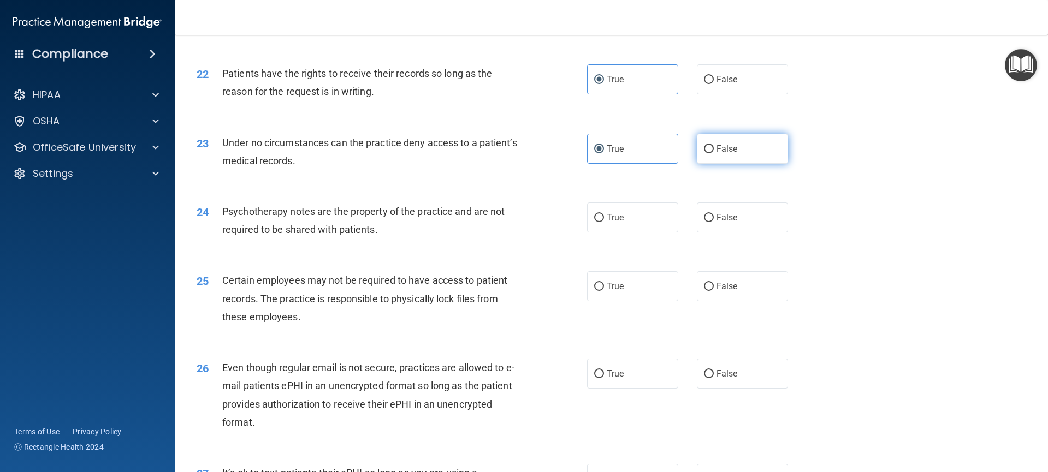
click at [714, 153] on input "False" at bounding box center [709, 149] width 10 height 8
radio input "true"
radio input "false"
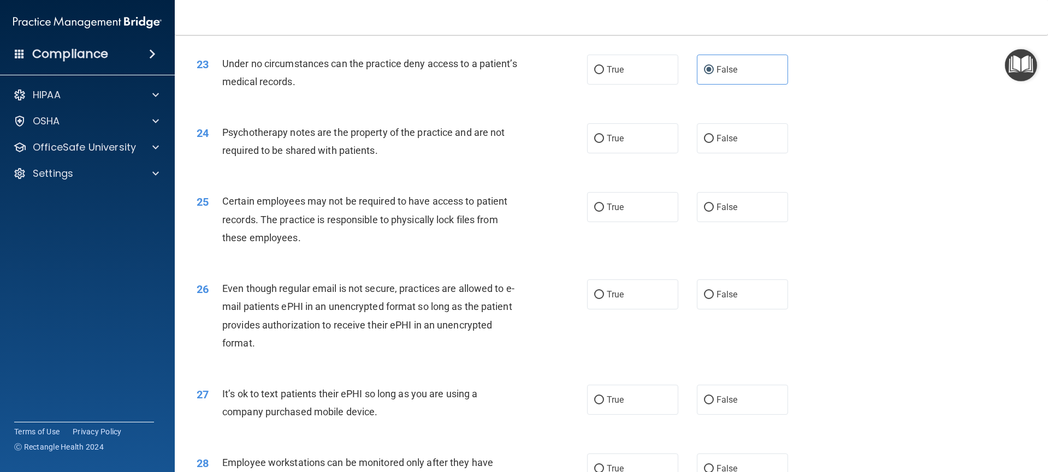
scroll to position [1933, 0]
click at [720, 150] on label "False" at bounding box center [743, 138] width 92 height 30
click at [714, 143] on input "False" at bounding box center [709, 138] width 10 height 8
radio input "true"
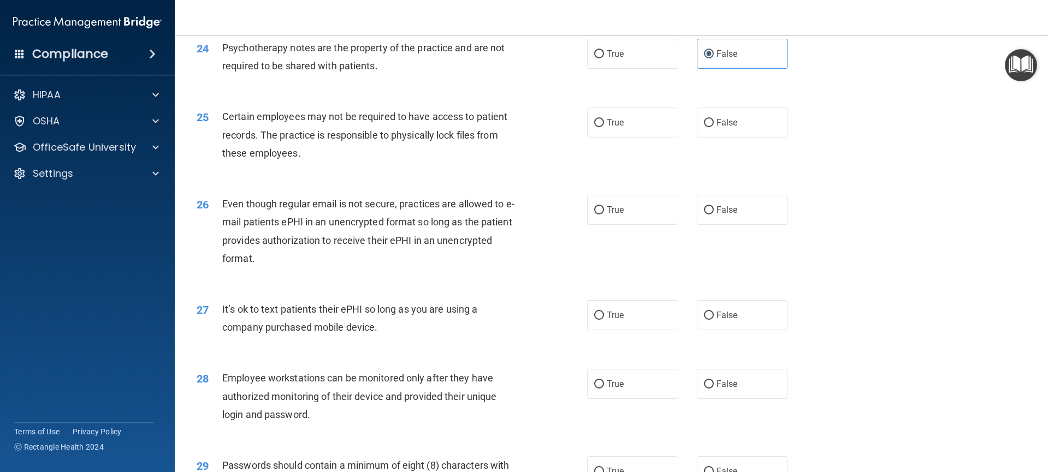
scroll to position [2028, 0]
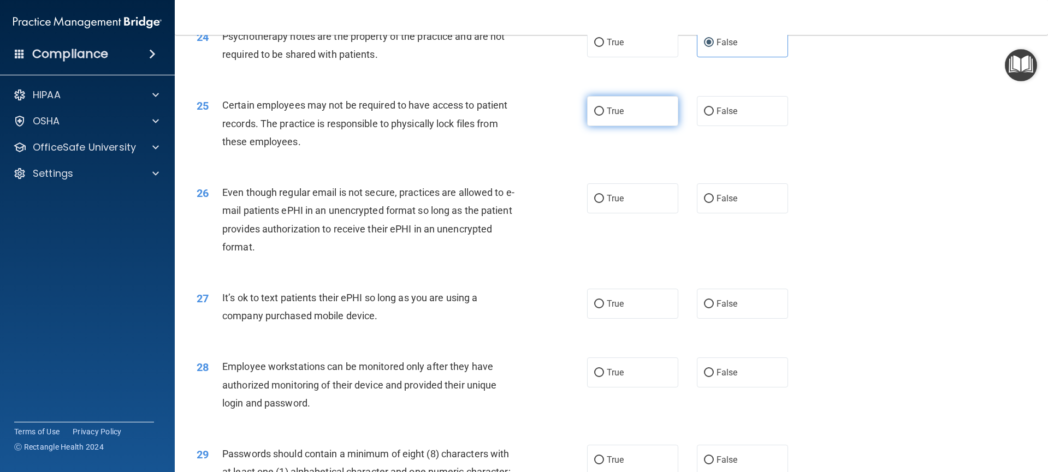
click at [660, 126] on label "True" at bounding box center [633, 111] width 92 height 30
click at [604, 116] on input "True" at bounding box center [599, 112] width 10 height 8
radio input "true"
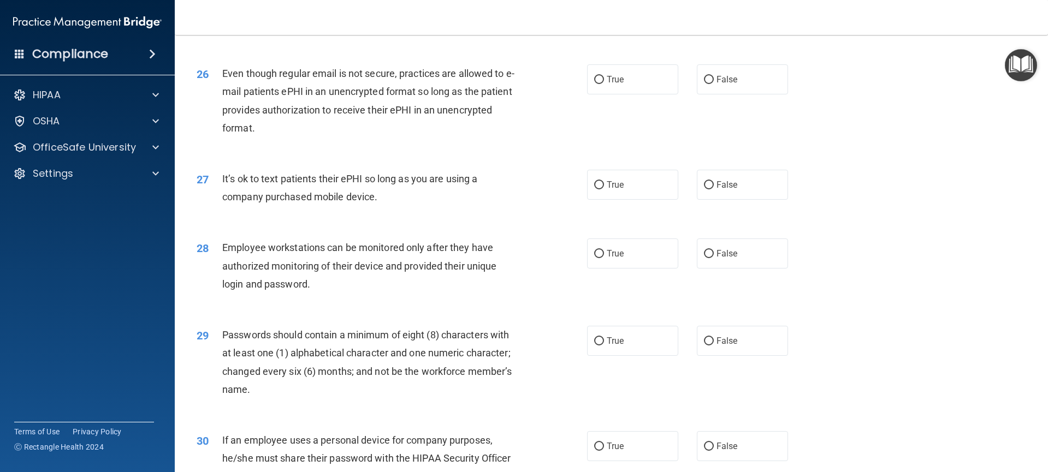
scroll to position [2161, 0]
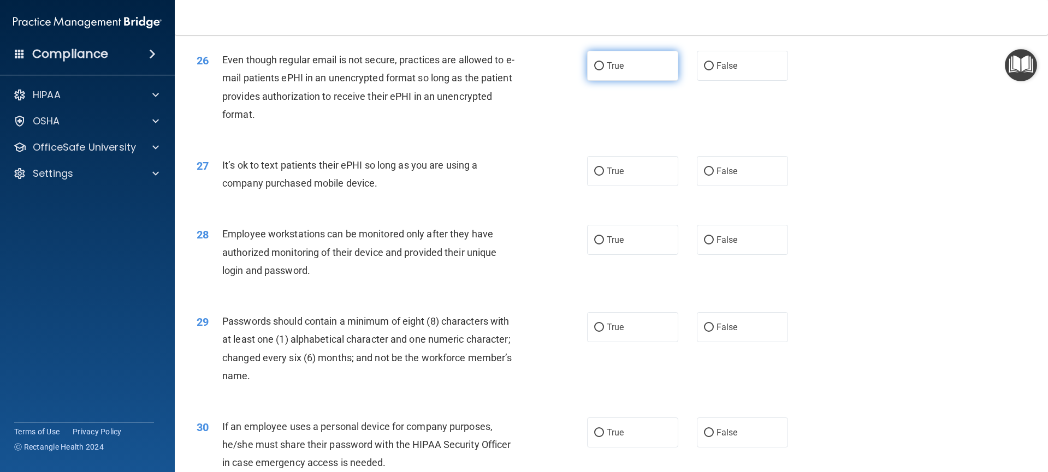
click at [611, 81] on label "True" at bounding box center [633, 66] width 92 height 30
click at [604, 70] on input "True" at bounding box center [599, 66] width 10 height 8
radio input "true"
click at [704, 176] on input "False" at bounding box center [709, 172] width 10 height 8
radio input "true"
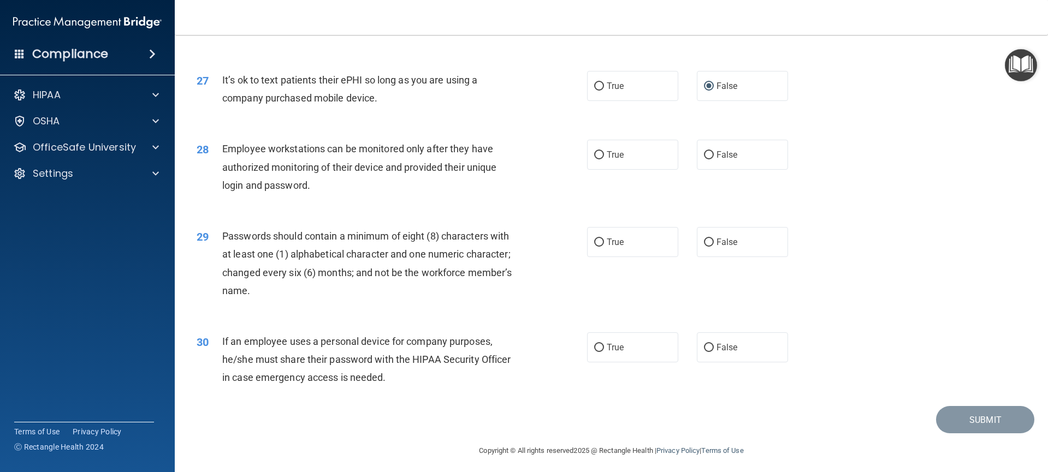
scroll to position [2254, 0]
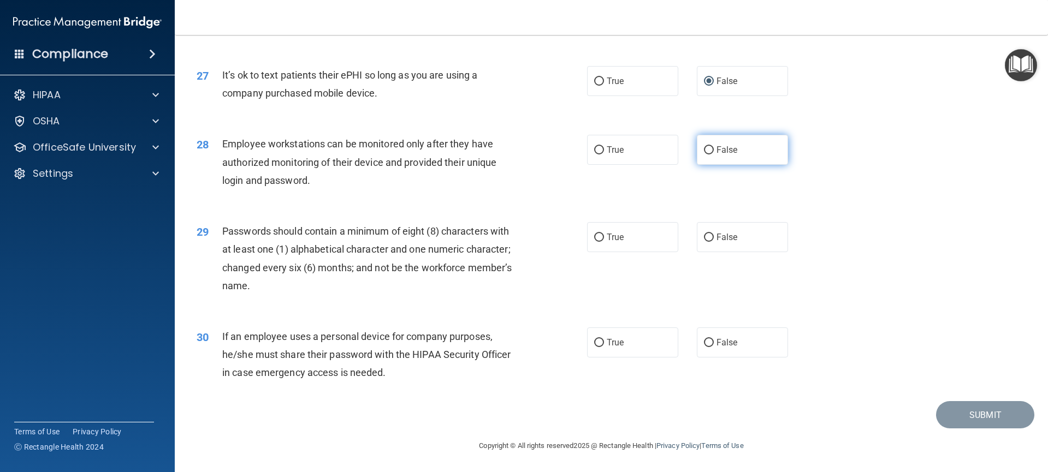
click at [704, 155] on input "False" at bounding box center [709, 150] width 10 height 8
radio input "true"
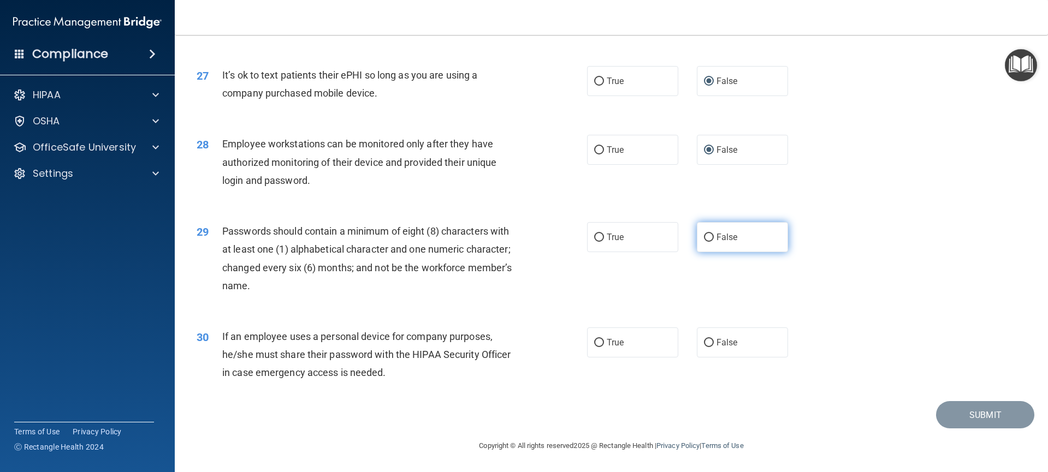
click at [716, 244] on label "False" at bounding box center [743, 237] width 92 height 30
click at [714, 242] on input "False" at bounding box center [709, 238] width 10 height 8
radio input "true"
click at [718, 343] on span "False" at bounding box center [726, 342] width 21 height 10
click at [714, 343] on input "False" at bounding box center [709, 343] width 10 height 8
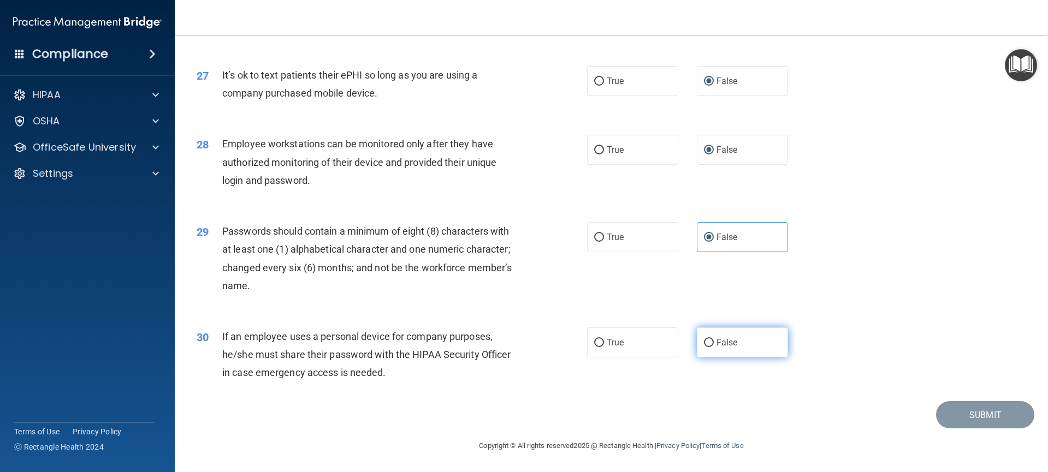
radio input "true"
click at [983, 419] on button "Submit" at bounding box center [985, 415] width 98 height 28
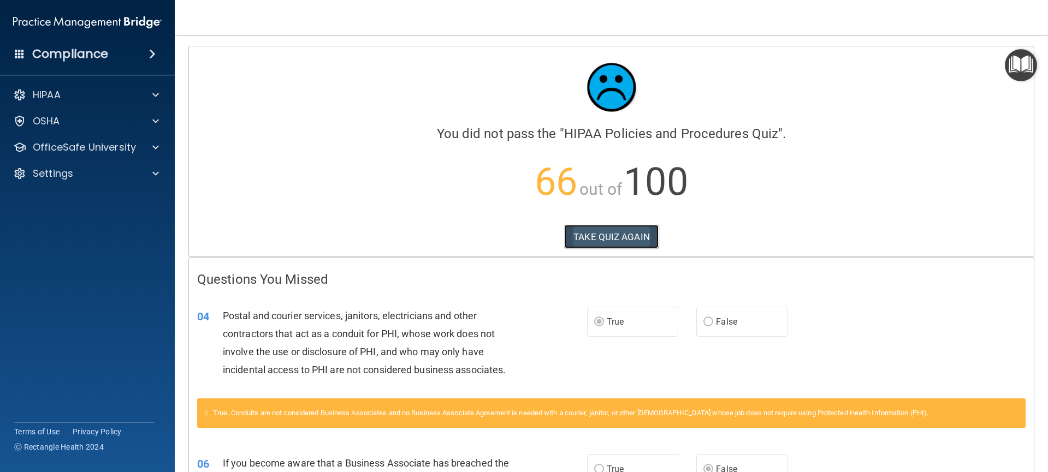
click at [612, 234] on button "TAKE QUIZ AGAIN" at bounding box center [611, 237] width 94 height 24
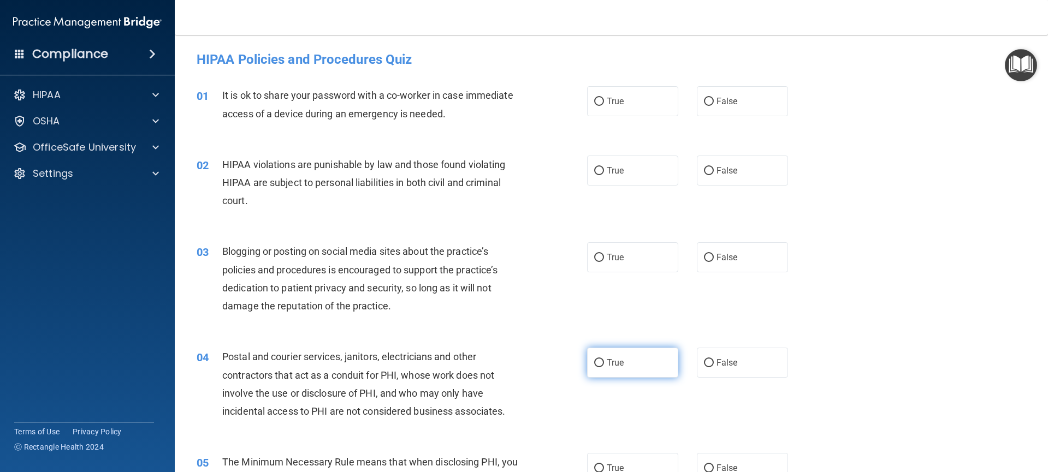
click at [595, 362] on input "True" at bounding box center [599, 363] width 10 height 8
radio input "true"
click at [709, 106] on label "False" at bounding box center [743, 101] width 92 height 30
click at [709, 106] on input "False" at bounding box center [709, 102] width 10 height 8
radio input "true"
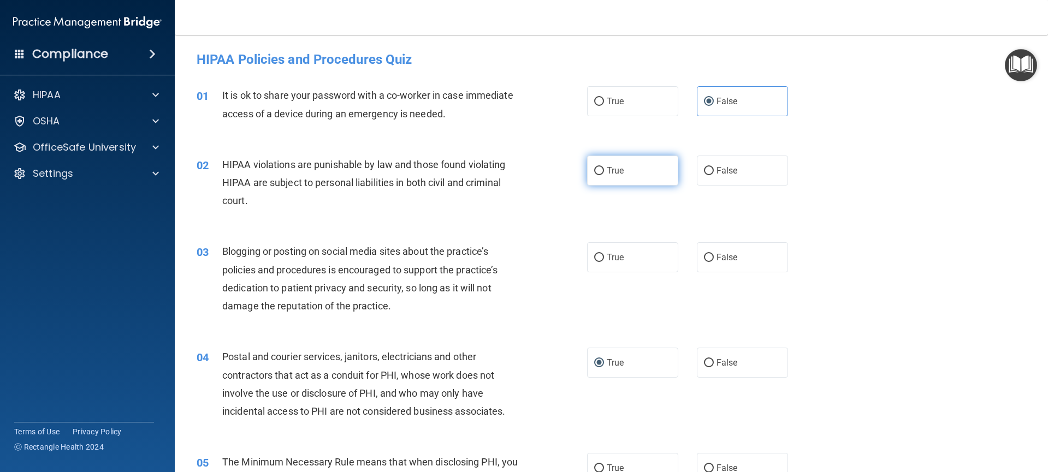
click at [606, 181] on label "True" at bounding box center [633, 171] width 92 height 30
click at [604, 175] on input "True" at bounding box center [599, 171] width 10 height 8
radio input "true"
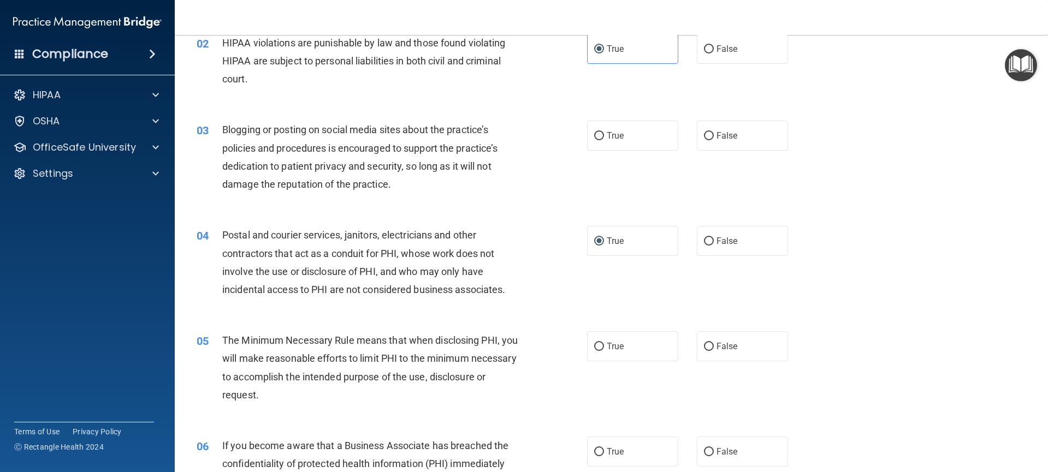
scroll to position [175, 0]
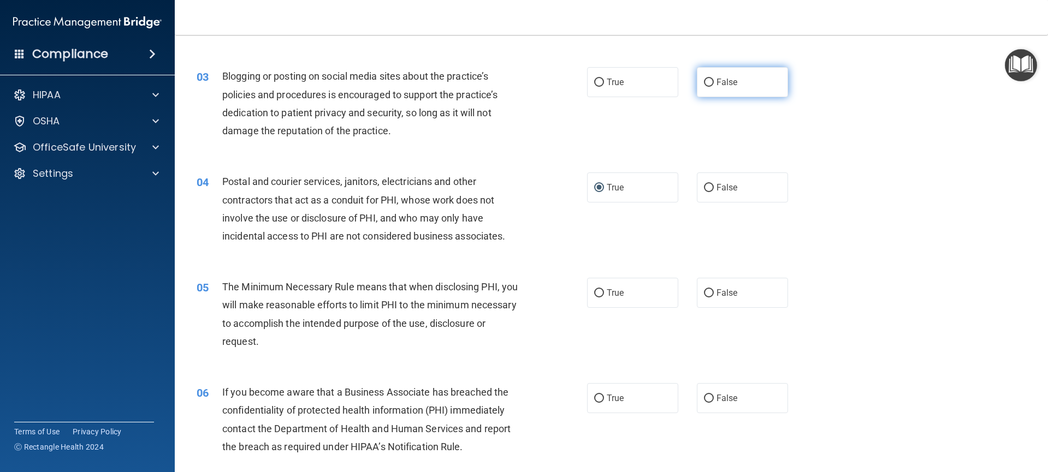
click at [718, 86] on span "False" at bounding box center [726, 82] width 21 height 10
click at [714, 86] on input "False" at bounding box center [709, 83] width 10 height 8
radio input "true"
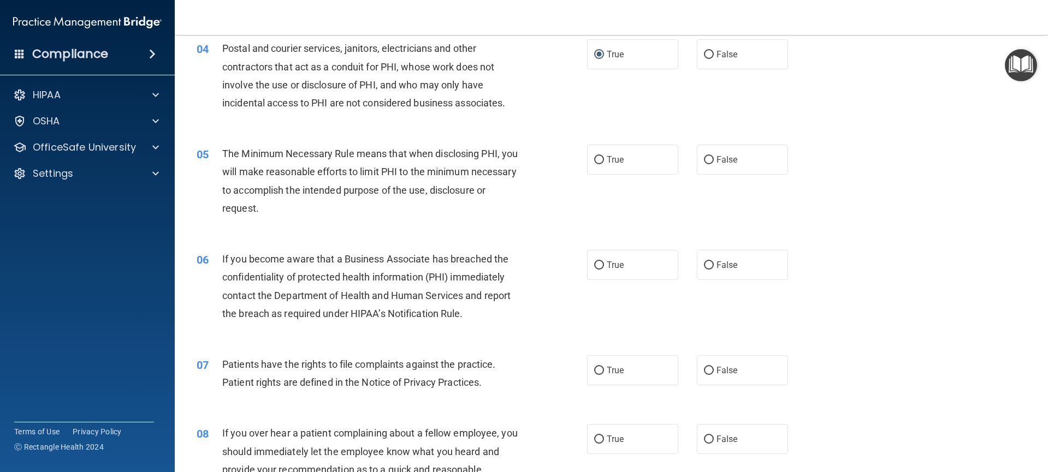
scroll to position [362, 0]
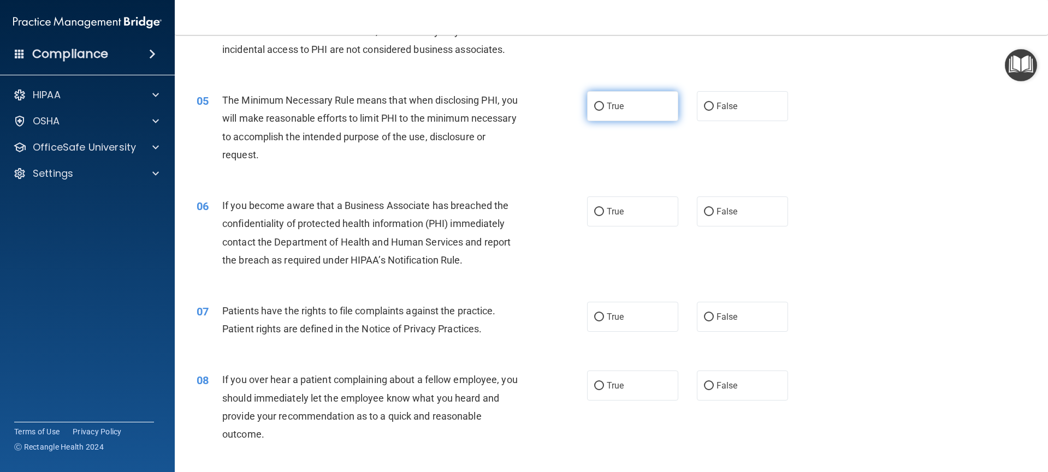
click at [594, 108] on input "True" at bounding box center [599, 107] width 10 height 8
radio input "true"
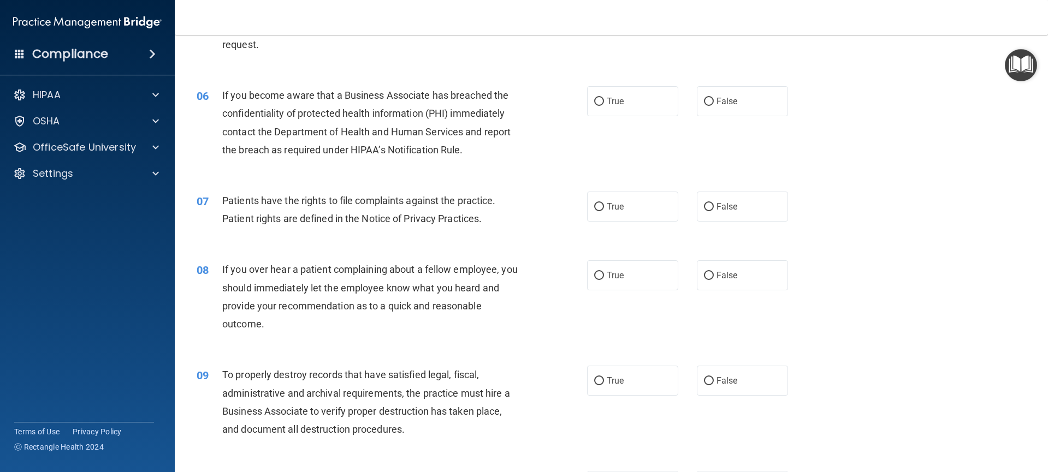
scroll to position [485, 0]
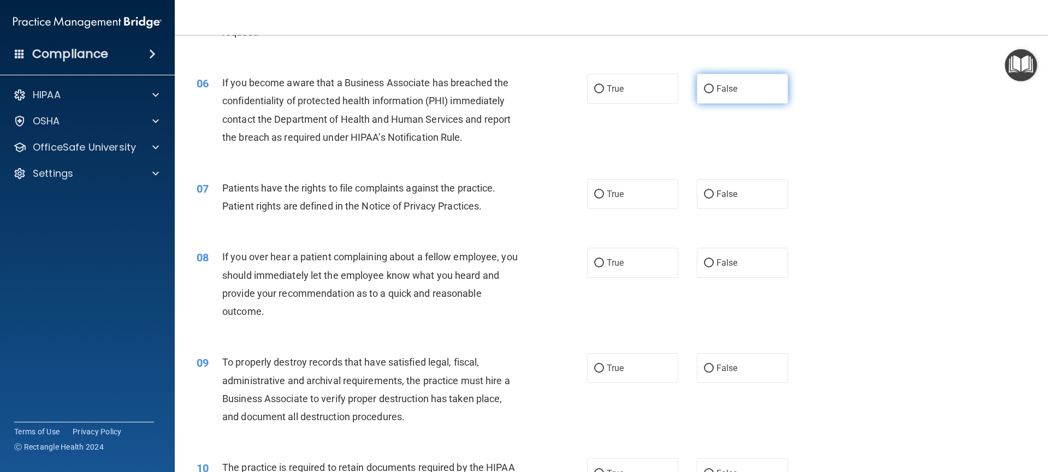
click at [707, 88] on input "False" at bounding box center [709, 89] width 10 height 8
radio input "true"
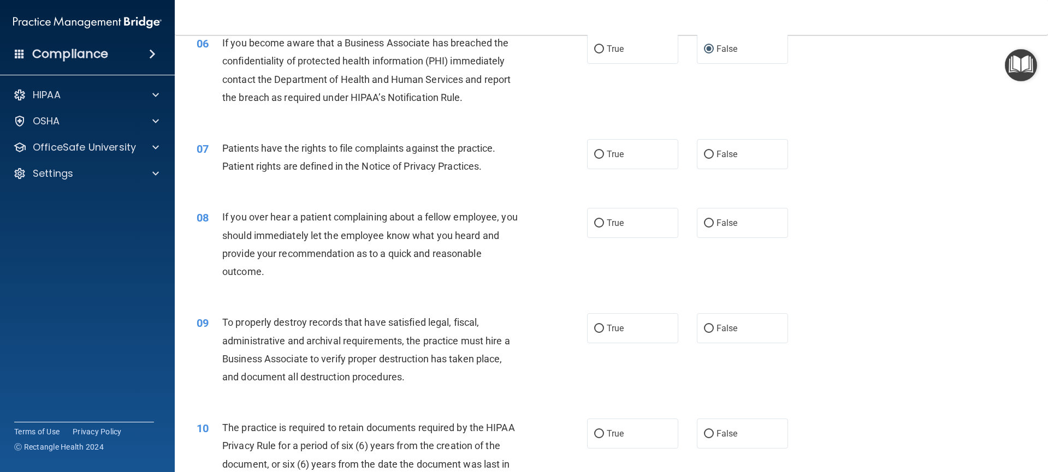
scroll to position [533, 0]
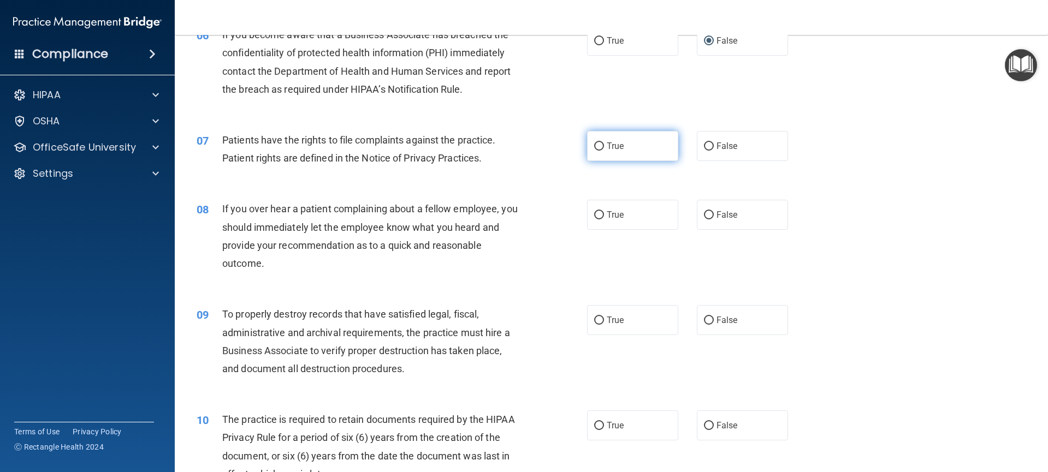
click at [607, 154] on label "True" at bounding box center [633, 146] width 92 height 30
click at [604, 151] on input "True" at bounding box center [599, 147] width 10 height 8
radio input "true"
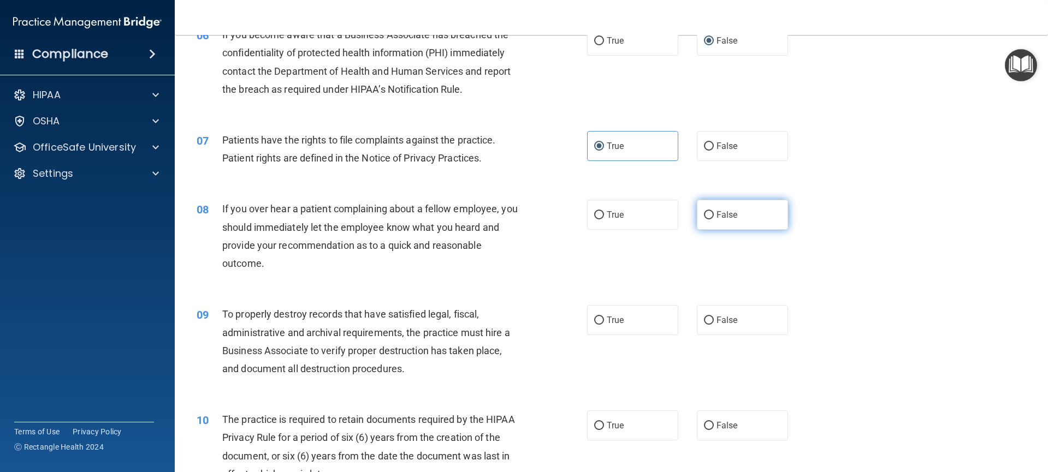
click at [710, 212] on label "False" at bounding box center [743, 215] width 92 height 30
click at [710, 212] on input "False" at bounding box center [709, 215] width 10 height 8
radio input "true"
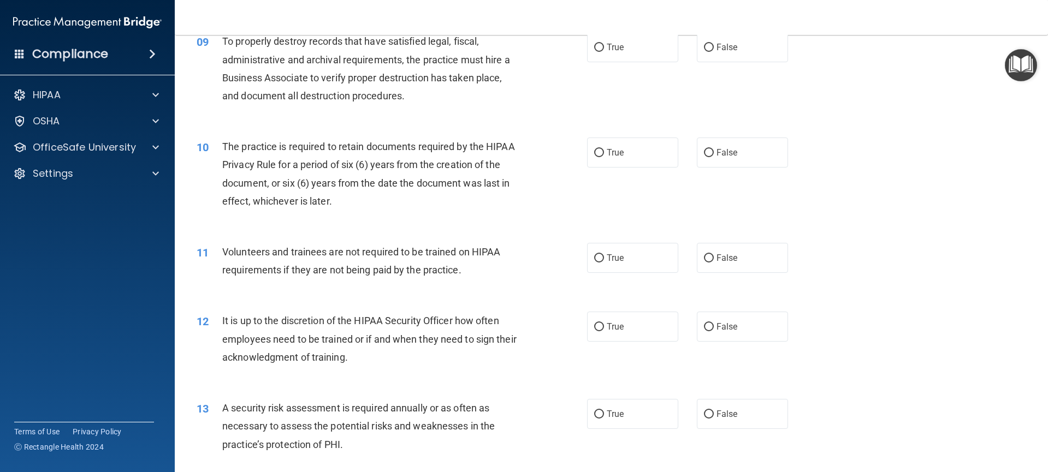
scroll to position [794, 0]
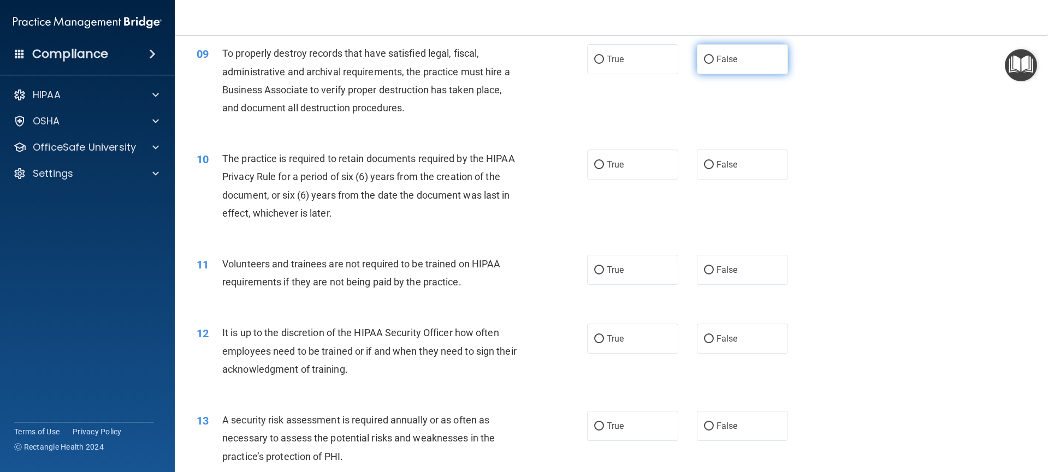
click at [706, 60] on input "False" at bounding box center [709, 60] width 10 height 8
radio input "true"
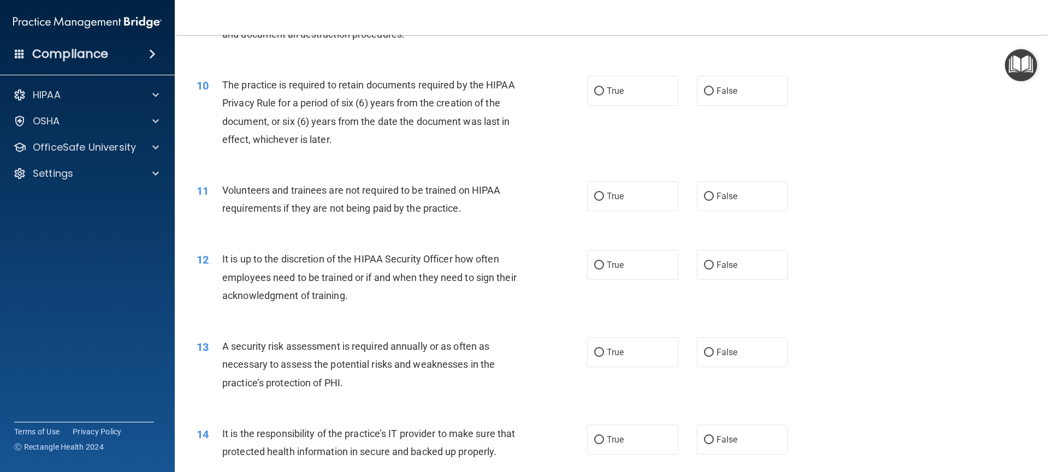
scroll to position [870, 0]
click at [607, 90] on span "True" at bounding box center [615, 89] width 17 height 10
click at [602, 90] on input "True" at bounding box center [599, 89] width 10 height 8
radio input "true"
click at [716, 198] on span "False" at bounding box center [726, 194] width 21 height 10
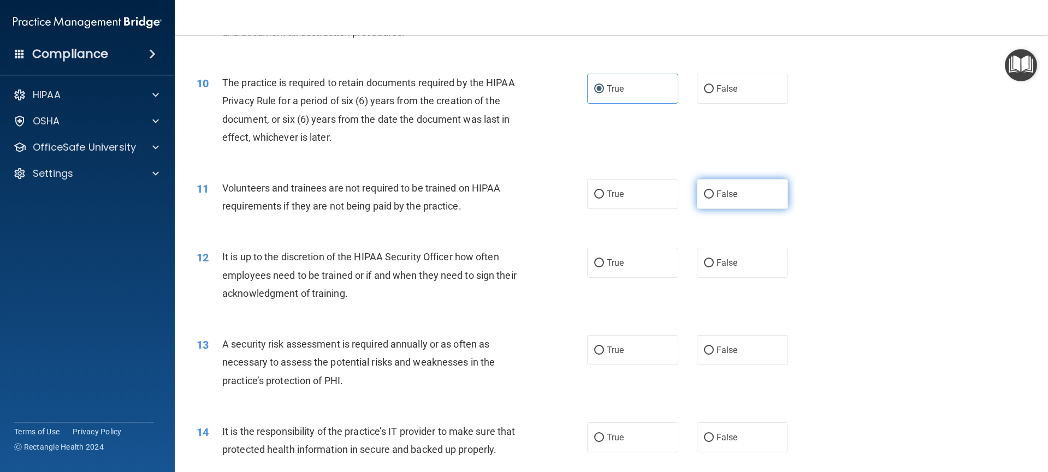
click at [714, 198] on input "False" at bounding box center [709, 195] width 10 height 8
radio input "true"
click at [716, 263] on span "False" at bounding box center [726, 263] width 21 height 10
click at [714, 263] on input "False" at bounding box center [709, 263] width 10 height 8
radio input "true"
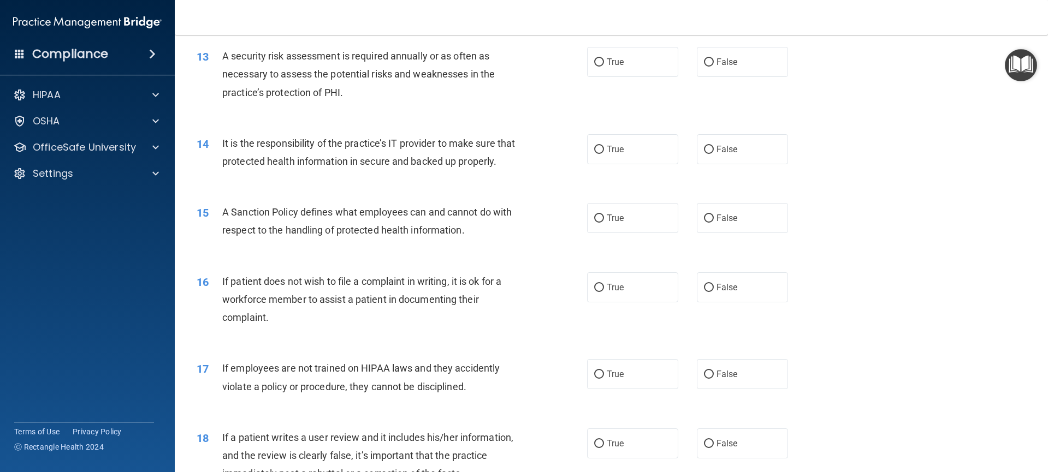
scroll to position [1157, 0]
click at [591, 69] on label "True" at bounding box center [633, 64] width 92 height 30
click at [594, 68] on input "True" at bounding box center [599, 64] width 10 height 8
radio input "true"
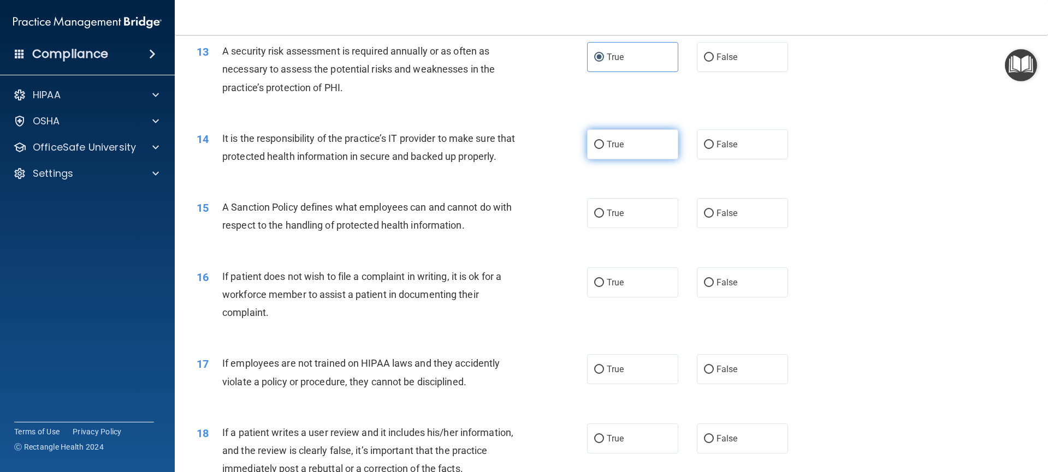
scroll to position [1165, 0]
click at [608, 145] on span "True" at bounding box center [615, 142] width 17 height 10
click at [604, 145] on input "True" at bounding box center [599, 143] width 10 height 8
radio input "true"
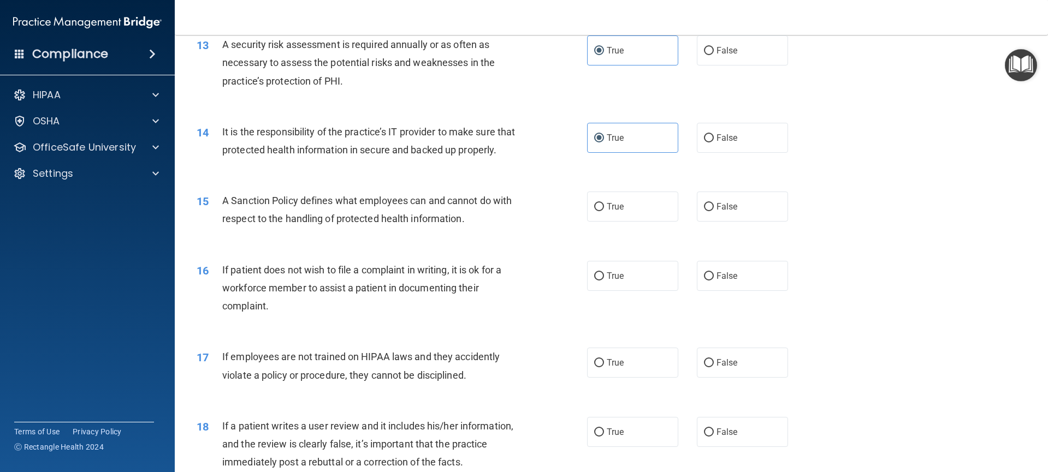
scroll to position [1172, 0]
click at [719, 135] on span "False" at bounding box center [726, 136] width 21 height 10
click at [714, 135] on input "False" at bounding box center [709, 136] width 10 height 8
radio input "true"
radio input "false"
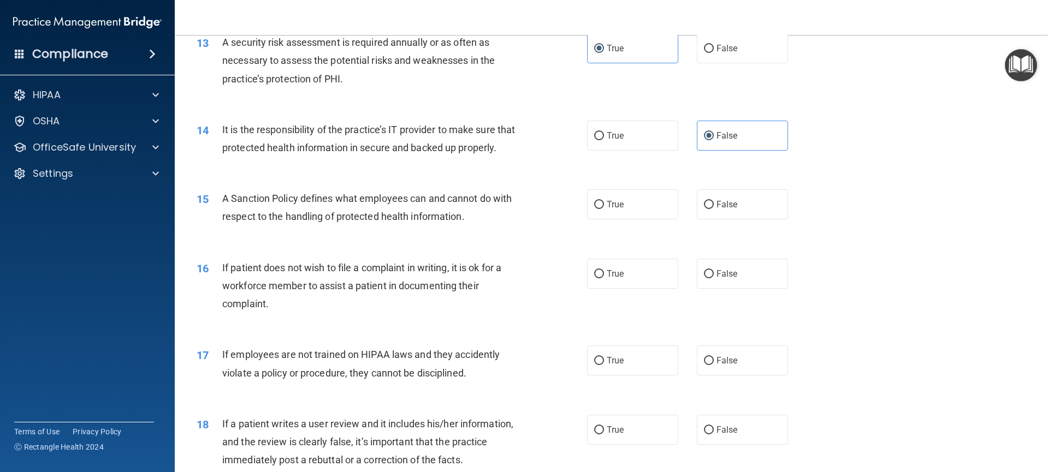
click at [689, 220] on div "True False" at bounding box center [697, 204] width 220 height 30
click at [716, 210] on span "False" at bounding box center [726, 204] width 21 height 10
click at [714, 209] on input "False" at bounding box center [709, 205] width 10 height 8
radio input "true"
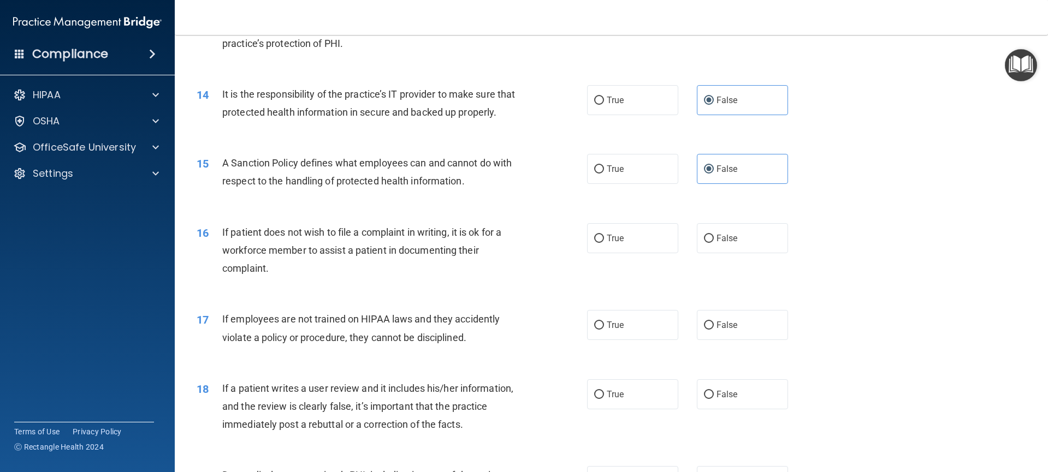
scroll to position [1254, 0]
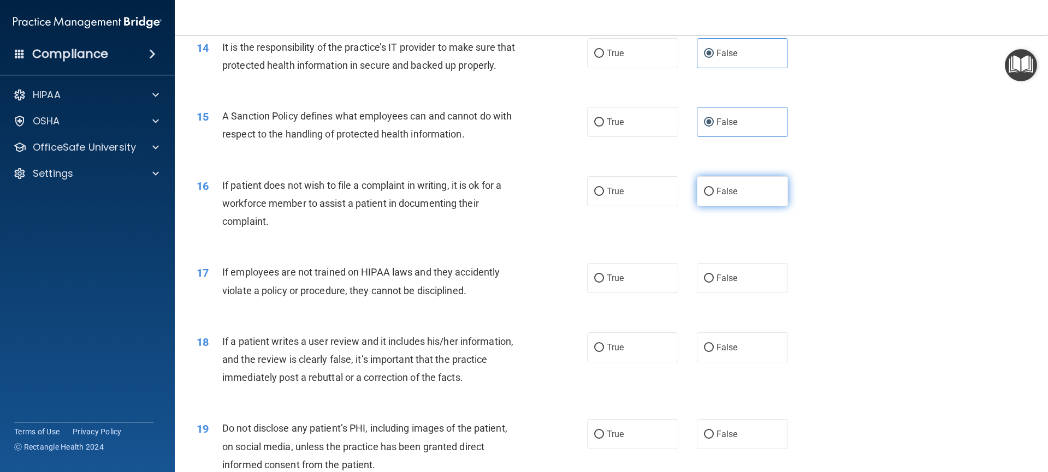
click at [707, 206] on label "False" at bounding box center [743, 191] width 92 height 30
click at [707, 196] on input "False" at bounding box center [709, 192] width 10 height 8
radio input "true"
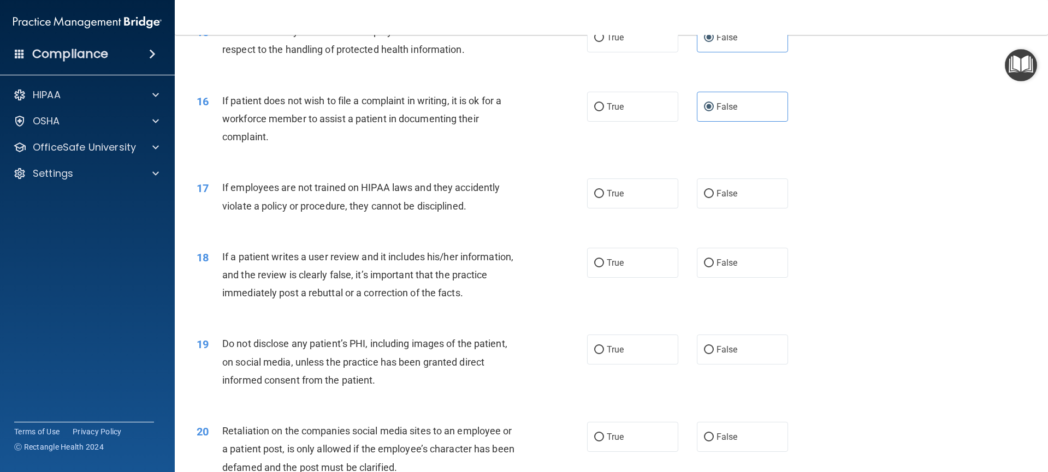
scroll to position [1341, 0]
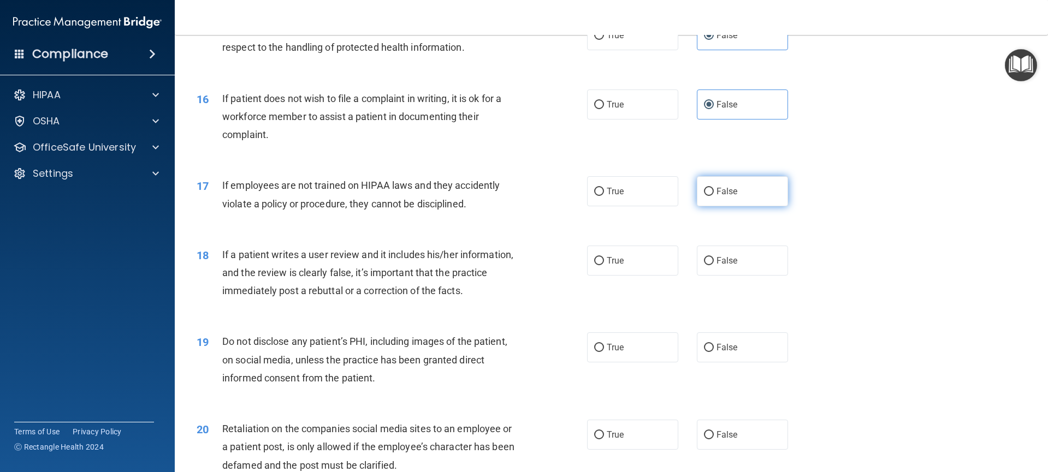
click at [721, 206] on label "False" at bounding box center [743, 191] width 92 height 30
click at [714, 196] on input "False" at bounding box center [709, 192] width 10 height 8
radio input "true"
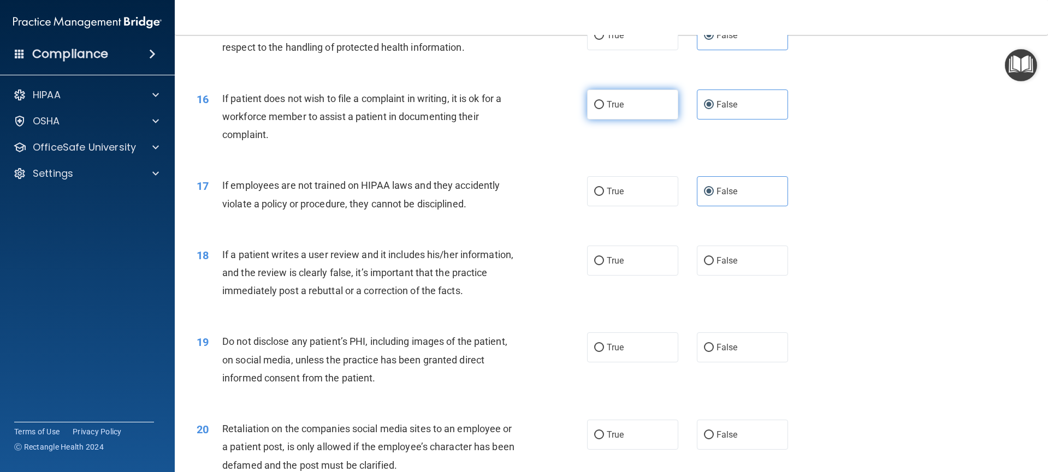
click at [607, 120] on label "True" at bounding box center [633, 105] width 92 height 30
click at [604, 109] on input "True" at bounding box center [599, 105] width 10 height 8
radio input "true"
radio input "false"
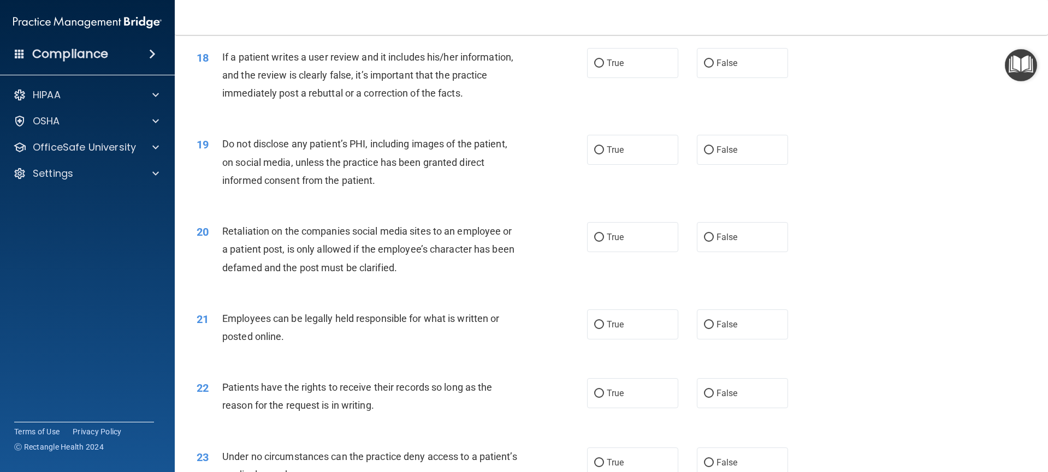
scroll to position [1556, 0]
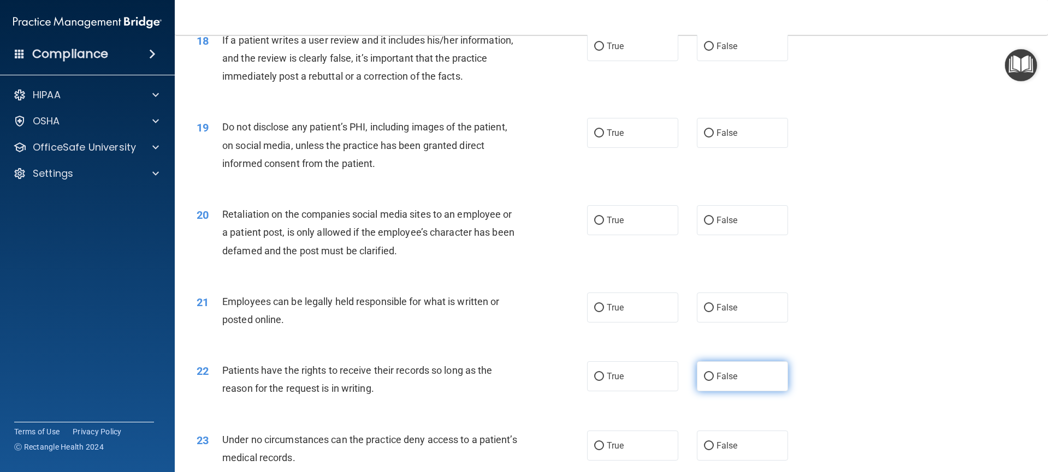
click at [704, 381] on input "False" at bounding box center [709, 377] width 10 height 8
radio input "true"
click at [706, 61] on label "False" at bounding box center [743, 46] width 92 height 30
click at [706, 51] on input "False" at bounding box center [709, 47] width 10 height 8
radio input "true"
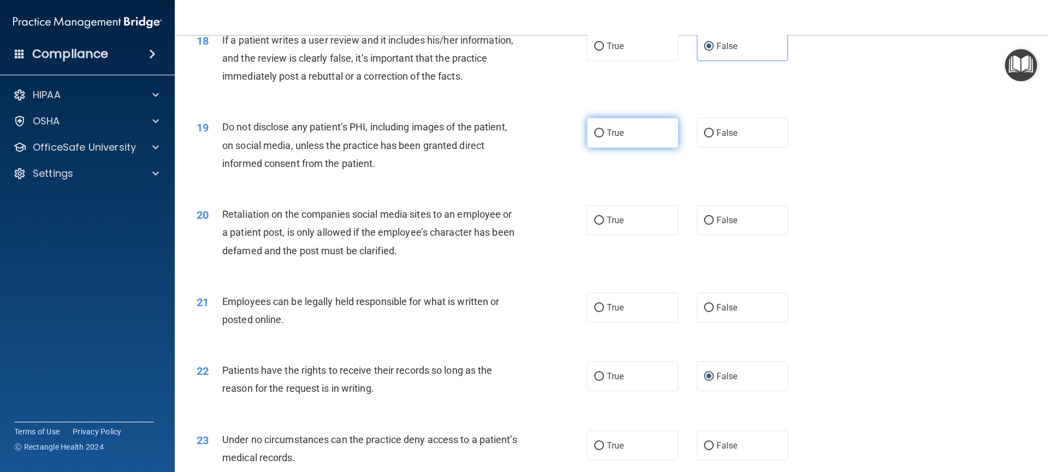
click at [608, 148] on label "True" at bounding box center [633, 133] width 92 height 30
click at [604, 138] on input "True" at bounding box center [599, 133] width 10 height 8
radio input "true"
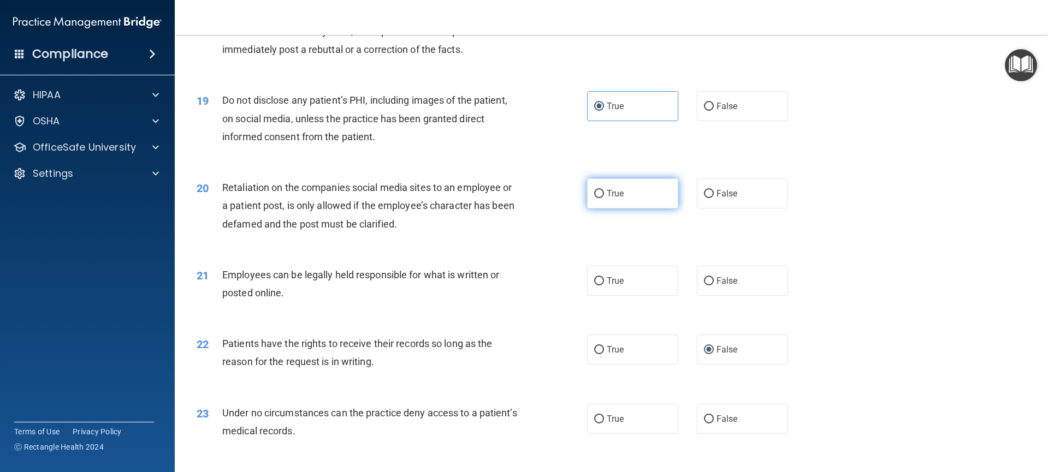
scroll to position [1597, 0]
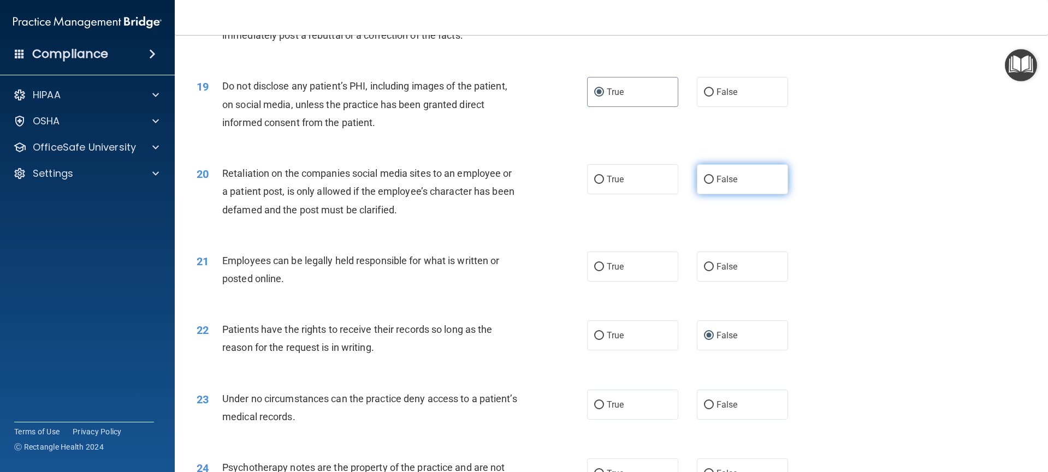
click at [704, 194] on label "False" at bounding box center [743, 179] width 92 height 30
click at [704, 184] on input "False" at bounding box center [709, 180] width 10 height 8
radio input "true"
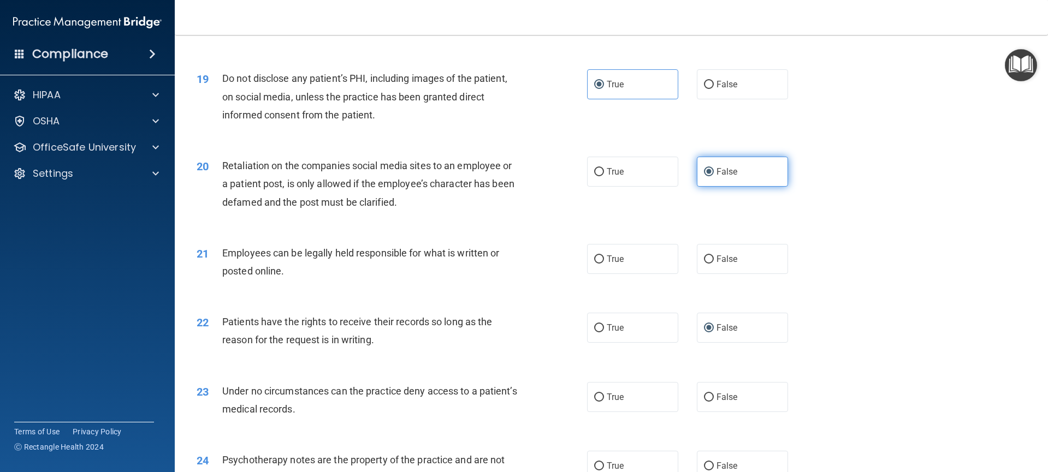
scroll to position [1687, 0]
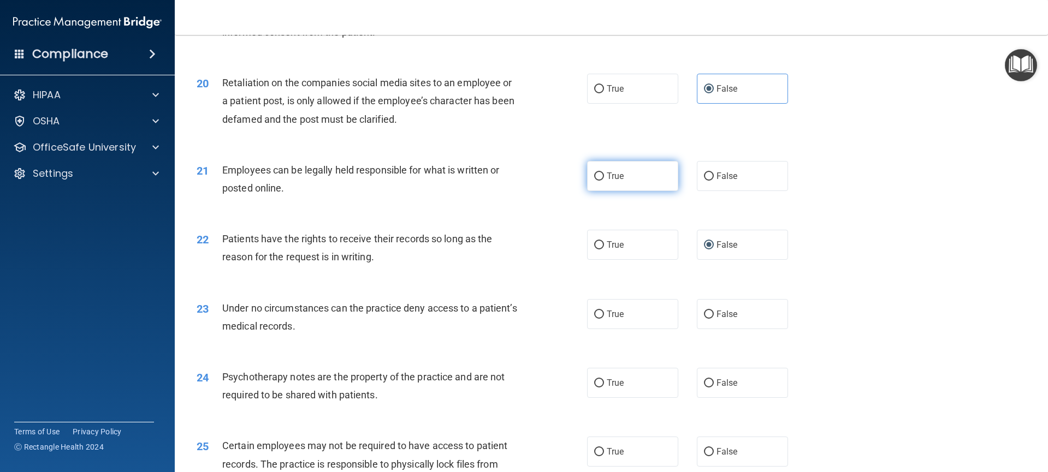
click at [623, 191] on label "True" at bounding box center [633, 176] width 92 height 30
click at [604, 181] on input "True" at bounding box center [599, 177] width 10 height 8
radio input "true"
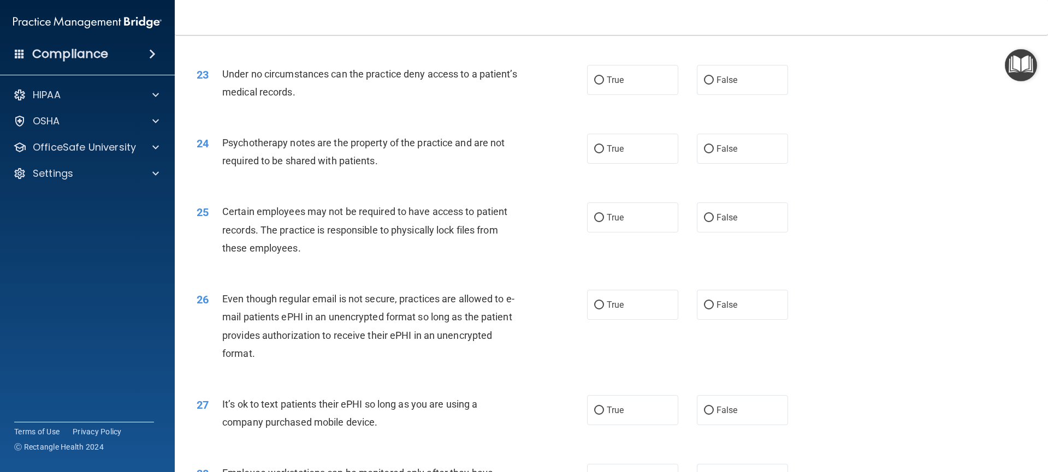
scroll to position [1924, 0]
click at [716, 83] on span "False" at bounding box center [726, 78] width 21 height 10
click at [712, 82] on input "False" at bounding box center [709, 78] width 10 height 8
radio input "true"
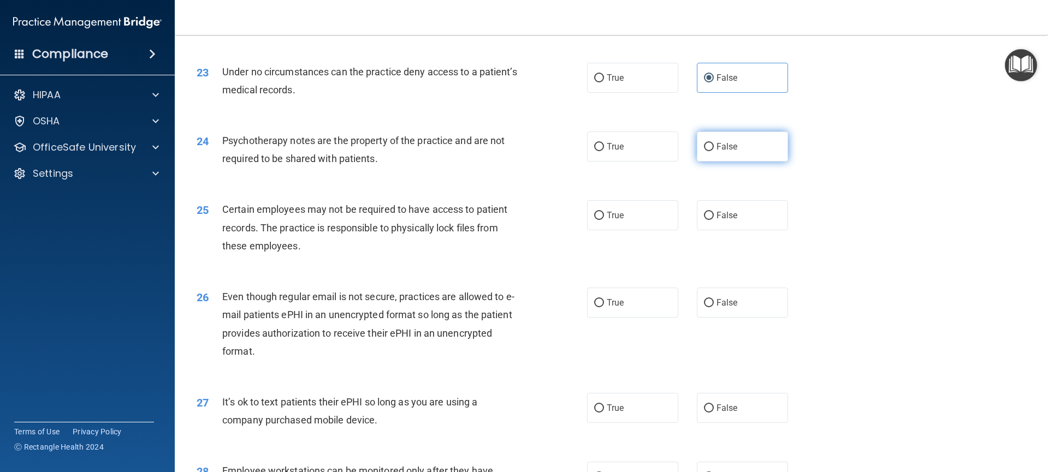
click at [719, 162] on label "False" at bounding box center [743, 147] width 92 height 30
click at [714, 151] on input "False" at bounding box center [709, 147] width 10 height 8
radio input "true"
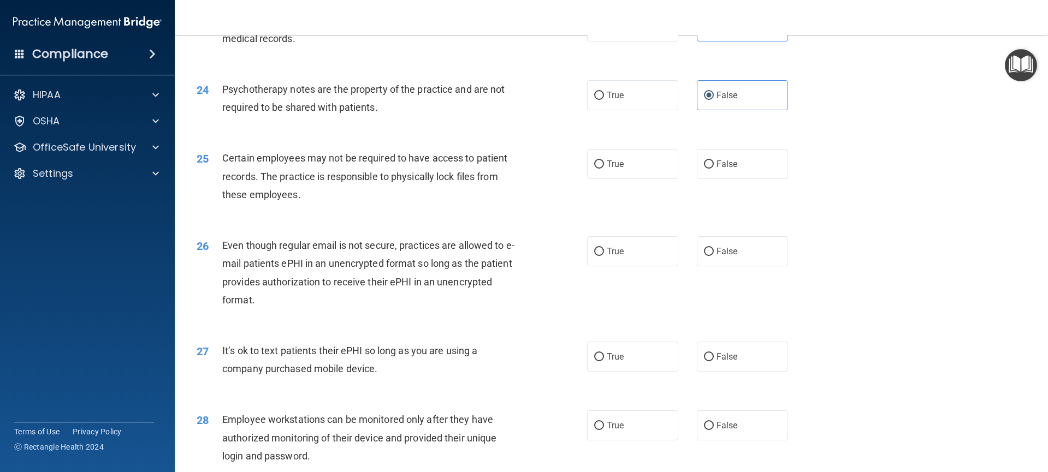
scroll to position [2010, 0]
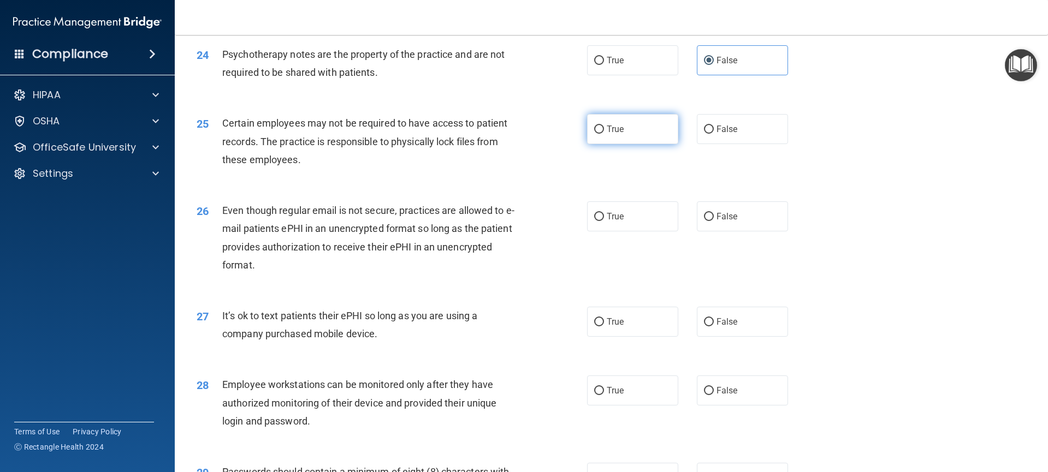
click at [618, 134] on span "True" at bounding box center [615, 129] width 17 height 10
click at [604, 134] on input "True" at bounding box center [599, 130] width 10 height 8
radio input "true"
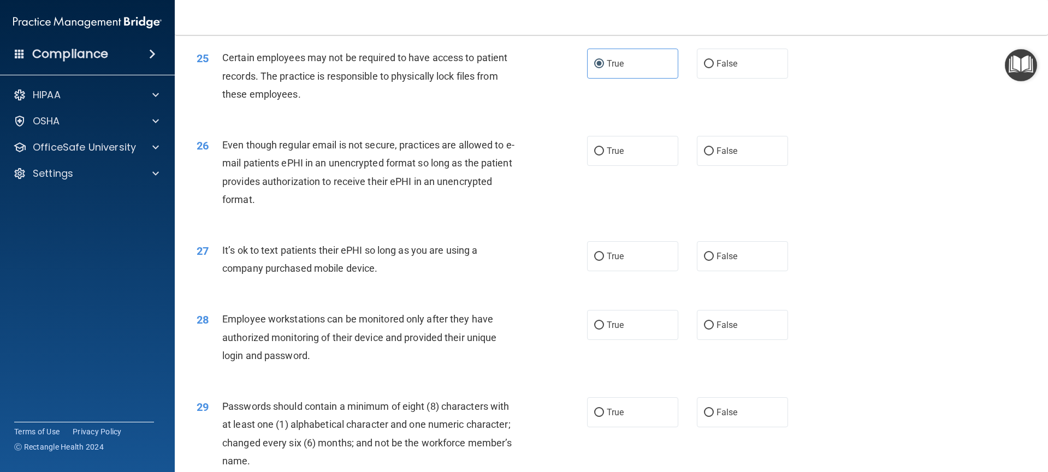
scroll to position [2083, 0]
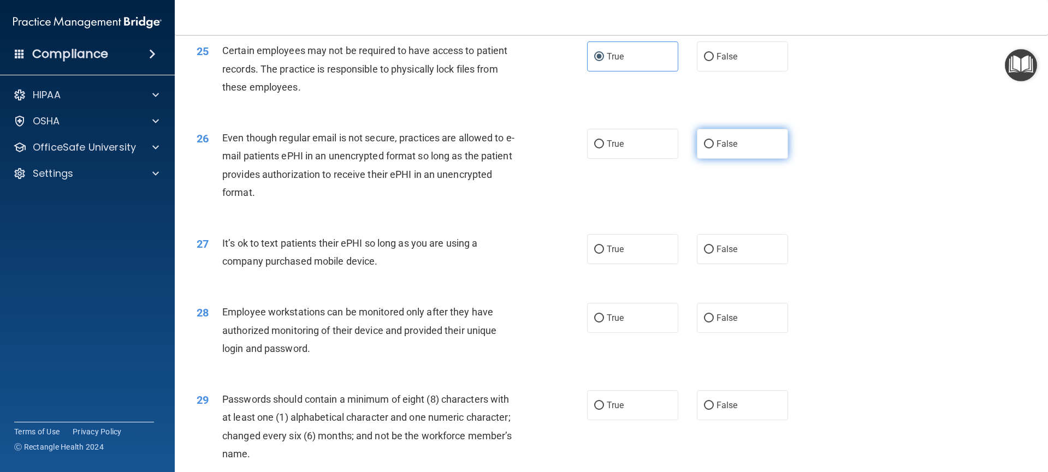
click at [716, 149] on span "False" at bounding box center [726, 144] width 21 height 10
click at [714, 149] on input "False" at bounding box center [709, 144] width 10 height 8
radio input "true"
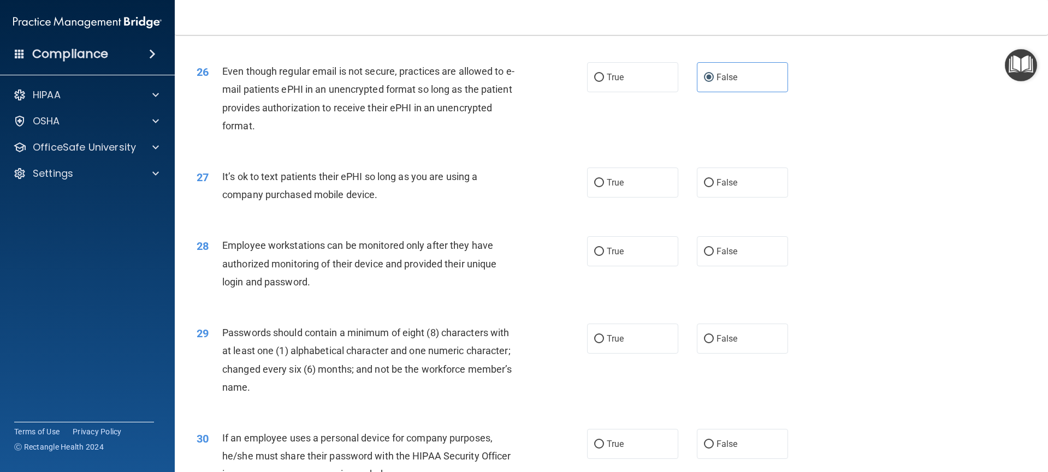
scroll to position [2159, 0]
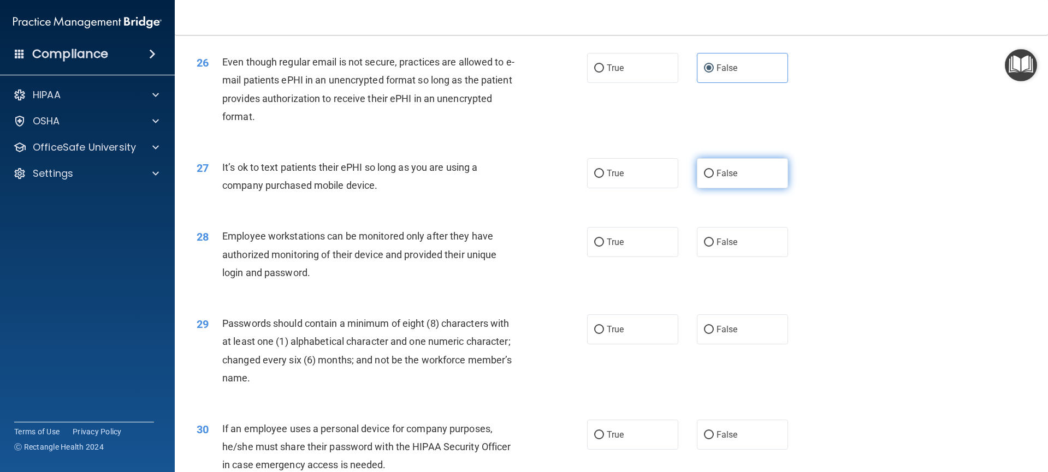
click at [742, 188] on label "False" at bounding box center [743, 173] width 92 height 30
click at [714, 178] on input "False" at bounding box center [709, 174] width 10 height 8
radio input "true"
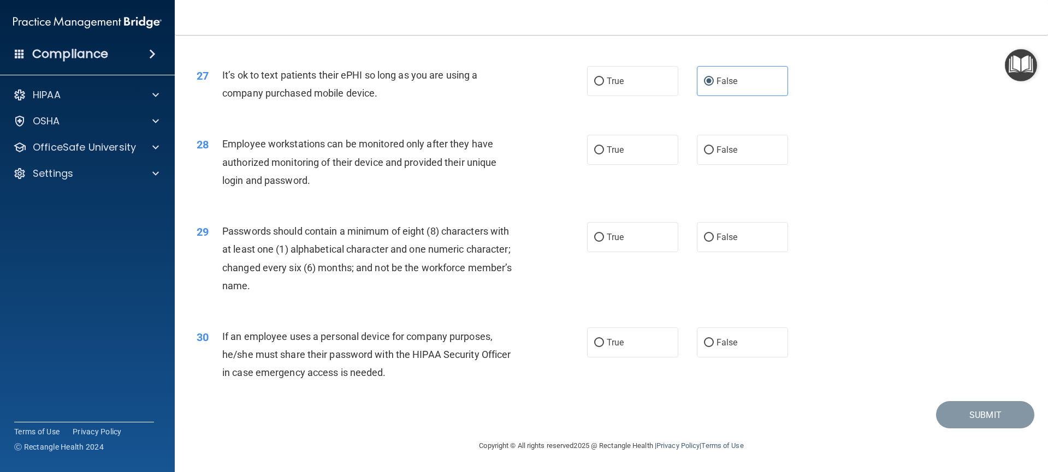
scroll to position [2255, 0]
click at [607, 242] on span "True" at bounding box center [615, 237] width 17 height 10
click at [602, 242] on input "True" at bounding box center [599, 238] width 10 height 8
radio input "true"
click at [716, 155] on span "False" at bounding box center [726, 150] width 21 height 10
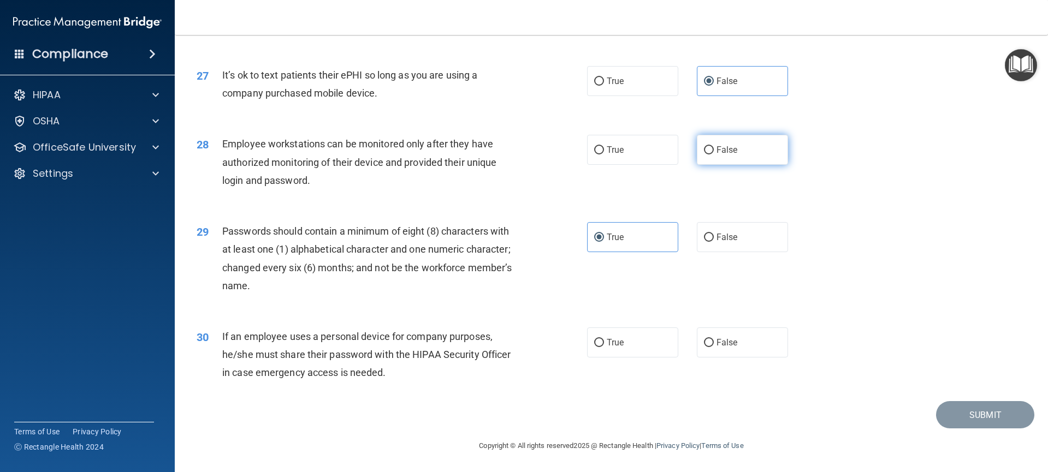
click at [713, 155] on input "False" at bounding box center [709, 150] width 10 height 8
radio input "true"
click at [744, 358] on label "False" at bounding box center [743, 343] width 92 height 30
click at [714, 347] on input "False" at bounding box center [709, 343] width 10 height 8
radio input "true"
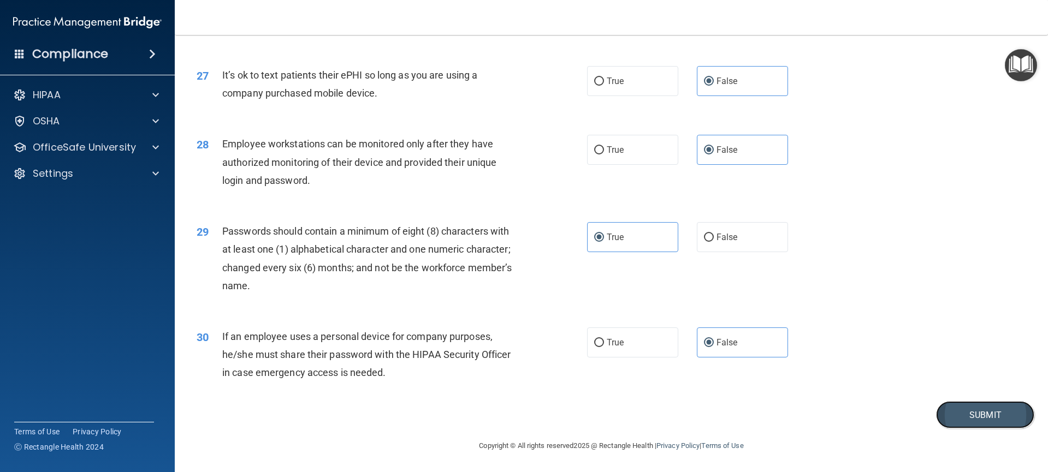
click at [972, 427] on button "Submit" at bounding box center [985, 415] width 98 height 28
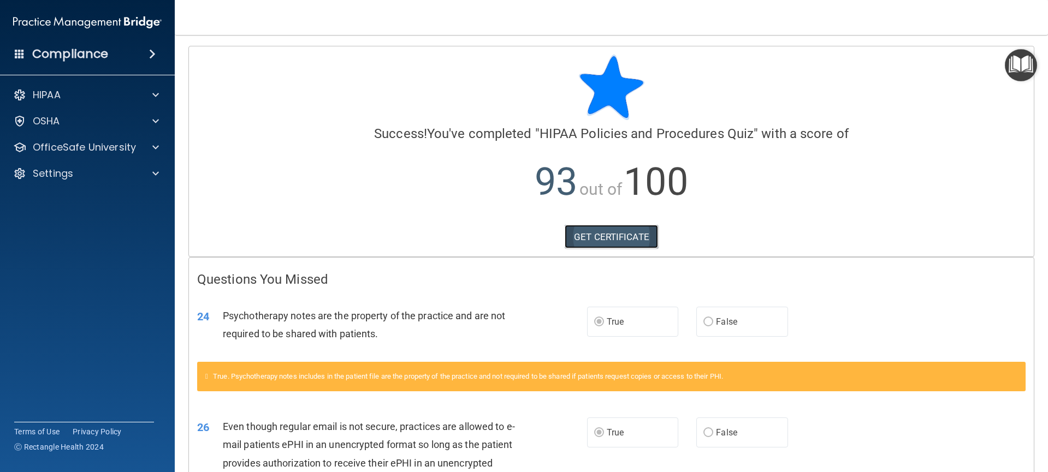
click at [620, 240] on link "GET CERTIFICATE" at bounding box center [611, 237] width 93 height 24
click at [154, 97] on span at bounding box center [155, 94] width 7 height 13
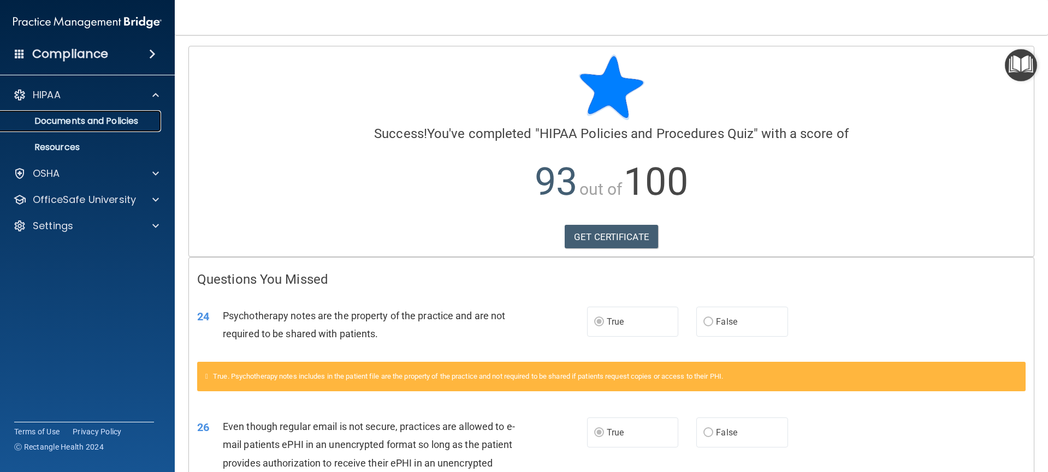
click at [117, 121] on p "Documents and Policies" at bounding box center [81, 121] width 149 height 11
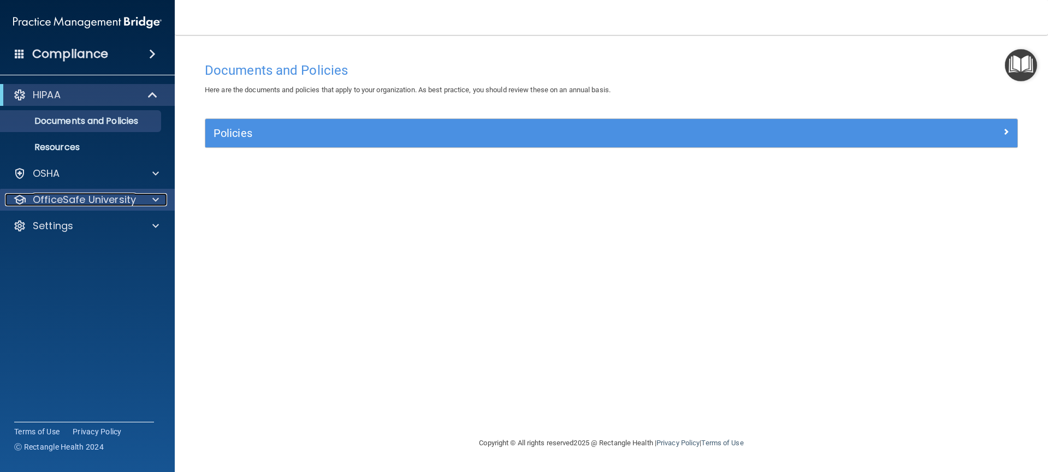
click at [138, 203] on div "OfficeSafe University" at bounding box center [72, 199] width 135 height 13
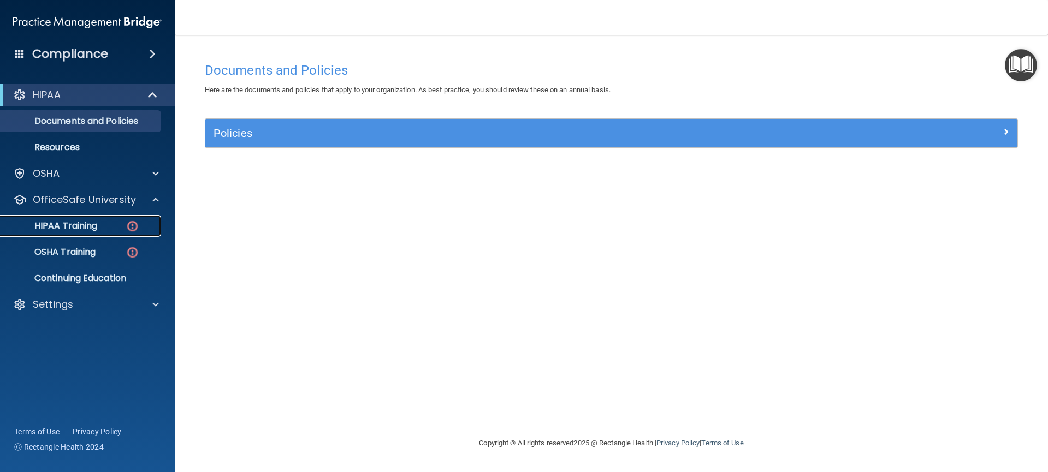
click at [116, 226] on div "HIPAA Training" at bounding box center [81, 226] width 149 height 11
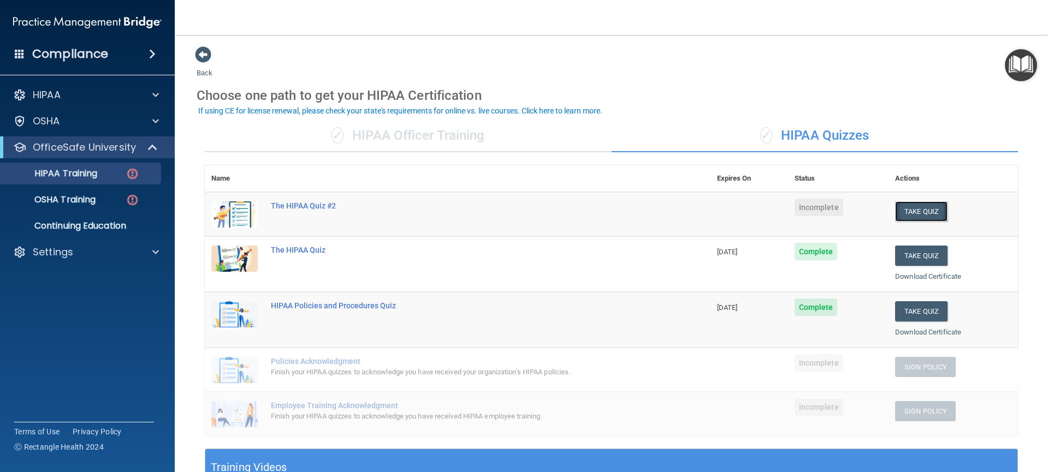
click at [910, 214] on button "Take Quiz" at bounding box center [921, 212] width 52 height 20
